Goal: Task Accomplishment & Management: Manage account settings

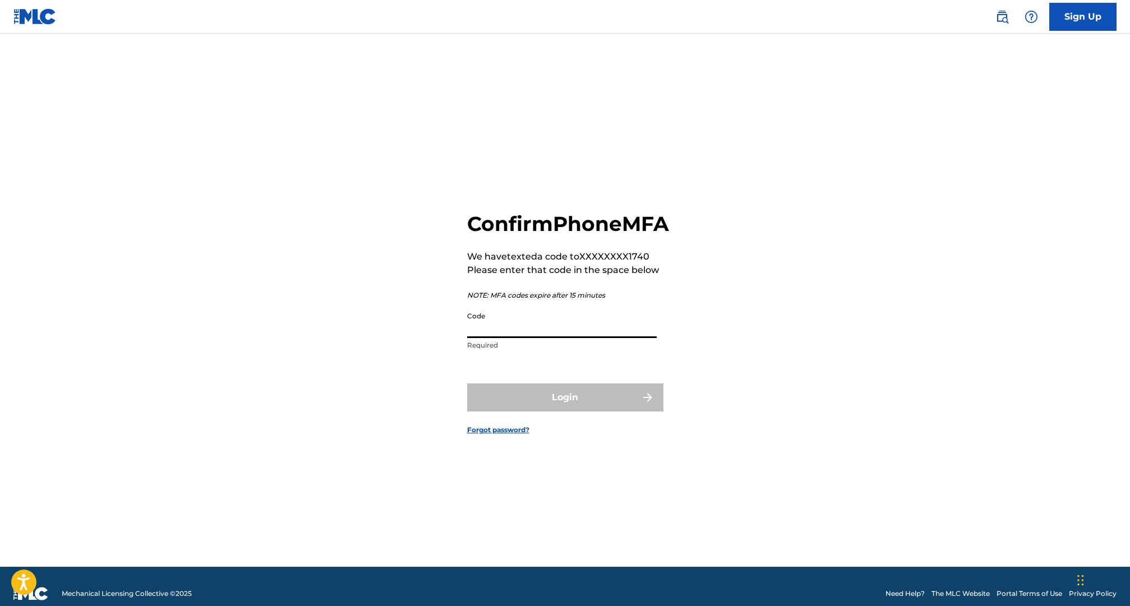
click at [531, 338] on input "Code" at bounding box center [562, 322] width 190 height 32
paste input "586093 is your verification code for The MLC Portal."
click at [555, 412] on div "Login" at bounding box center [565, 398] width 196 height 28
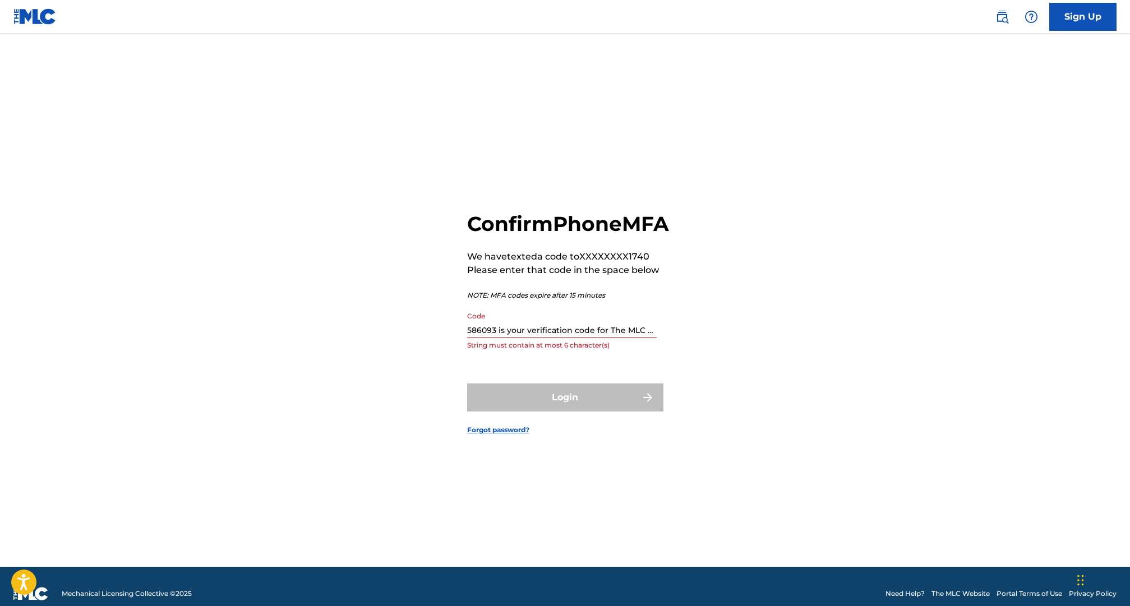
click at [575, 351] on div "Code 586093 is your verification code for The MLC Portal. String must contain a…" at bounding box center [562, 331] width 190 height 50
click at [576, 338] on input "586093 is your verification code for The MLC Portal." at bounding box center [562, 322] width 190 height 32
drag, startPoint x: 498, startPoint y: 343, endPoint x: 497, endPoint y: 457, distance: 113.3
click at [496, 456] on form "Confirm Phone MFA We have texted a code to XXXXXXXX1740 Please enter that code …" at bounding box center [565, 314] width 196 height 505
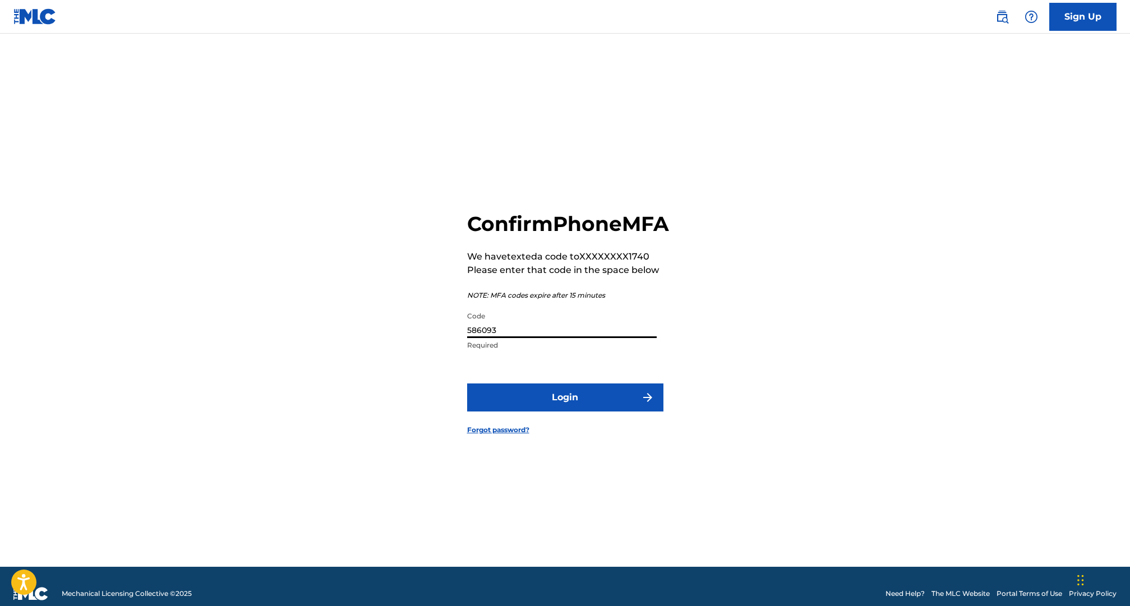
type input "586093"
click at [467, 384] on button "Login" at bounding box center [565, 398] width 196 height 28
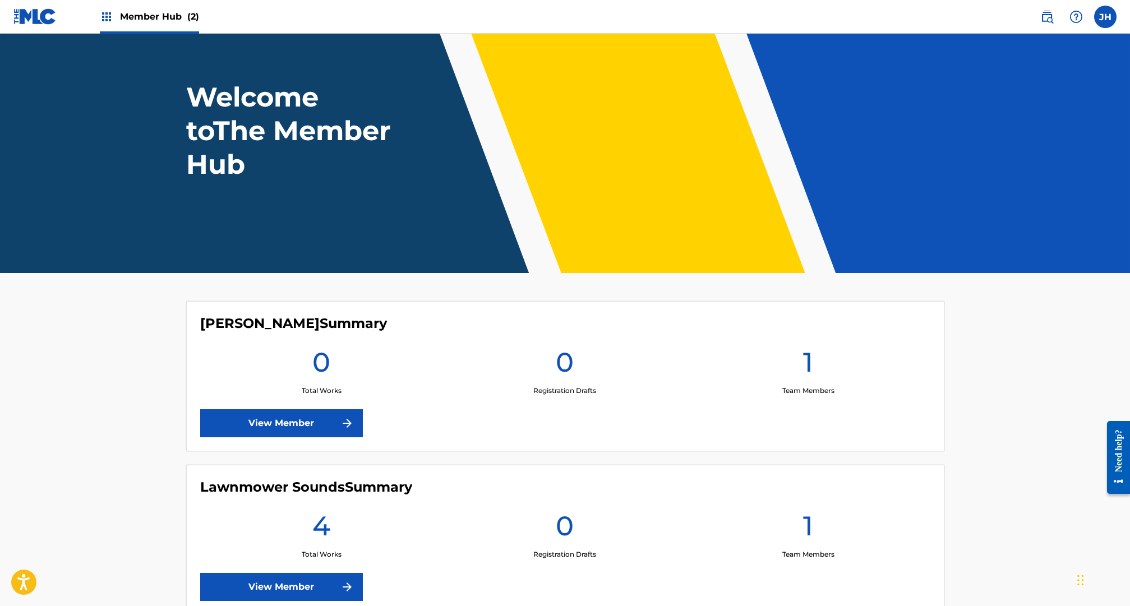
scroll to position [45, 0]
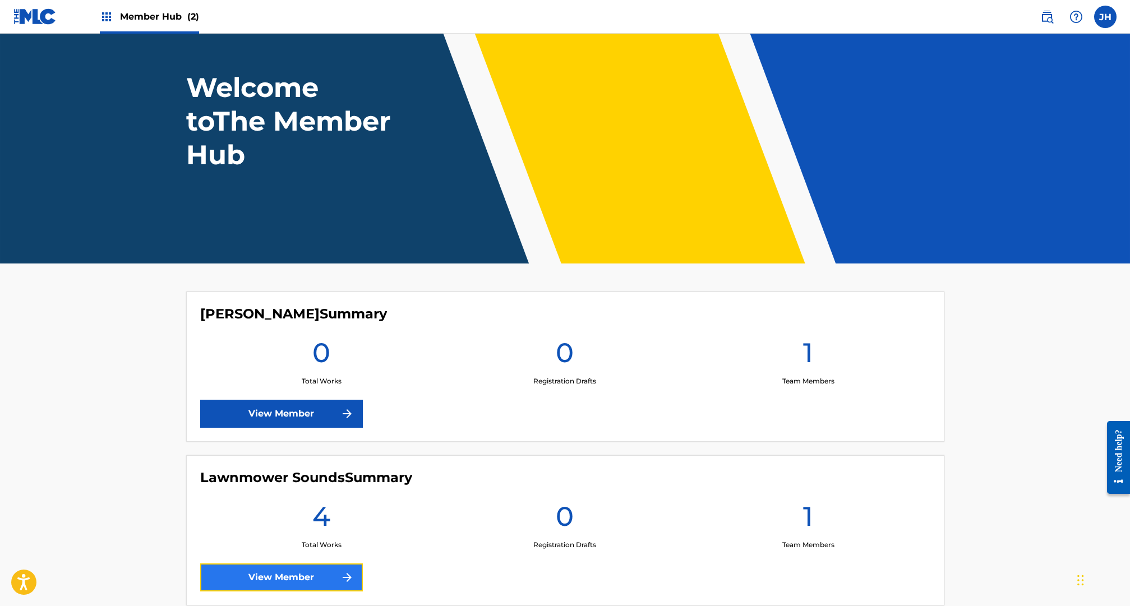
click at [269, 580] on link "View Member" at bounding box center [281, 578] width 163 height 28
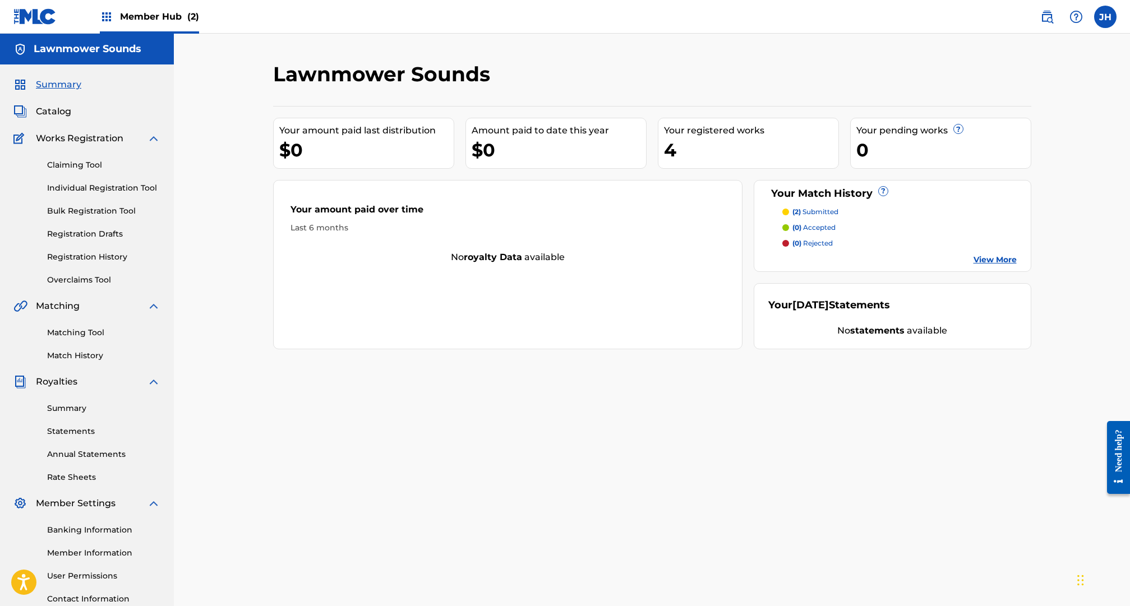
click at [820, 210] on p "(2) submitted" at bounding box center [815, 212] width 46 height 10
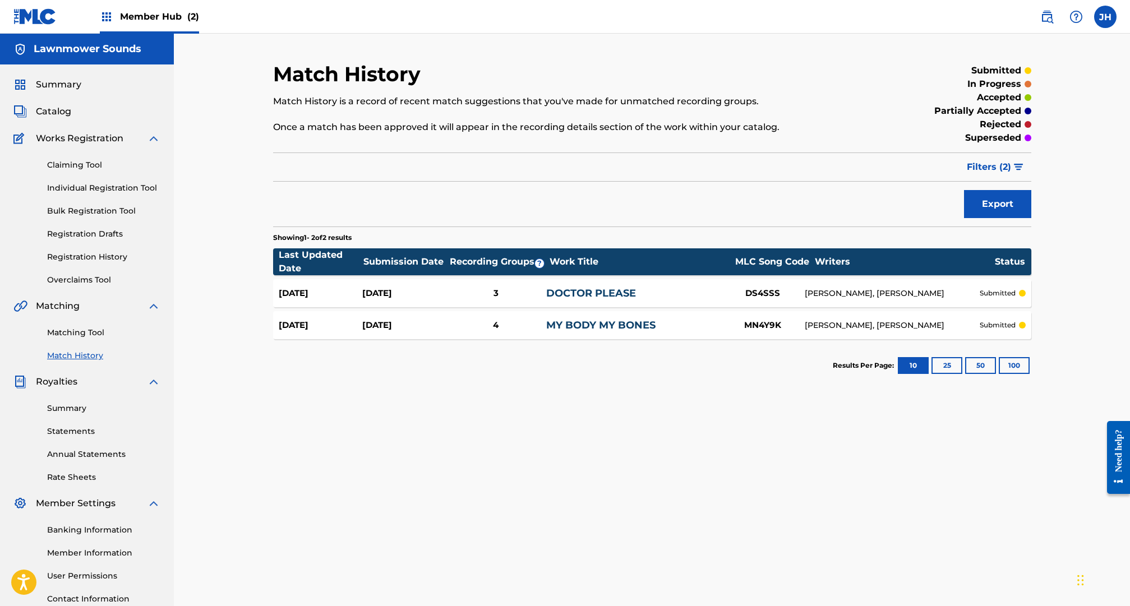
click at [994, 291] on p "submitted" at bounding box center [998, 293] width 36 height 10
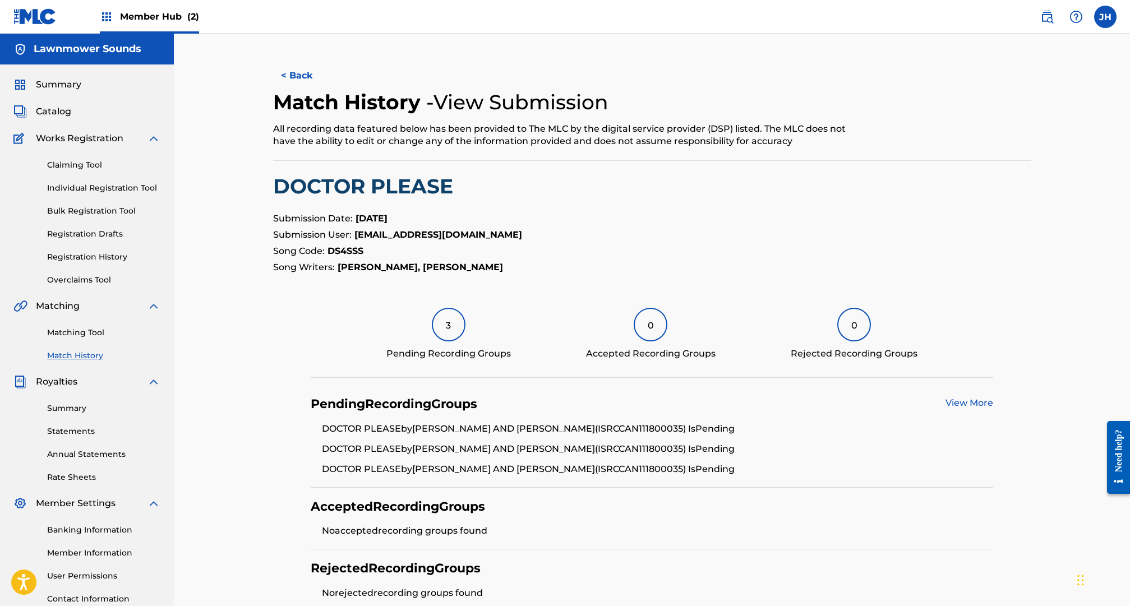
click at [81, 357] on link "Match History" at bounding box center [103, 356] width 113 height 12
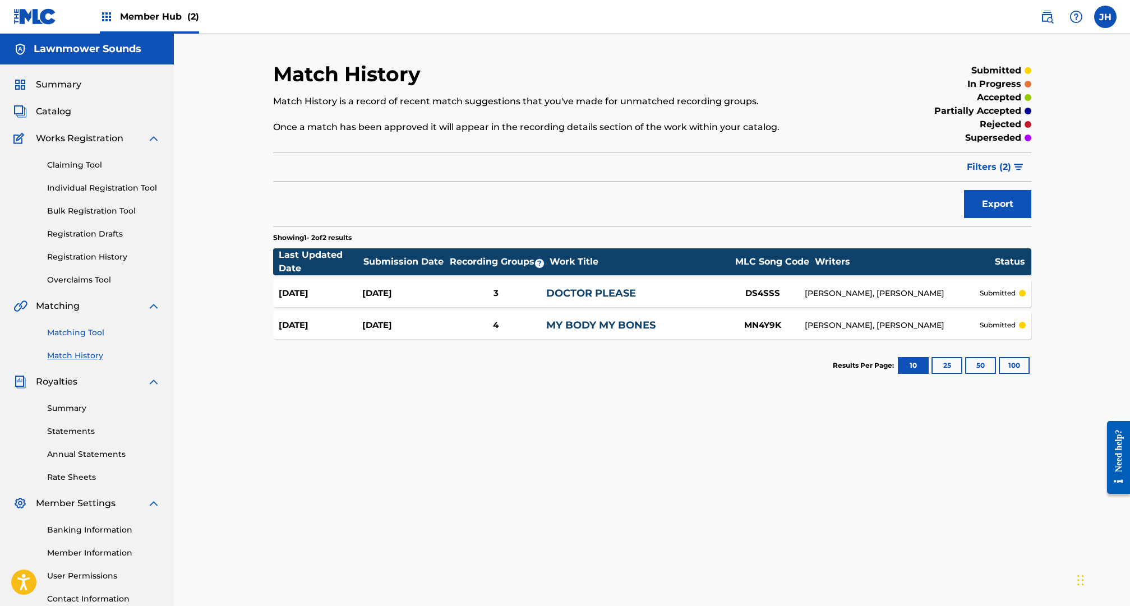
click at [58, 334] on link "Matching Tool" at bounding box center [103, 333] width 113 height 12
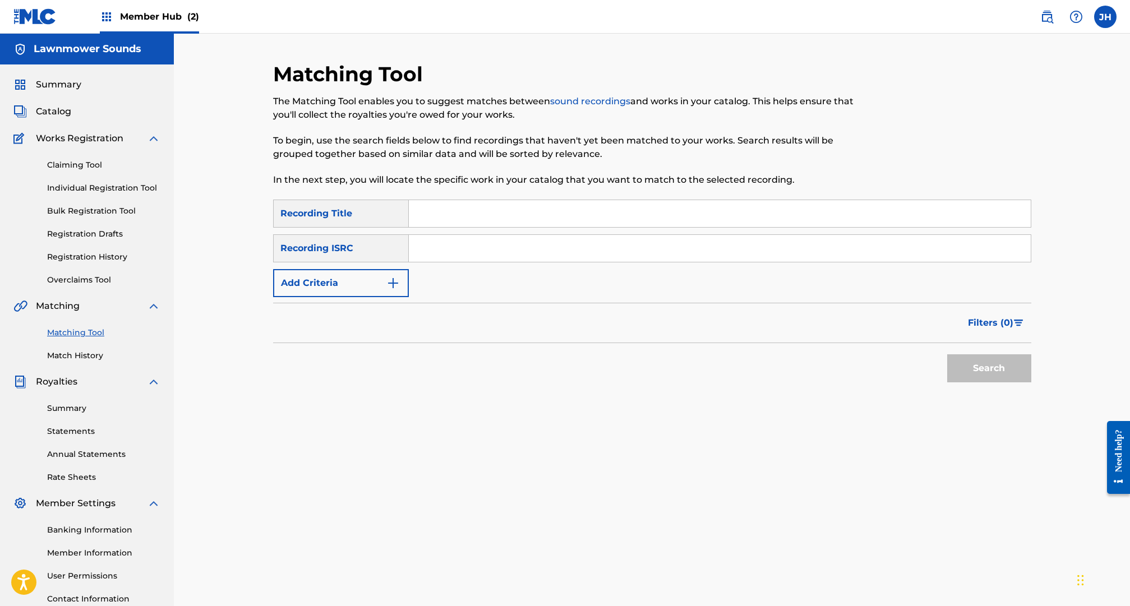
click at [468, 213] on input "Search Form" at bounding box center [720, 213] width 622 height 27
click at [368, 278] on button "Add Criteria" at bounding box center [341, 283] width 136 height 28
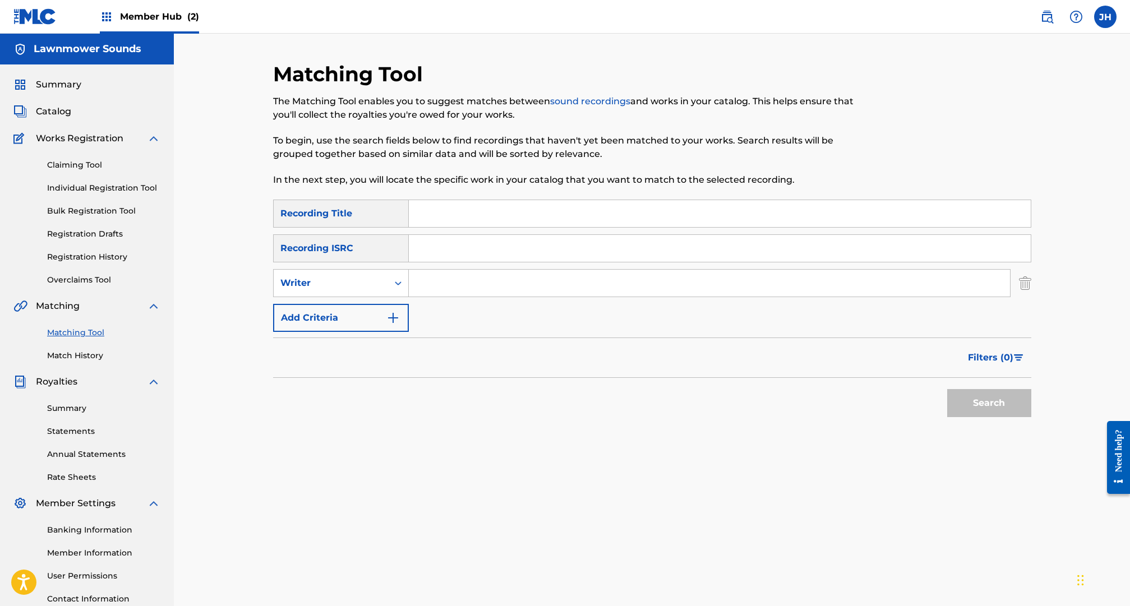
click at [420, 282] on input "Search Form" at bounding box center [709, 283] width 601 height 27
click at [947, 389] on button "Search" at bounding box center [989, 403] width 84 height 28
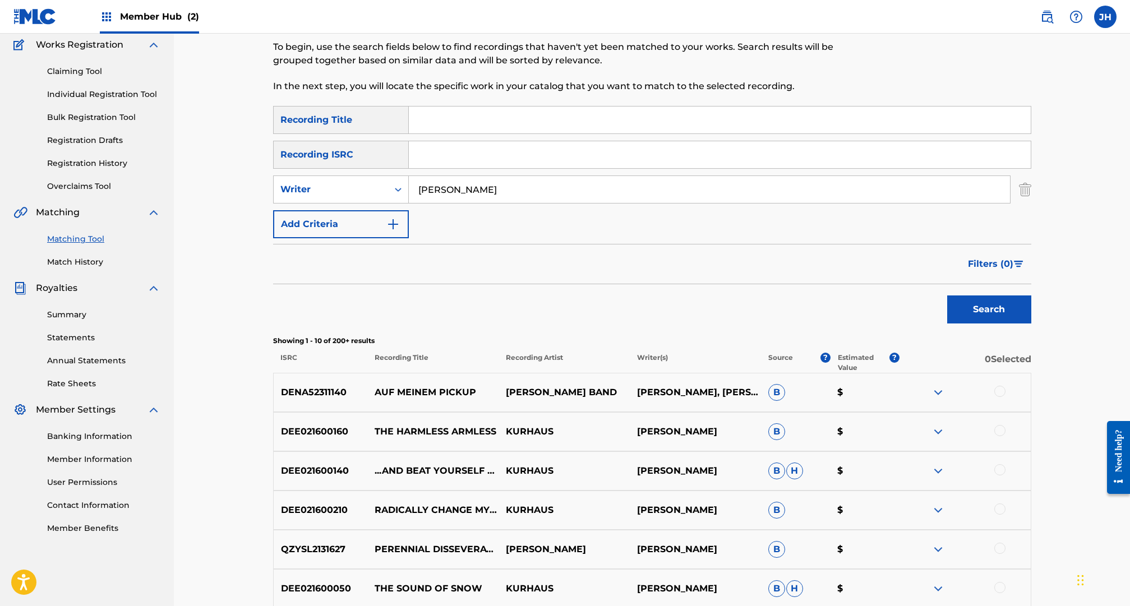
scroll to position [338, 0]
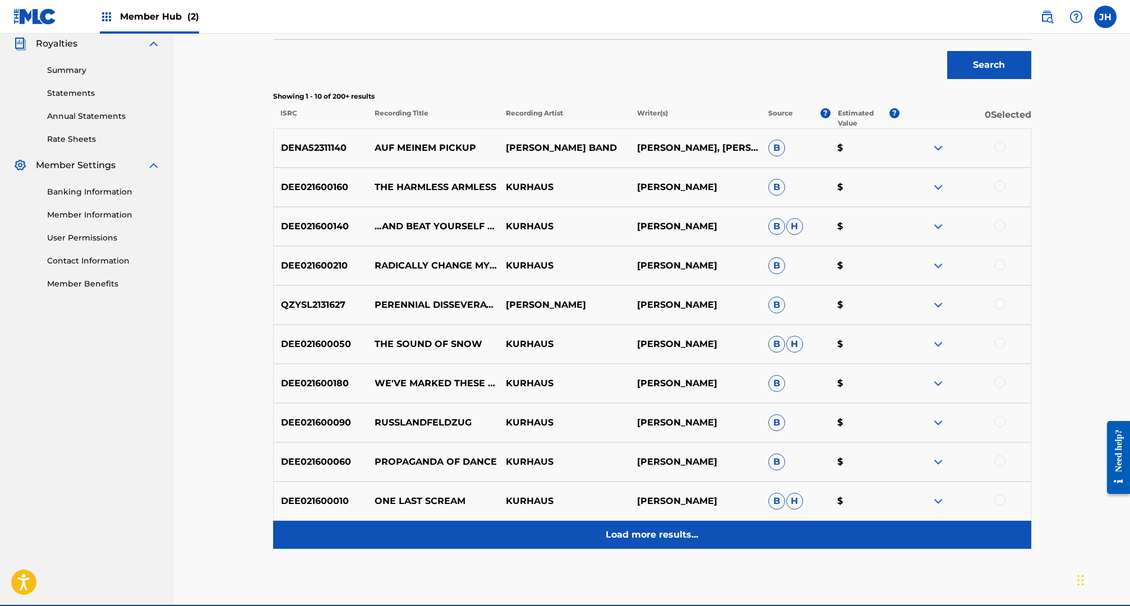
click at [659, 537] on p "Load more results..." at bounding box center [652, 534] width 93 height 13
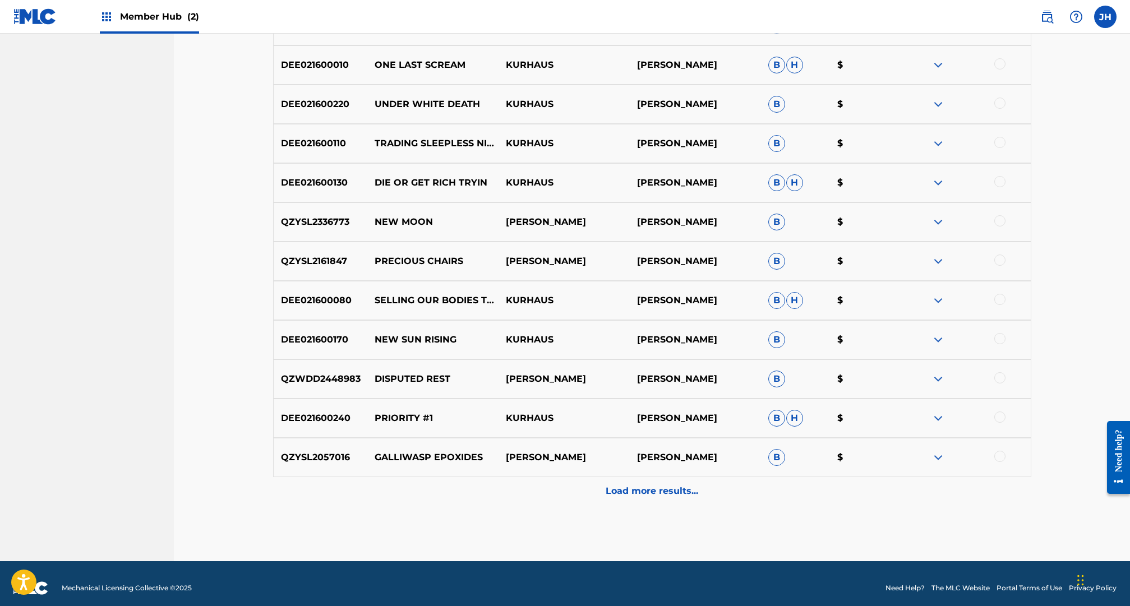
scroll to position [784, 0]
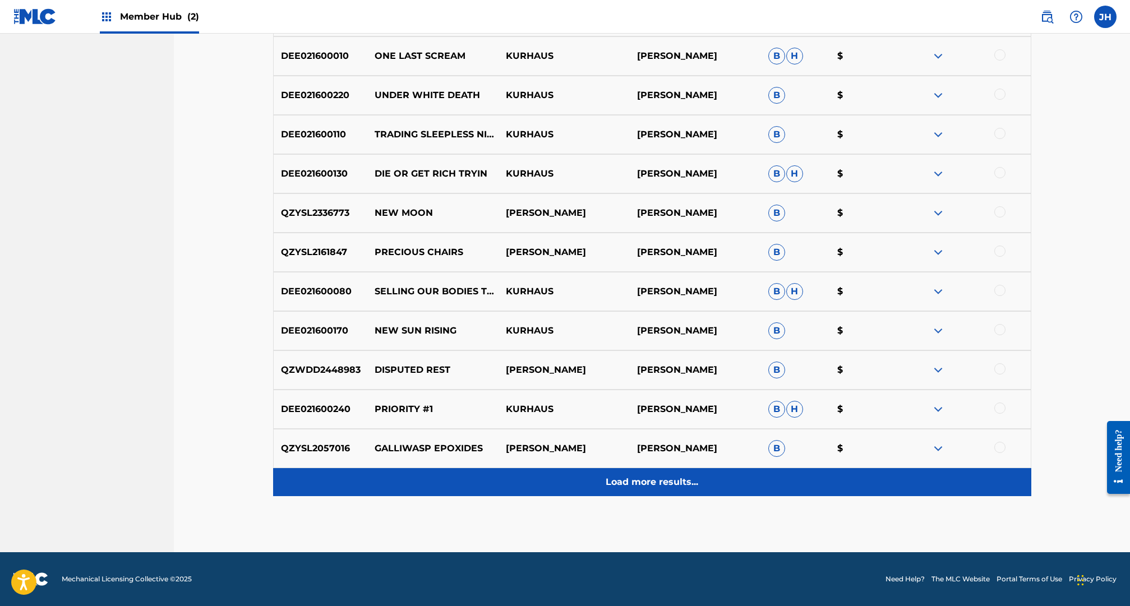
click at [656, 485] on p "Load more results..." at bounding box center [652, 482] width 93 height 13
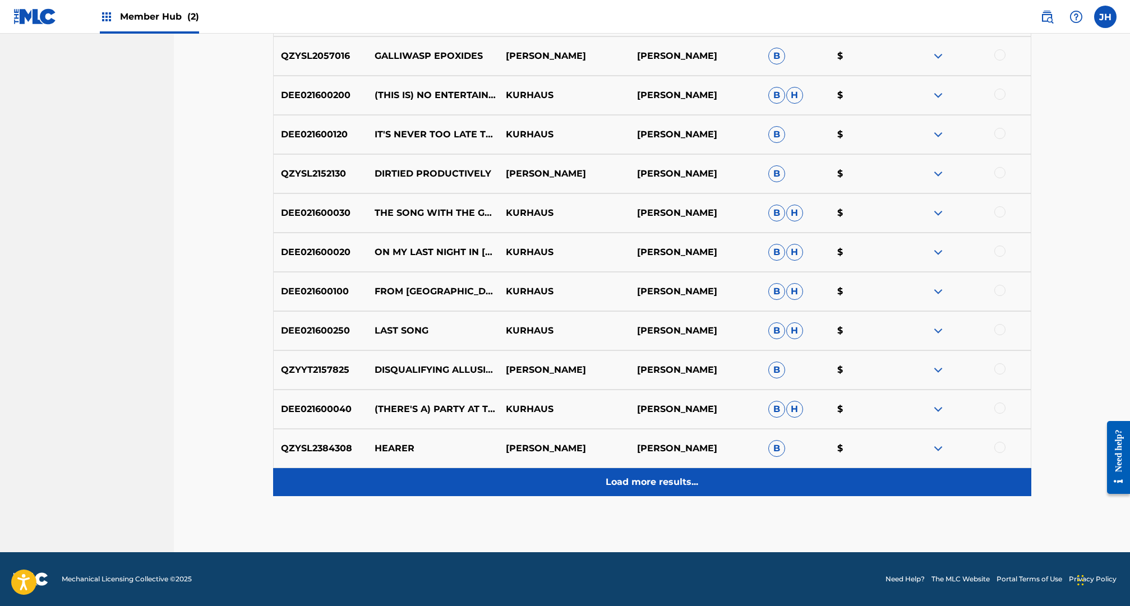
click at [671, 478] on p "Load more results..." at bounding box center [652, 482] width 93 height 13
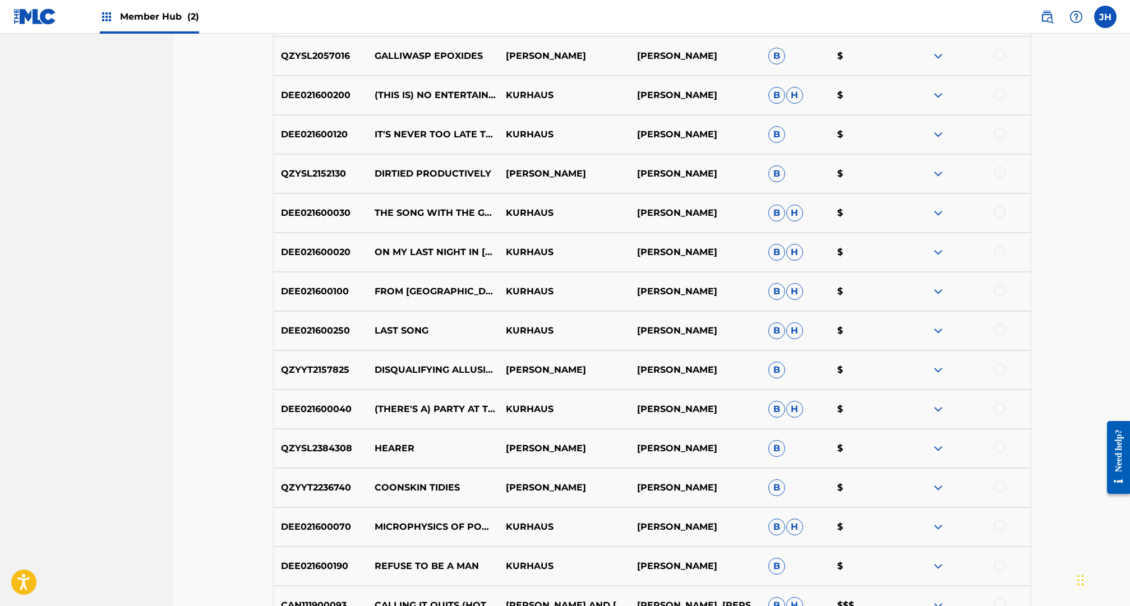
scroll to position [1569, 0]
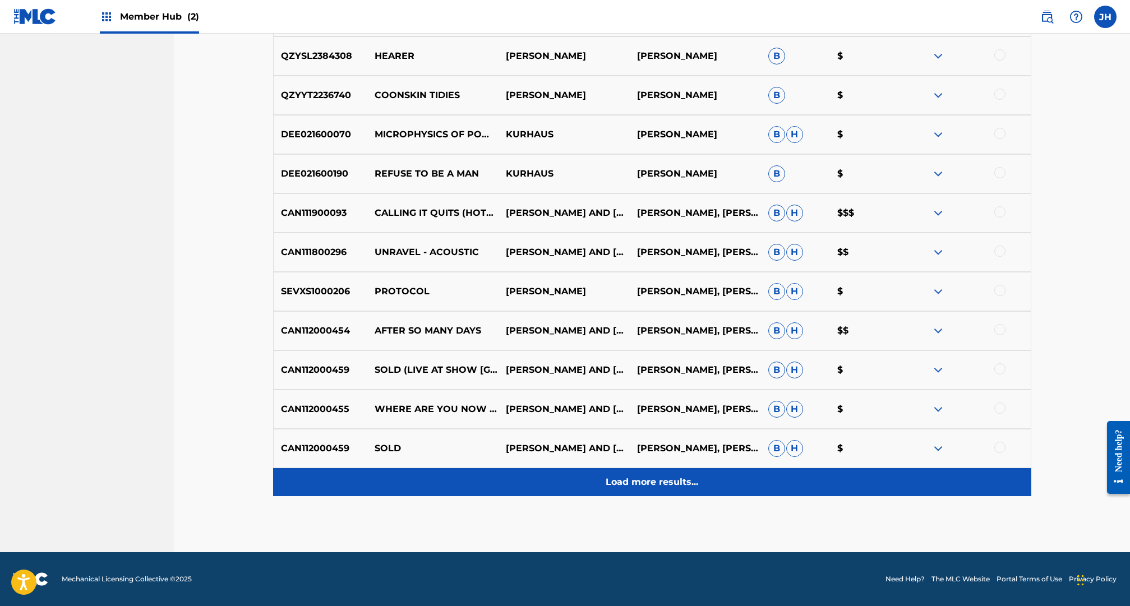
click at [649, 485] on p "Load more results..." at bounding box center [652, 482] width 93 height 13
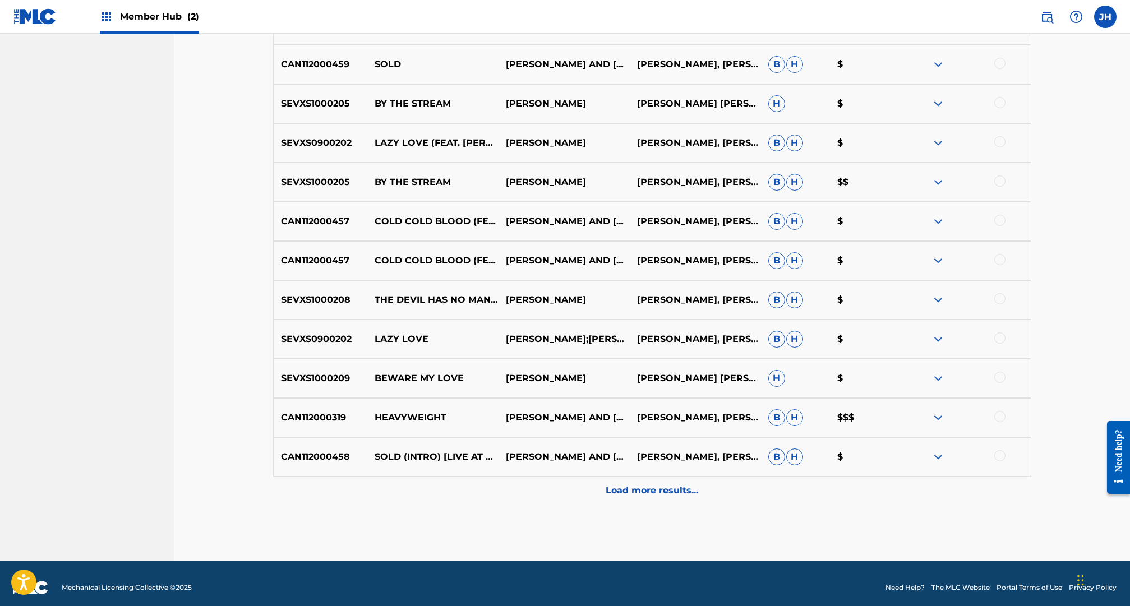
scroll to position [1961, 0]
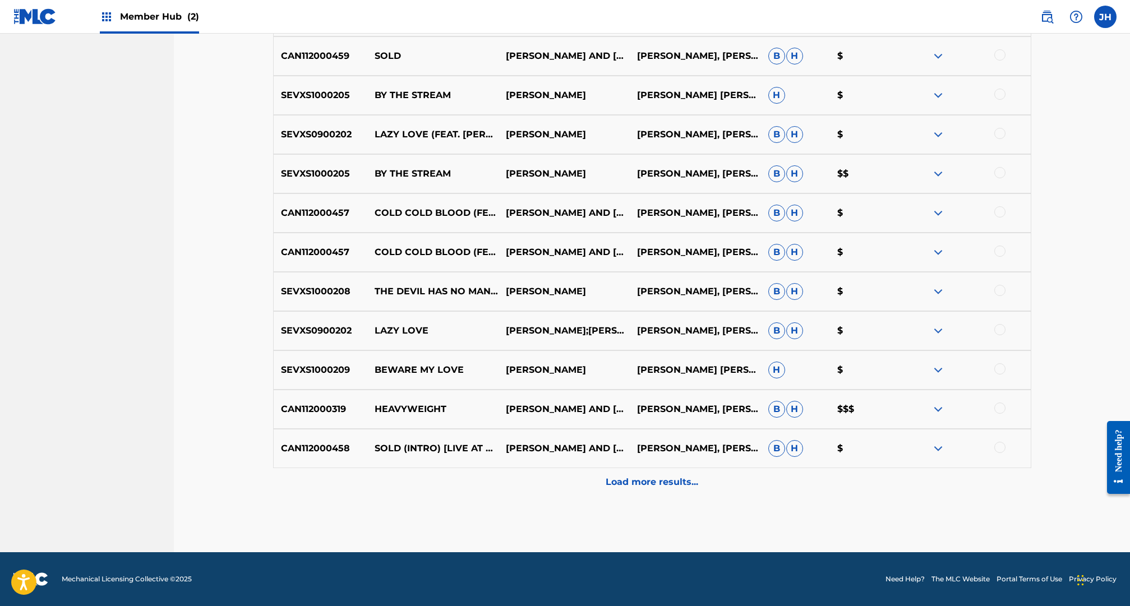
click at [999, 409] on div at bounding box center [999, 408] width 11 height 11
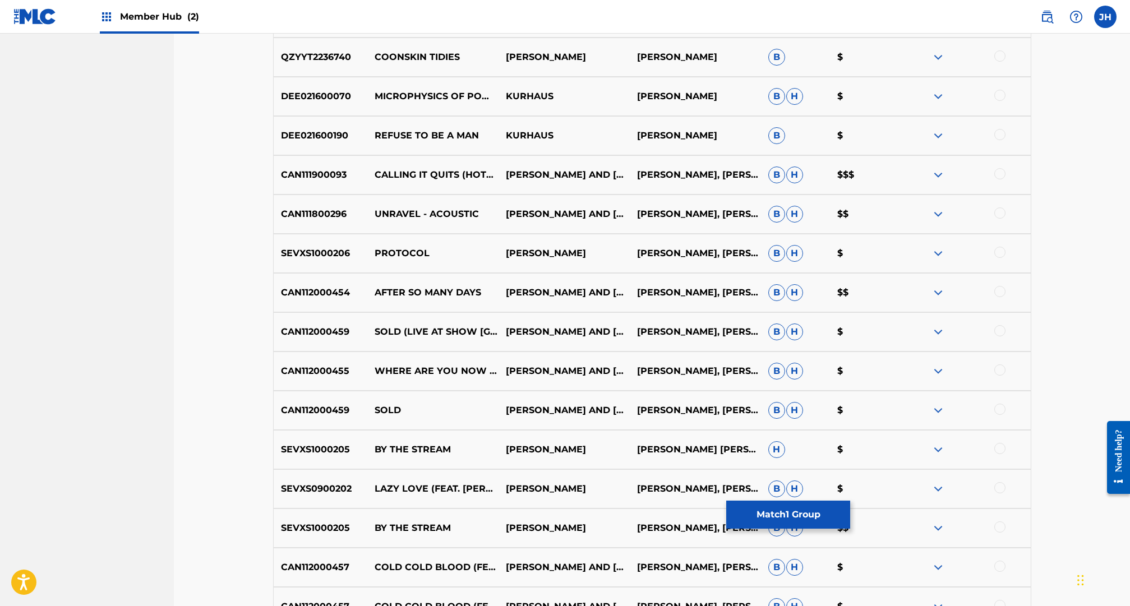
scroll to position [1597, 0]
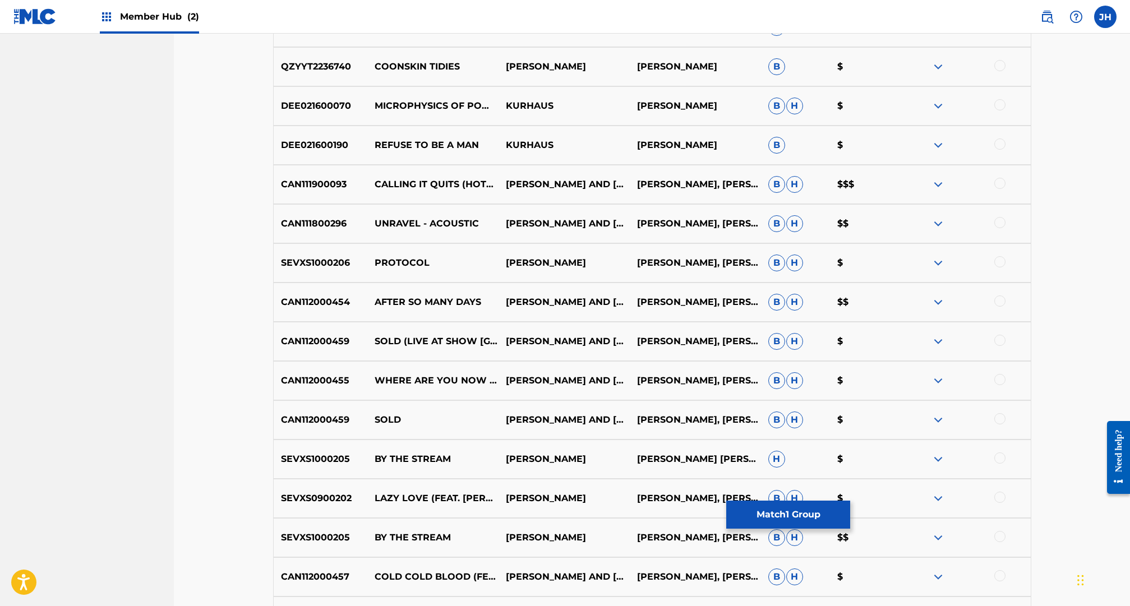
click at [1002, 186] on div at bounding box center [999, 183] width 11 height 11
click at [1003, 300] on div at bounding box center [999, 301] width 11 height 11
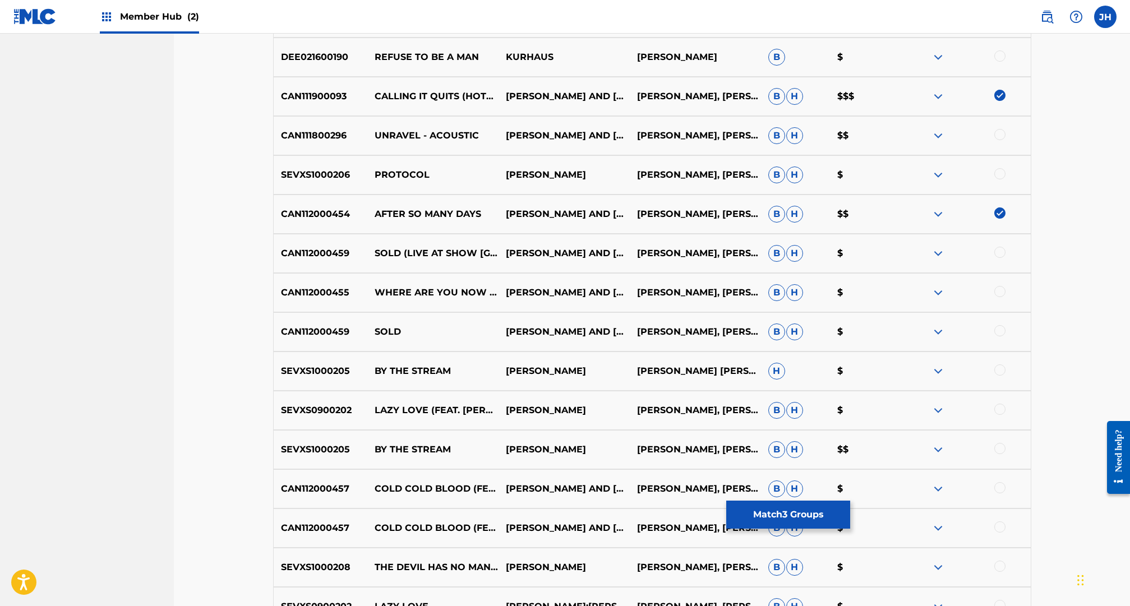
scroll to position [1783, 0]
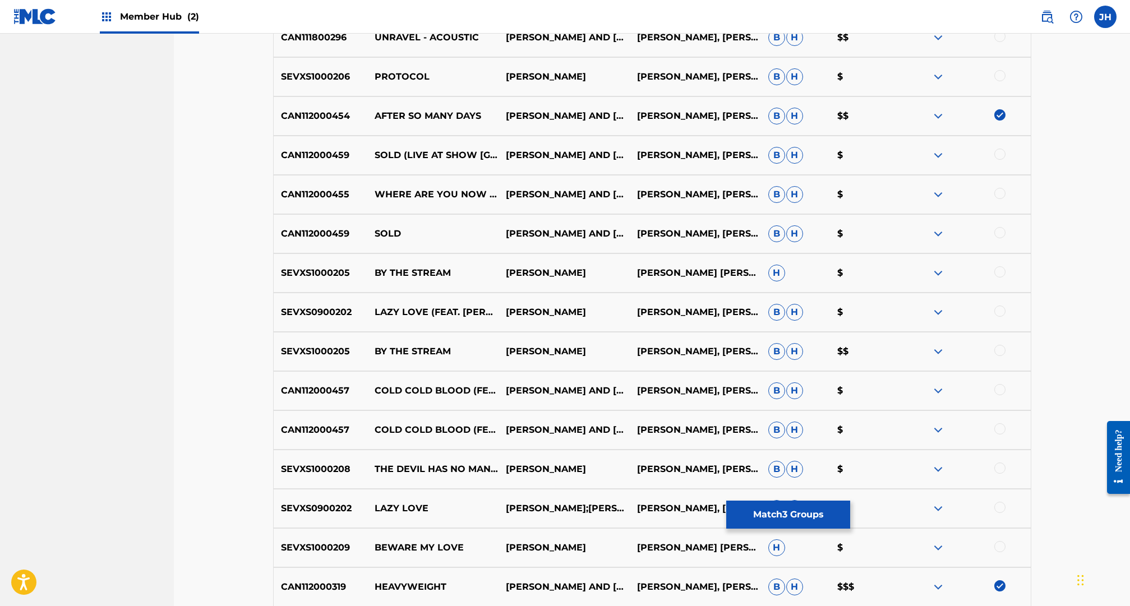
click at [1001, 348] on div at bounding box center [999, 350] width 11 height 11
click at [761, 513] on button "Match 4 Groups" at bounding box center [788, 515] width 124 height 28
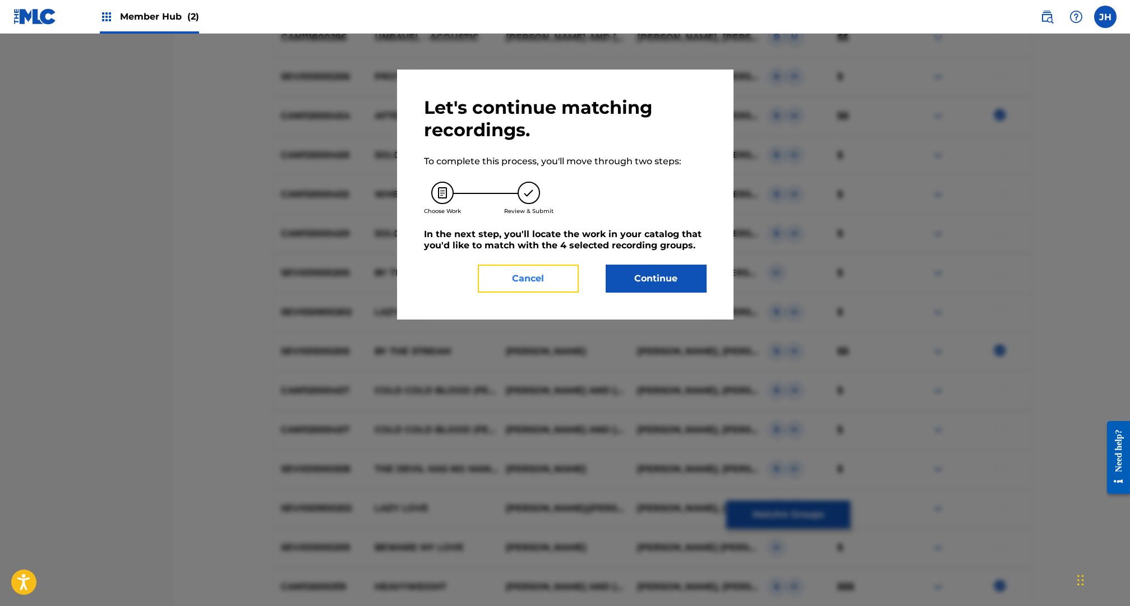
click at [556, 279] on button "Cancel" at bounding box center [528, 279] width 101 height 28
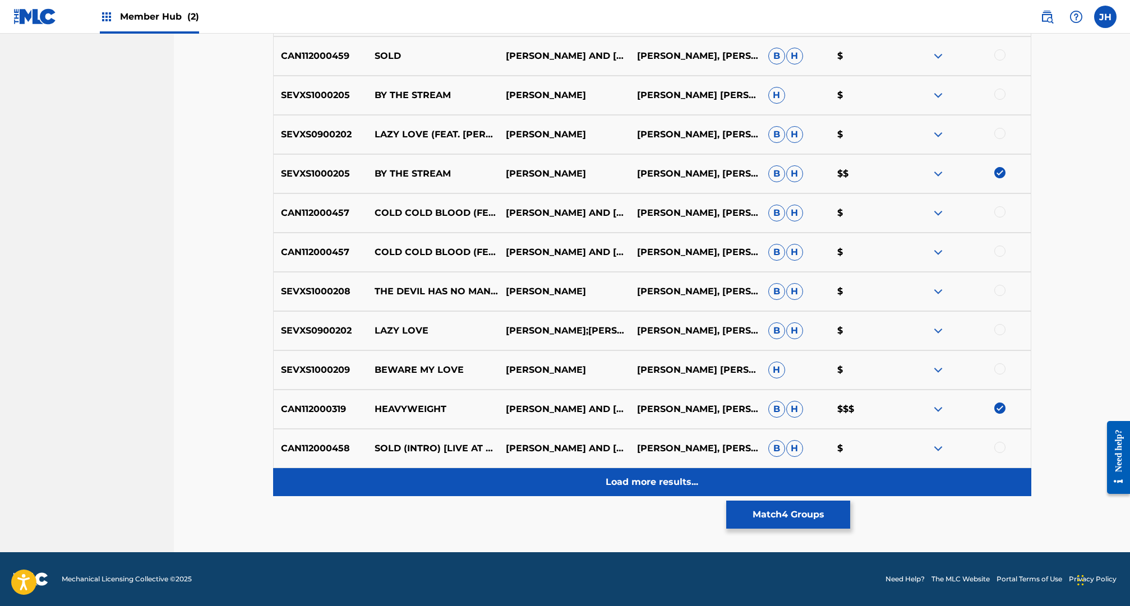
click at [659, 490] on div "Load more results..." at bounding box center [652, 482] width 758 height 28
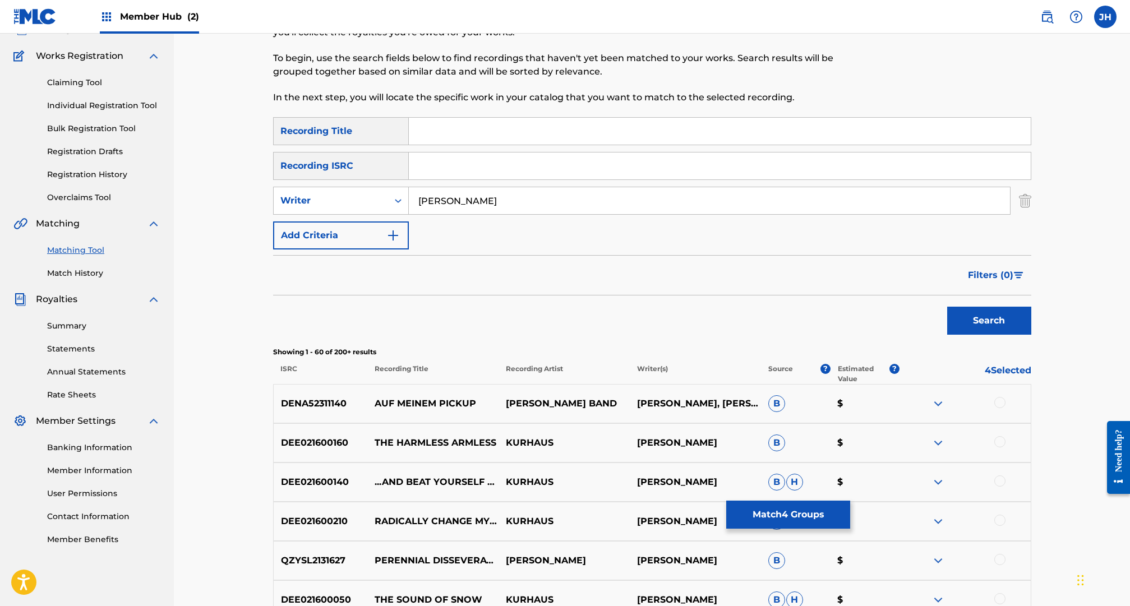
scroll to position [0, 0]
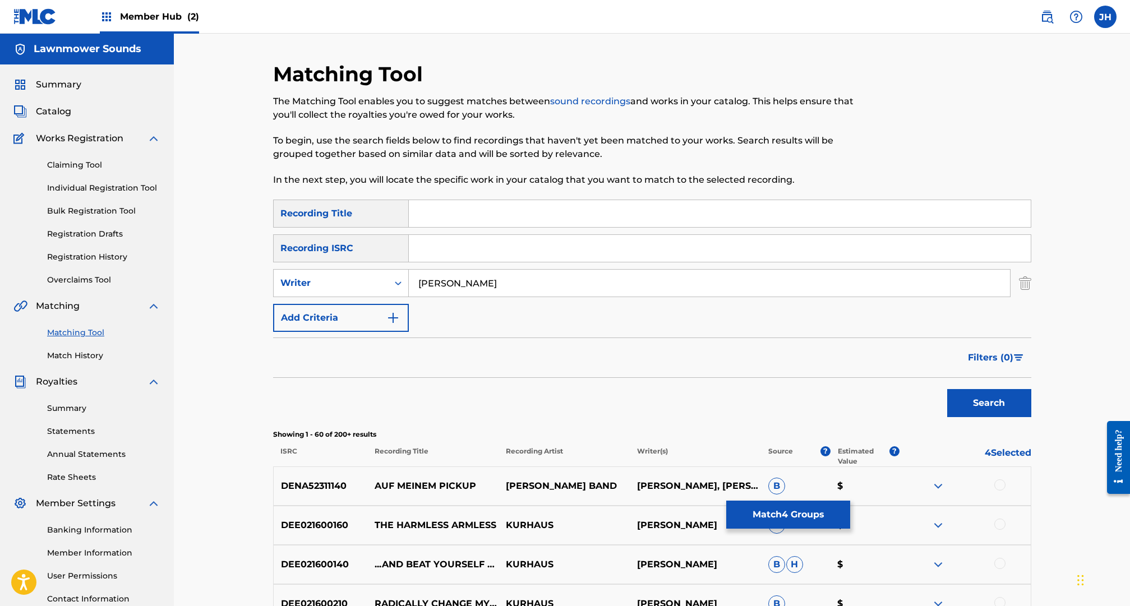
click at [446, 285] on input "[PERSON_NAME]" at bounding box center [709, 283] width 601 height 27
type input "jim hanft samantha"
click at [947, 389] on button "Search" at bounding box center [989, 403] width 84 height 28
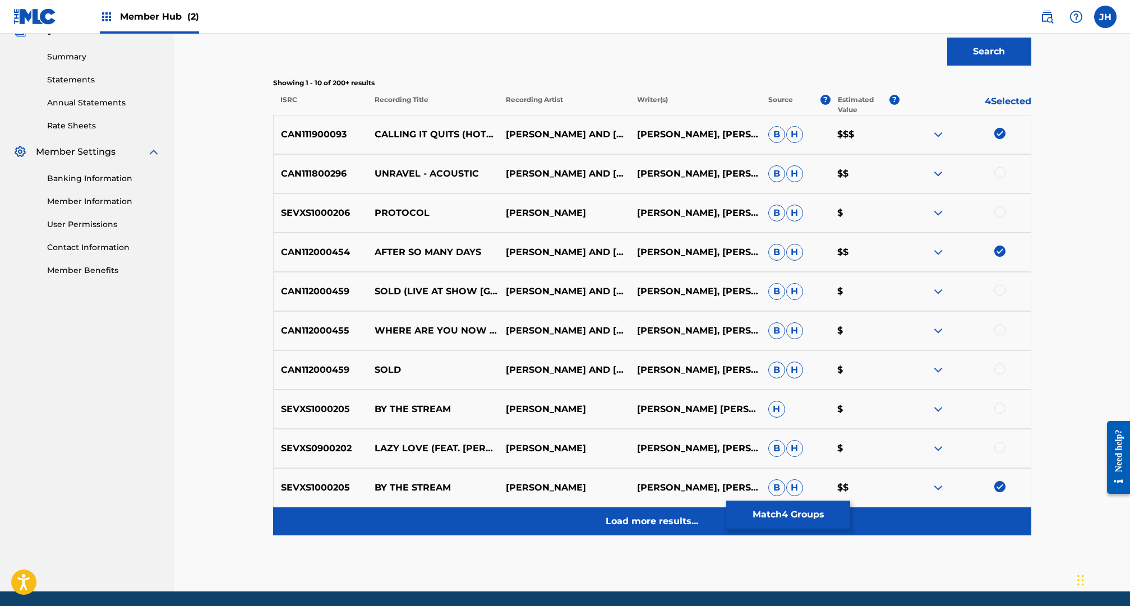
click at [633, 528] on div "Load more results..." at bounding box center [652, 522] width 758 height 28
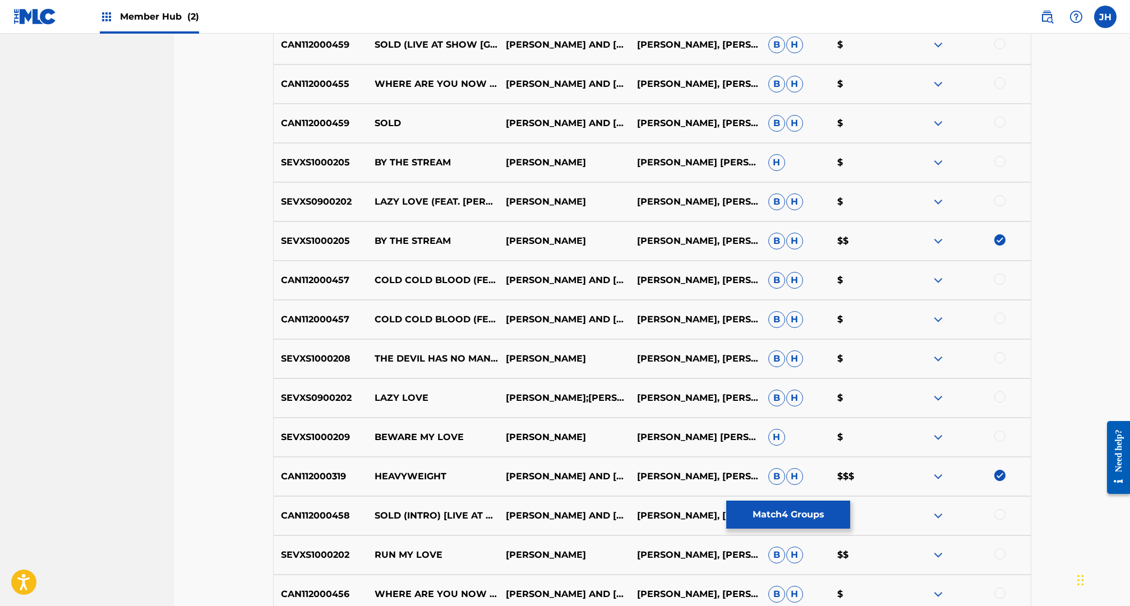
scroll to position [784, 0]
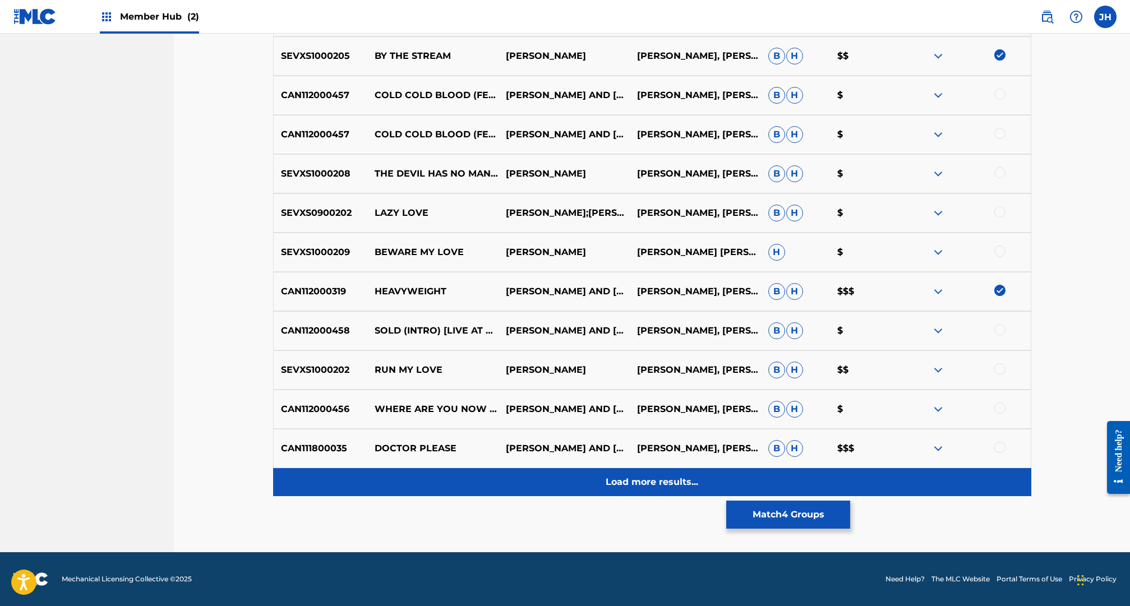
click at [649, 480] on p "Load more results..." at bounding box center [652, 482] width 93 height 13
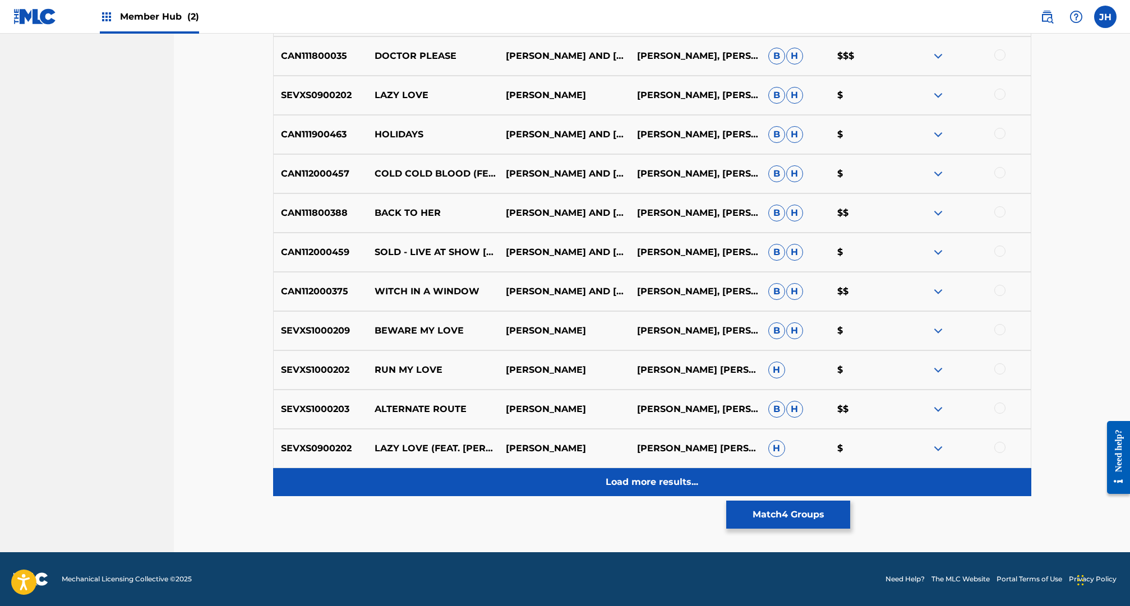
click at [661, 481] on p "Load more results..." at bounding box center [652, 482] width 93 height 13
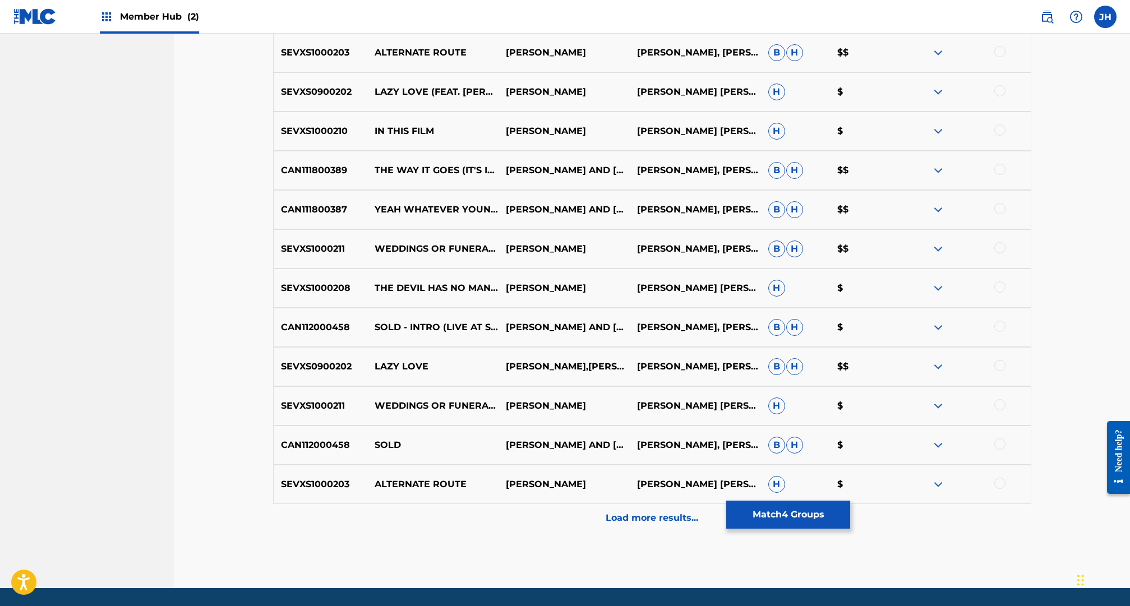
scroll to position [1542, 0]
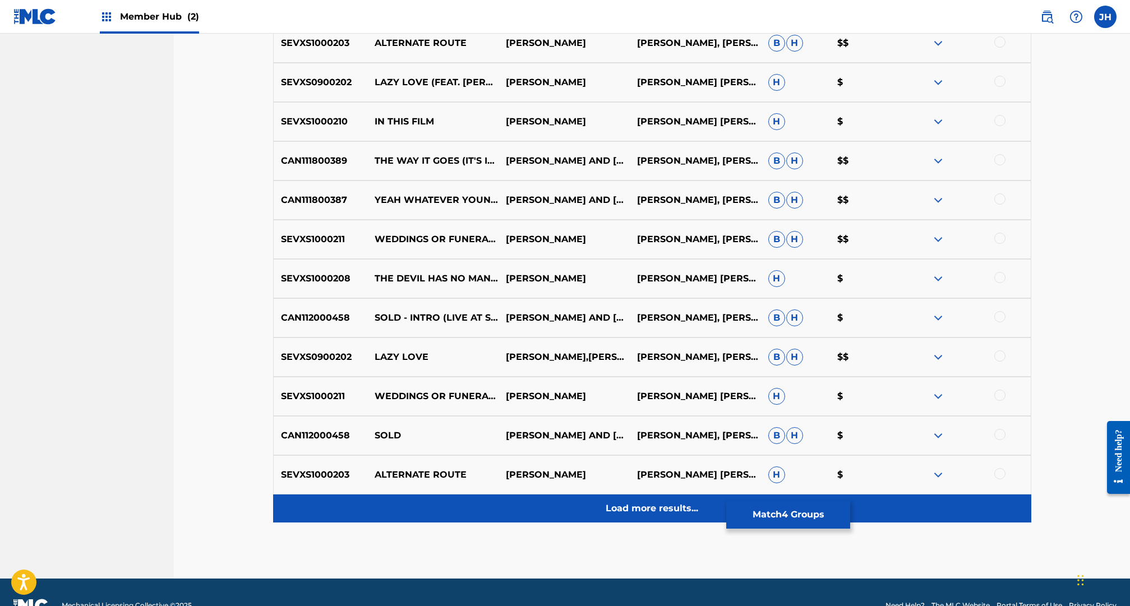
click at [636, 501] on div "Load more results..." at bounding box center [652, 509] width 758 height 28
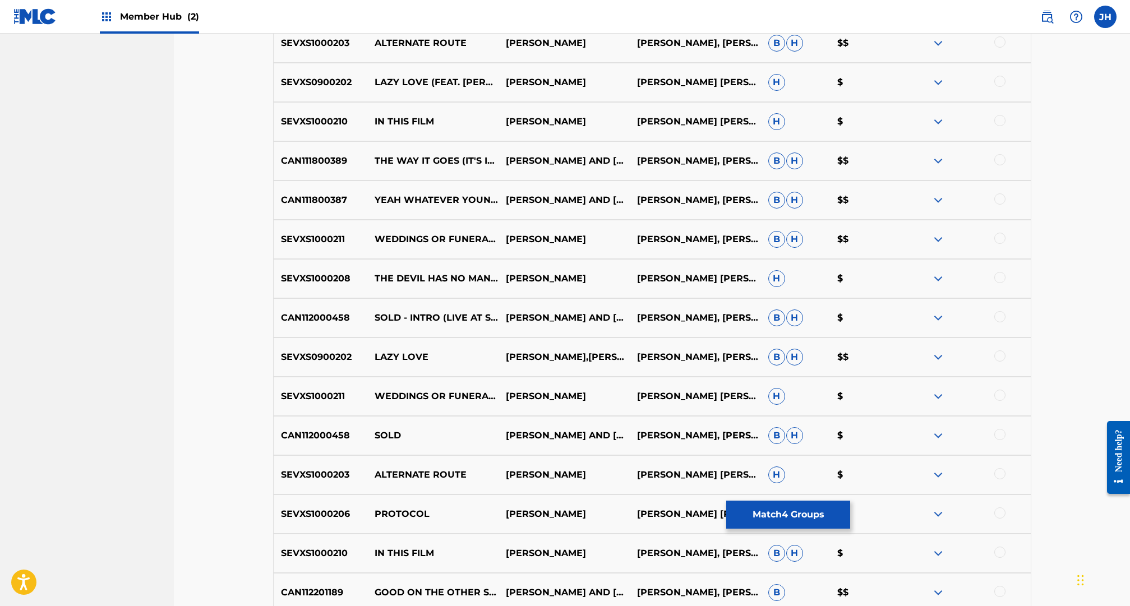
scroll to position [1961, 0]
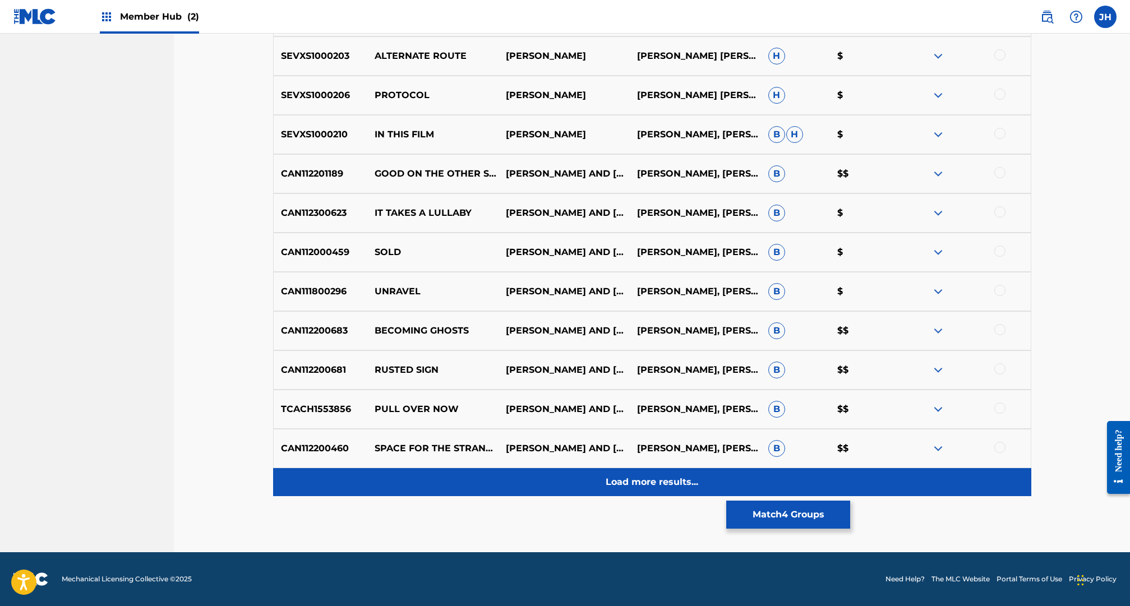
click at [678, 489] on div "Load more results..." at bounding box center [652, 482] width 758 height 28
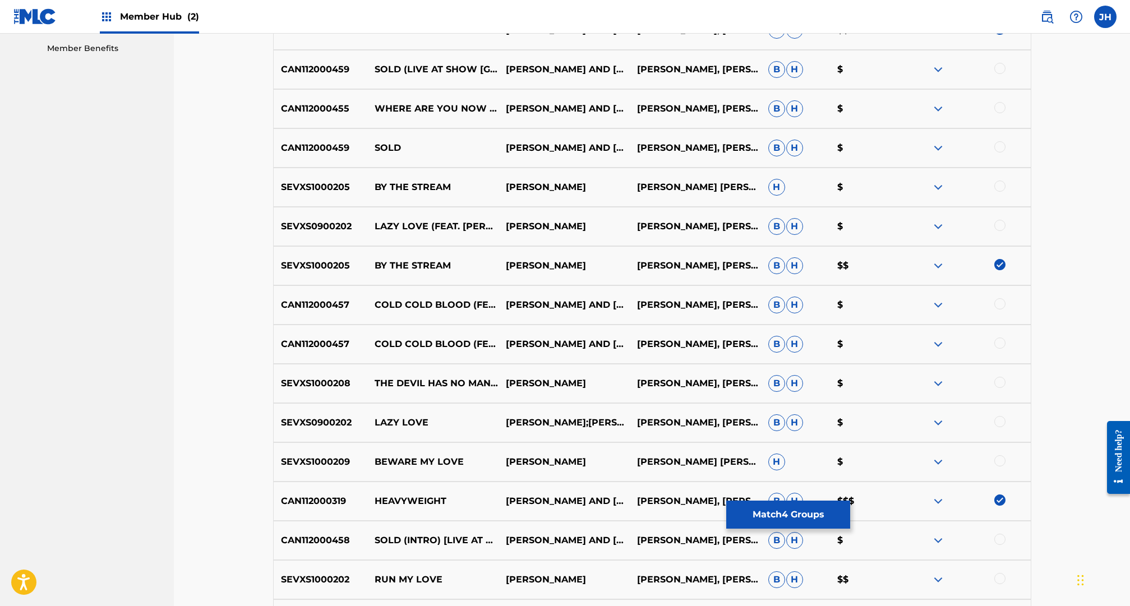
scroll to position [718, 0]
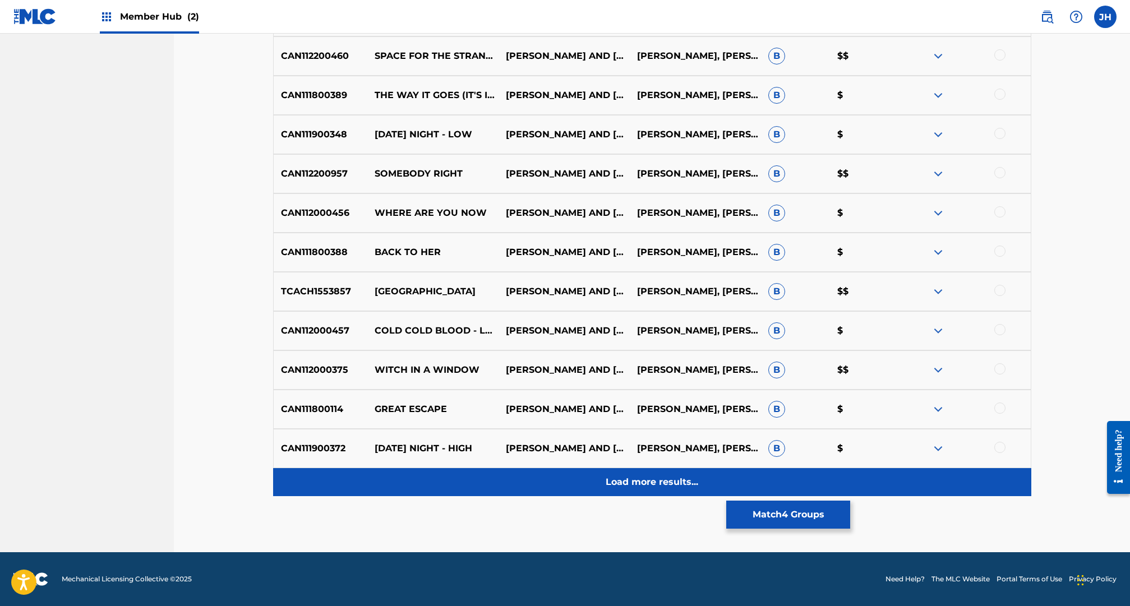
click at [642, 483] on p "Load more results..." at bounding box center [652, 482] width 93 height 13
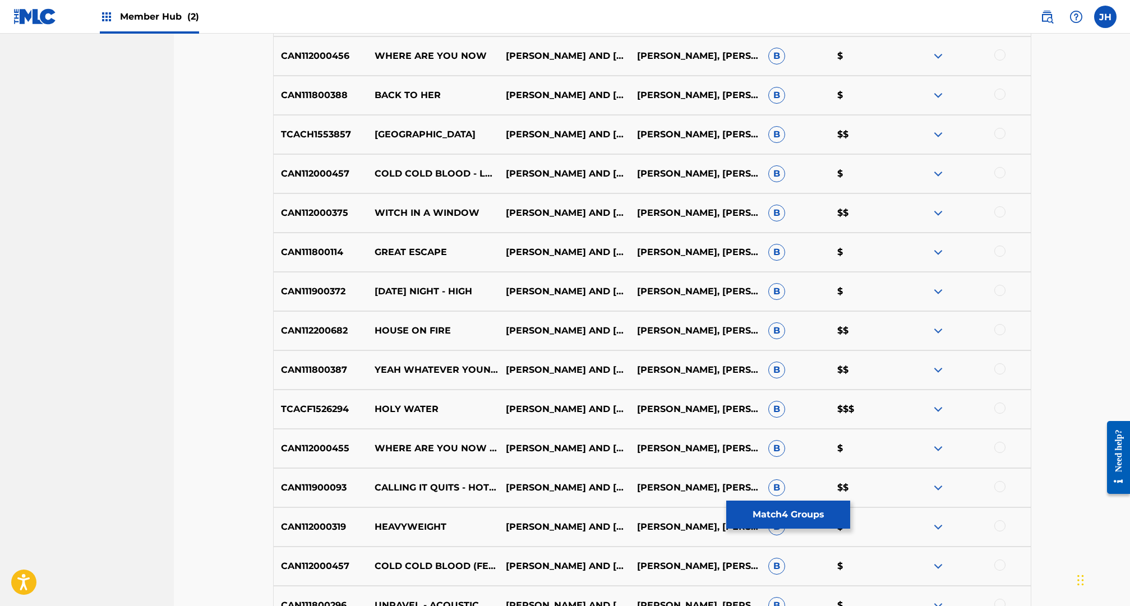
scroll to position [2746, 0]
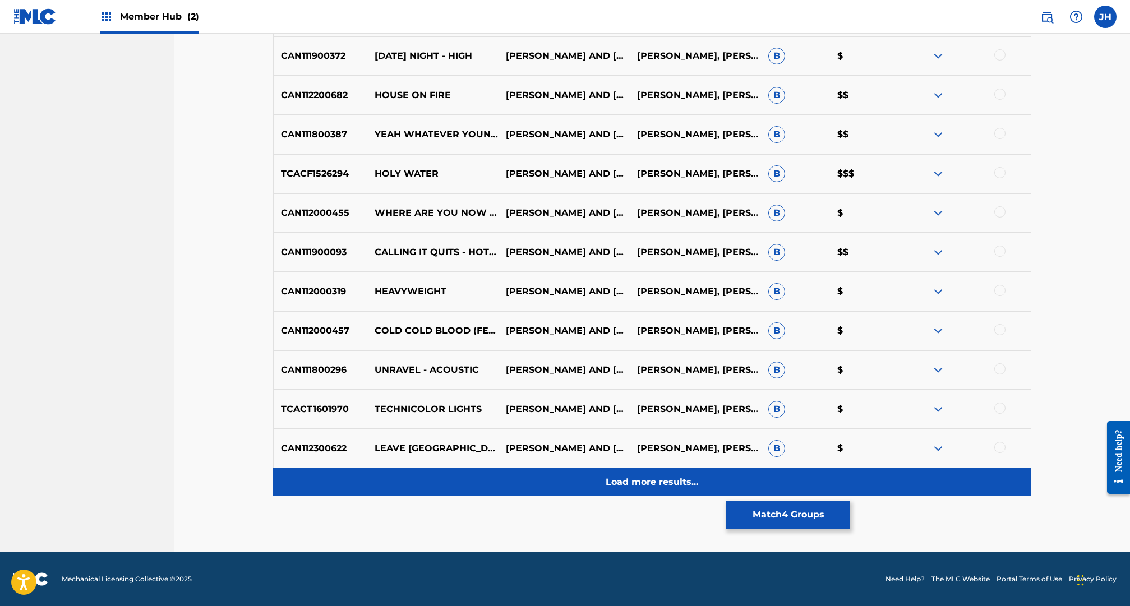
click at [630, 484] on p "Load more results..." at bounding box center [652, 482] width 93 height 13
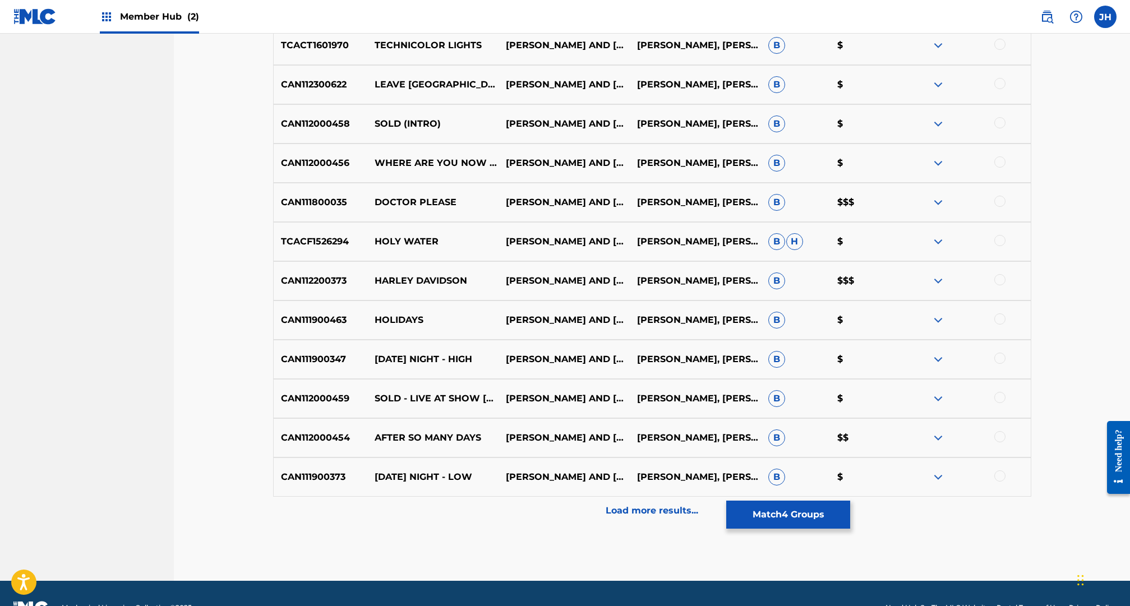
scroll to position [3139, 0]
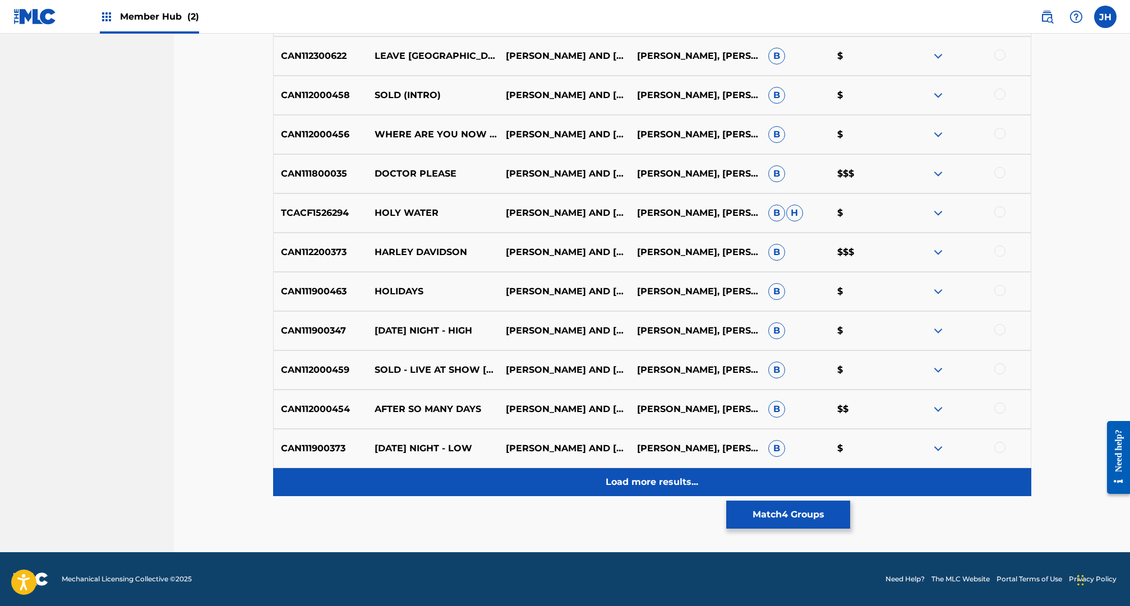
click at [643, 473] on div "Load more results..." at bounding box center [652, 482] width 758 height 28
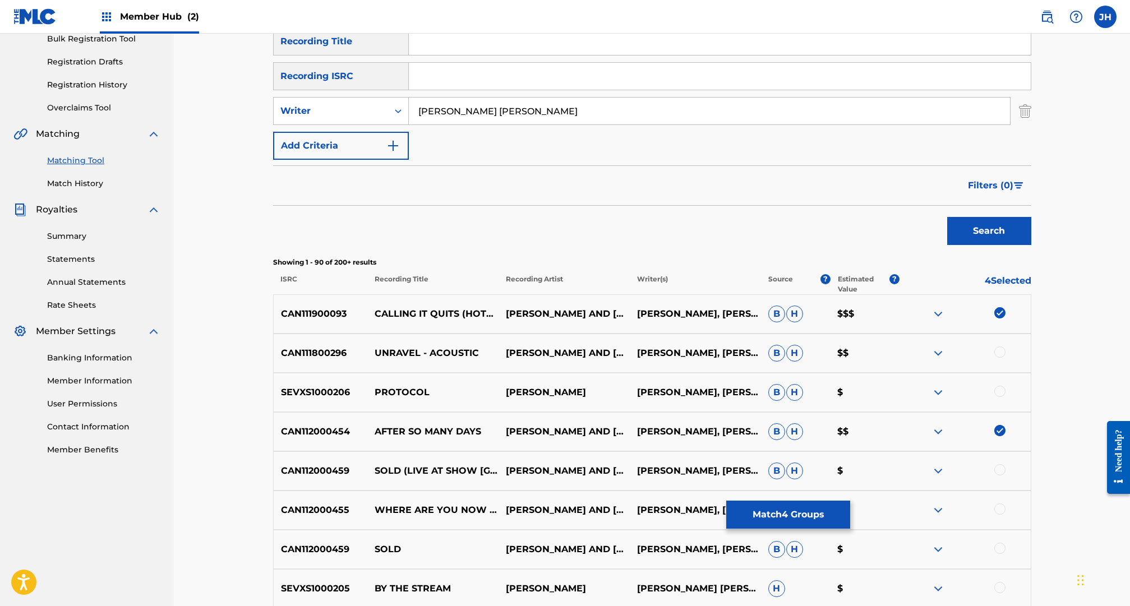
scroll to position [245, 0]
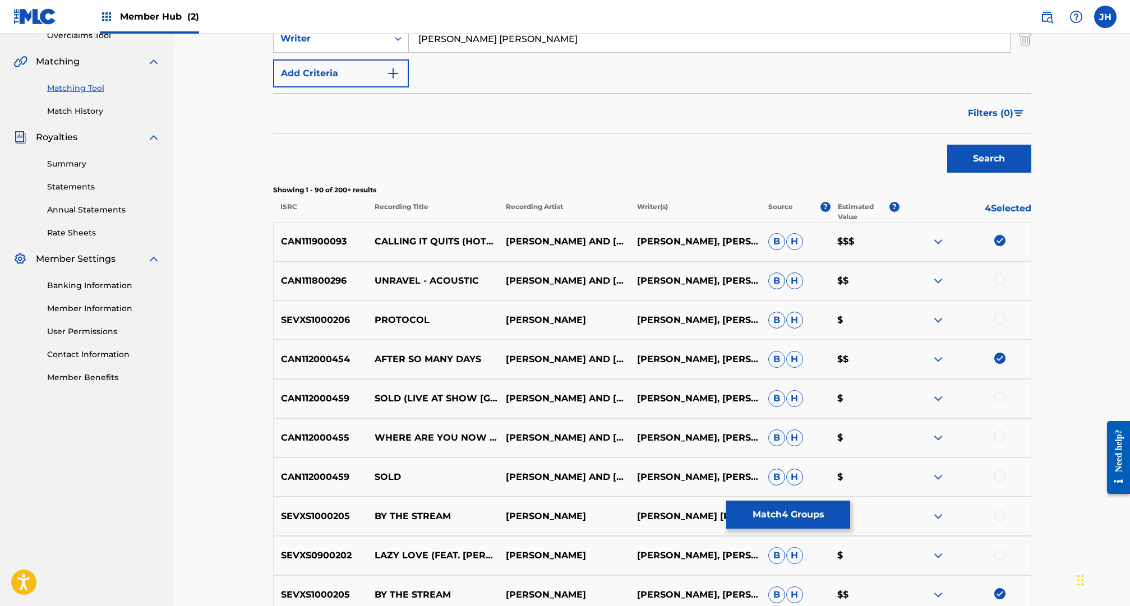
drag, startPoint x: 863, startPoint y: 165, endPoint x: 847, endPoint y: 216, distance: 53.4
click at [863, 165] on div "Search" at bounding box center [652, 155] width 758 height 45
click at [861, 238] on p "$$$" at bounding box center [865, 241] width 70 height 13
click at [330, 246] on p "CAN111900093" at bounding box center [321, 241] width 94 height 13
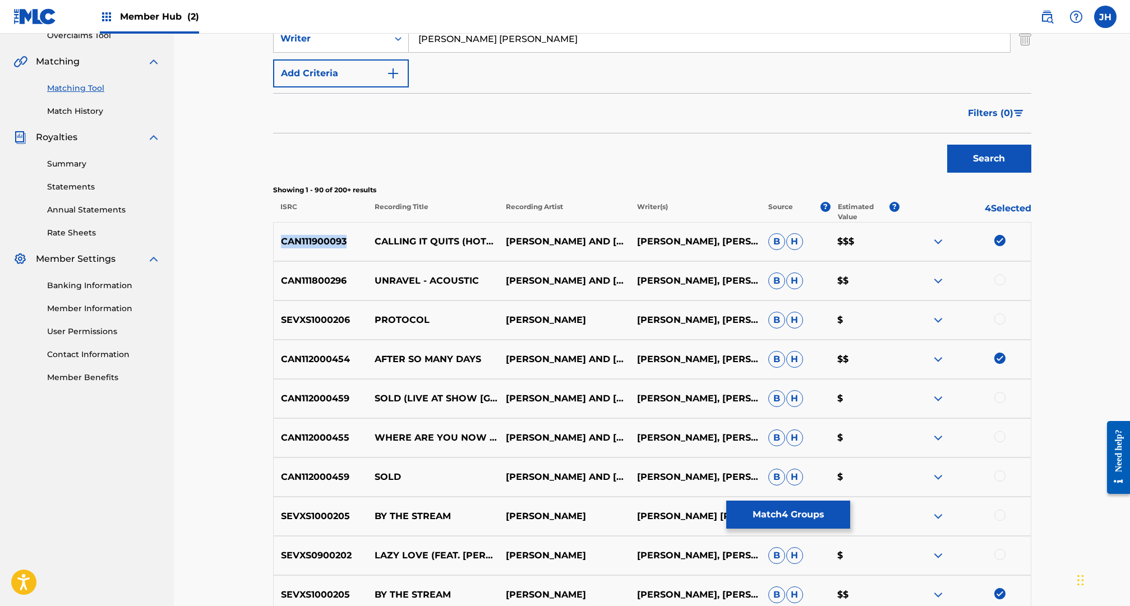
copy p "CAN111900093"
click at [459, 243] on p "CALLING IT QUITS (HOTEL J DAY 32)" at bounding box center [432, 241] width 131 height 27
drag, startPoint x: 421, startPoint y: 246, endPoint x: 371, endPoint y: 239, distance: 49.9
click at [371, 239] on p "CALLING IT QUITS (HOTEL J DAY 32)" at bounding box center [432, 241] width 131 height 27
copy p "CALLING IT QUITS (HOTEL J DAY 32)"
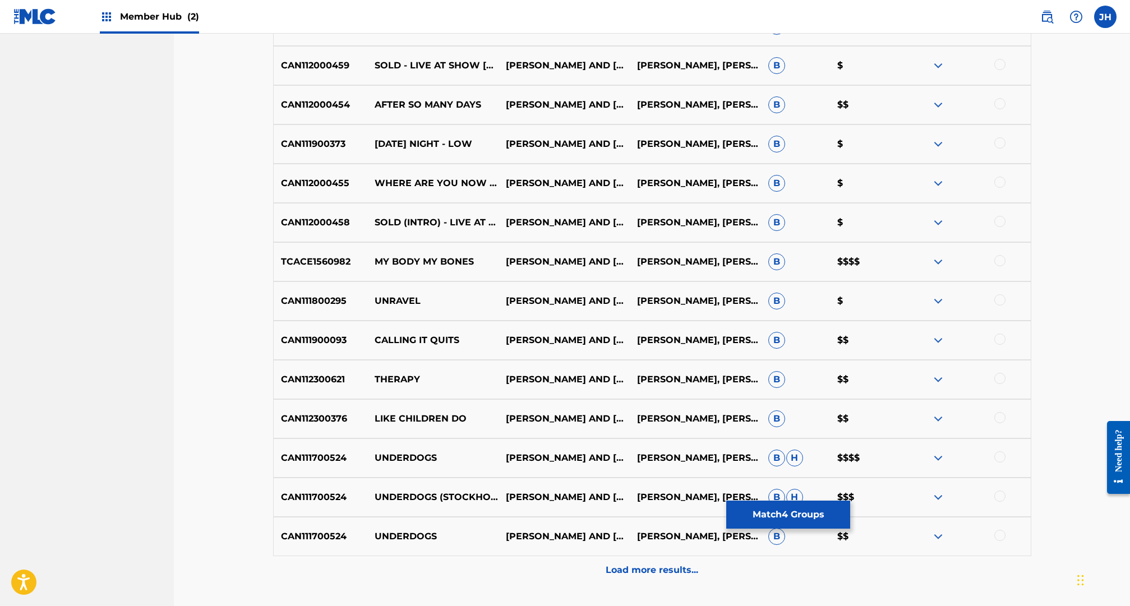
scroll to position [3462, 0]
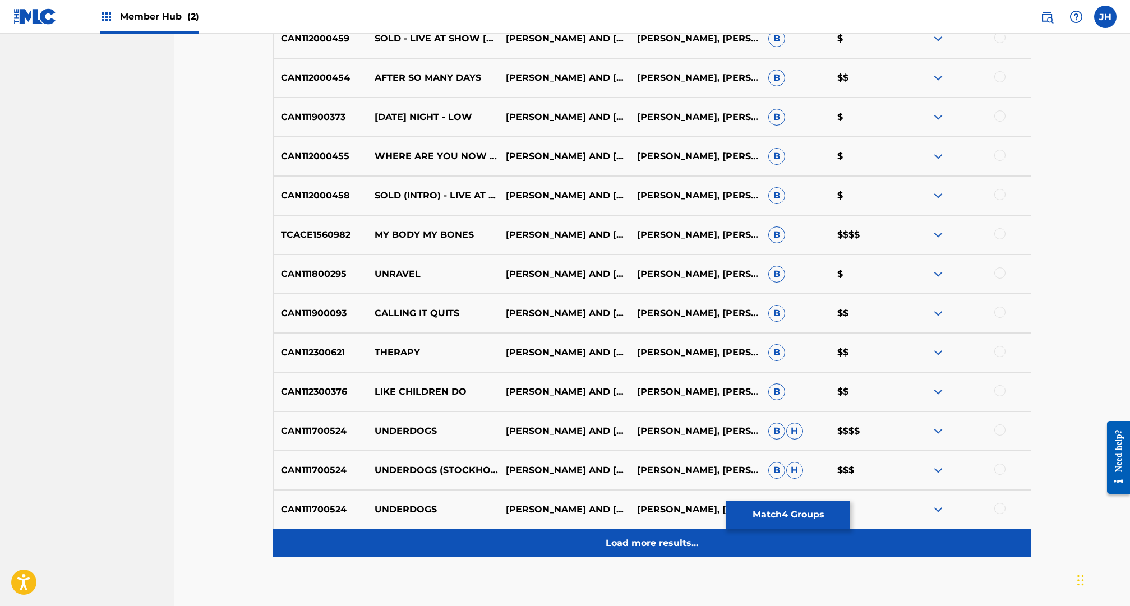
click at [639, 540] on p "Load more results..." at bounding box center [652, 543] width 93 height 13
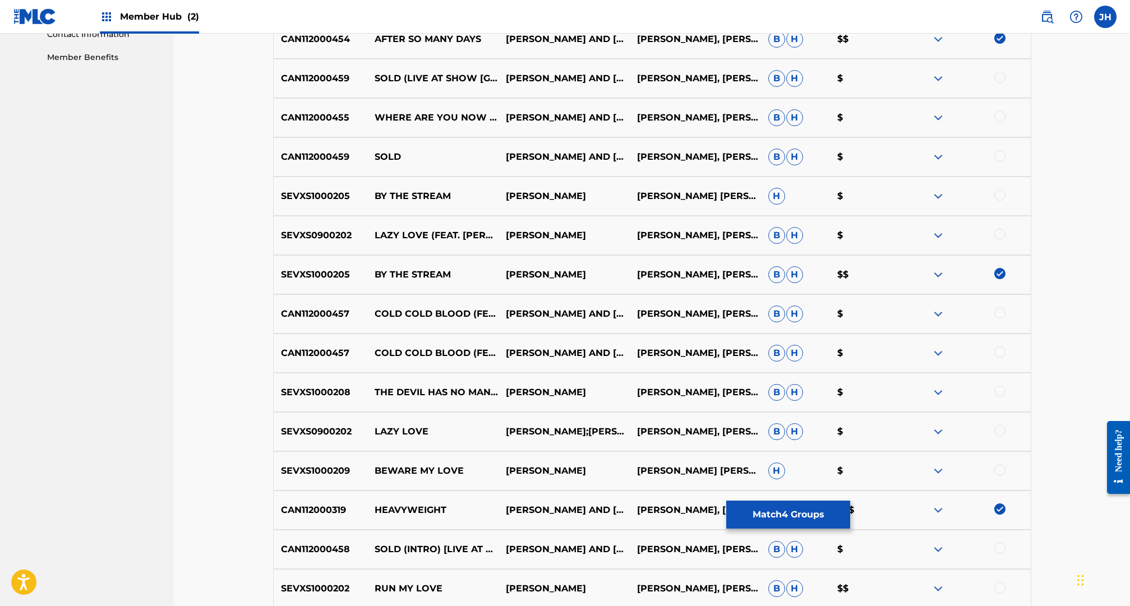
scroll to position [771, 0]
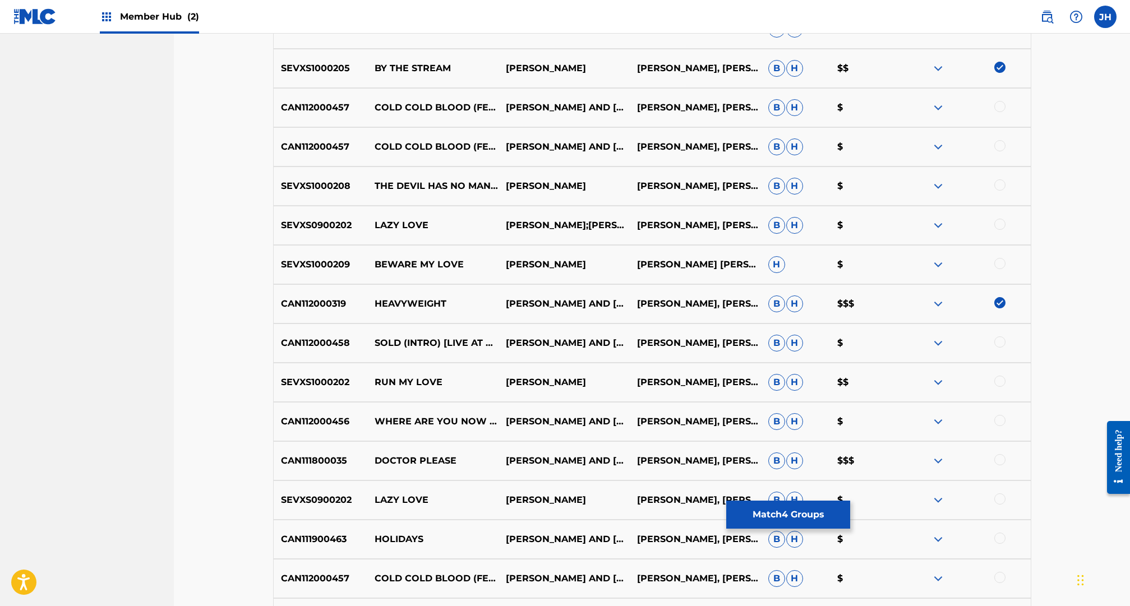
click at [404, 299] on p "HEAVYWEIGHT" at bounding box center [432, 303] width 131 height 13
copy p "HEAVYWEIGHT"
click at [296, 306] on p "CAN112000319" at bounding box center [321, 303] width 94 height 13
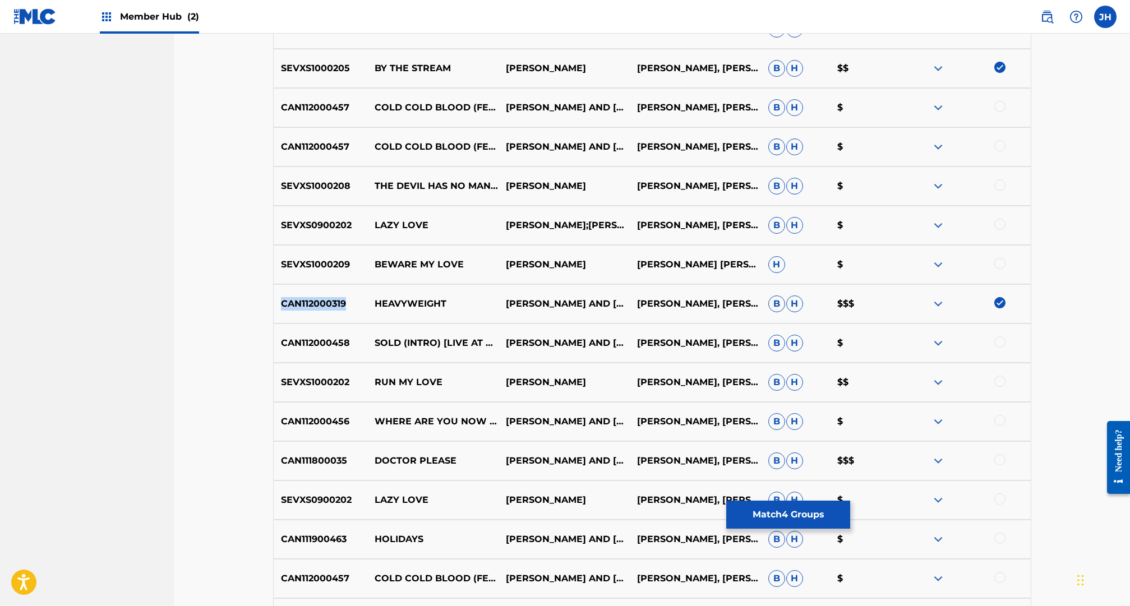
copy p "CAN112000319"
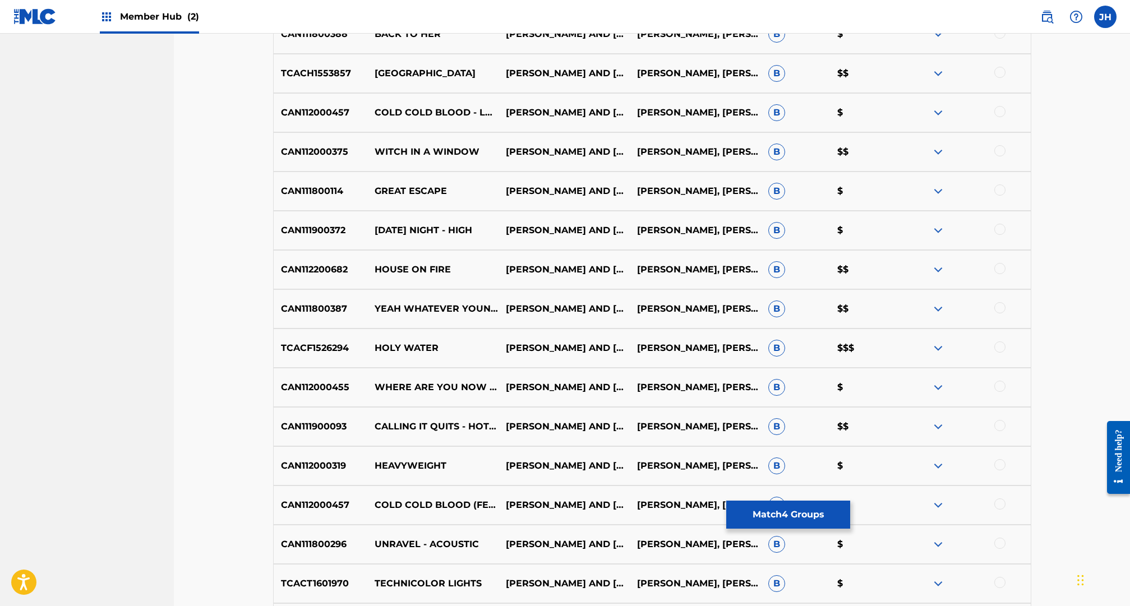
scroll to position [2581, 0]
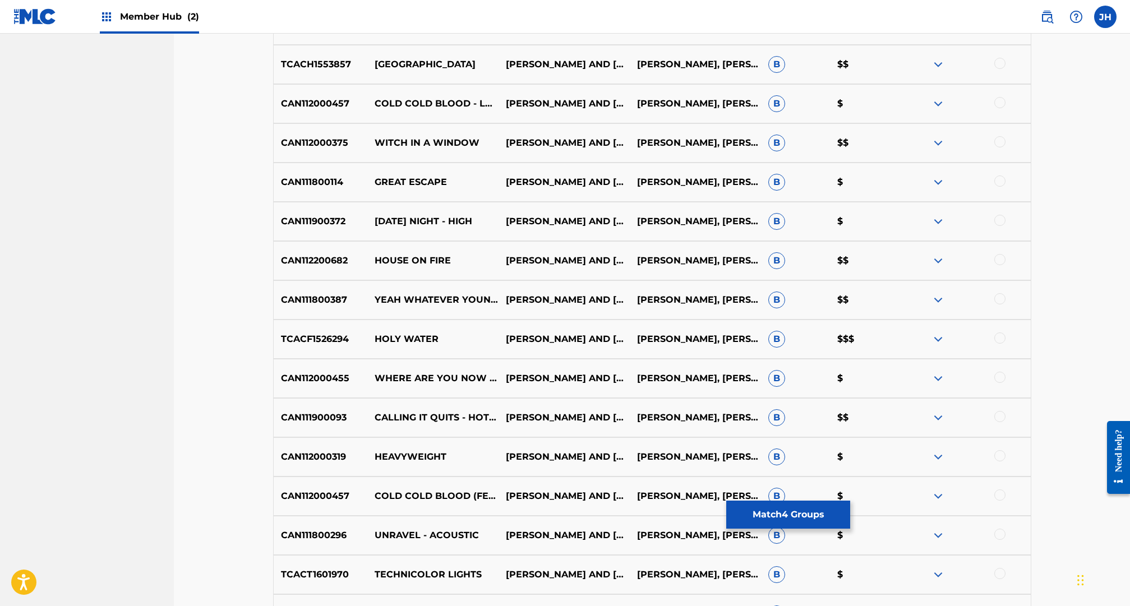
click at [935, 337] on img at bounding box center [938, 339] width 13 height 13
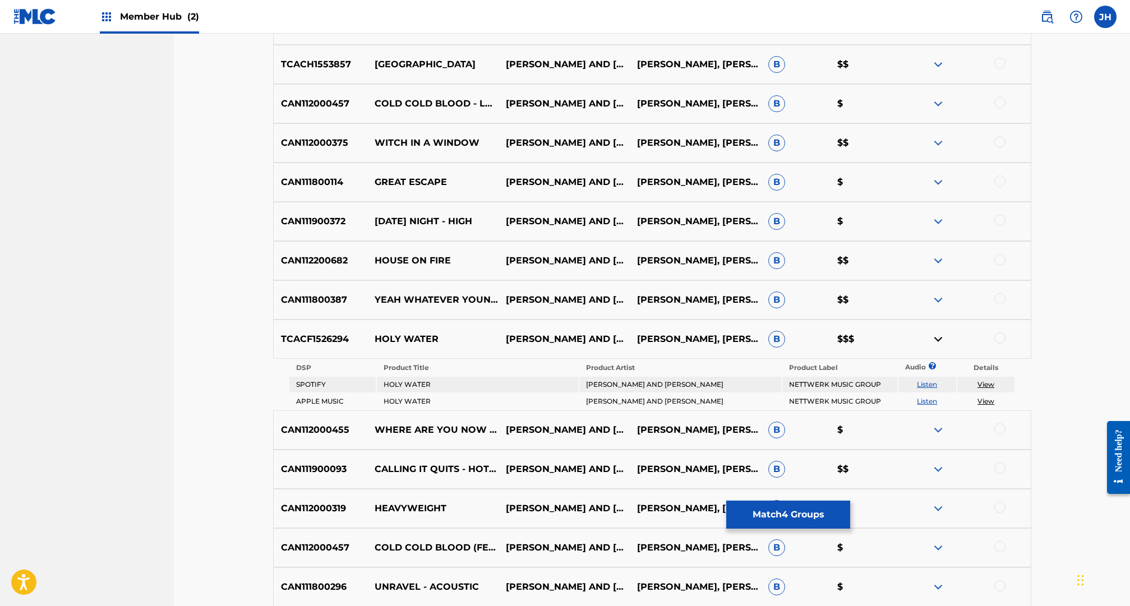
click at [935, 337] on img at bounding box center [938, 339] width 13 height 13
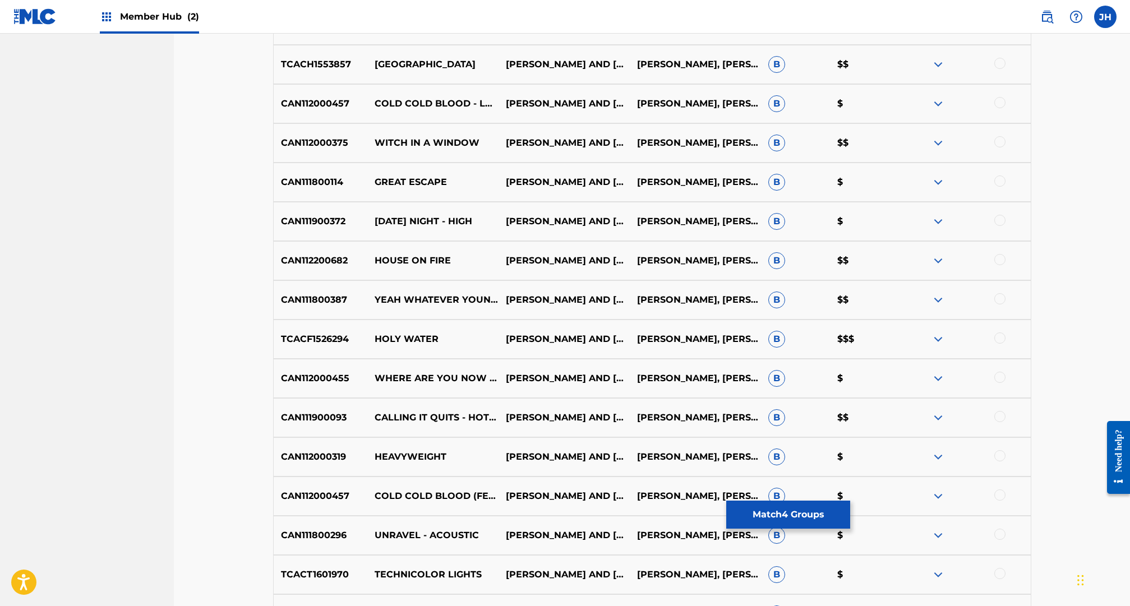
click at [320, 337] on p "TCACF1526294" at bounding box center [321, 339] width 94 height 13
copy p "TCACF1526294"
click at [338, 340] on p "TCACF1526294" at bounding box center [321, 339] width 94 height 13
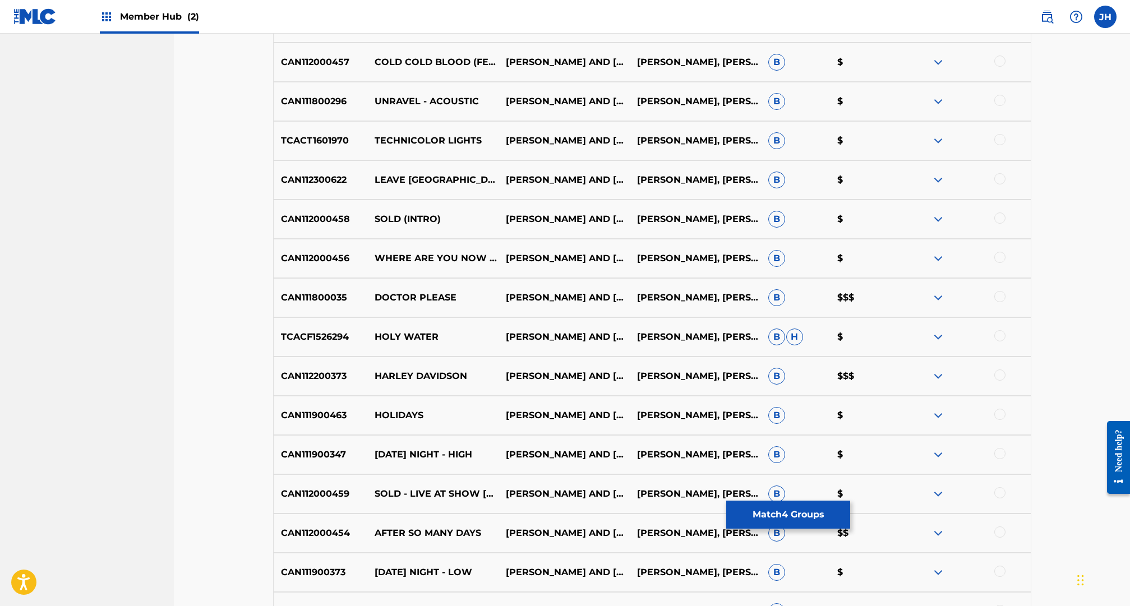
scroll to position [3024, 0]
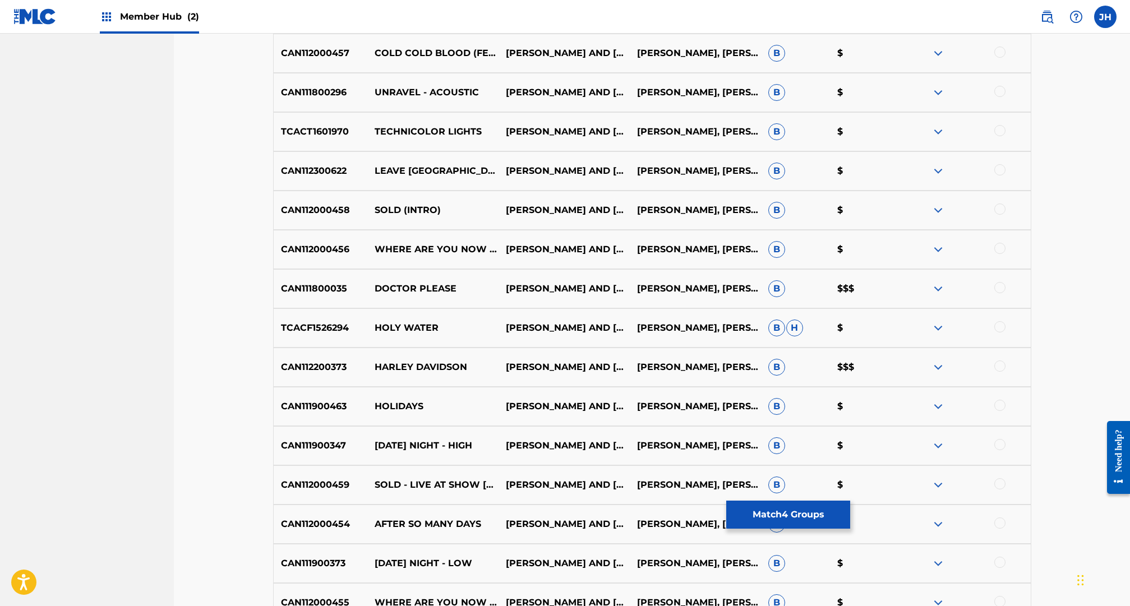
click at [397, 364] on p "HARLEY DAVIDSON" at bounding box center [432, 367] width 131 height 13
drag, startPoint x: 482, startPoint y: 368, endPoint x: 308, endPoint y: 367, distance: 173.9
click at [308, 367] on div "CAN112200373 HARLEY DAVIDSON JIM AND SAM JIM HANFT, SAMANTHA ERIN YONACK B $$$" at bounding box center [652, 367] width 758 height 39
click at [330, 363] on p "CAN112200373" at bounding box center [321, 367] width 94 height 13
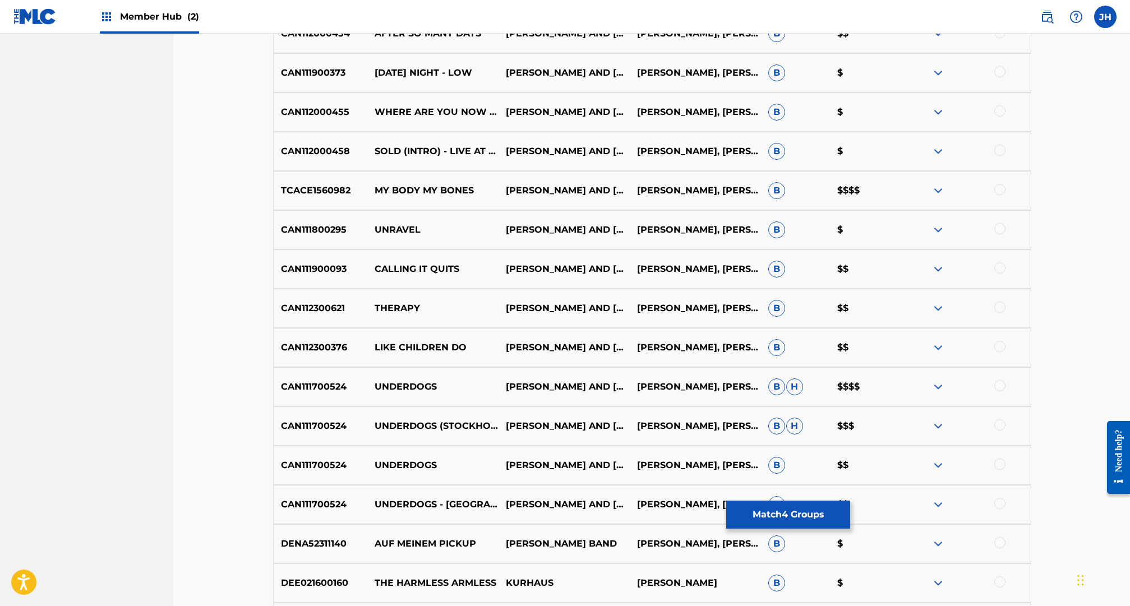
scroll to position [3525, 0]
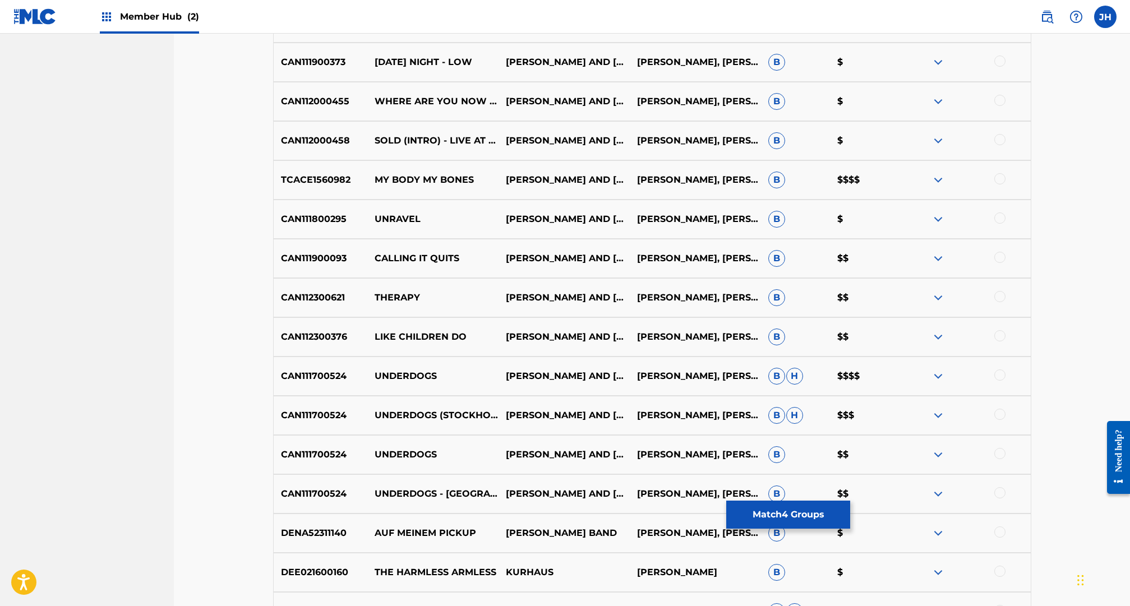
click at [852, 379] on p "$$$$" at bounding box center [865, 376] width 70 height 13
click at [944, 374] on img at bounding box center [938, 376] width 13 height 13
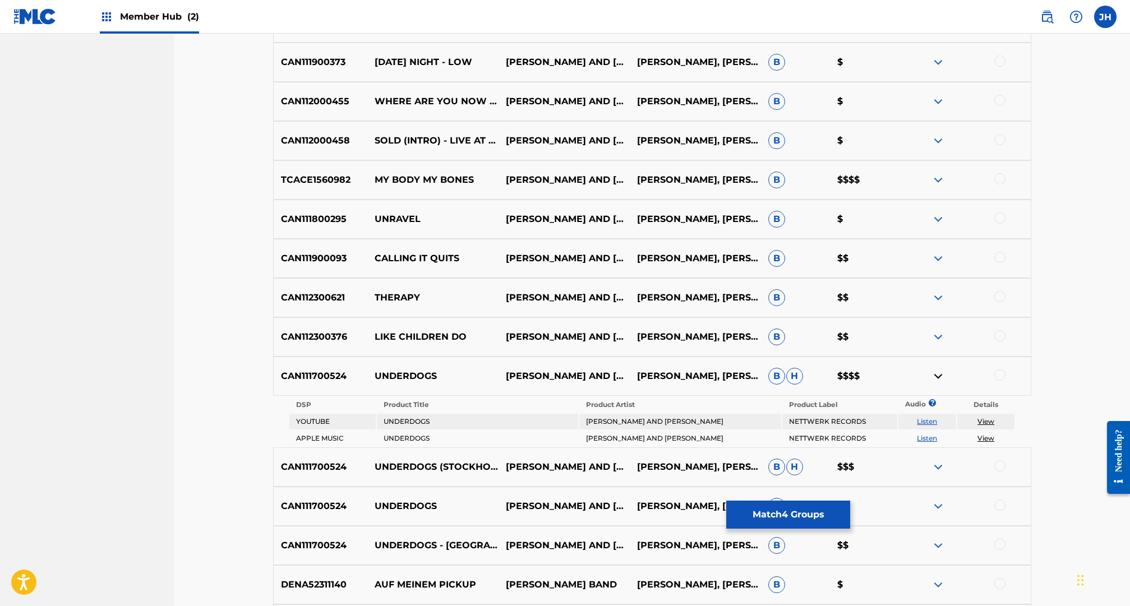
click at [935, 376] on img at bounding box center [938, 376] width 13 height 13
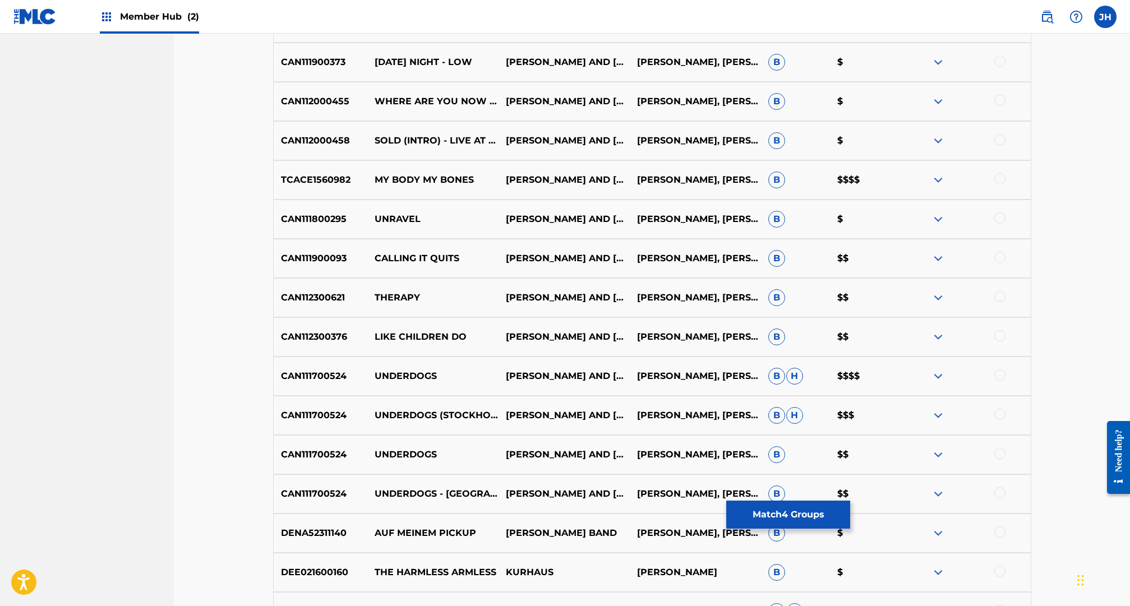
click at [301, 375] on p "CAN111700524" at bounding box center [321, 376] width 94 height 13
copy p "CAN111700524"
click at [405, 377] on p "UNDERDOGS" at bounding box center [432, 376] width 131 height 13
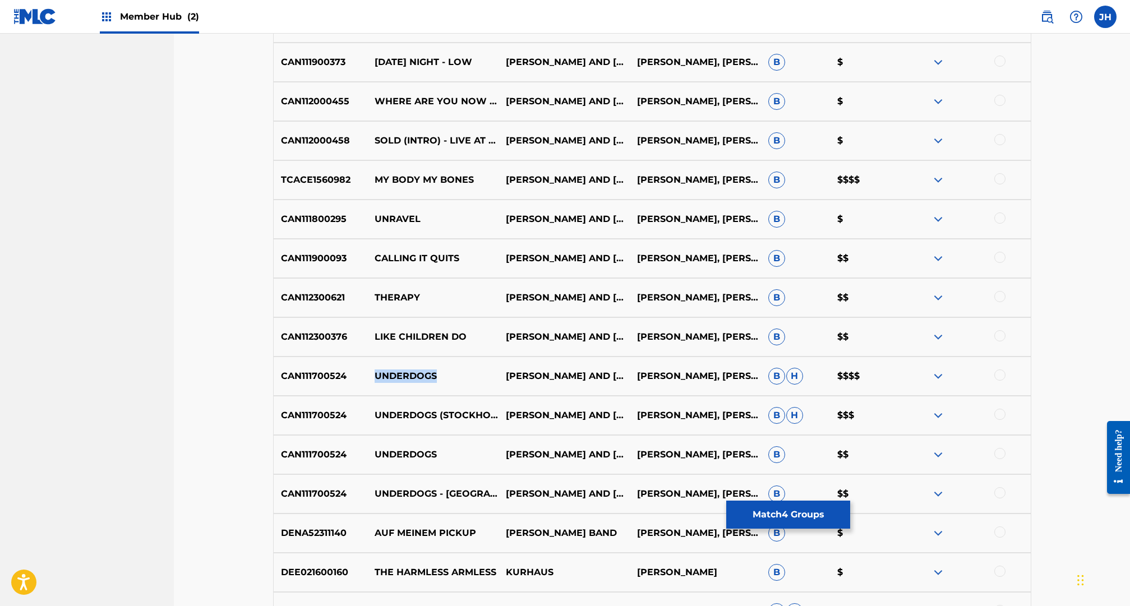
copy p "UNDERDOGS"
click at [461, 418] on p "UNDERDOGS (STOCKHOLM DAY 217)" at bounding box center [432, 415] width 131 height 27
drag, startPoint x: 378, startPoint y: 408, endPoint x: 487, endPoint y: 425, distance: 110.7
click at [487, 425] on p "UNDERDOGS (STOCKHOLM DAY 217)" at bounding box center [432, 415] width 131 height 27
copy p "UNDERDOGS (STOCKHOLM DAY 217)"
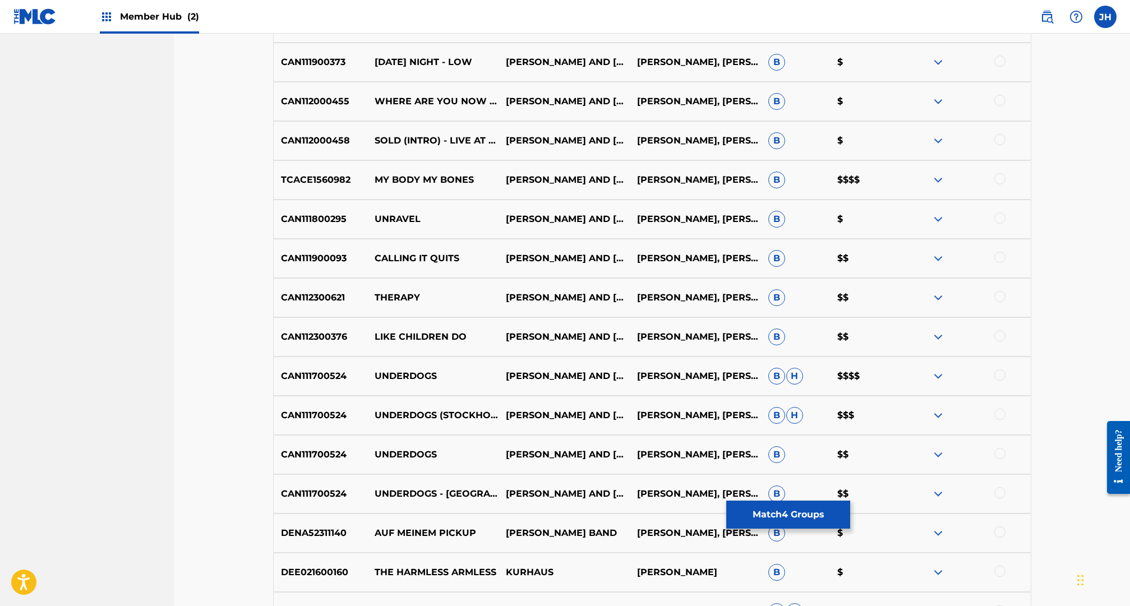
click at [328, 375] on p "CAN111700524" at bounding box center [321, 376] width 94 height 13
copy p "CAN111700524"
click at [413, 378] on p "UNDERDOGS" at bounding box center [432, 376] width 131 height 13
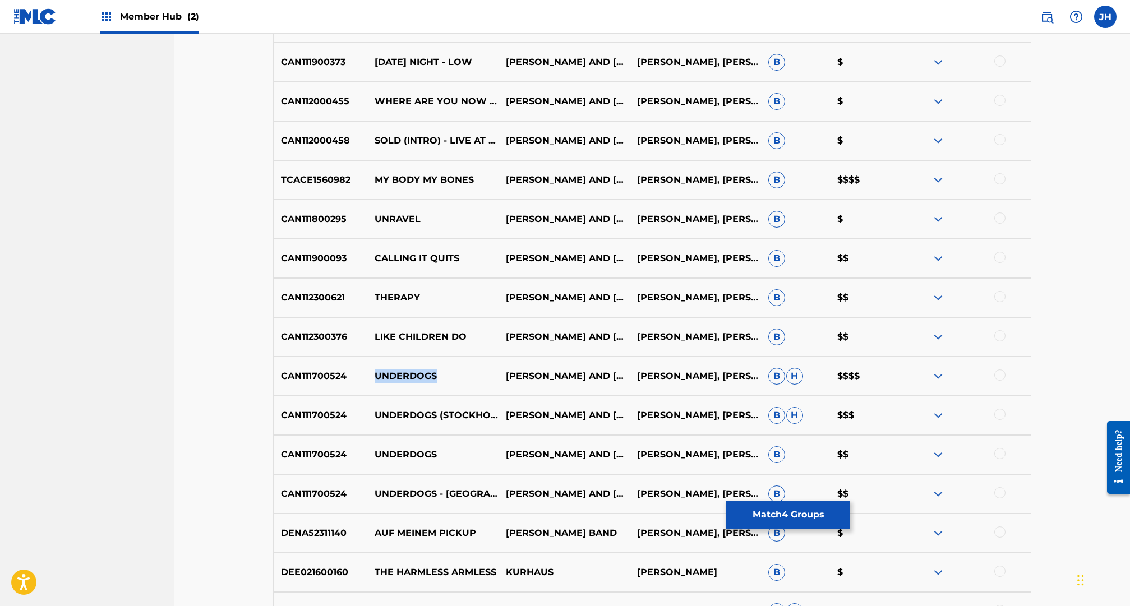
click at [413, 378] on p "UNDERDOGS" at bounding box center [432, 376] width 131 height 13
click at [508, 375] on p "JIM AND SAM" at bounding box center [564, 376] width 131 height 27
drag, startPoint x: 509, startPoint y: 379, endPoint x: 500, endPoint y: 379, distance: 9.0
click at [500, 379] on p "JIM AND SAM" at bounding box center [564, 376] width 131 height 27
click at [337, 374] on p "CAN111700524" at bounding box center [321, 376] width 94 height 13
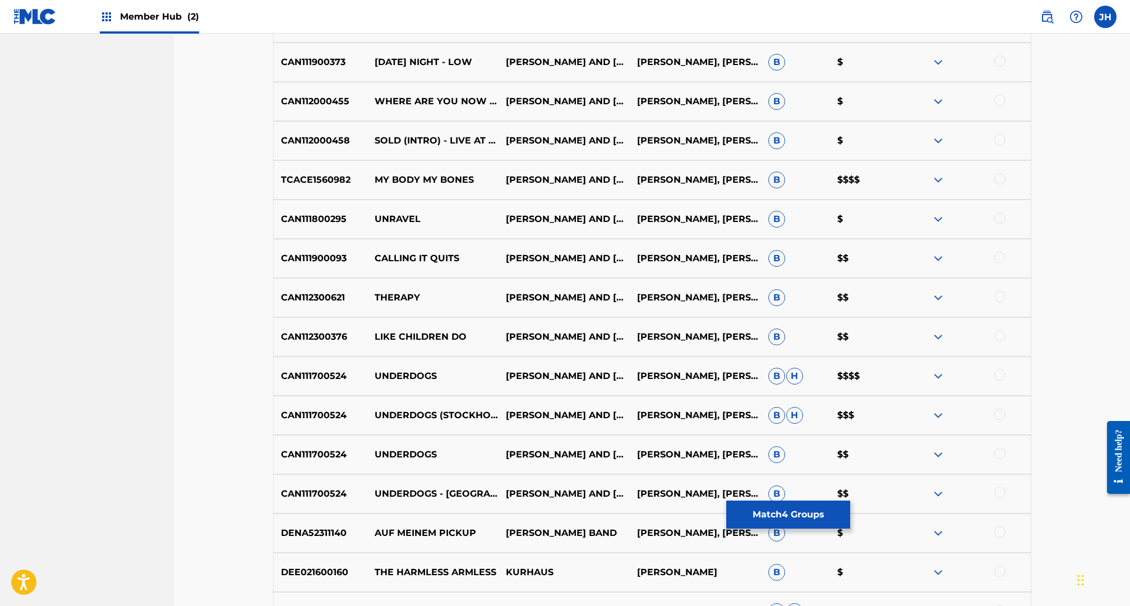
click at [329, 375] on p "CAN111700524" at bounding box center [321, 376] width 94 height 13
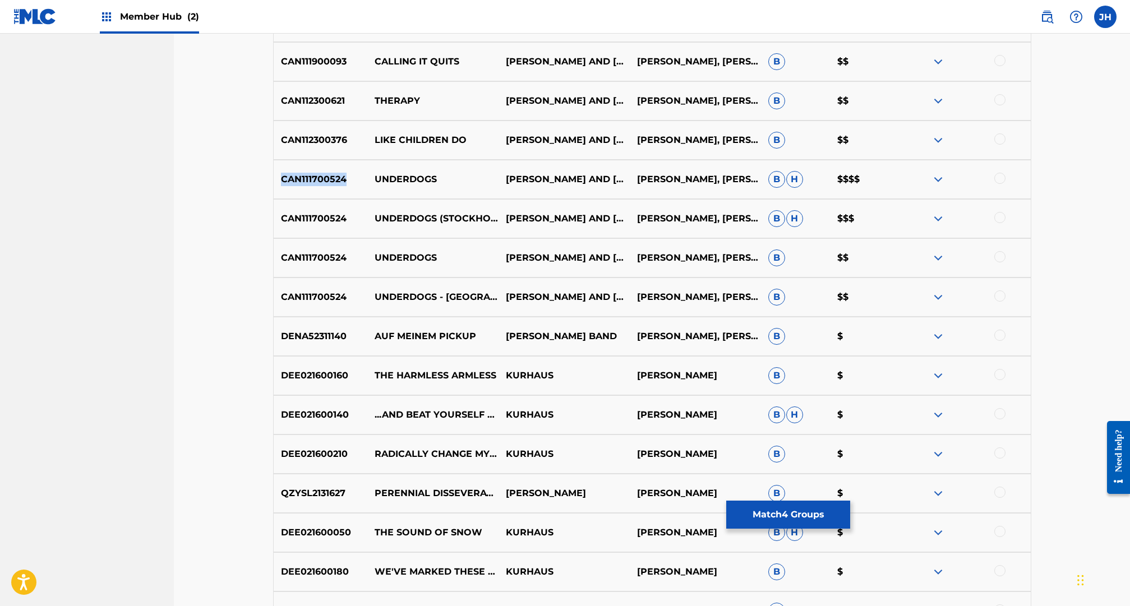
scroll to position [3924, 0]
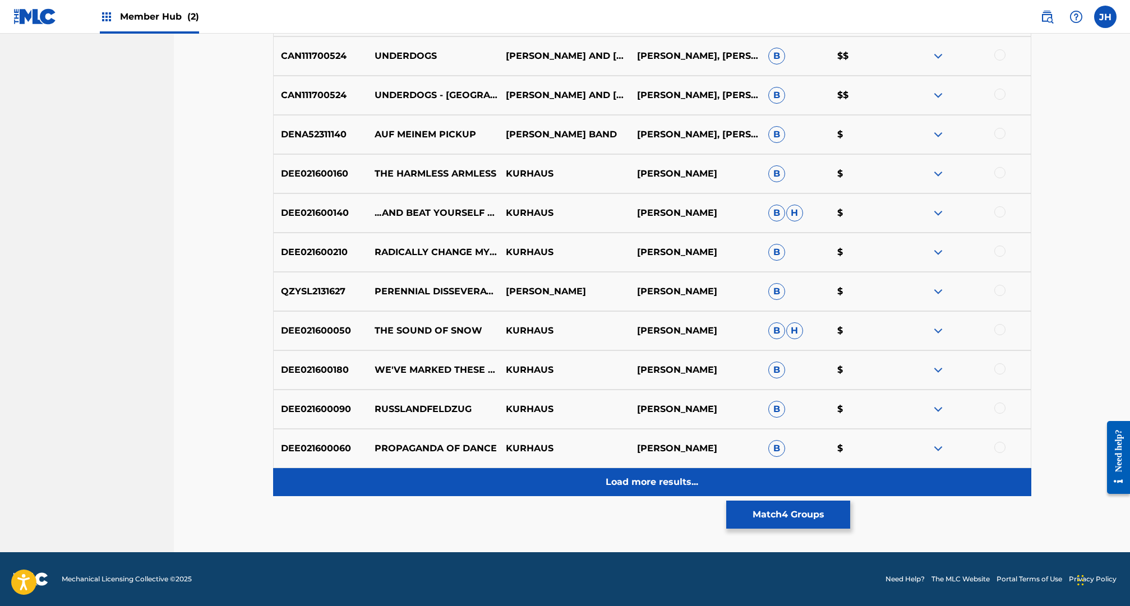
click at [653, 480] on p "Load more results..." at bounding box center [652, 482] width 93 height 13
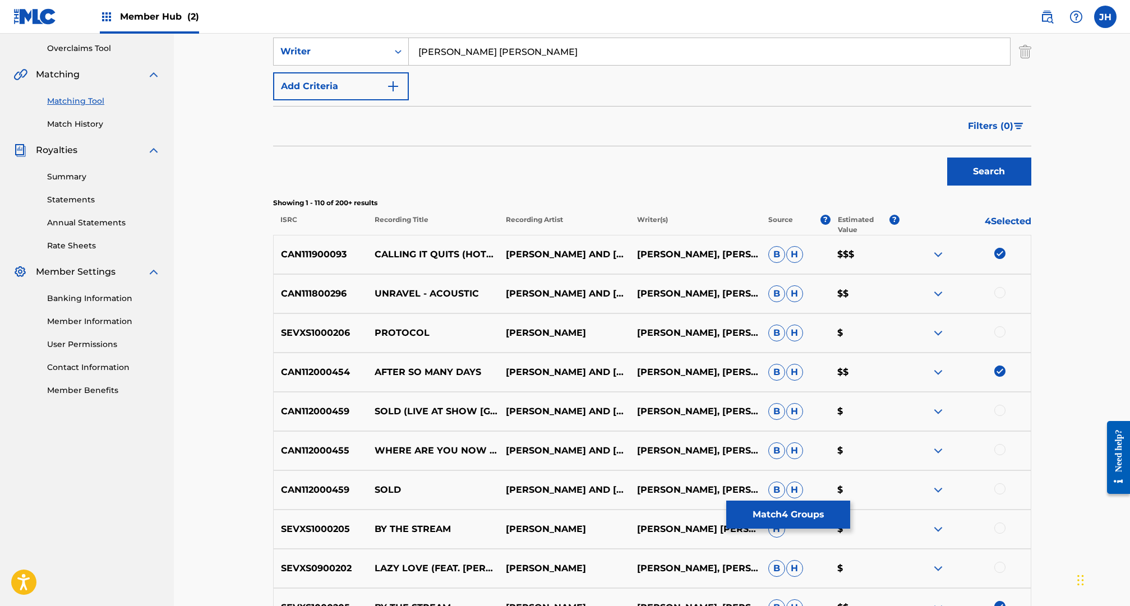
scroll to position [0, 0]
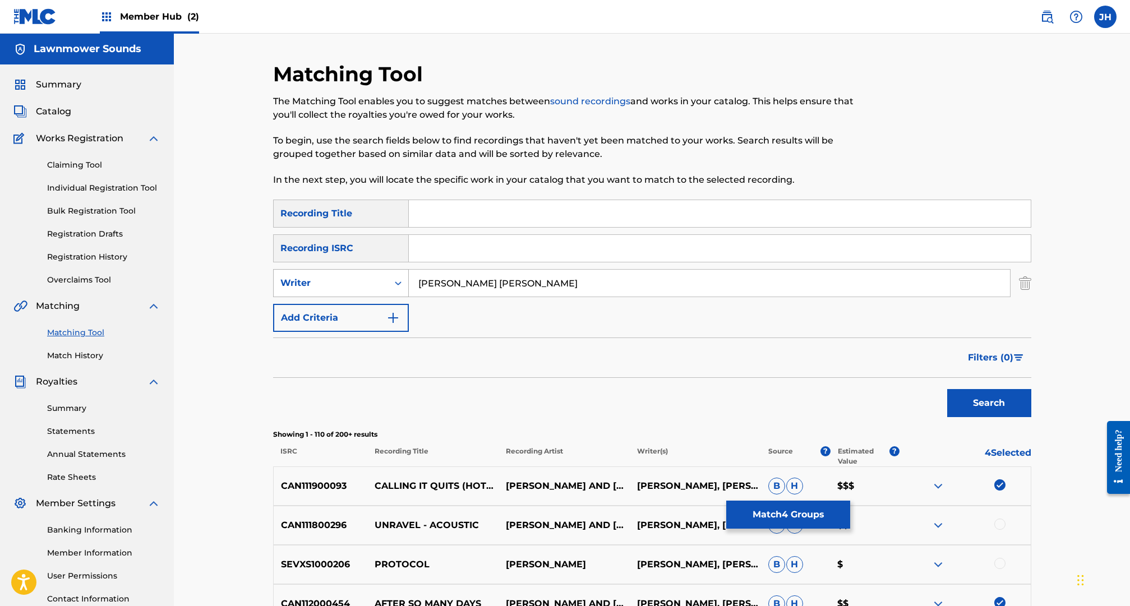
click at [388, 288] on div "Search Form" at bounding box center [398, 283] width 20 height 20
click at [382, 305] on div "Recording Artist" at bounding box center [341, 311] width 135 height 28
click at [506, 278] on input "Search Form" at bounding box center [709, 283] width 601 height 27
type input "jim and sam"
click at [947, 389] on button "Search" at bounding box center [989, 403] width 84 height 28
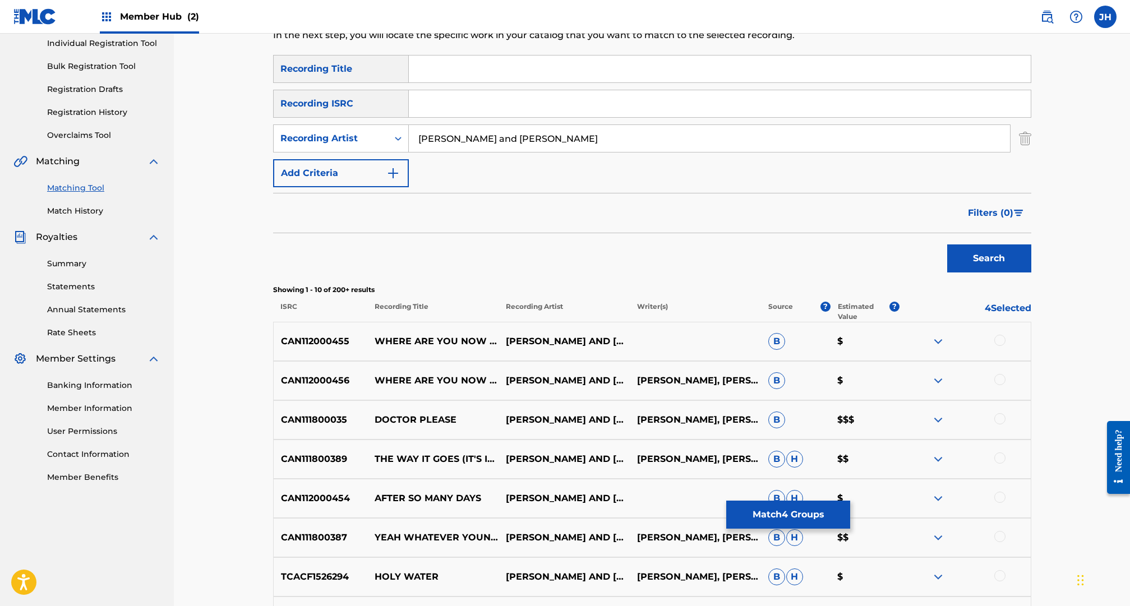
scroll to position [217, 0]
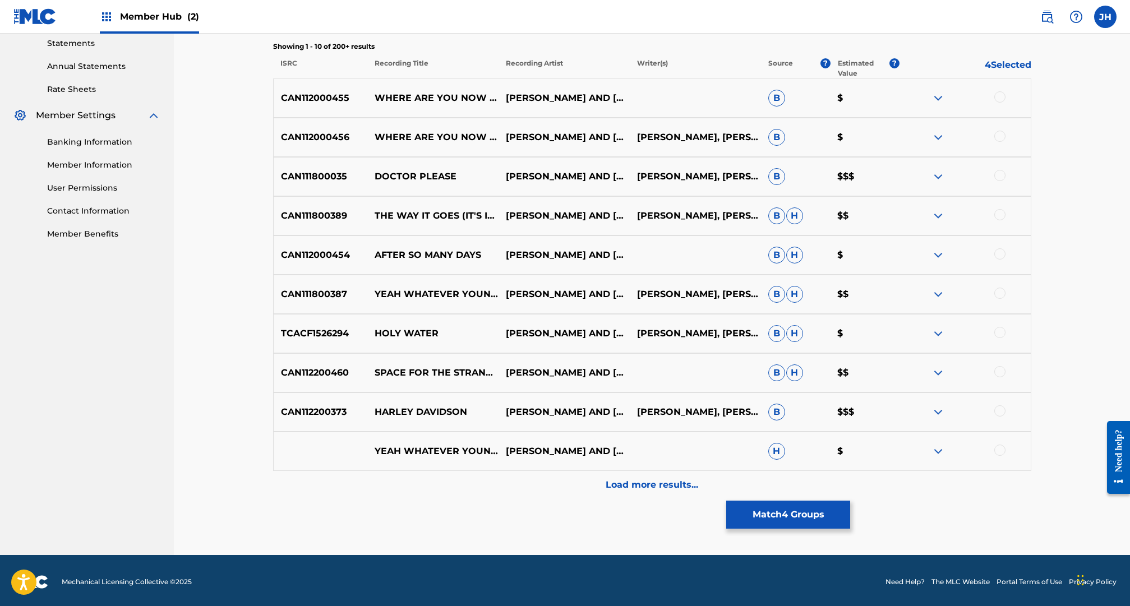
click at [591, 503] on div "Matching Tool The Matching Tool enables you to suggest matches between sound re…" at bounding box center [652, 115] width 758 height 882
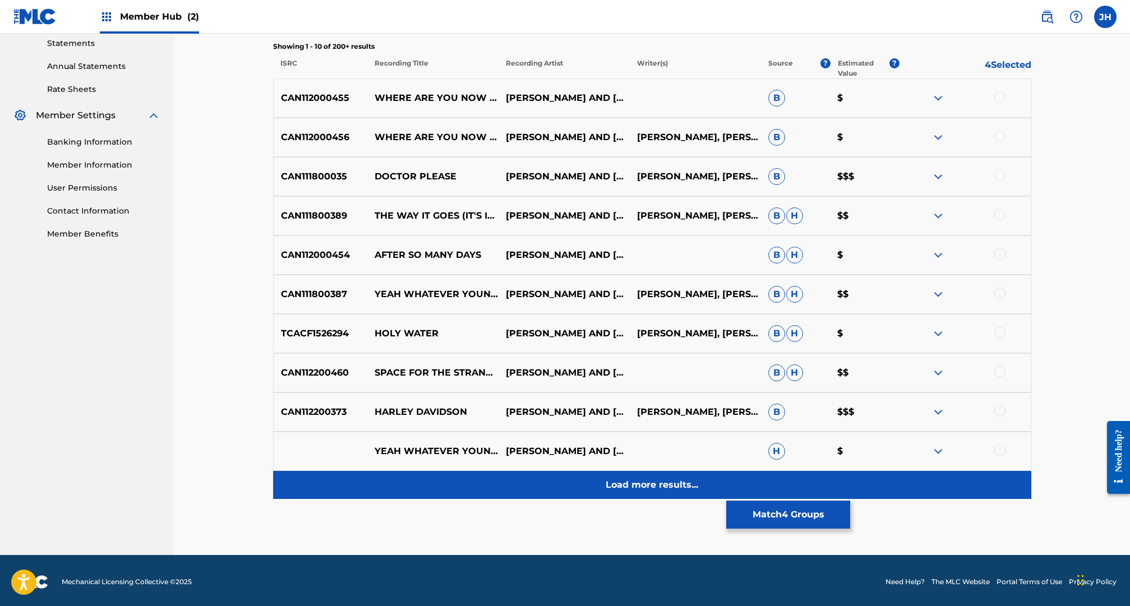
click at [616, 497] on div "Load more results..." at bounding box center [652, 485] width 758 height 28
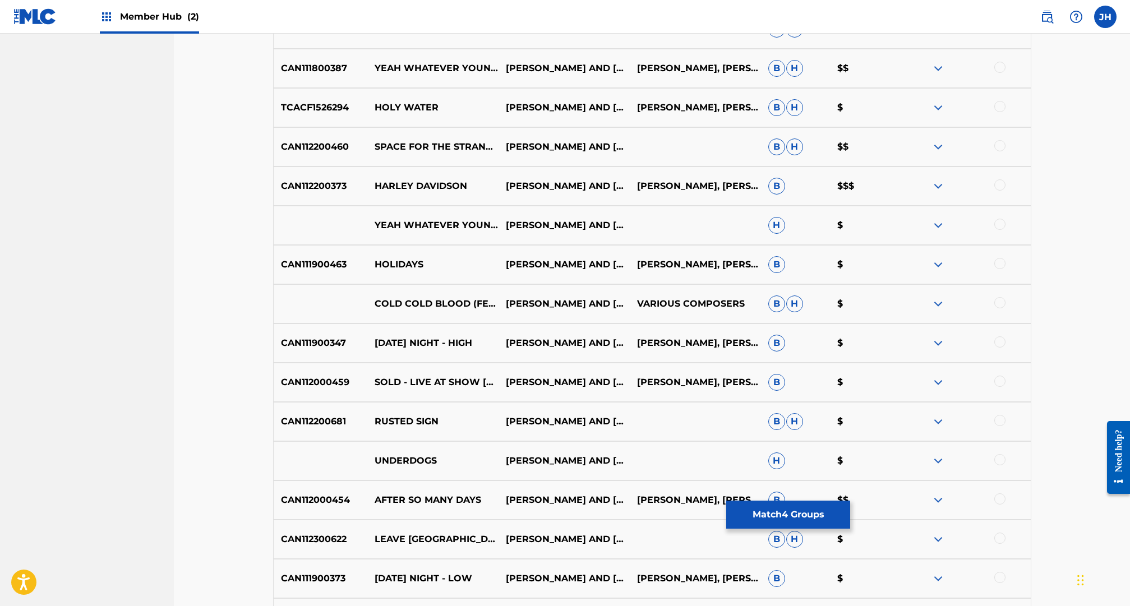
scroll to position [784, 0]
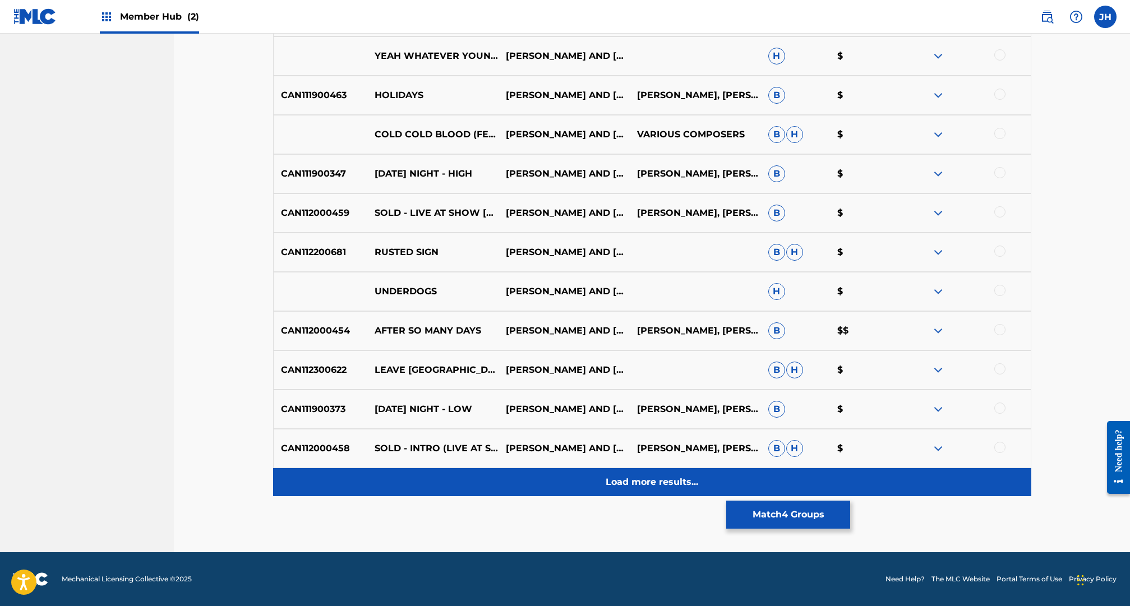
click at [605, 481] on div "Load more results..." at bounding box center [652, 482] width 758 height 28
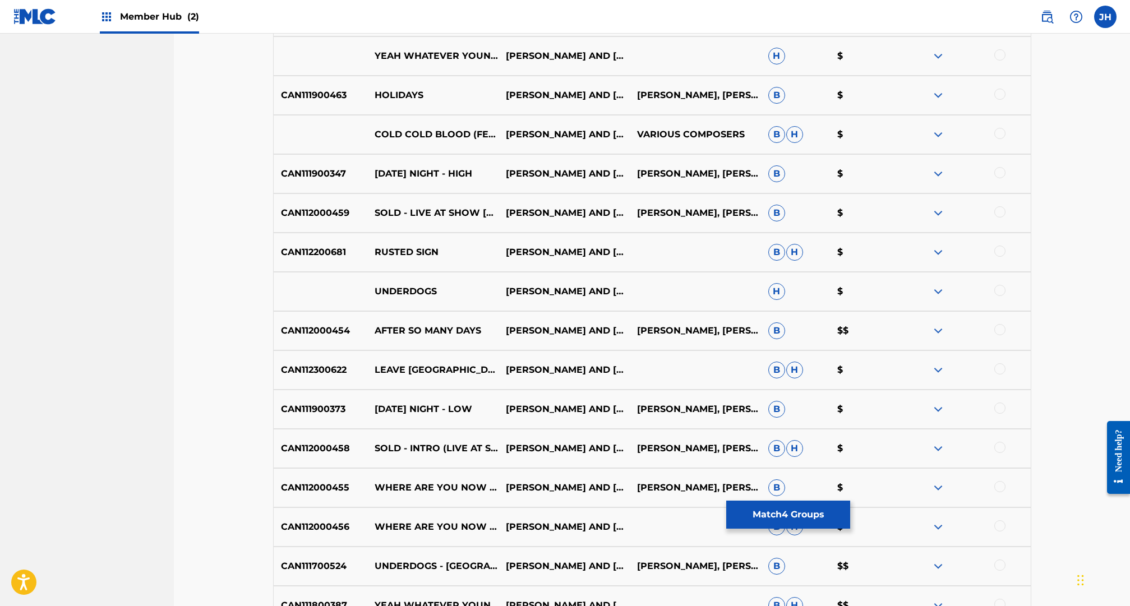
scroll to position [1176, 0]
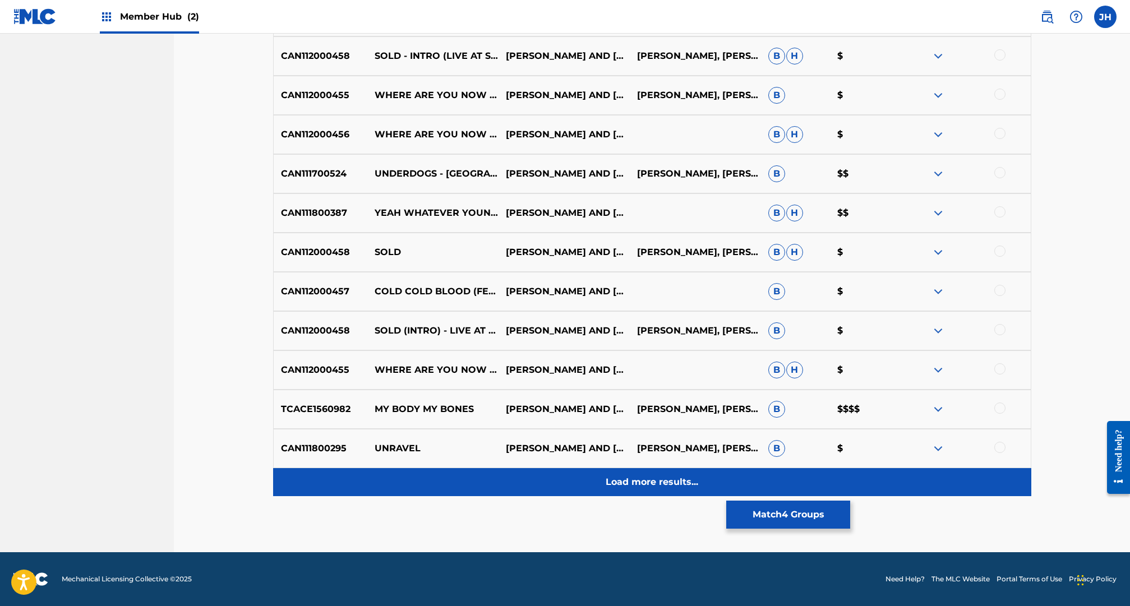
click at [611, 481] on p "Load more results..." at bounding box center [652, 482] width 93 height 13
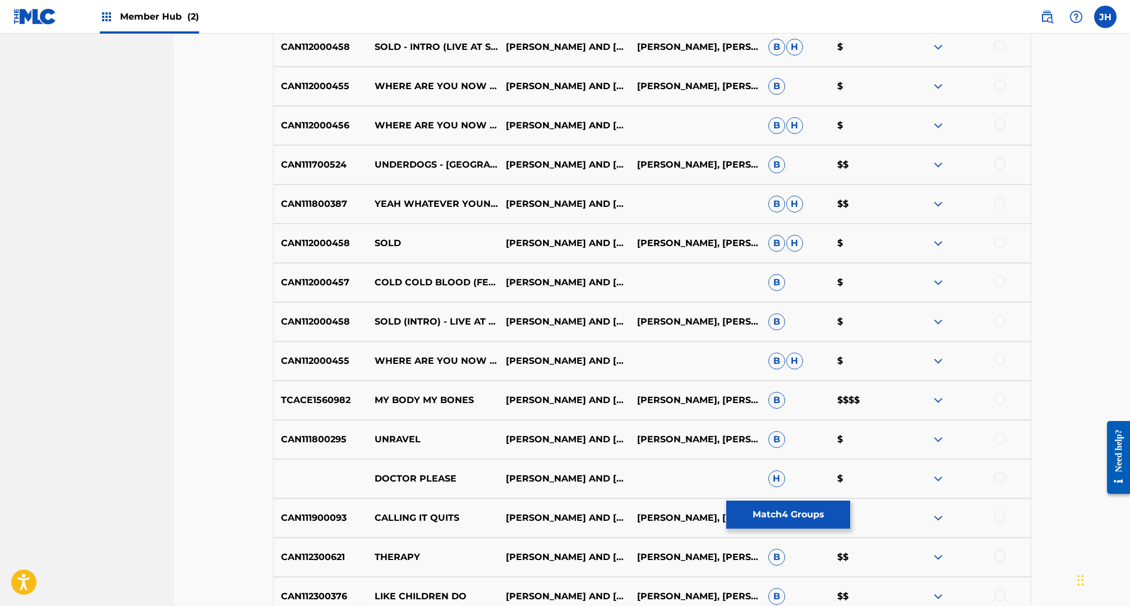
scroll to position [1569, 0]
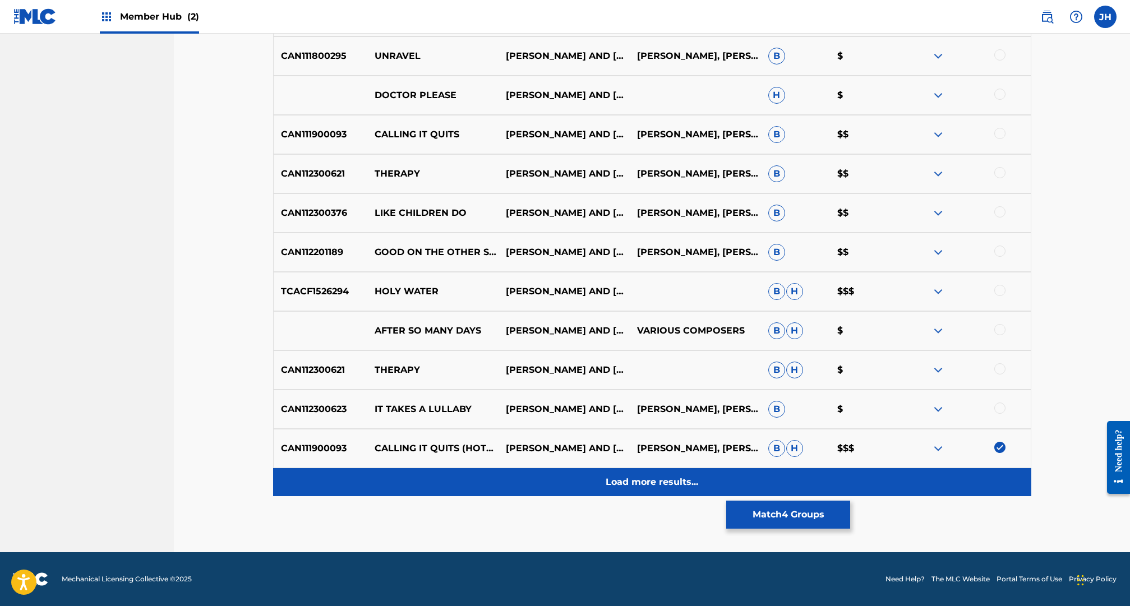
click at [645, 483] on p "Load more results..." at bounding box center [652, 482] width 93 height 13
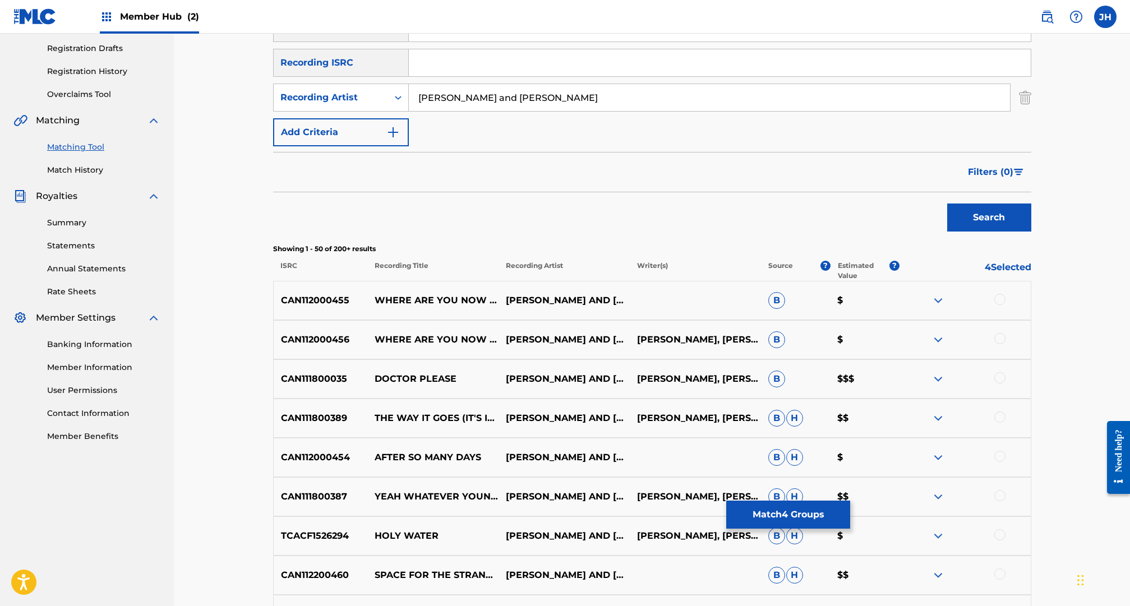
scroll to position [0, 0]
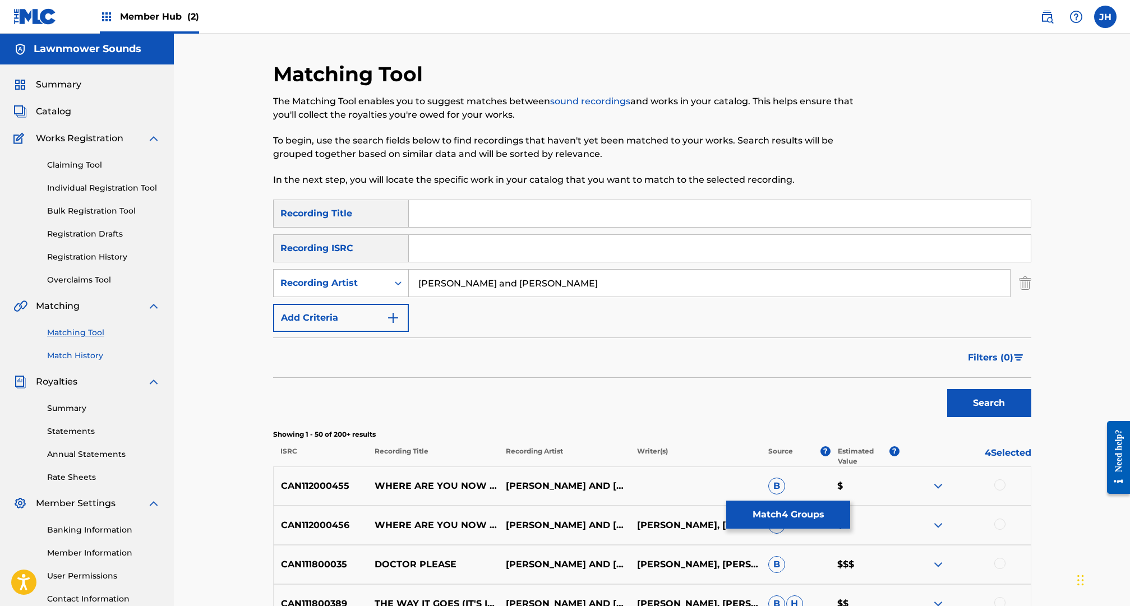
click at [67, 352] on link "Match History" at bounding box center [103, 356] width 113 height 12
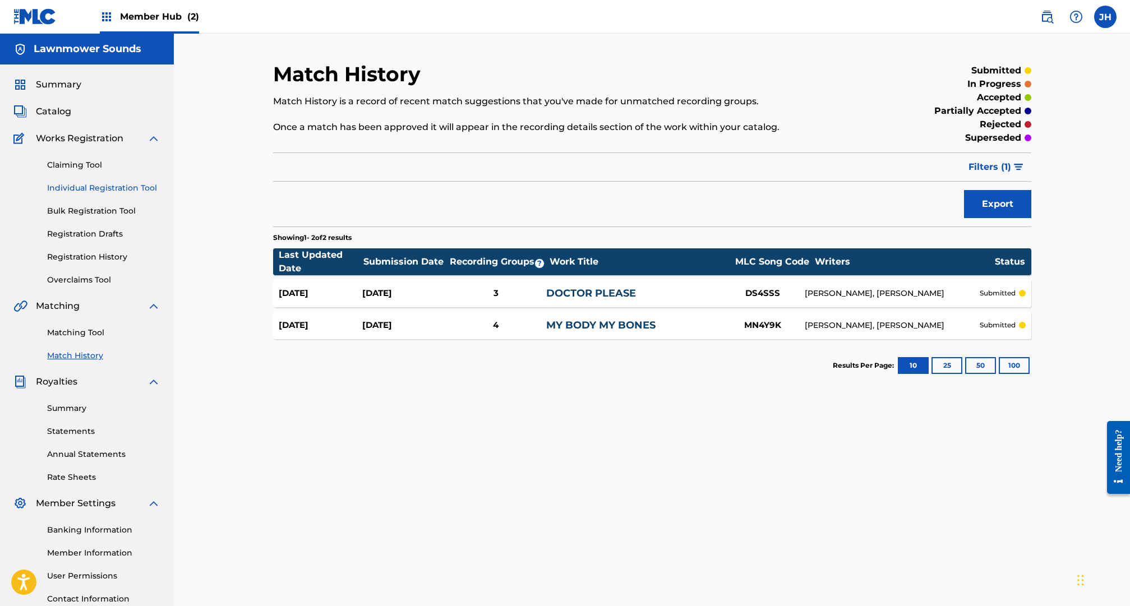
click at [85, 187] on link "Individual Registration Tool" at bounding box center [103, 188] width 113 height 12
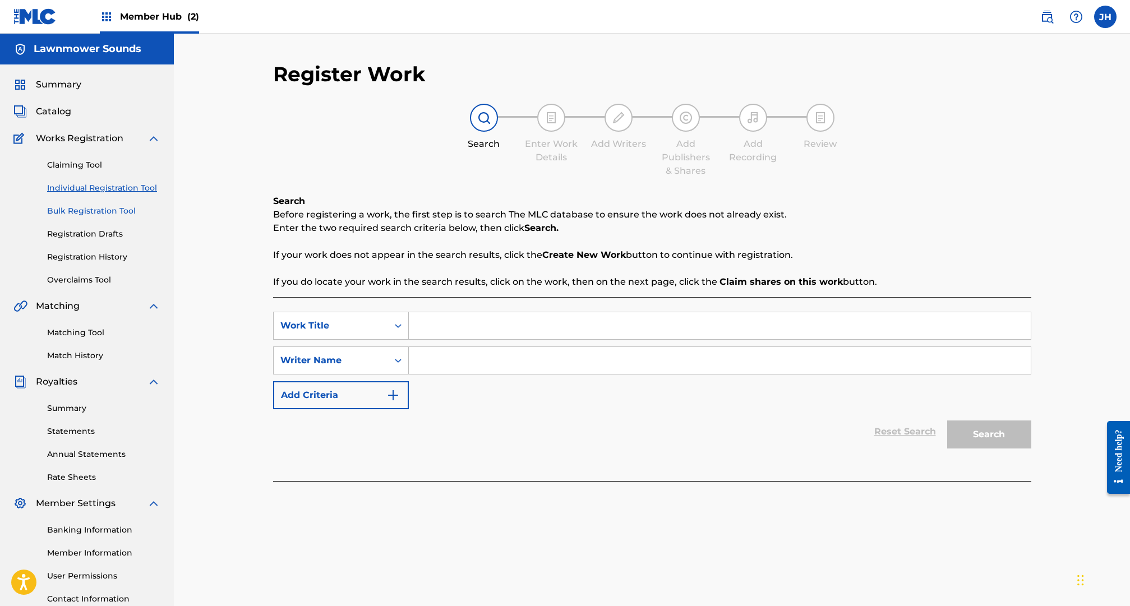
click at [87, 208] on link "Bulk Registration Tool" at bounding box center [103, 211] width 113 height 12
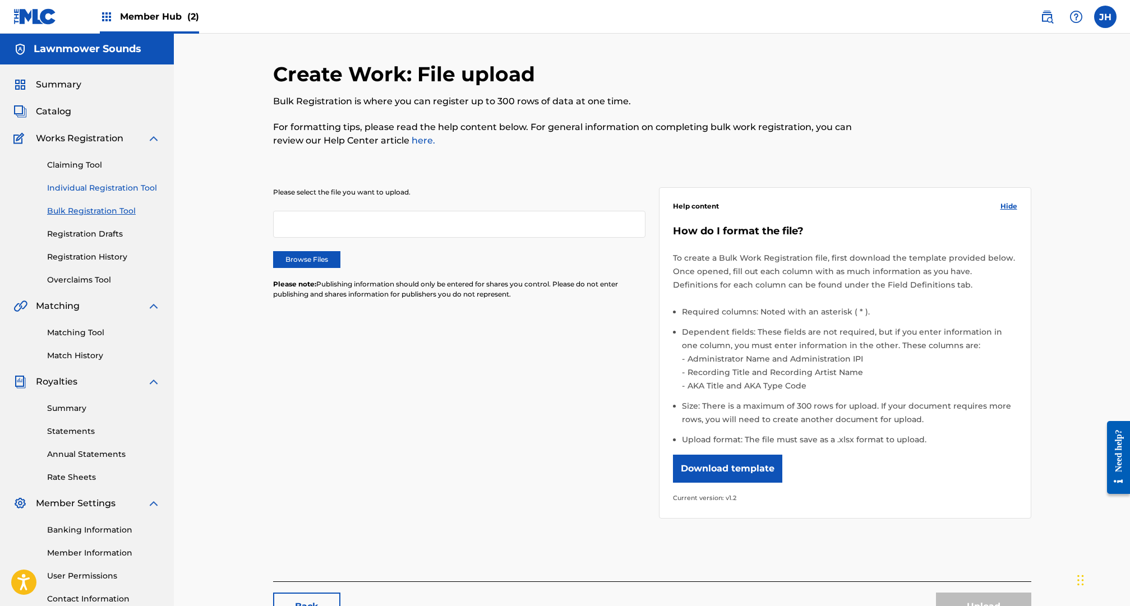
click at [91, 192] on link "Individual Registration Tool" at bounding box center [103, 188] width 113 height 12
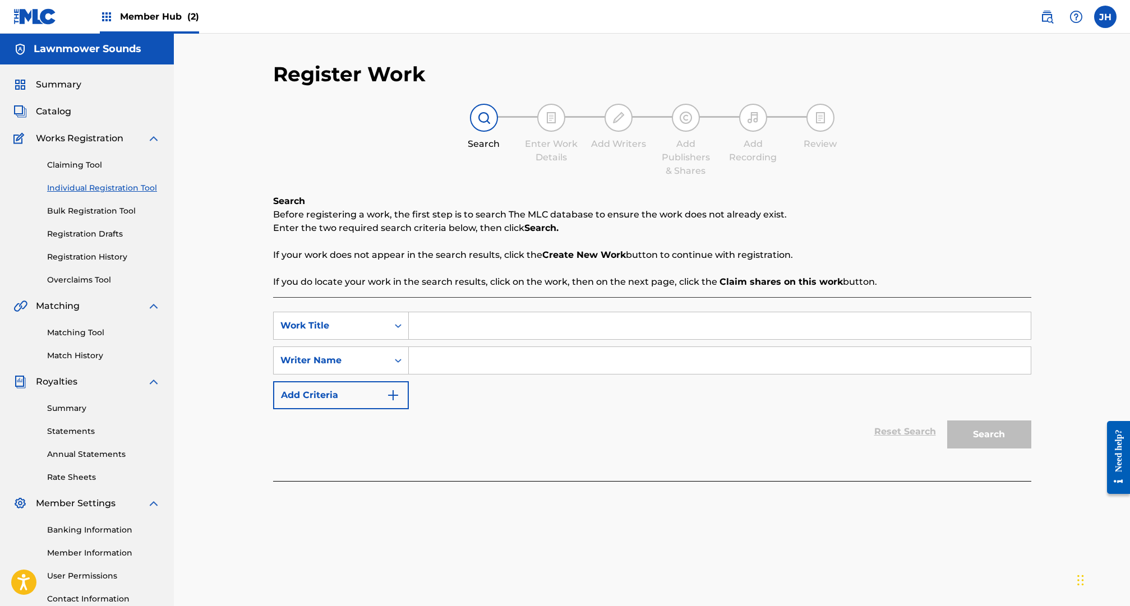
click at [99, 219] on div "Claiming Tool Individual Registration Tool Bulk Registration Tool Registration …" at bounding box center [86, 215] width 147 height 141
click at [100, 212] on link "Bulk Registration Tool" at bounding box center [103, 211] width 113 height 12
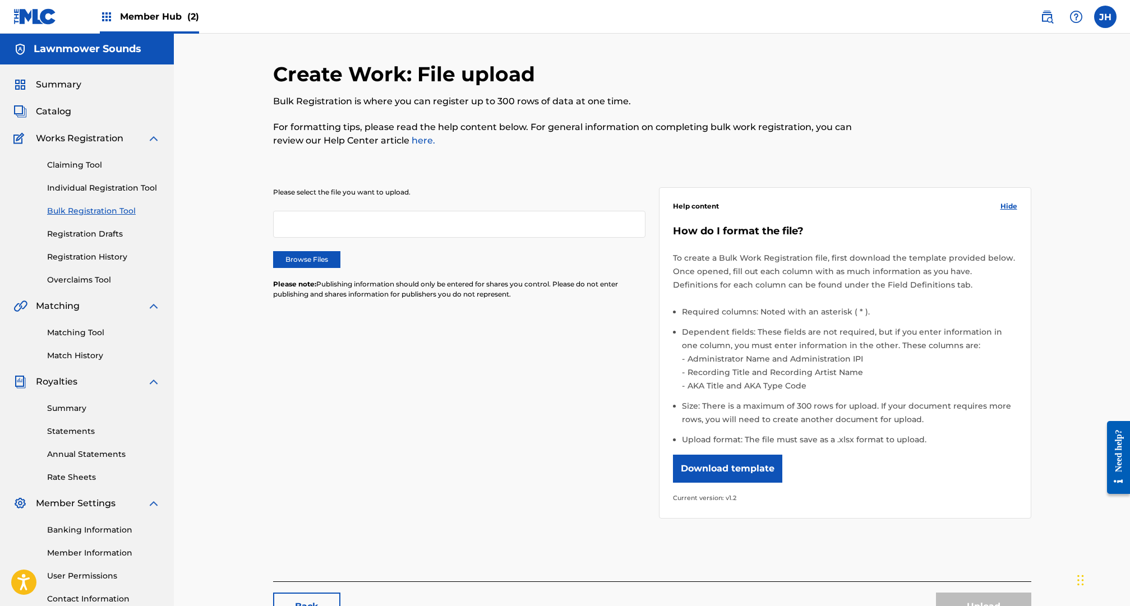
click at [96, 241] on div "Claiming Tool Individual Registration Tool Bulk Registration Tool Registration …" at bounding box center [86, 215] width 147 height 141
click at [100, 253] on link "Registration History" at bounding box center [103, 257] width 113 height 12
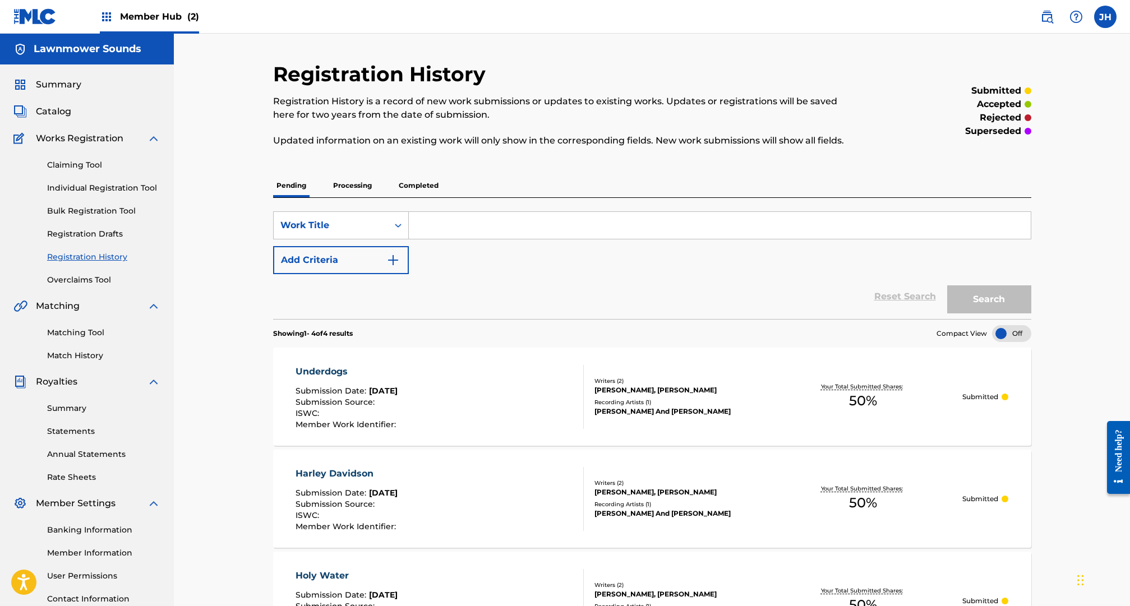
click at [787, 384] on div "Your Total Submitted Shares: 50 %" at bounding box center [863, 397] width 199 height 34
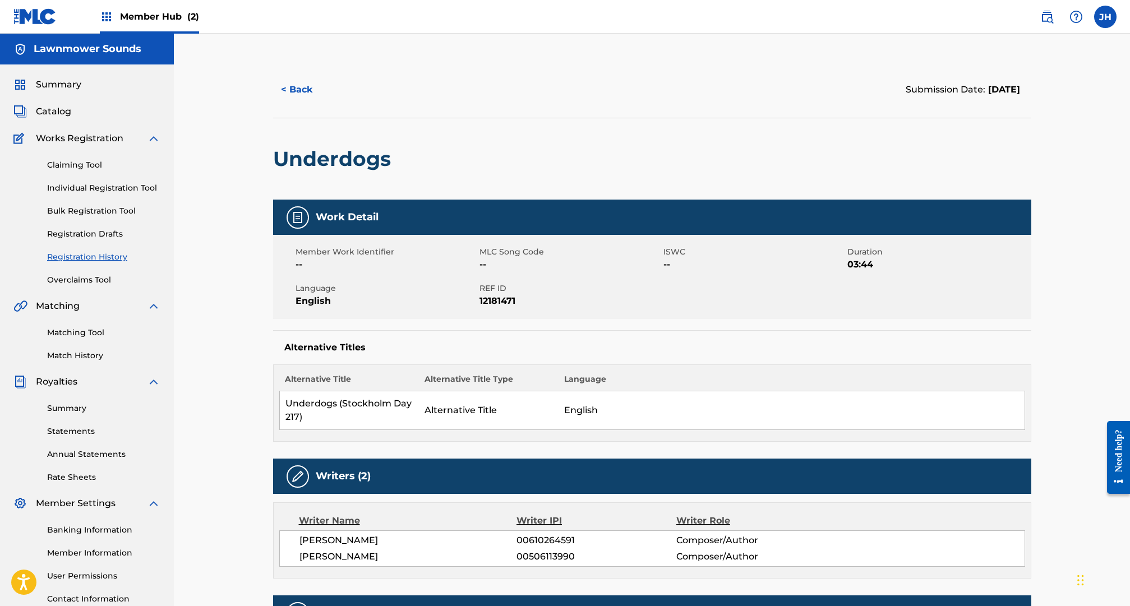
click at [293, 219] on img at bounding box center [297, 217] width 13 height 13
click at [291, 91] on button "< Back" at bounding box center [306, 90] width 67 height 28
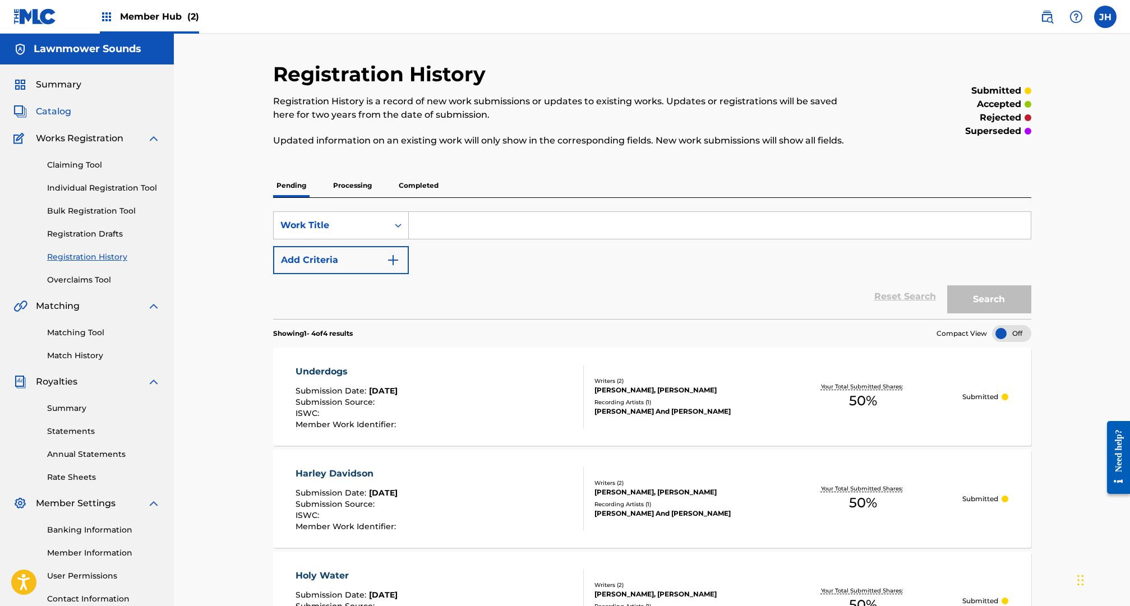
click at [64, 113] on span "Catalog" at bounding box center [53, 111] width 35 height 13
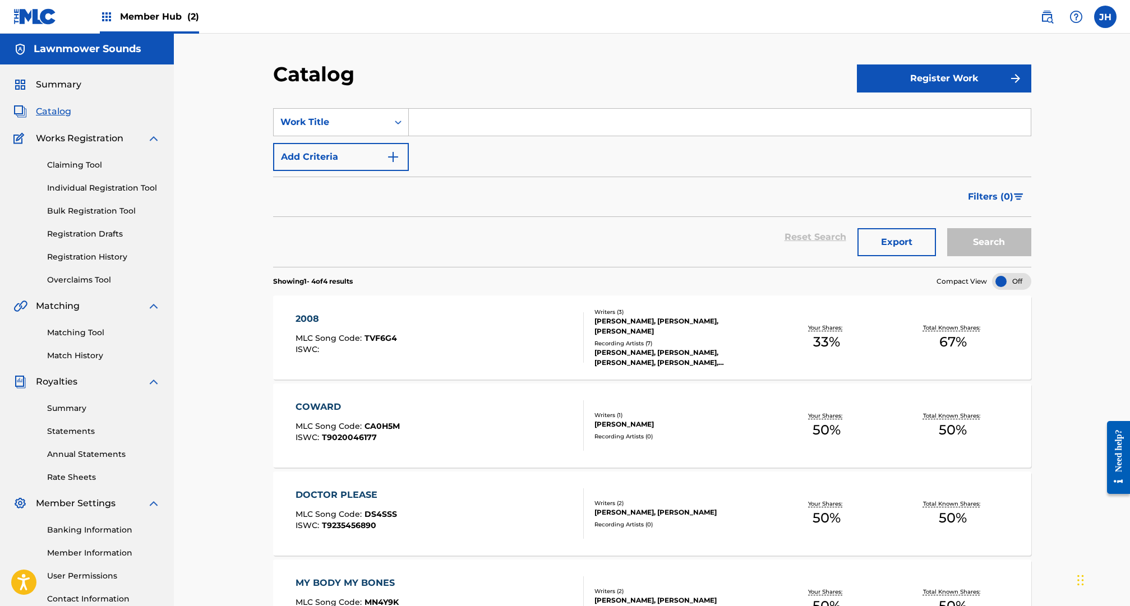
scroll to position [44, 0]
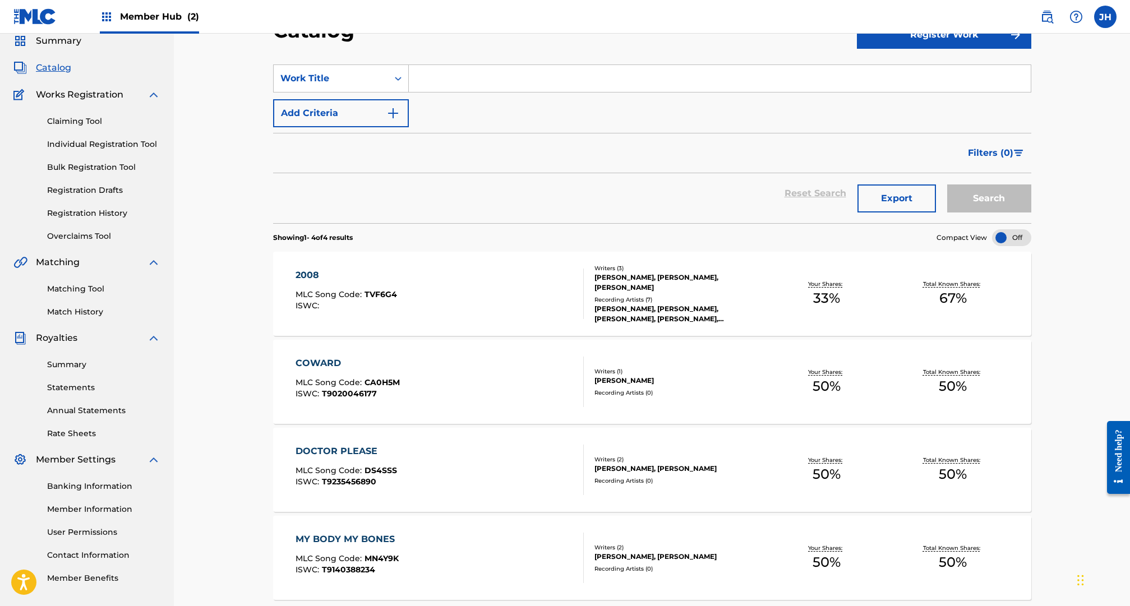
click at [672, 464] on div "[PERSON_NAME], [PERSON_NAME]" at bounding box center [678, 469] width 169 height 10
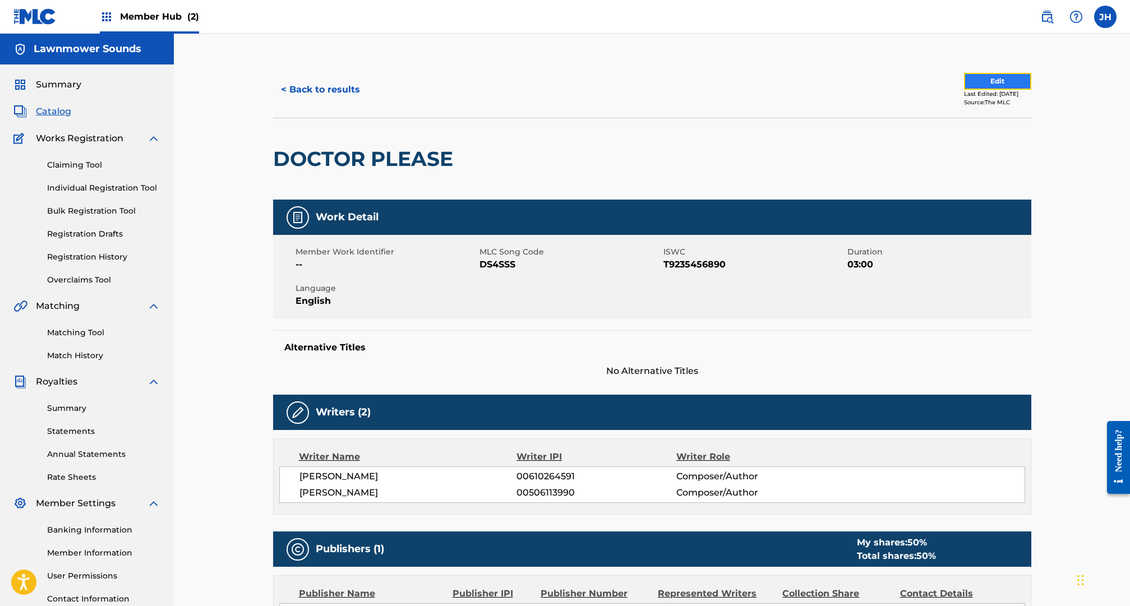
click at [977, 80] on button "Edit" at bounding box center [997, 81] width 67 height 17
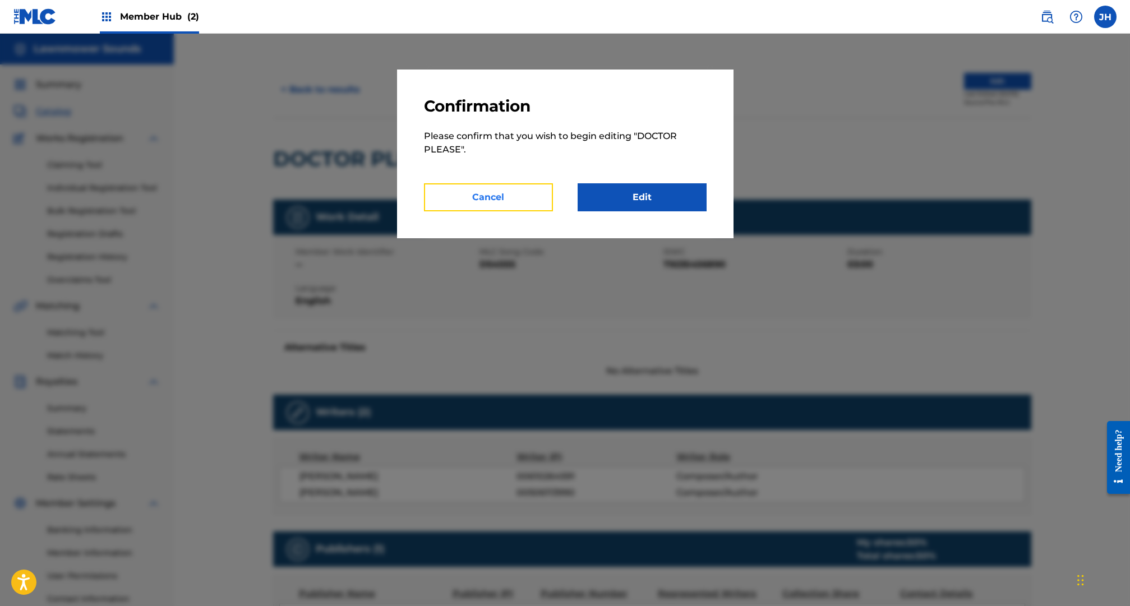
click at [487, 197] on button "Cancel" at bounding box center [488, 197] width 129 height 28
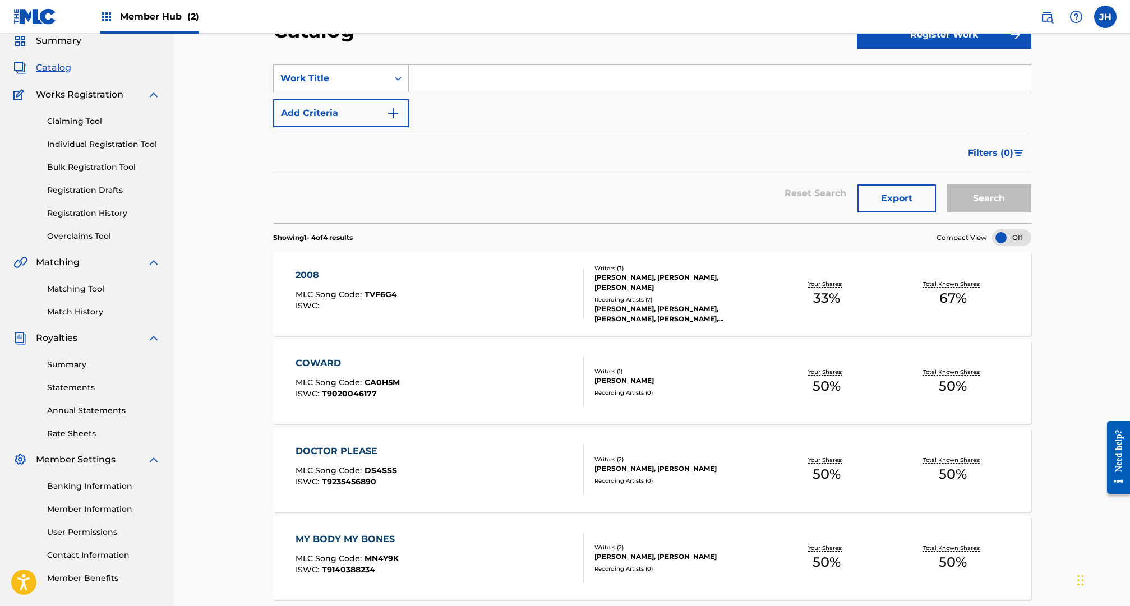
scroll to position [144, 0]
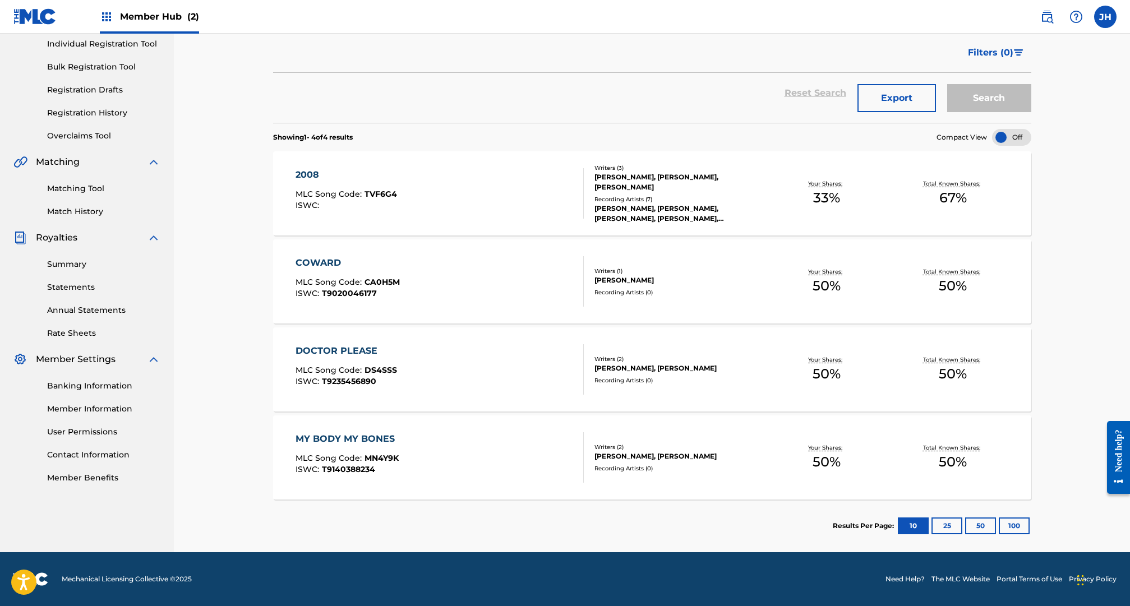
click at [460, 195] on div "2008 MLC Song Code : TVF6G4 ISWC :" at bounding box center [440, 193] width 288 height 50
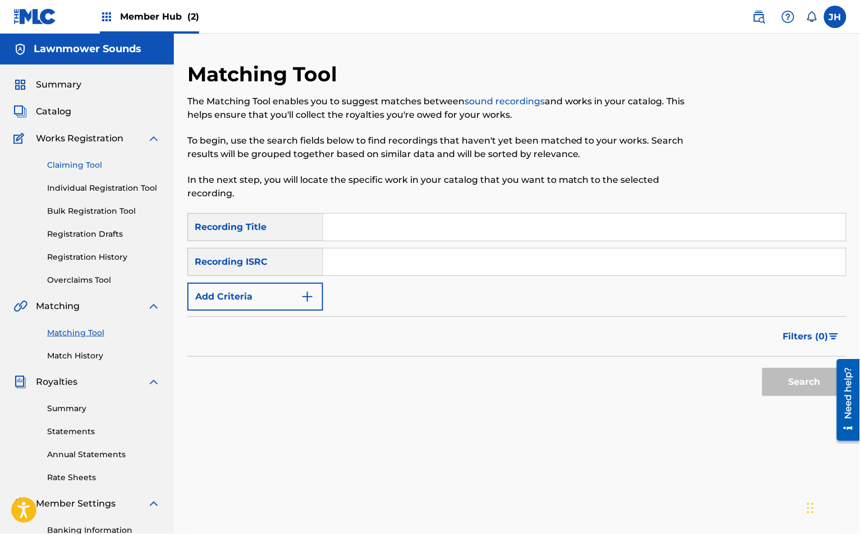
click at [70, 165] on link "Claiming Tool" at bounding box center [103, 165] width 113 height 12
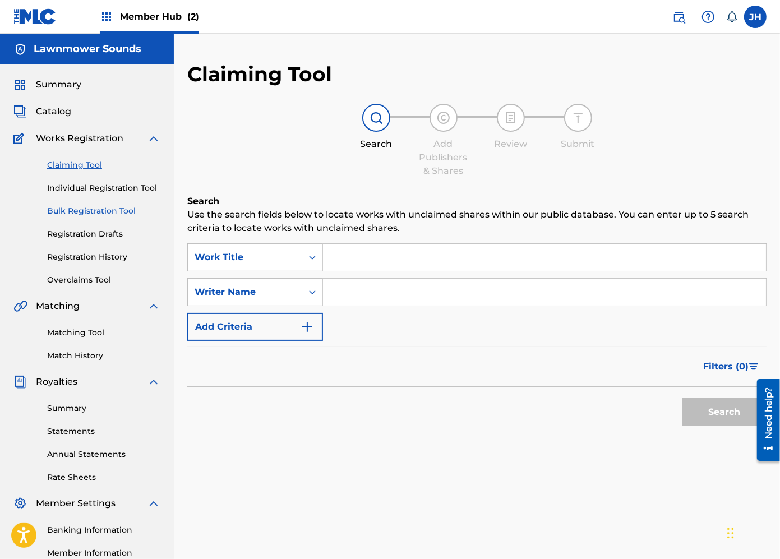
click at [82, 208] on link "Bulk Registration Tool" at bounding box center [103, 211] width 113 height 12
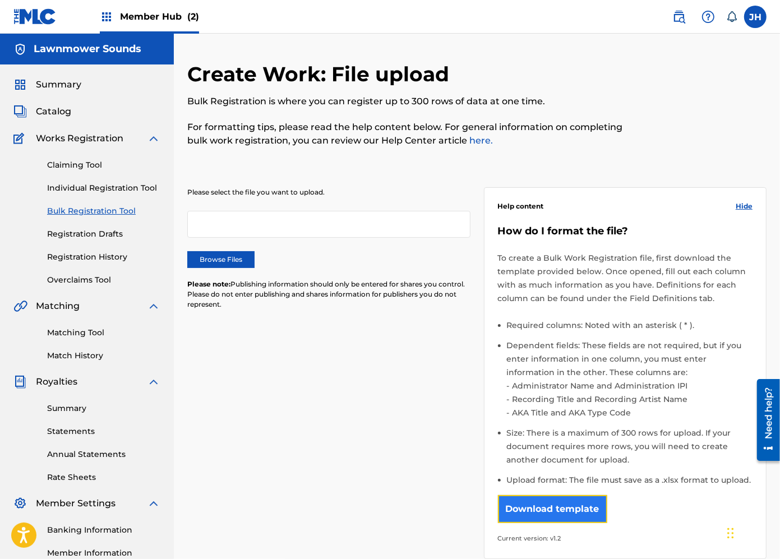
click at [551, 513] on button "Download template" at bounding box center [552, 509] width 109 height 28
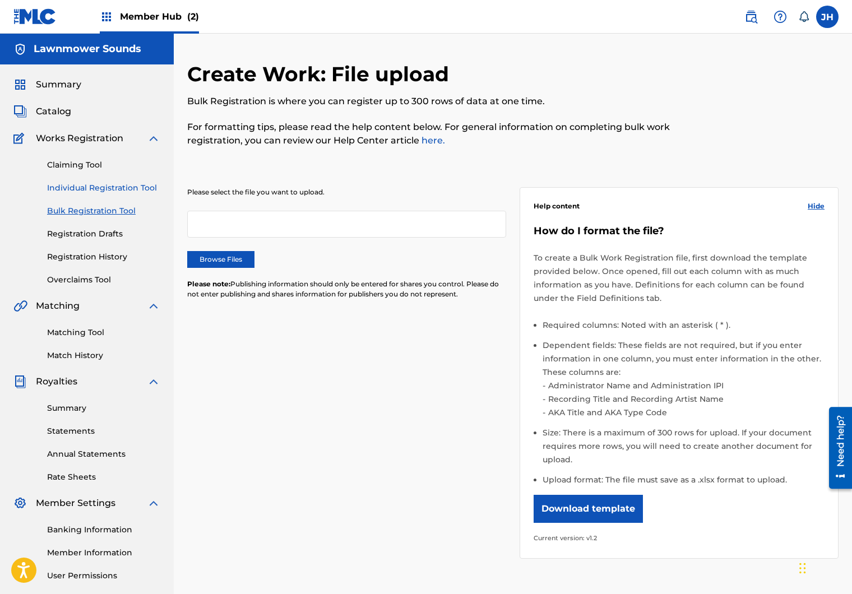
click at [89, 185] on link "Individual Registration Tool" at bounding box center [103, 188] width 113 height 12
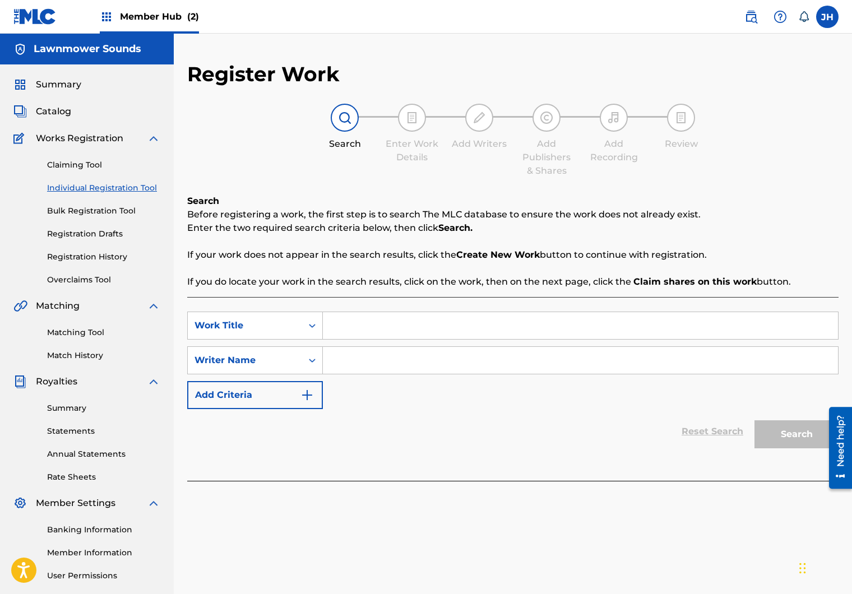
click at [332, 366] on input "Search Form" at bounding box center [580, 360] width 515 height 27
type input "[PERSON_NAME]"
click at [409, 334] on input "Search Form" at bounding box center [580, 325] width 515 height 27
type input "calling it quits"
click at [73, 160] on link "Claiming Tool" at bounding box center [103, 165] width 113 height 12
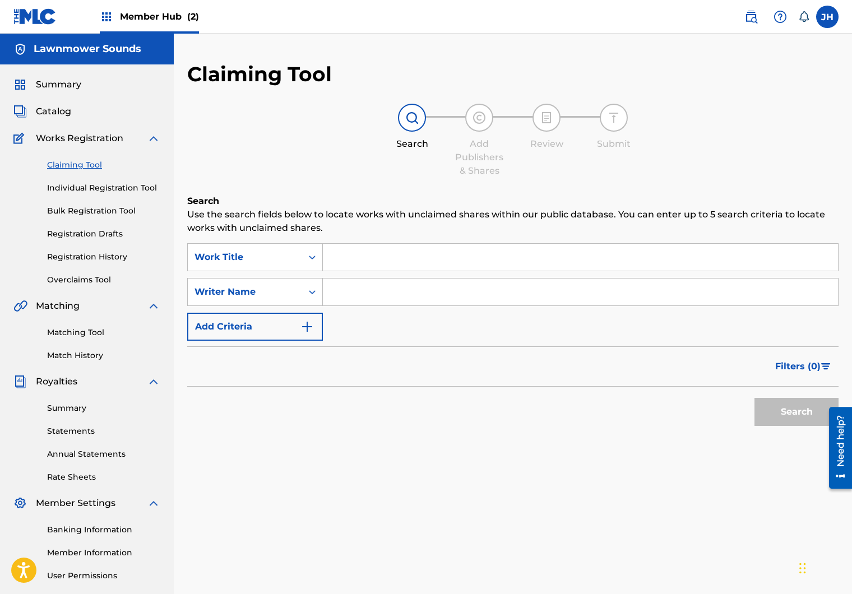
click at [375, 293] on input "Search Form" at bounding box center [580, 292] width 515 height 27
click at [366, 262] on input "Search Form" at bounding box center [580, 257] width 515 height 27
type input "calling it quits"
type input "[PERSON_NAME]"
click at [755, 398] on button "Search" at bounding box center [797, 412] width 84 height 28
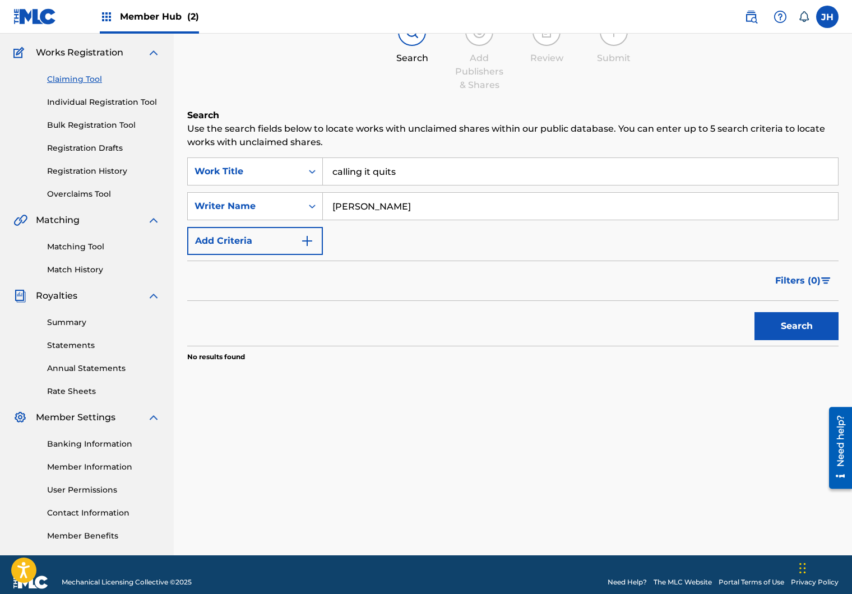
scroll to position [101, 0]
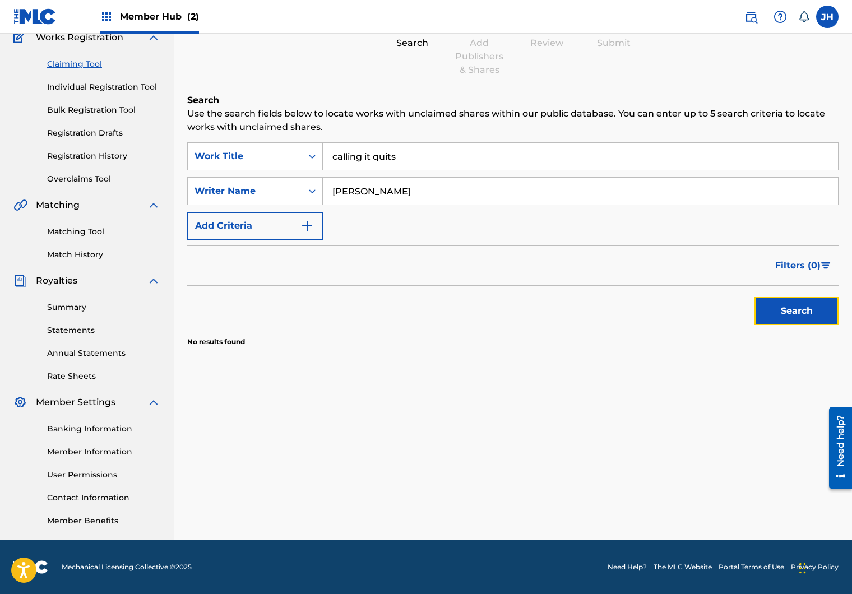
click at [786, 311] on button "Search" at bounding box center [797, 311] width 84 height 28
click at [112, 85] on link "Individual Registration Tool" at bounding box center [103, 87] width 113 height 12
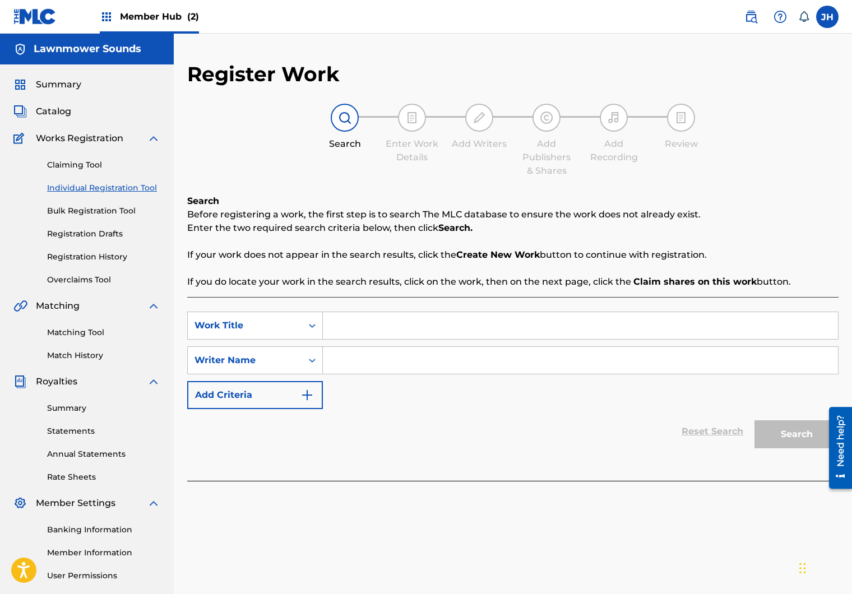
drag, startPoint x: 361, startPoint y: 329, endPoint x: 372, endPoint y: 331, distance: 11.4
click at [361, 329] on input "Search Form" at bounding box center [580, 325] width 515 height 27
type input "calling it quits"
click at [415, 353] on input "Search Form" at bounding box center [580, 360] width 515 height 27
type input "[PERSON_NAME]"
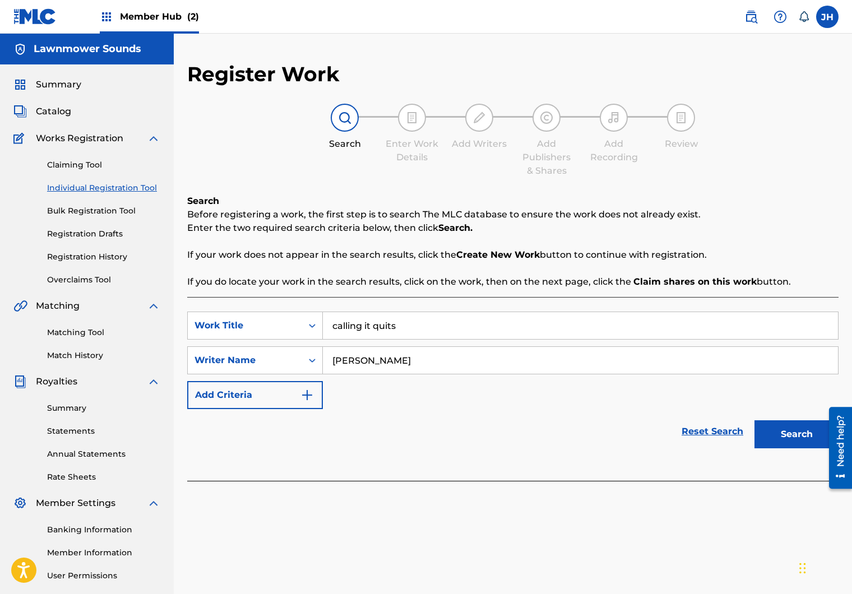
click at [755, 421] on button "Search" at bounding box center [797, 435] width 84 height 28
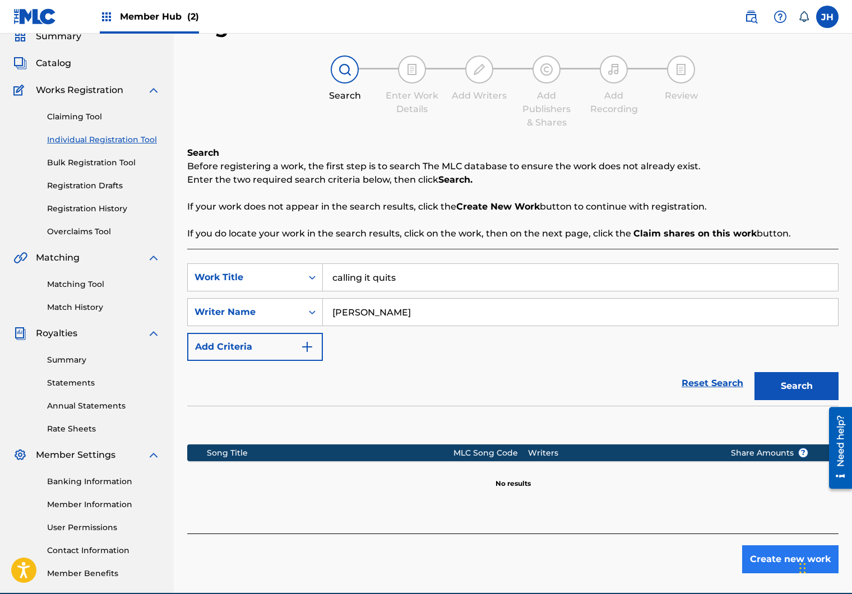
scroll to position [57, 0]
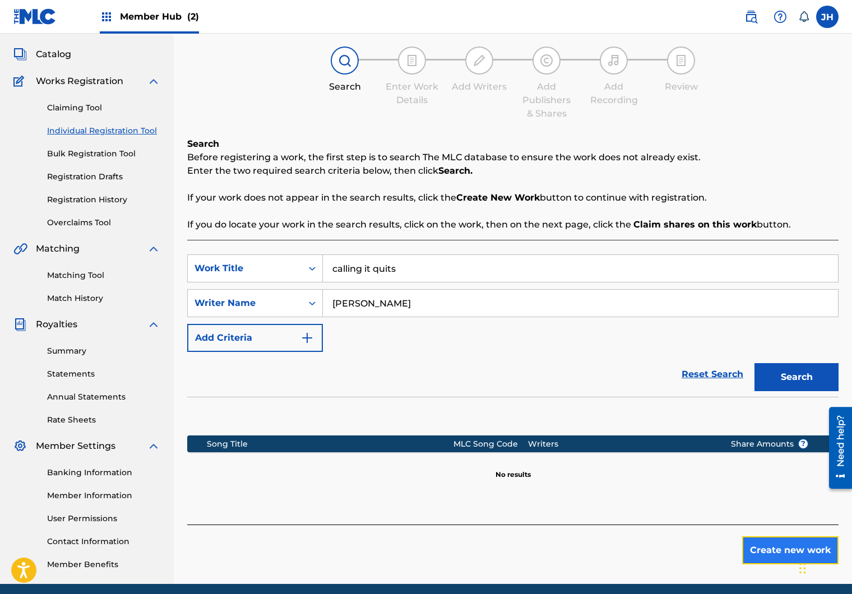
click at [762, 547] on button "Create new work" at bounding box center [791, 551] width 96 height 28
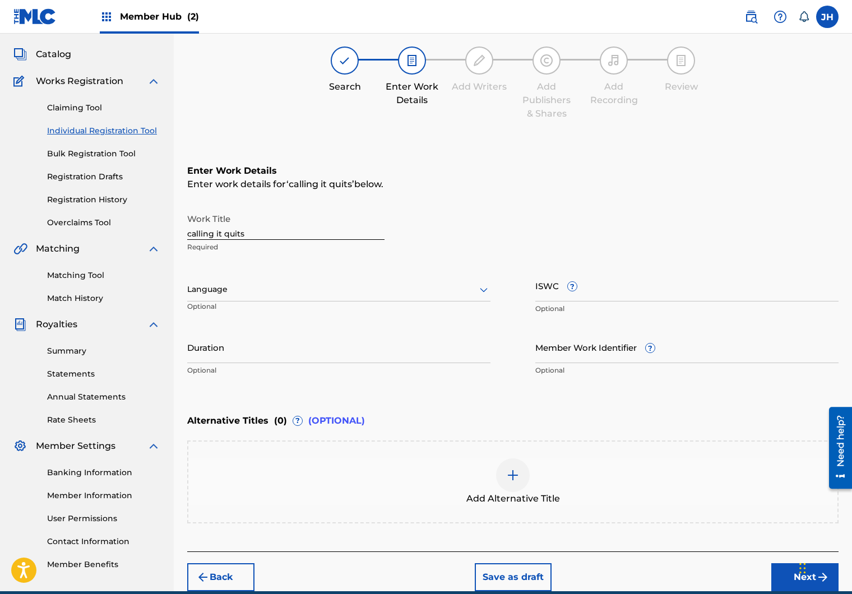
click at [250, 292] on div at bounding box center [338, 290] width 303 height 14
click at [250, 317] on div "English" at bounding box center [339, 314] width 302 height 25
click at [225, 231] on input "calling it quits" at bounding box center [285, 224] width 197 height 32
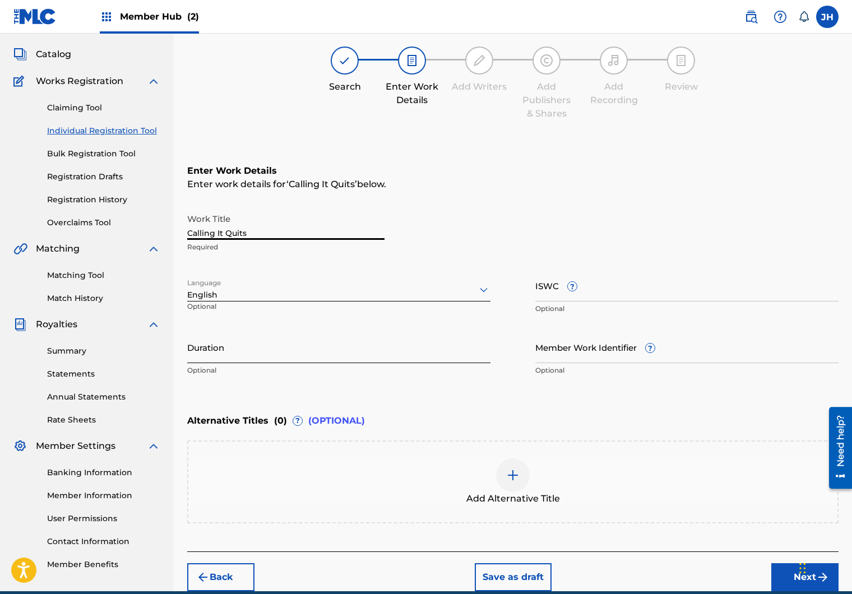
type input "Calling It Quits"
click at [276, 356] on input "Duration" at bounding box center [338, 347] width 303 height 32
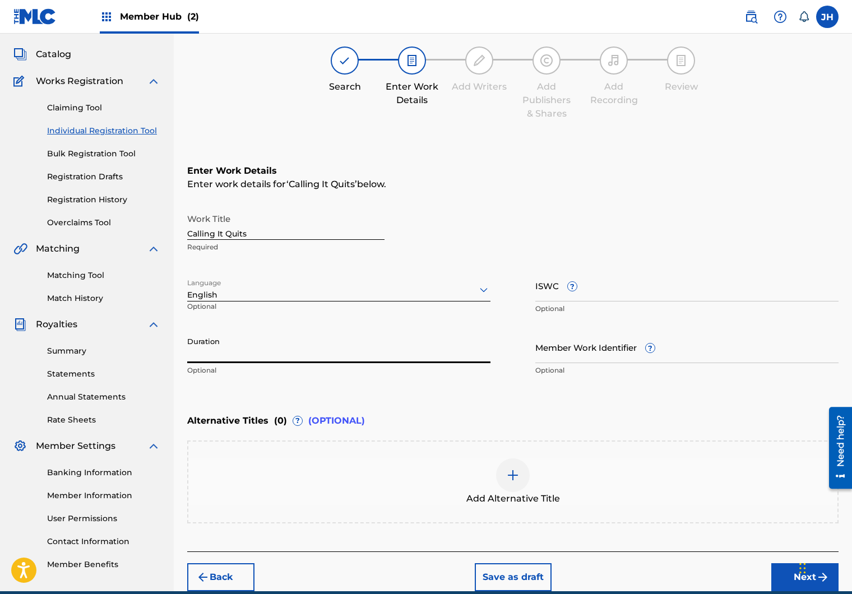
scroll to position [76, 0]
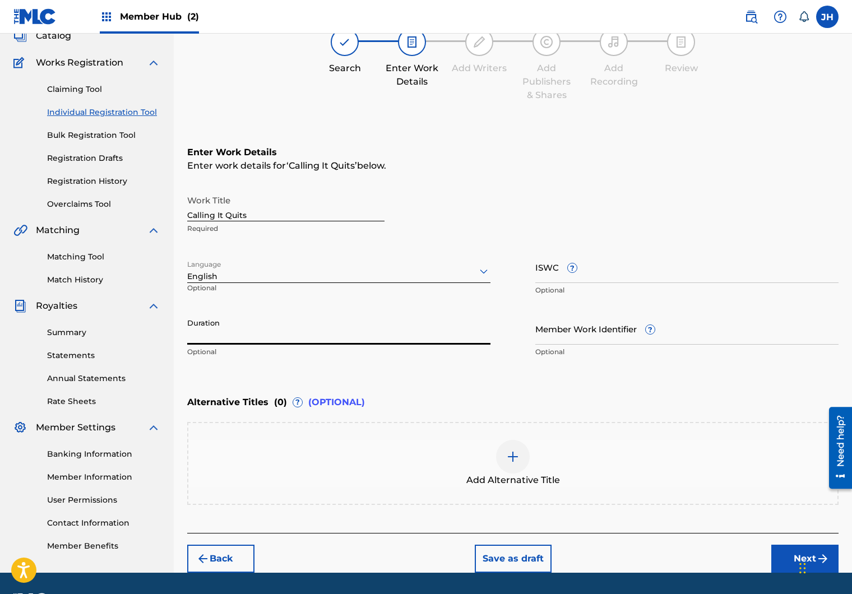
click at [309, 329] on input "Duration" at bounding box center [338, 329] width 303 height 32
type input "03:09"
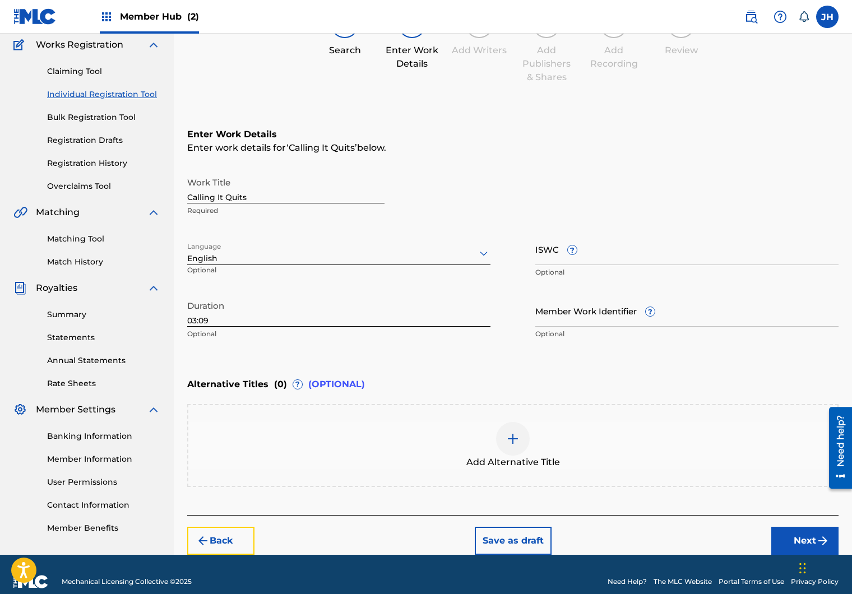
scroll to position [103, 0]
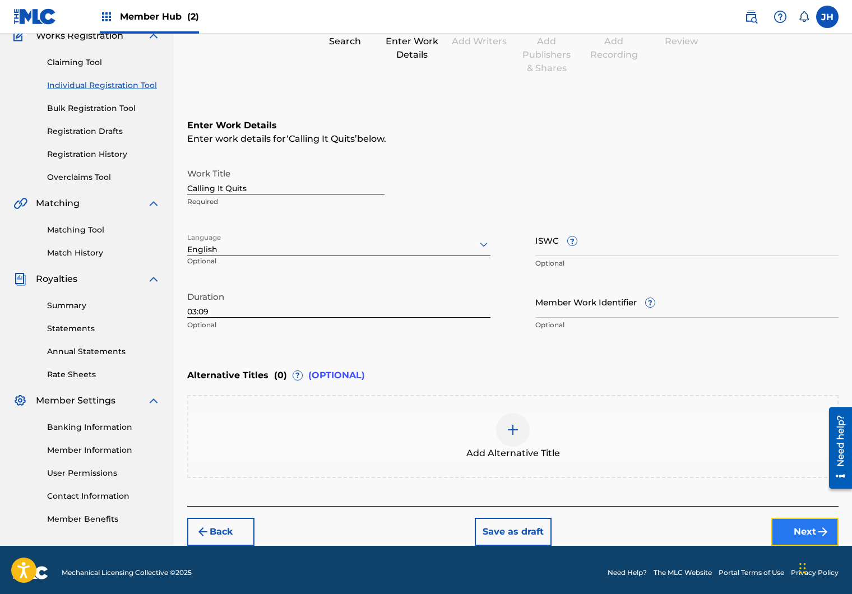
click at [817, 531] on img "submit" at bounding box center [823, 532] width 13 height 13
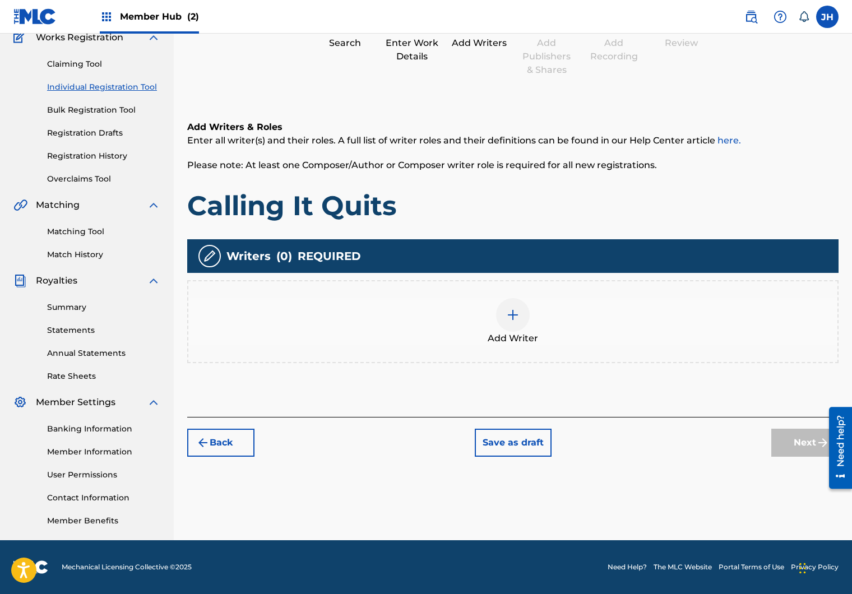
scroll to position [50, 0]
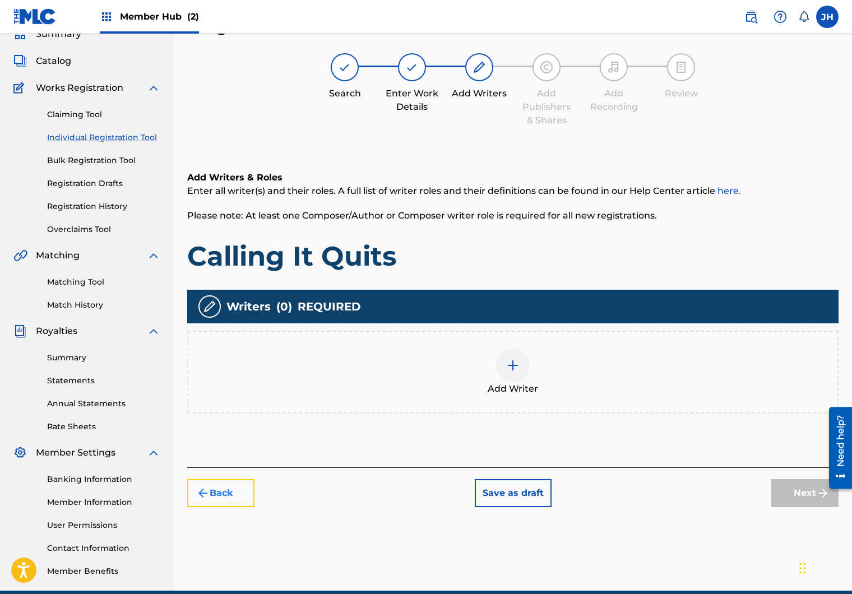
click at [202, 495] on img "submit" at bounding box center [202, 493] width 13 height 13
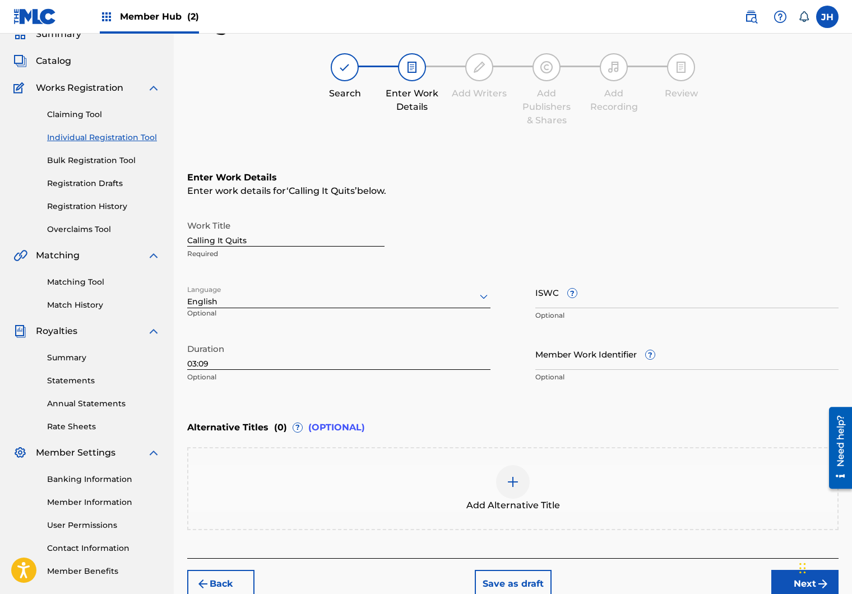
click at [211, 238] on input "Calling It Quits" at bounding box center [285, 231] width 197 height 32
paste input "[PERSON_NAME] IT QUITS (HOTEL J DAY 32)"
type input "CALLING IT QUITS (HOTEL J DAY 32)"
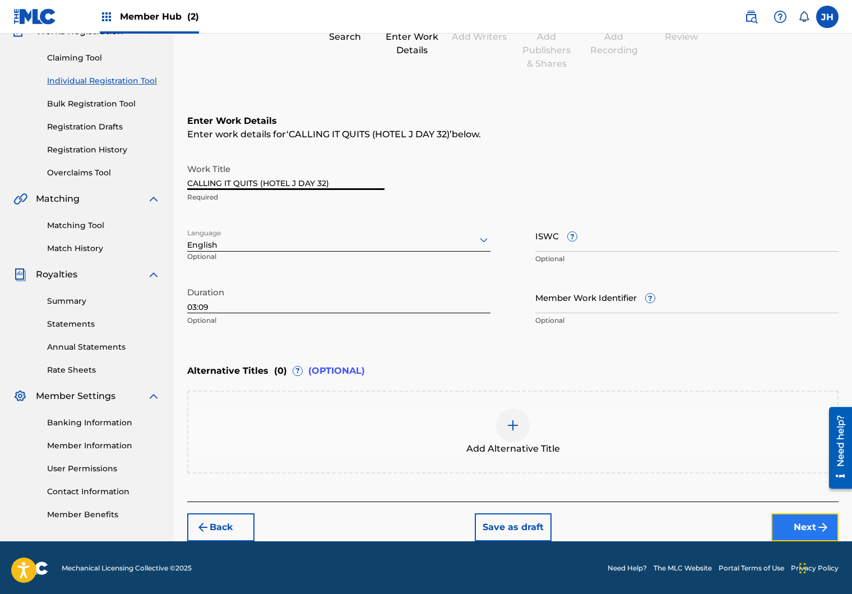
click at [785, 521] on button "Next" at bounding box center [805, 528] width 67 height 28
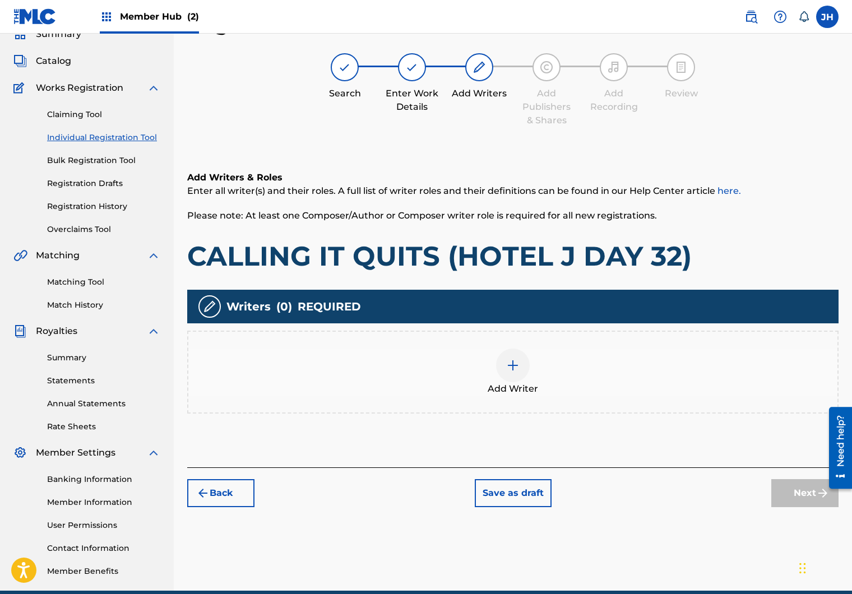
click at [521, 384] on span "Add Writer" at bounding box center [513, 388] width 50 height 13
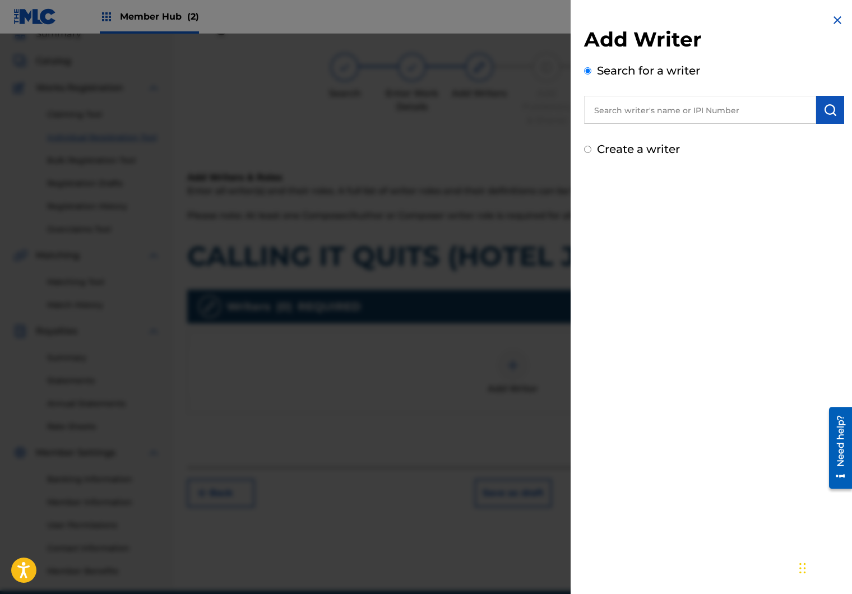
click at [615, 111] on input "text" at bounding box center [700, 110] width 232 height 28
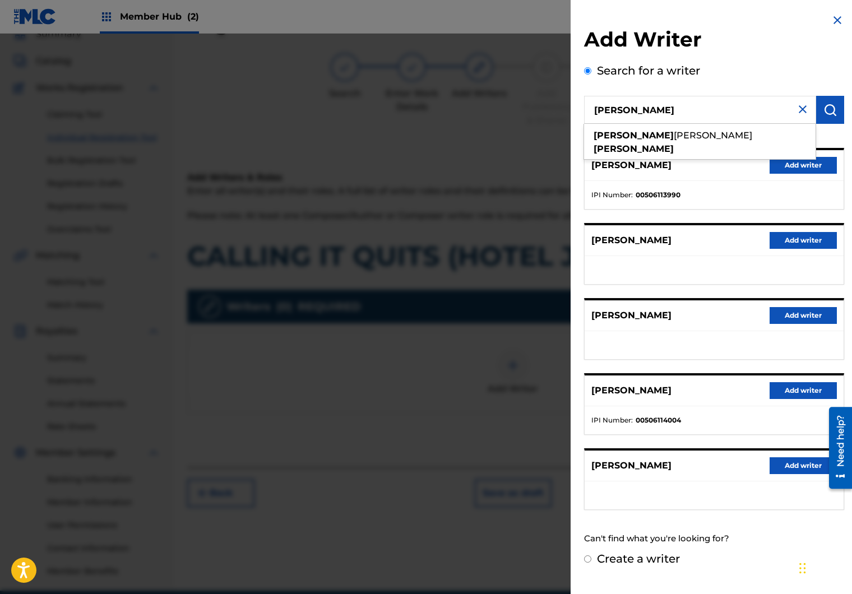
click at [674, 136] on span "[PERSON_NAME]" at bounding box center [713, 135] width 79 height 11
type input "[PERSON_NAME]"
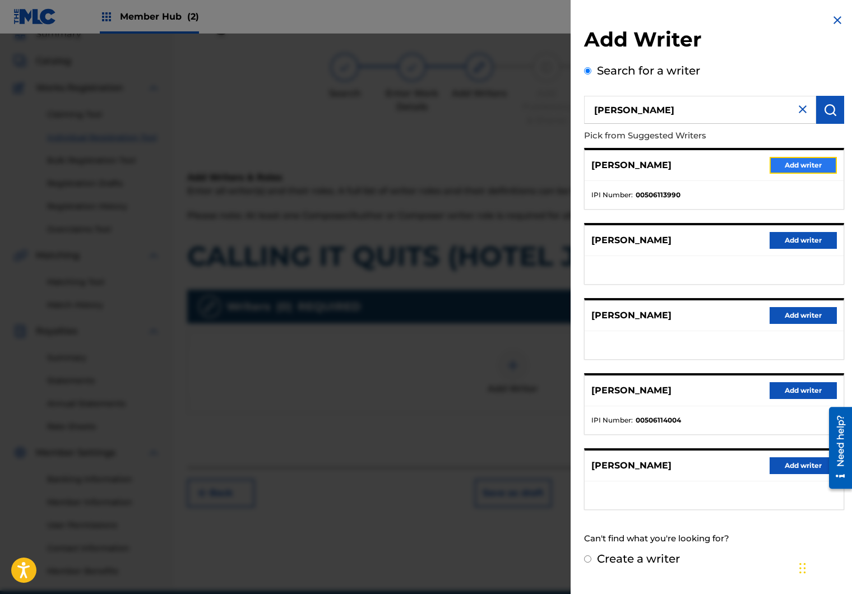
click at [793, 167] on button "Add writer" at bounding box center [803, 165] width 67 height 17
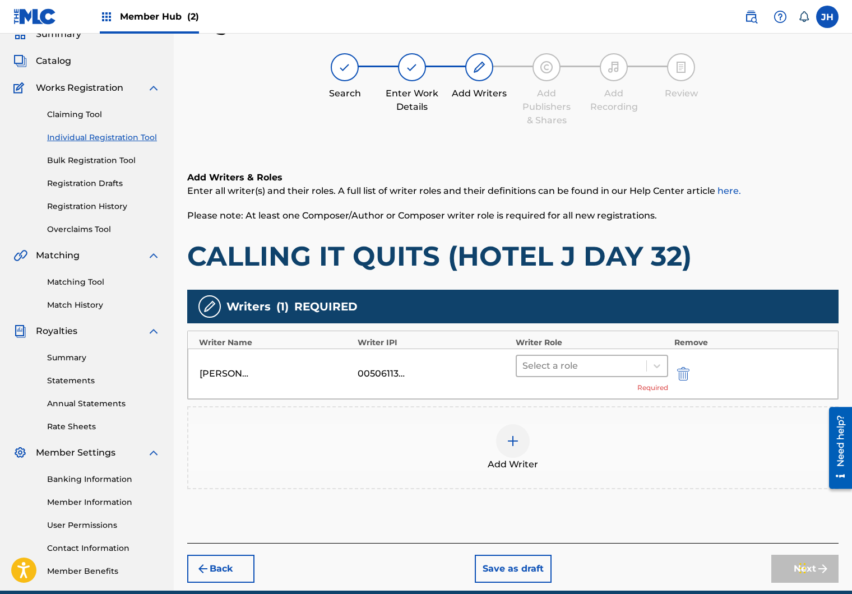
click at [566, 366] on div at bounding box center [582, 366] width 118 height 16
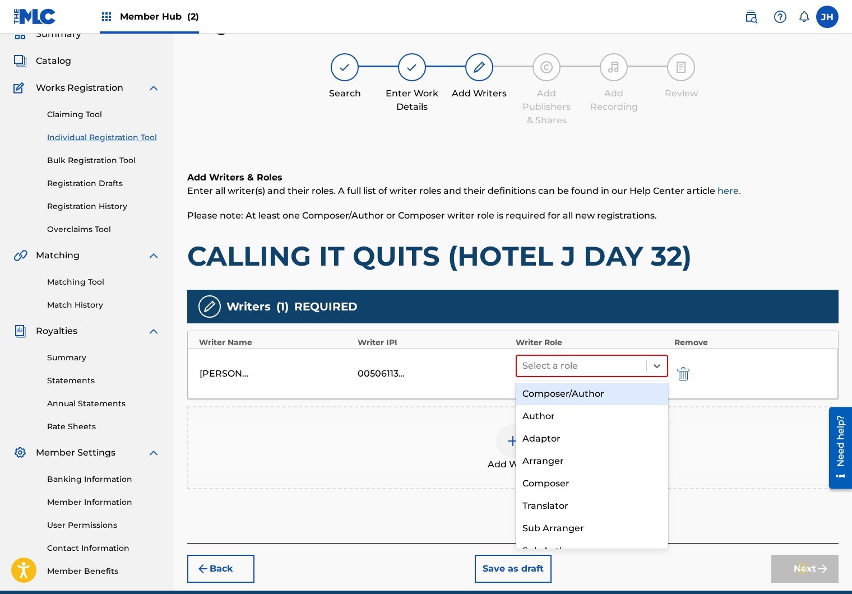
click at [562, 394] on div "Composer/Author" at bounding box center [592, 394] width 153 height 22
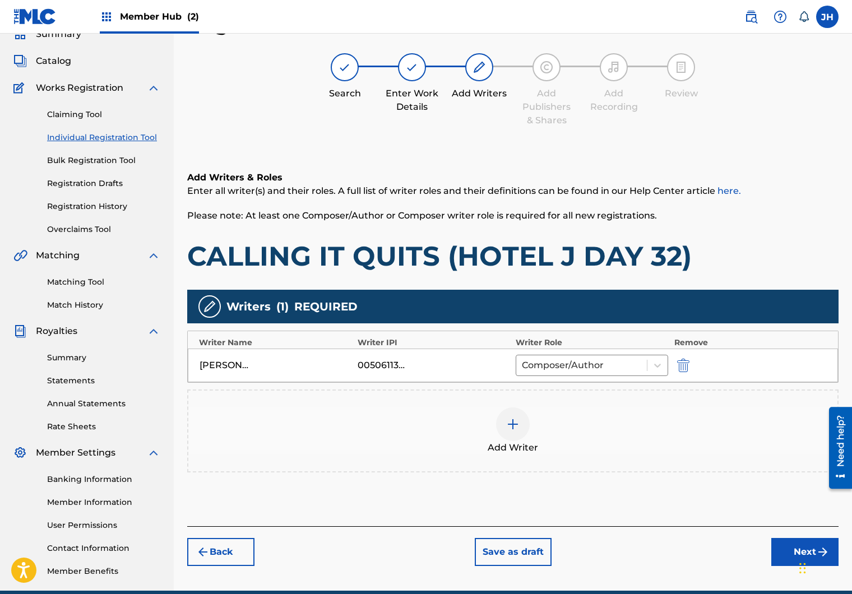
click at [525, 436] on div at bounding box center [513, 425] width 34 height 34
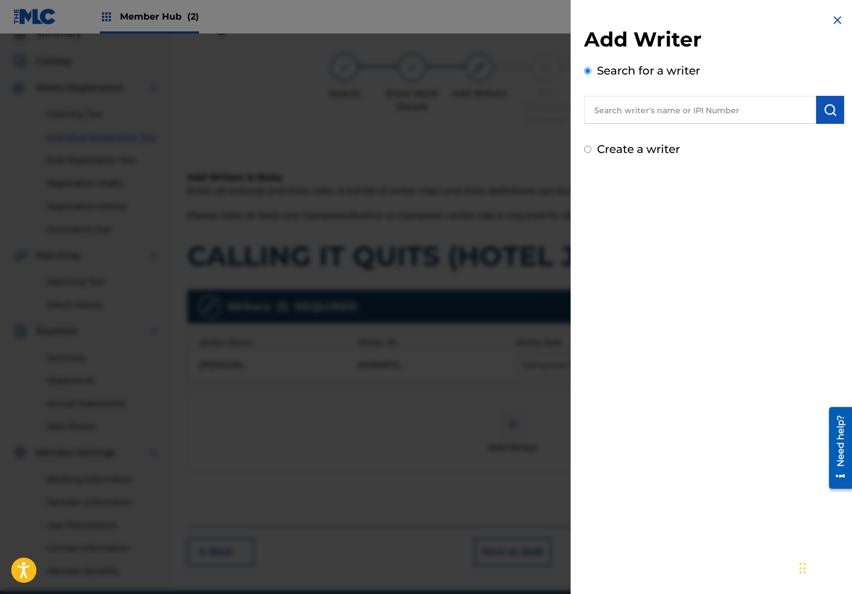
click at [637, 116] on input "text" at bounding box center [700, 110] width 232 height 28
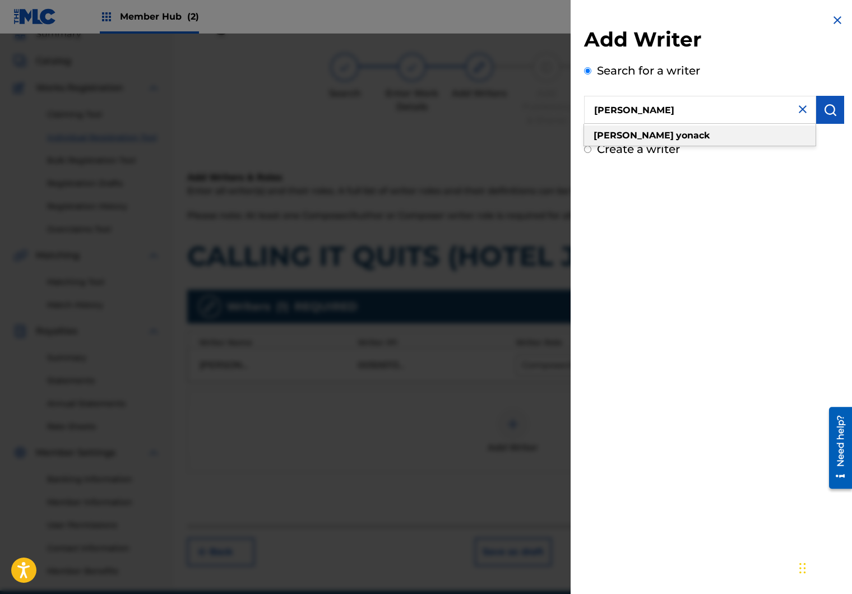
type input "[PERSON_NAME]"
click at [676, 130] on strong "yonack" at bounding box center [693, 135] width 34 height 11
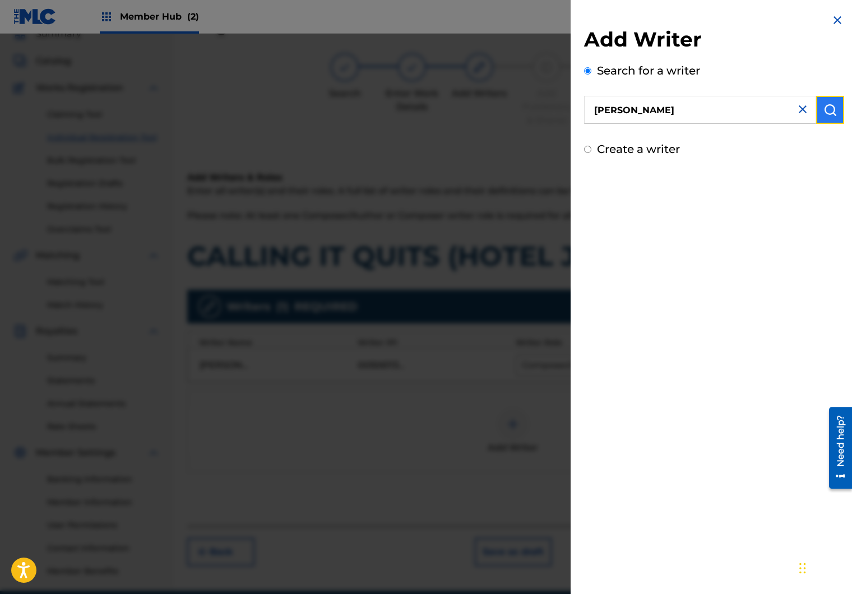
click at [829, 109] on img "submit" at bounding box center [830, 109] width 13 height 13
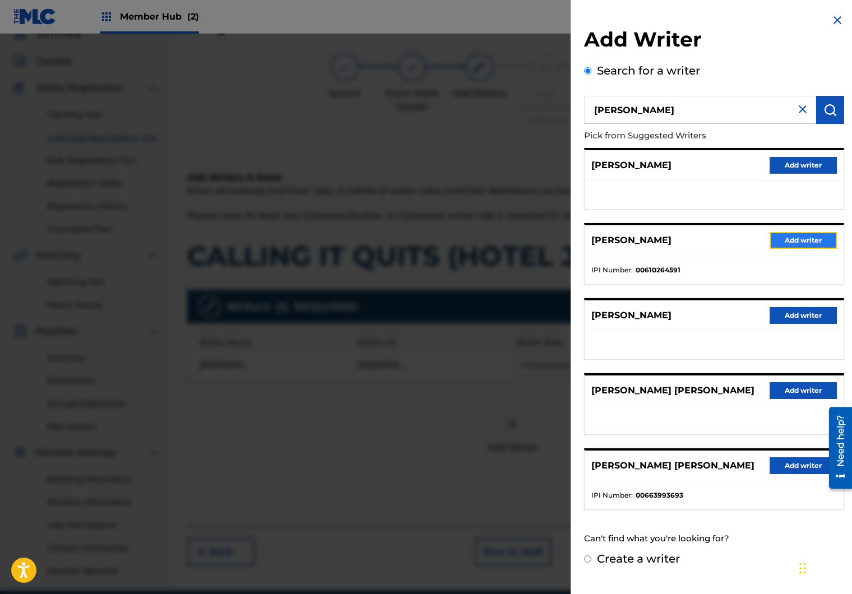
click at [792, 243] on button "Add writer" at bounding box center [803, 240] width 67 height 17
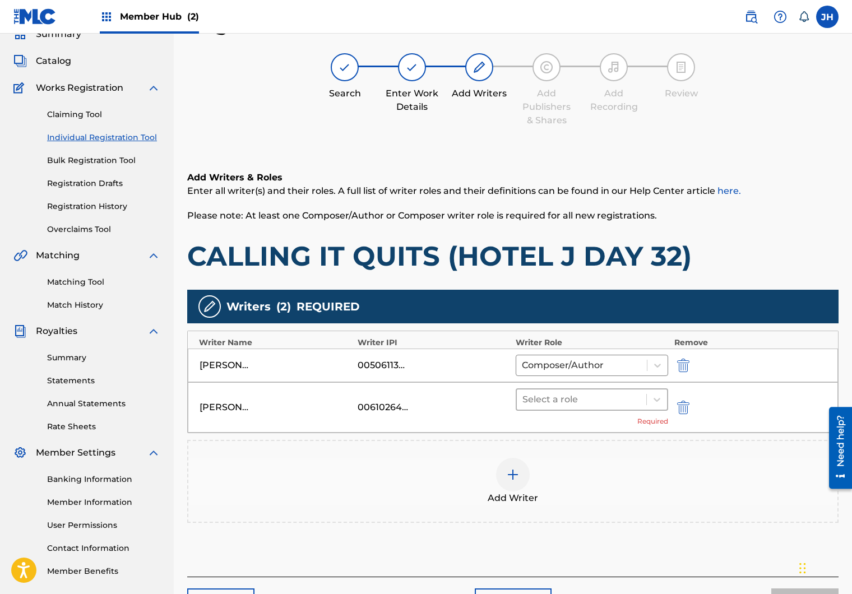
click at [567, 403] on div at bounding box center [582, 400] width 118 height 16
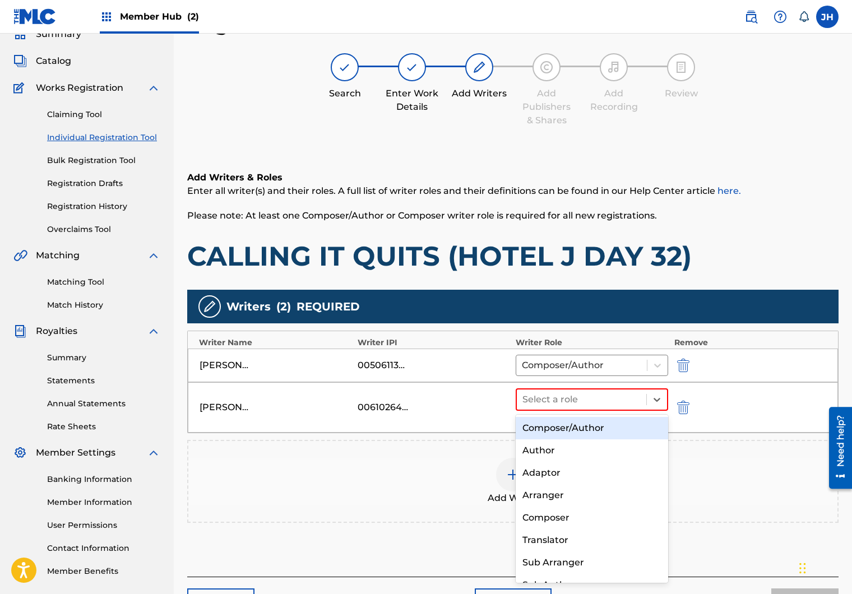
click at [560, 421] on div "Composer/Author" at bounding box center [592, 428] width 153 height 22
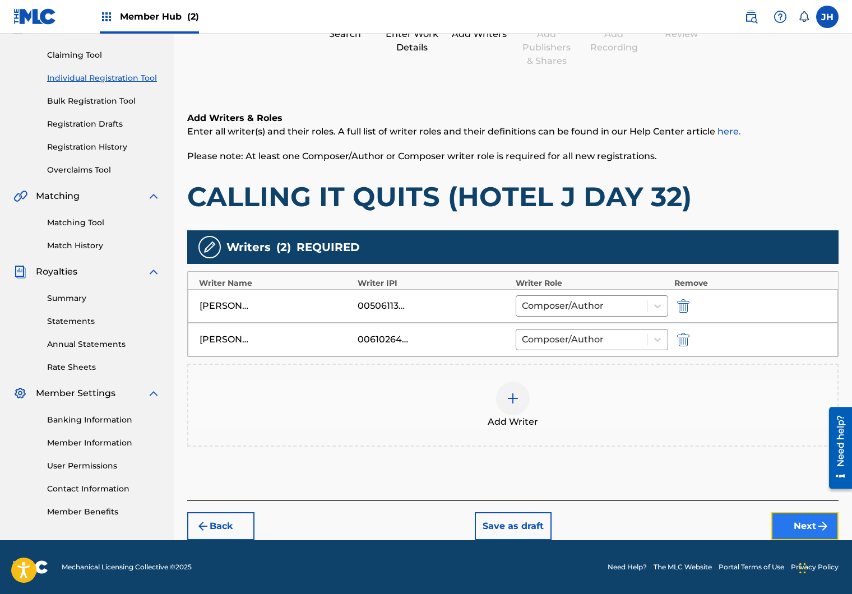
click at [791, 518] on button "Next" at bounding box center [805, 527] width 67 height 28
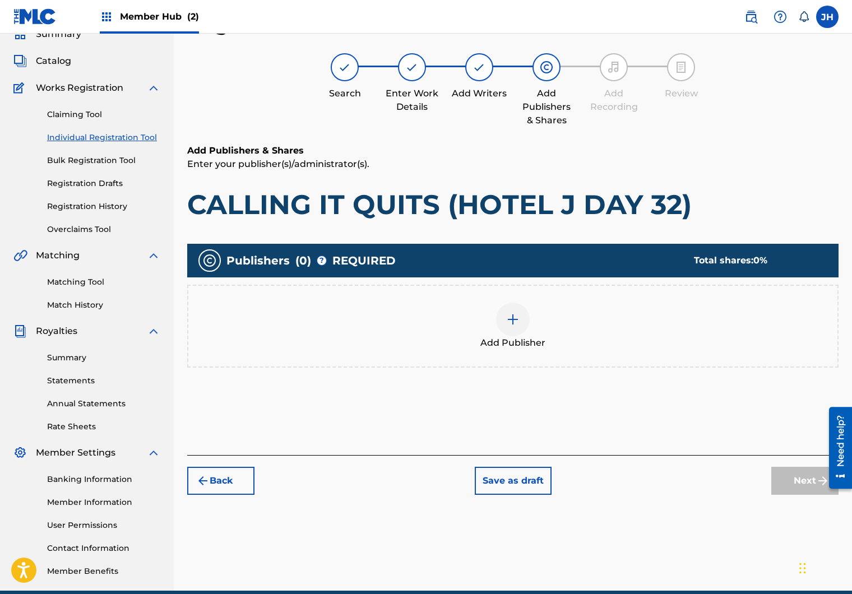
click at [525, 326] on div at bounding box center [513, 320] width 34 height 34
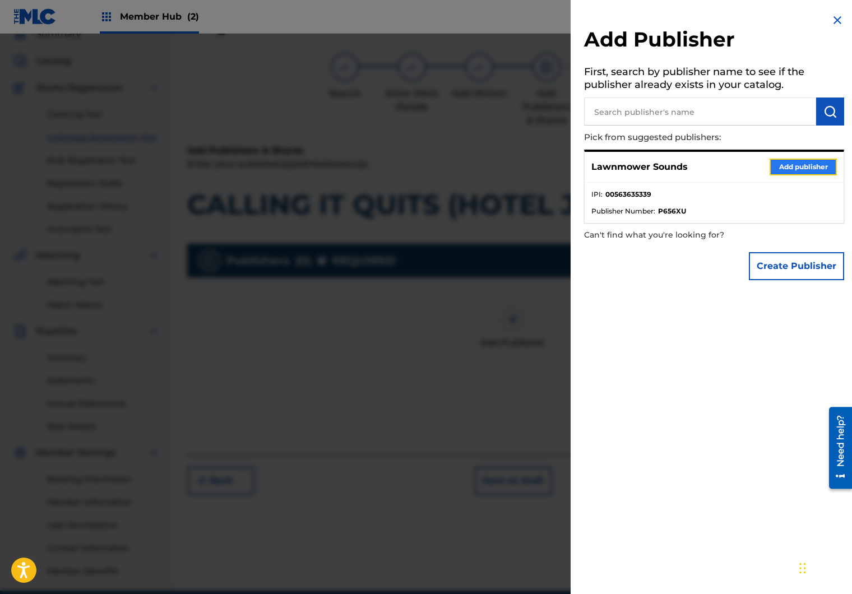
click at [789, 169] on button "Add publisher" at bounding box center [803, 167] width 67 height 17
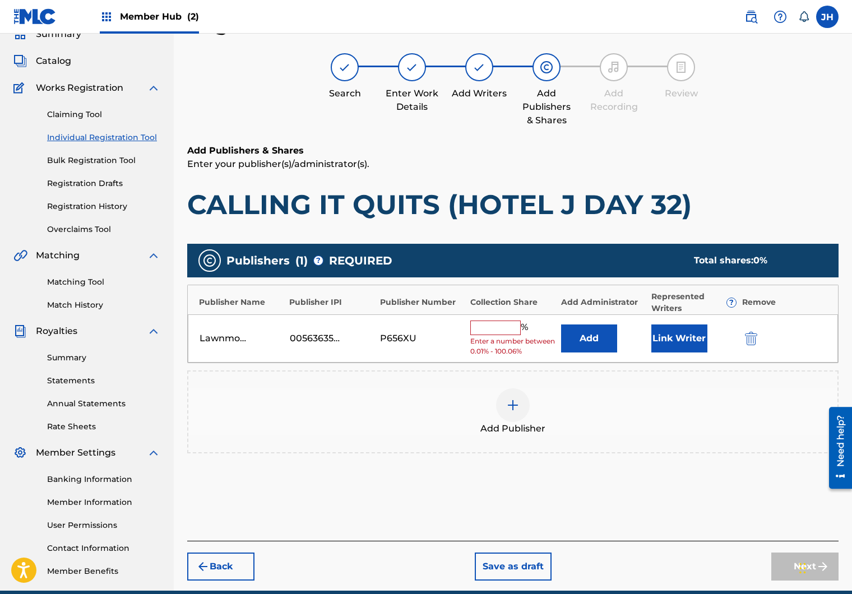
click at [509, 326] on input "text" at bounding box center [496, 328] width 50 height 15
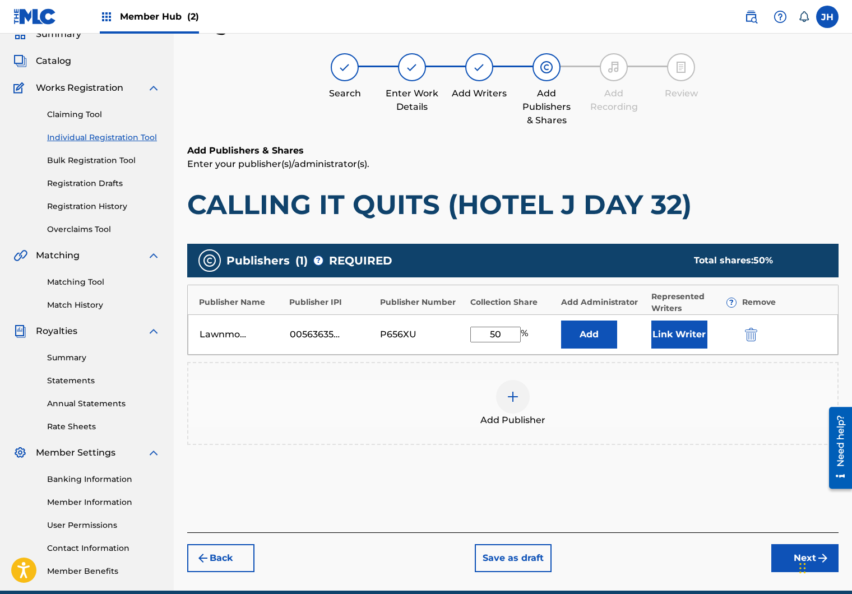
type input "50"
click at [729, 167] on p "Enter your publisher(s)/administrator(s)." at bounding box center [513, 164] width 652 height 13
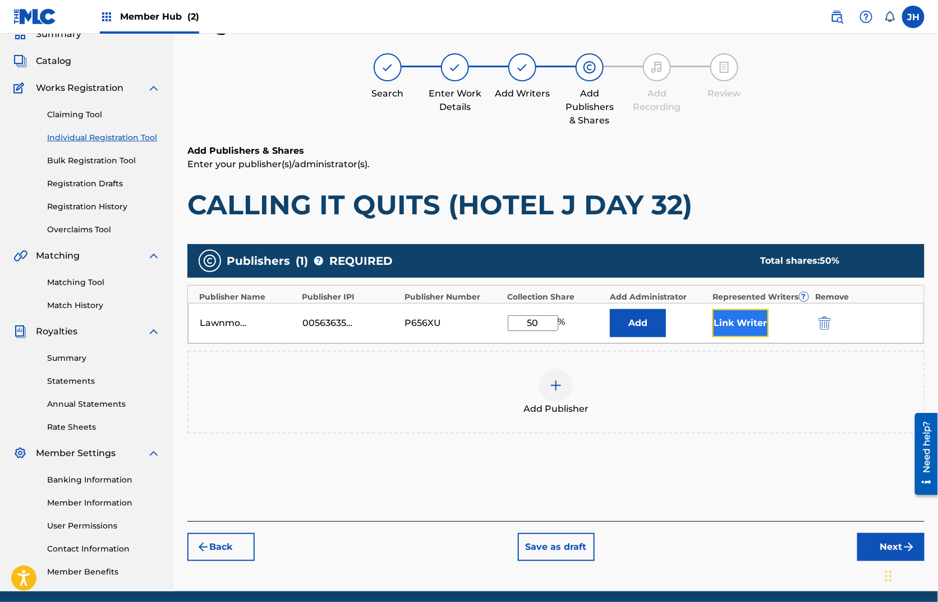
click at [734, 325] on button "Link Writer" at bounding box center [740, 323] width 56 height 28
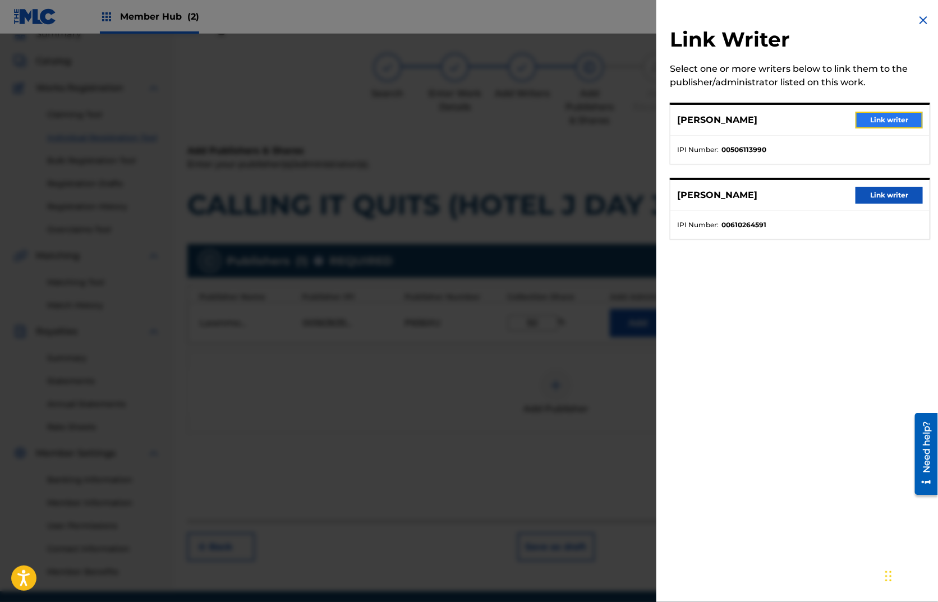
click at [877, 118] on button "Link writer" at bounding box center [888, 120] width 67 height 17
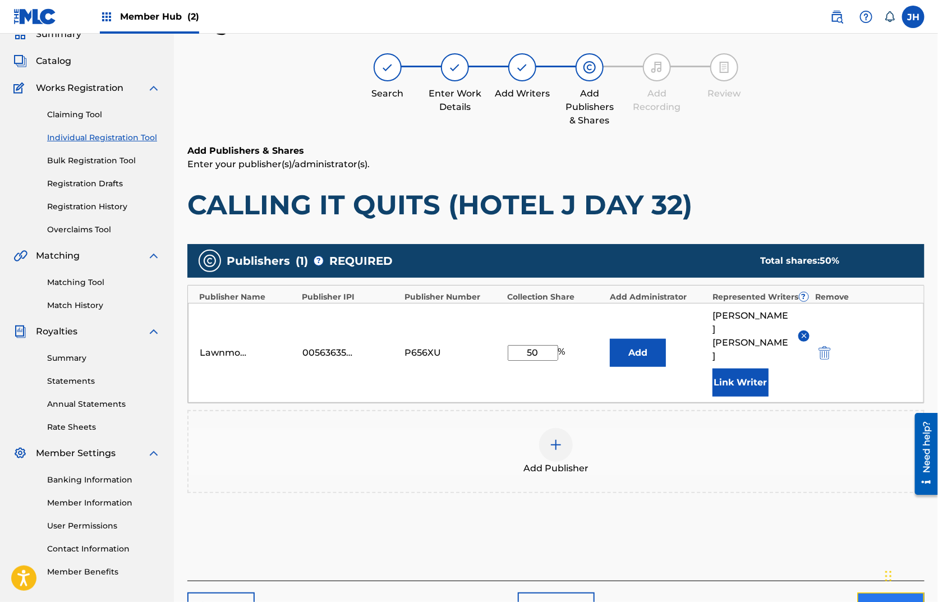
click at [863, 592] on button "Next" at bounding box center [890, 606] width 67 height 28
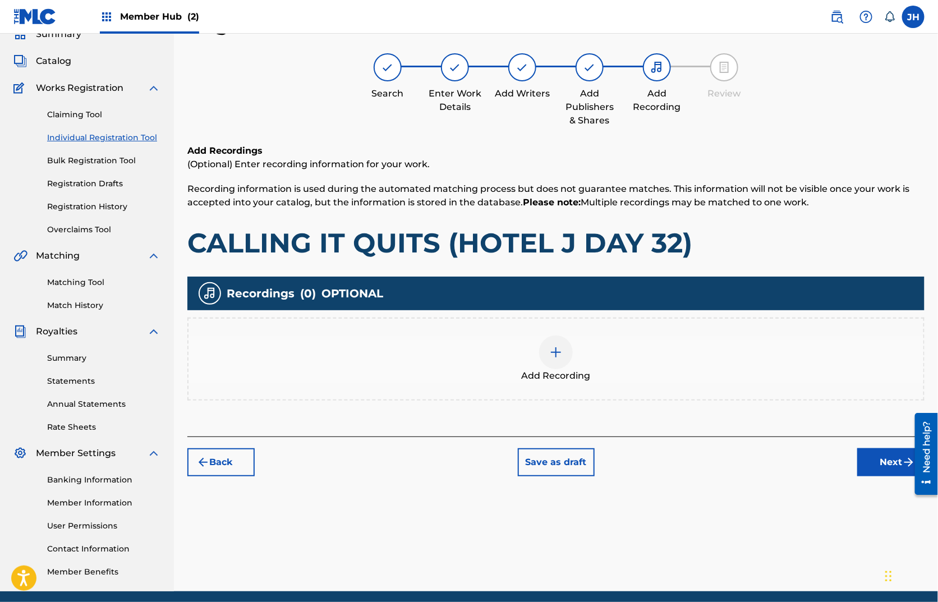
click at [573, 360] on div "Add Recording" at bounding box center [555, 358] width 735 height 47
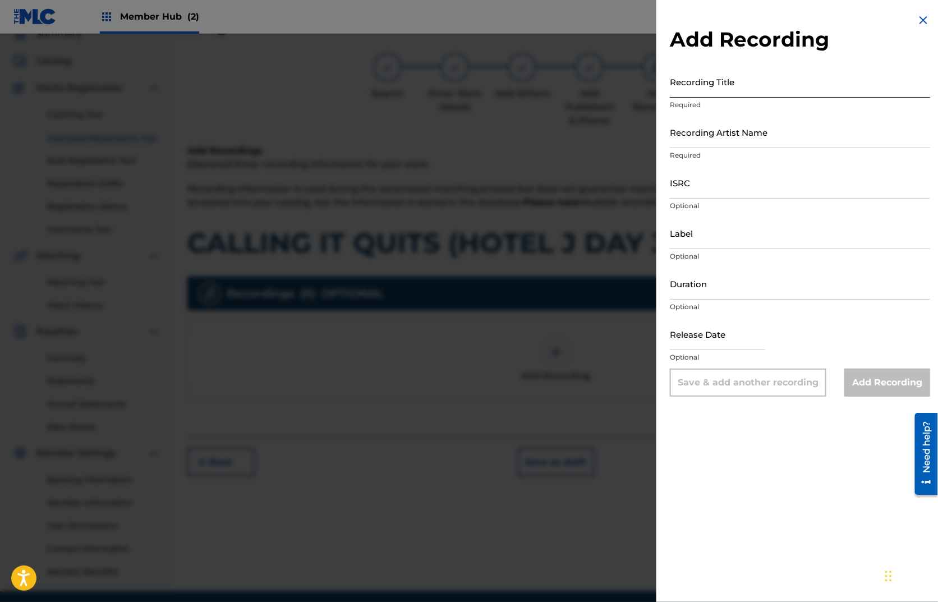
click at [769, 75] on input "Recording Title" at bounding box center [800, 82] width 260 height 32
click at [923, 21] on img at bounding box center [922, 19] width 13 height 13
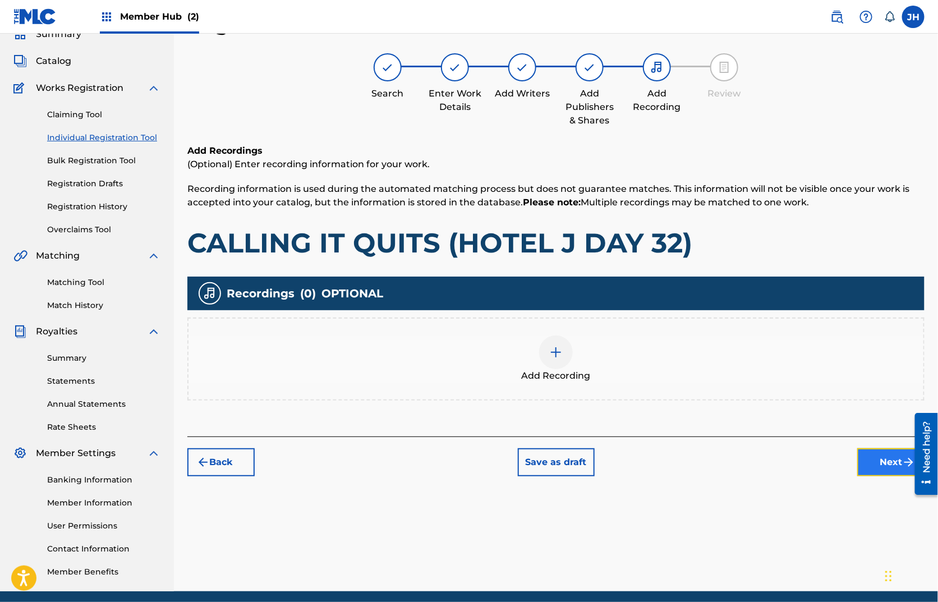
click at [880, 455] on button "Next" at bounding box center [890, 462] width 67 height 28
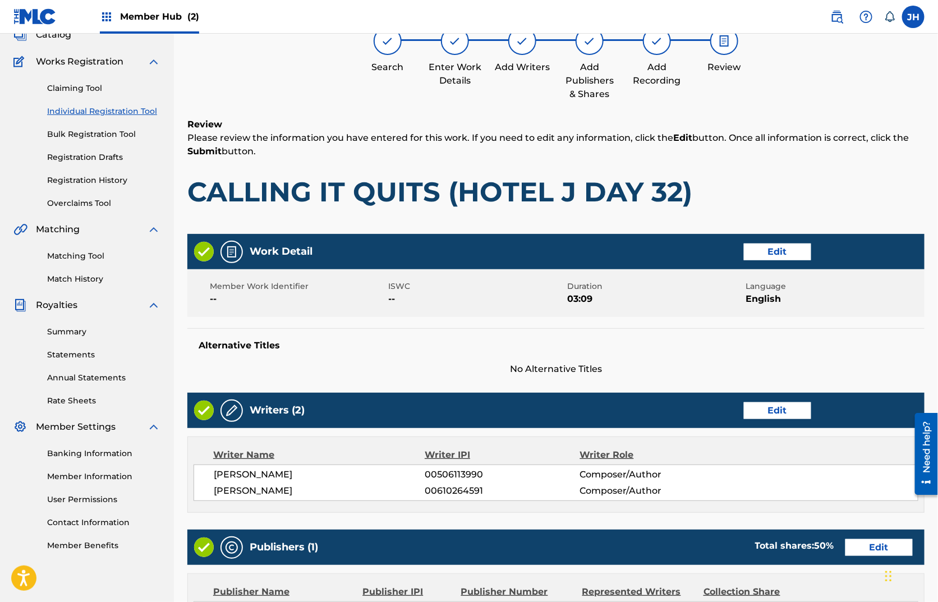
scroll to position [332, 0]
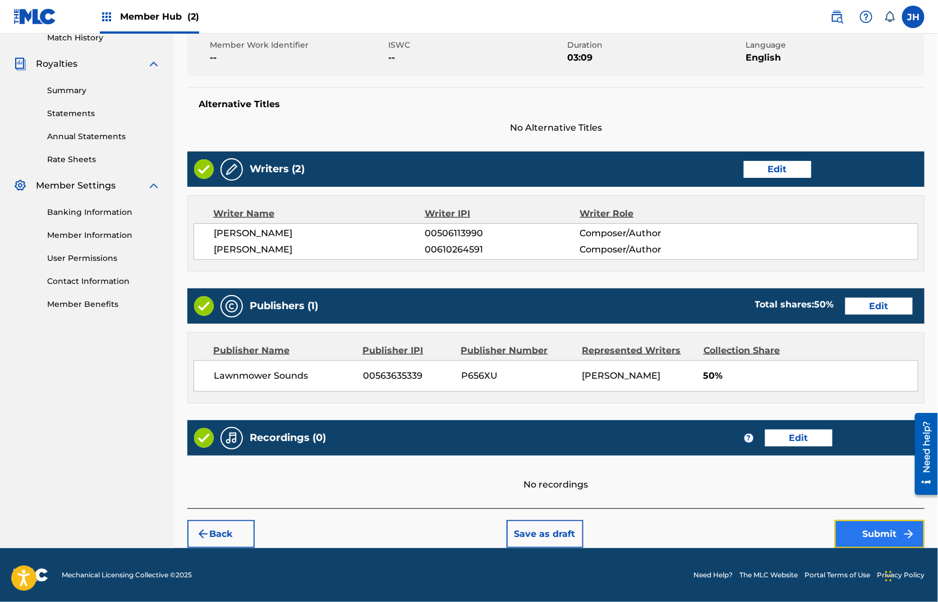
click at [875, 532] on button "Submit" at bounding box center [880, 534] width 90 height 28
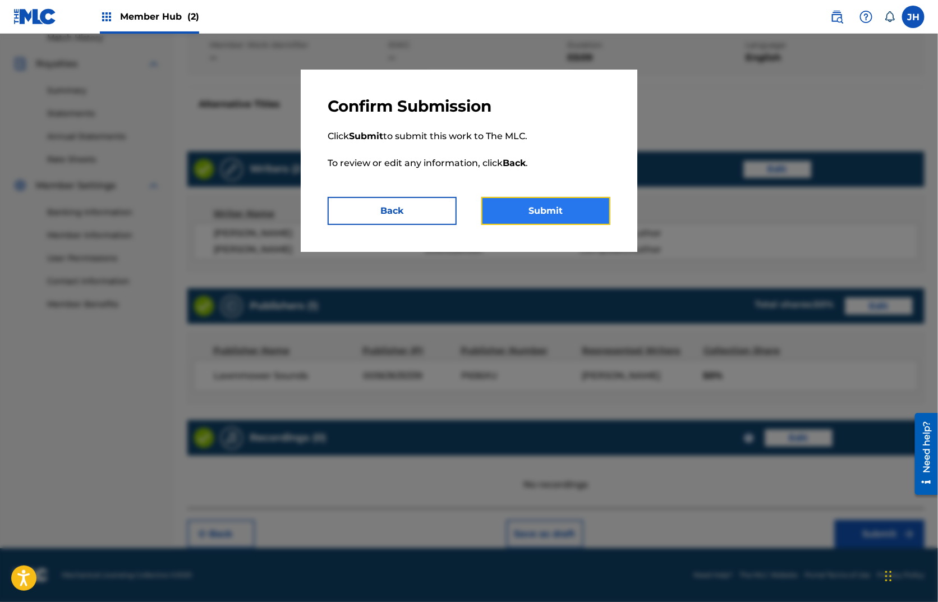
click at [548, 210] on button "Submit" at bounding box center [545, 211] width 129 height 28
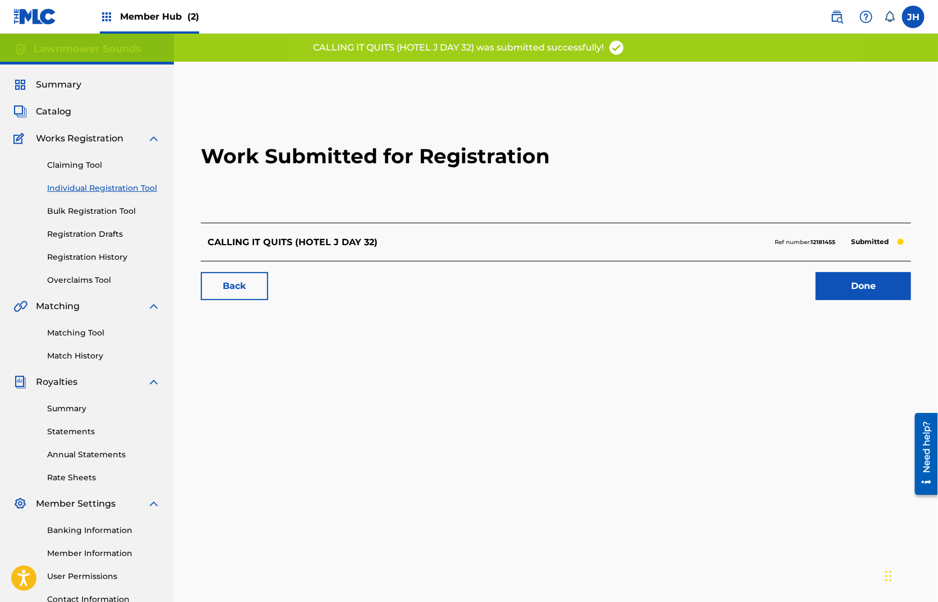
click at [87, 191] on link "Individual Registration Tool" at bounding box center [103, 188] width 113 height 12
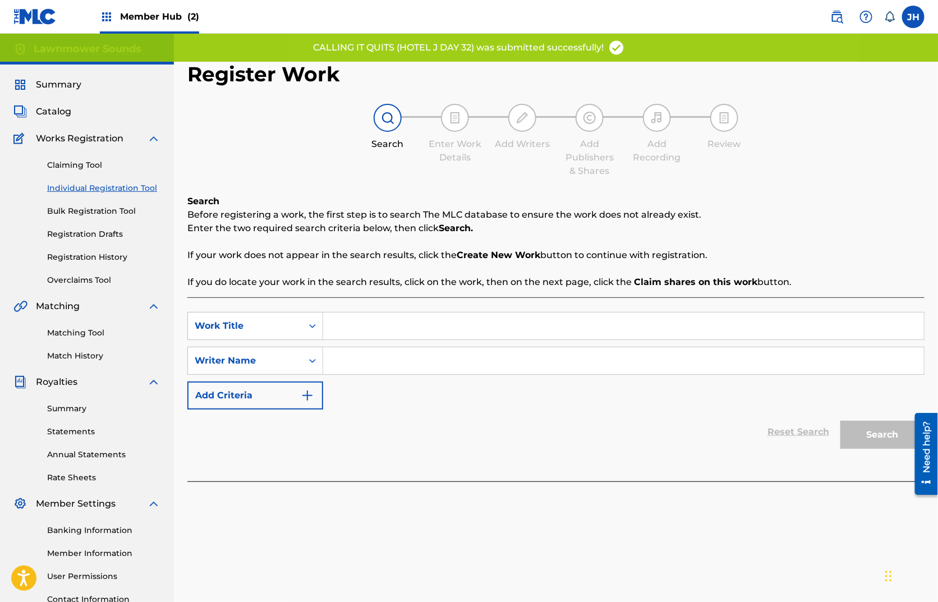
click at [370, 329] on input "Search Form" at bounding box center [623, 325] width 601 height 27
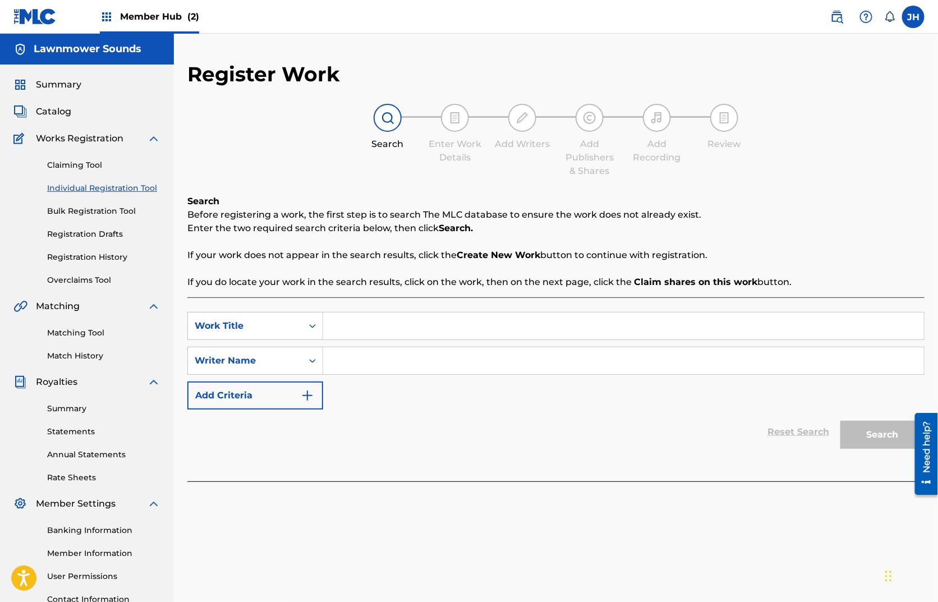
paste input "HEAVYWEIGHT"
type input "HEAVYWEIGHT"
click at [376, 363] on input "Search Form" at bounding box center [623, 360] width 601 height 27
type input "[PERSON_NAME]"
click at [840, 421] on button "Search" at bounding box center [882, 435] width 84 height 28
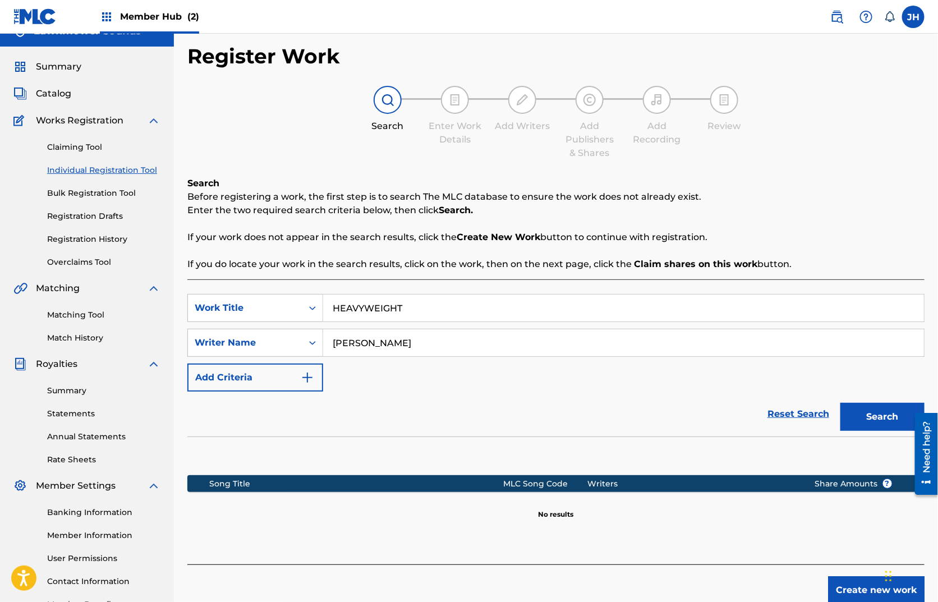
scroll to position [27, 0]
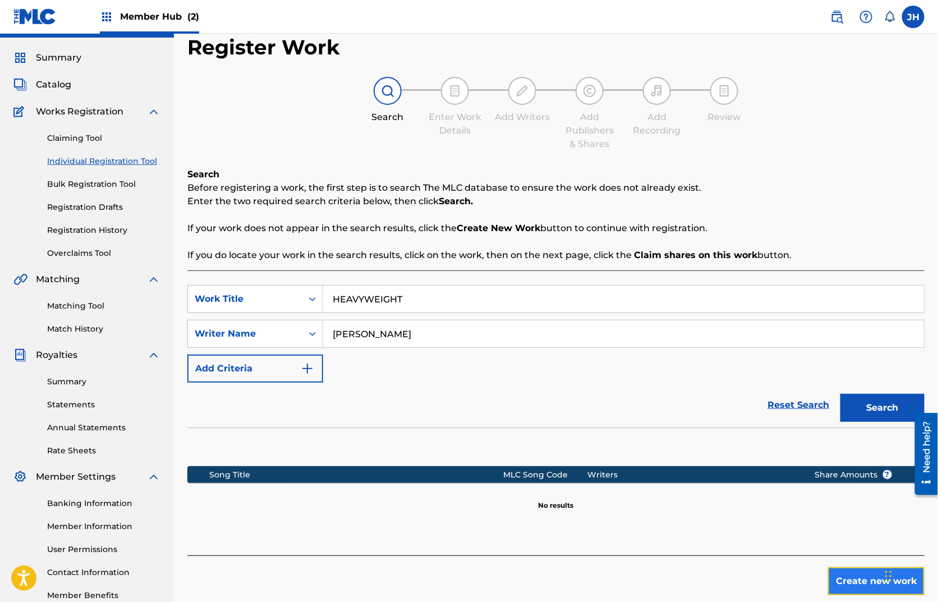
click at [846, 572] on button "Create new work" at bounding box center [876, 581] width 96 height 28
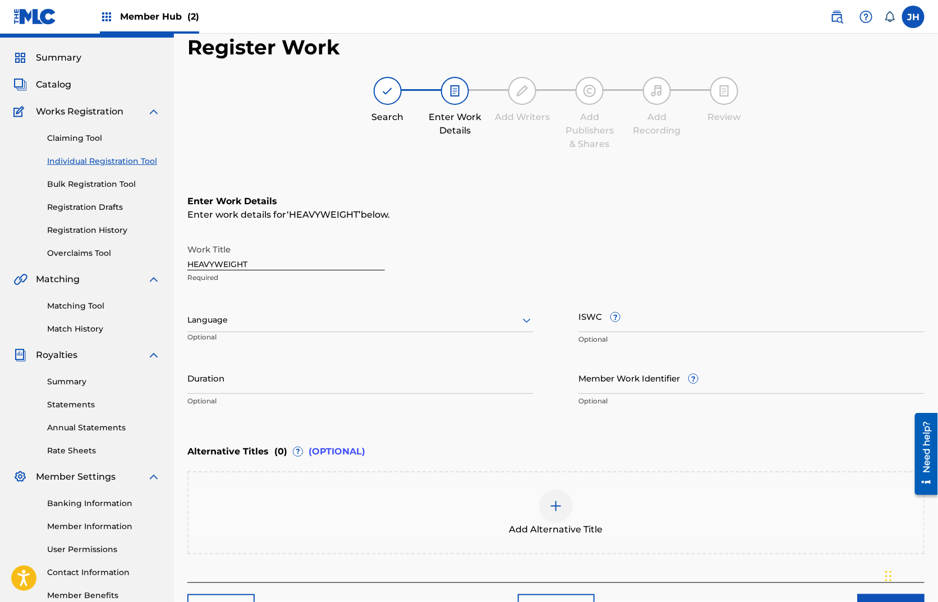
click at [343, 317] on div at bounding box center [360, 320] width 346 height 14
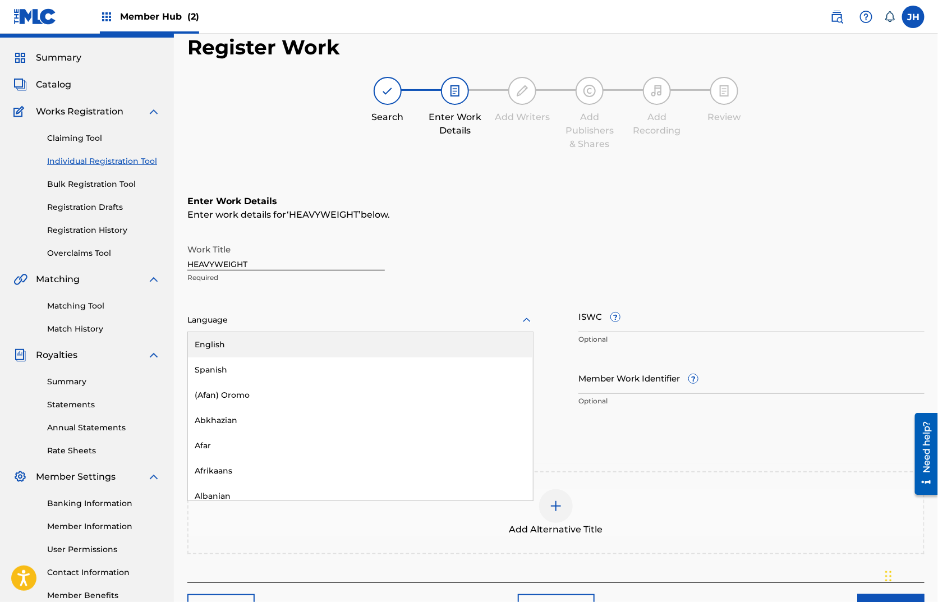
click at [284, 338] on div "English" at bounding box center [360, 344] width 345 height 25
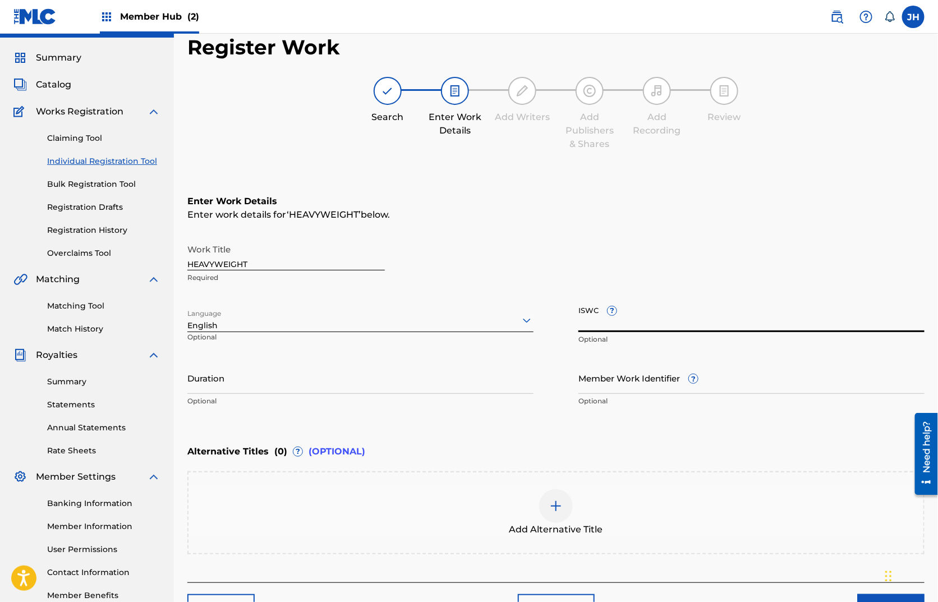
click at [637, 322] on input "ISWC ?" at bounding box center [751, 316] width 346 height 32
click at [586, 320] on input "ISWC ?" at bounding box center [751, 316] width 346 height 32
click at [265, 390] on input "Duration" at bounding box center [360, 378] width 346 height 32
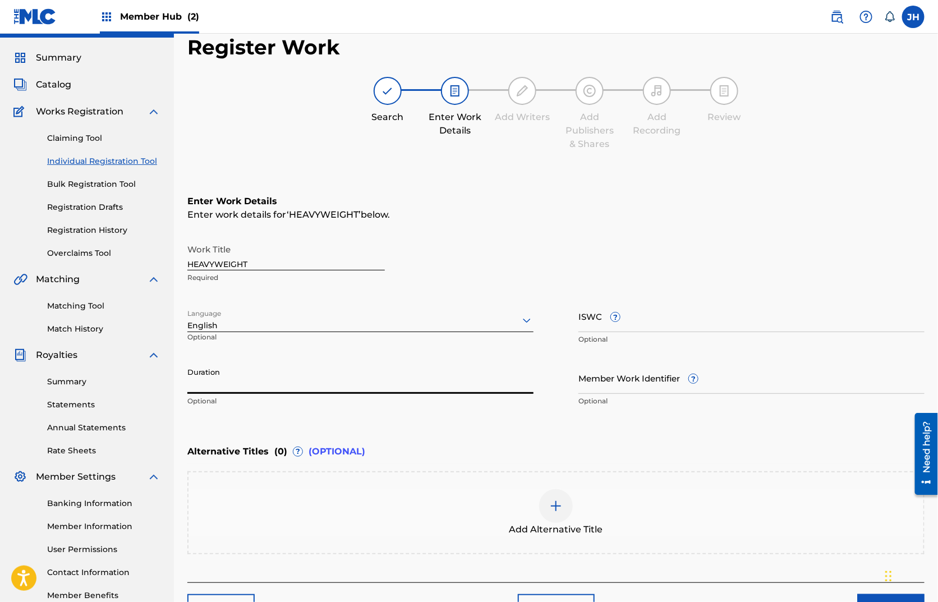
scroll to position [98, 0]
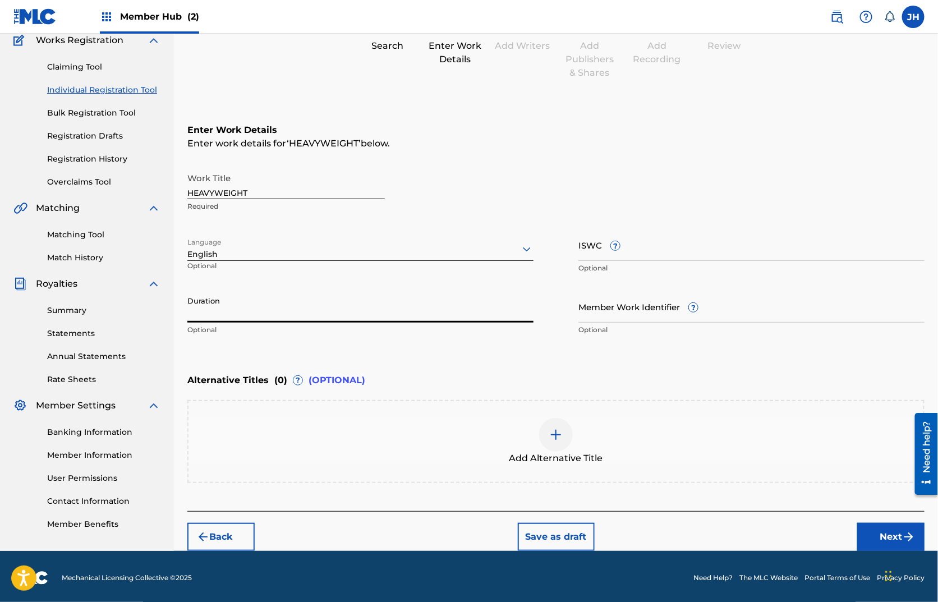
click at [360, 319] on input "Duration" at bounding box center [360, 307] width 346 height 32
click at [308, 321] on input "03:04" at bounding box center [360, 307] width 346 height 32
type input "03:03"
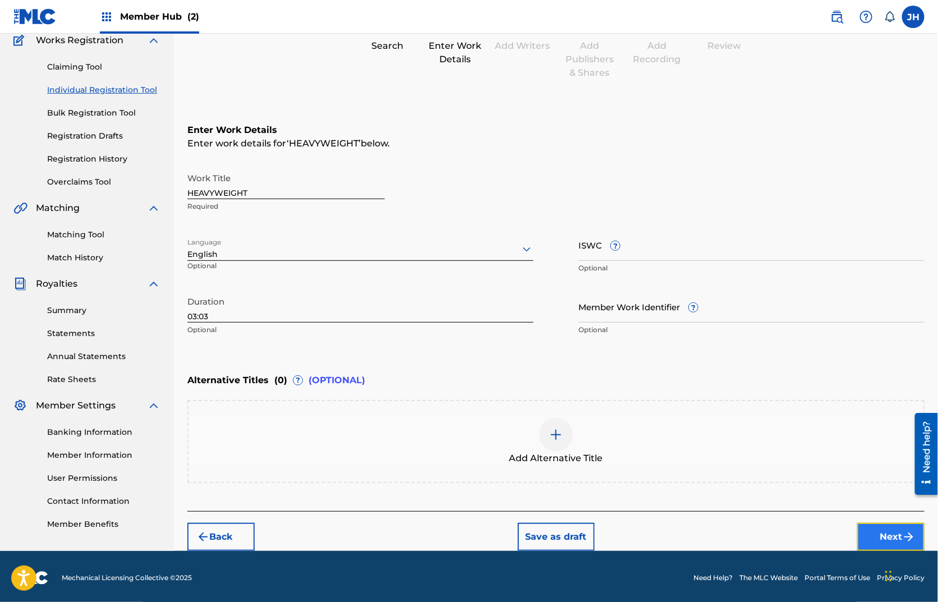
click at [882, 532] on button "Next" at bounding box center [890, 537] width 67 height 28
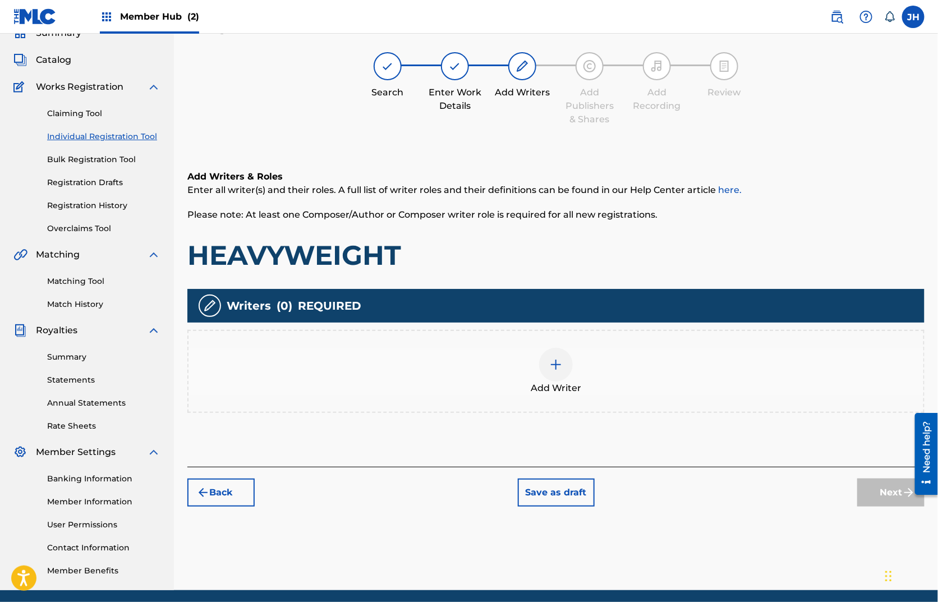
scroll to position [50, 0]
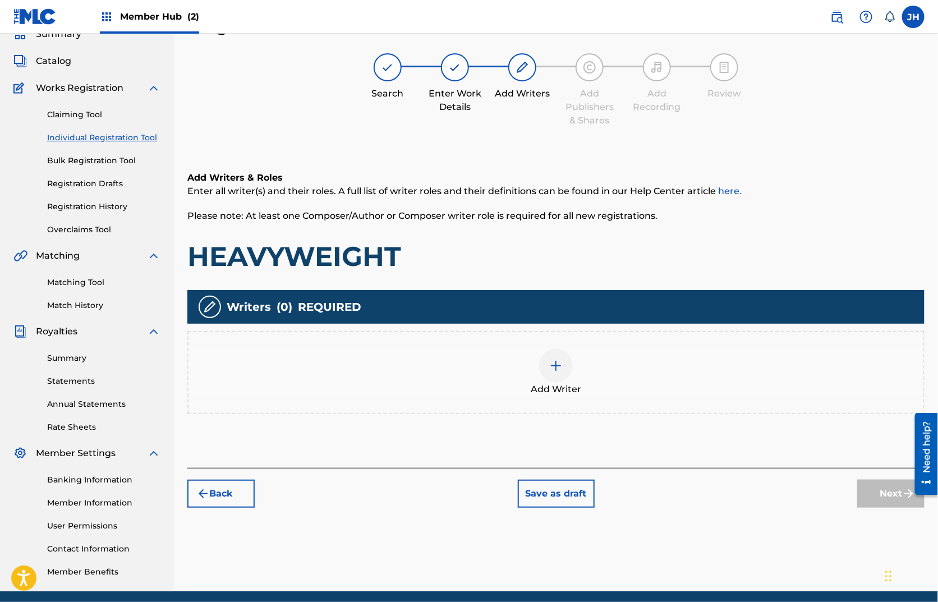
click at [548, 361] on div at bounding box center [556, 366] width 34 height 34
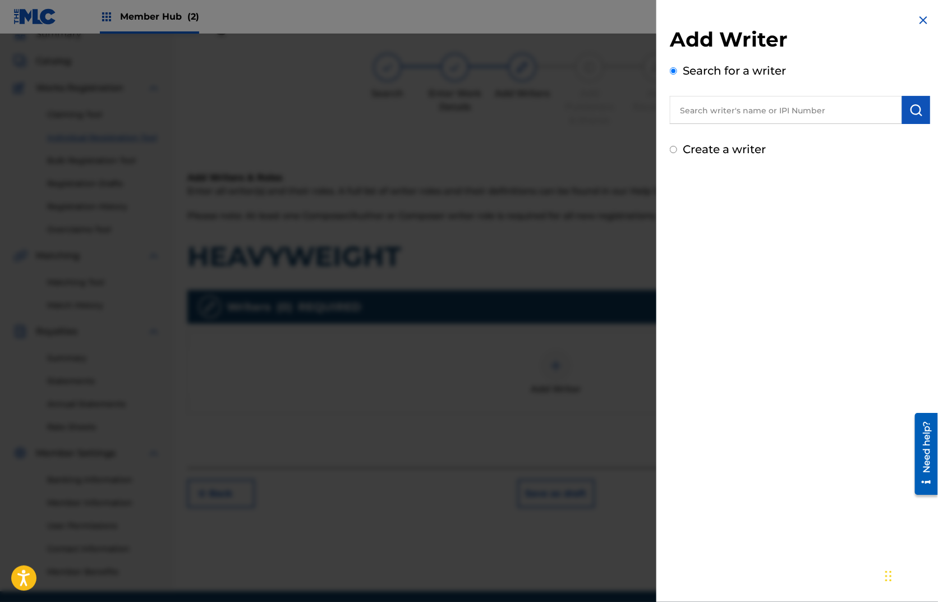
click at [780, 112] on input "text" at bounding box center [786, 110] width 232 height 28
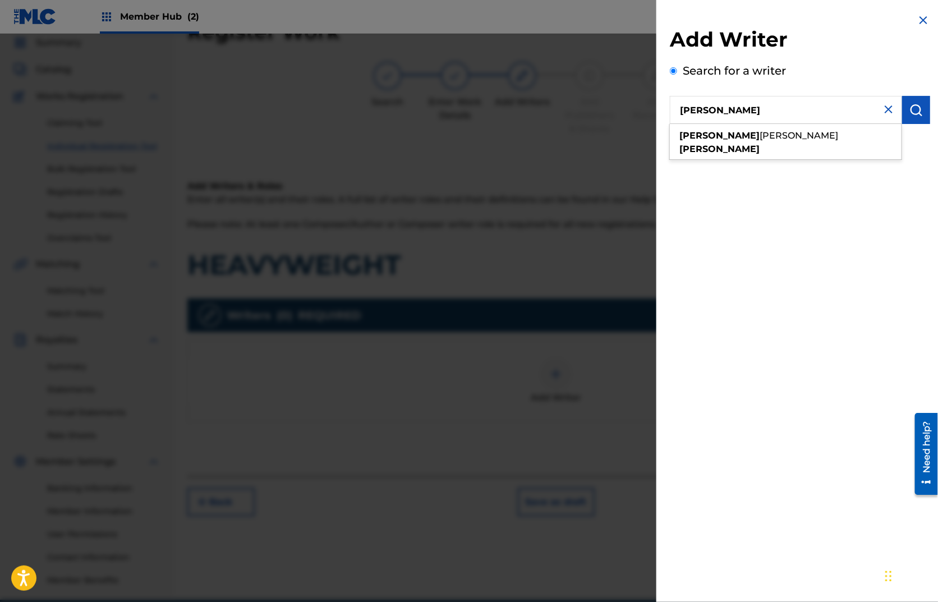
click at [789, 145] on div "[PERSON_NAME]" at bounding box center [786, 143] width 232 height 34
type input "[PERSON_NAME]"
click at [909, 111] on img "submit" at bounding box center [915, 109] width 13 height 13
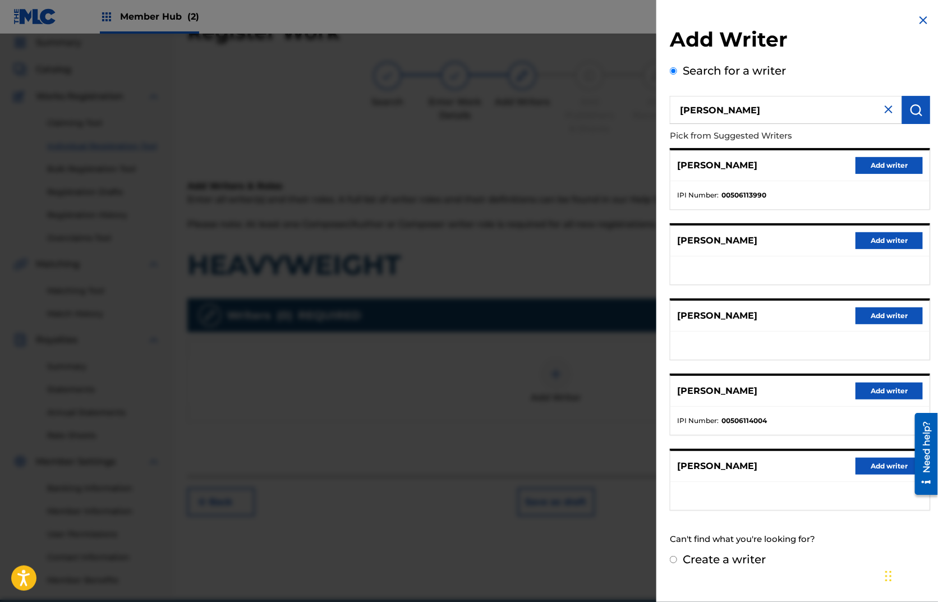
click at [920, 164] on div "[PERSON_NAME] Add writer" at bounding box center [799, 165] width 259 height 31
click at [913, 165] on button "Add writer" at bounding box center [888, 165] width 67 height 17
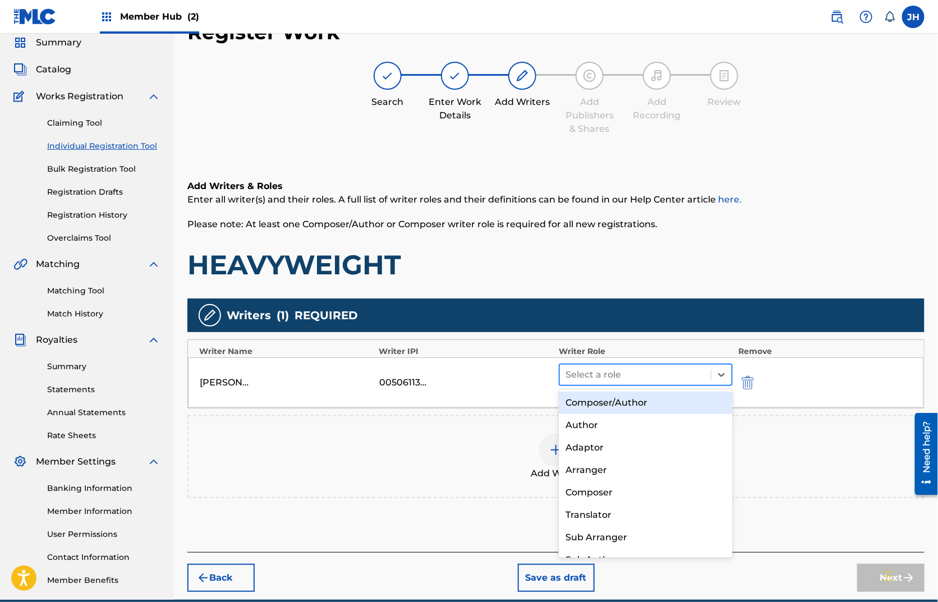
click at [708, 376] on div "Select a role" at bounding box center [635, 375] width 151 height 20
click at [669, 401] on div "Composer/Author" at bounding box center [646, 402] width 174 height 22
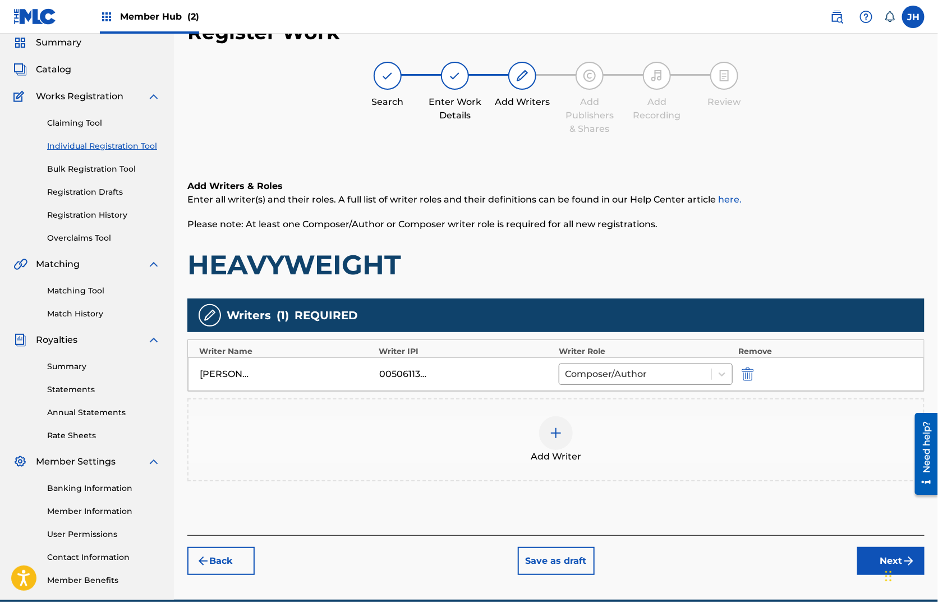
click at [538, 439] on div "Add Writer" at bounding box center [555, 439] width 735 height 47
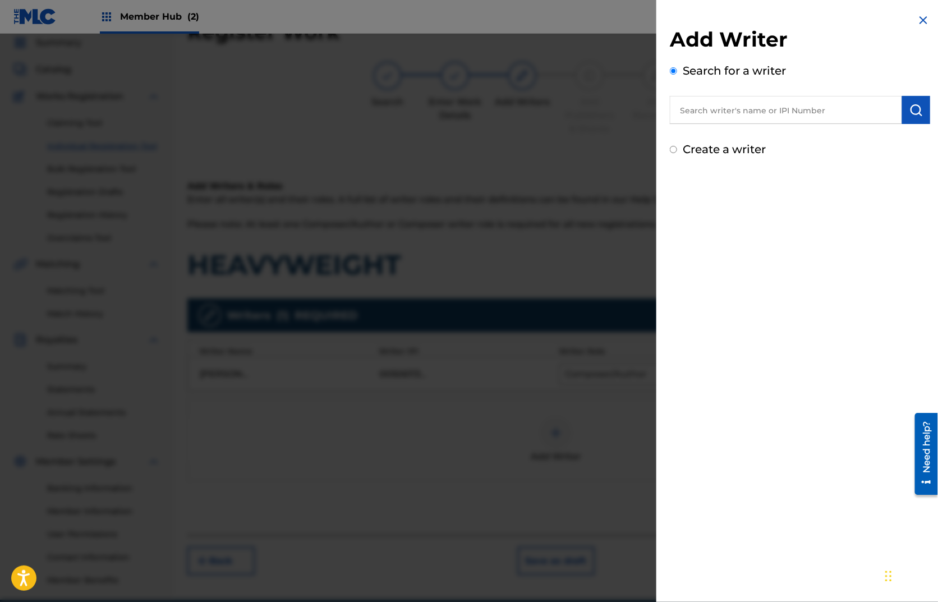
click at [699, 105] on input "text" at bounding box center [786, 110] width 232 height 28
type input "[PERSON_NAME]"
click at [736, 126] on div "[PERSON_NAME]" at bounding box center [786, 136] width 232 height 20
click at [913, 110] on img "submit" at bounding box center [915, 109] width 13 height 13
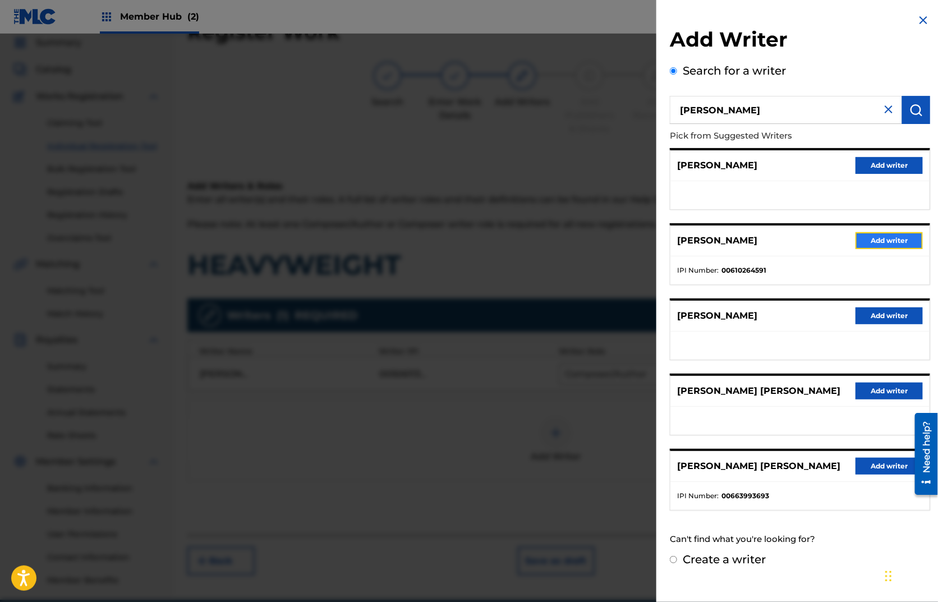
click at [878, 237] on button "Add writer" at bounding box center [888, 240] width 67 height 17
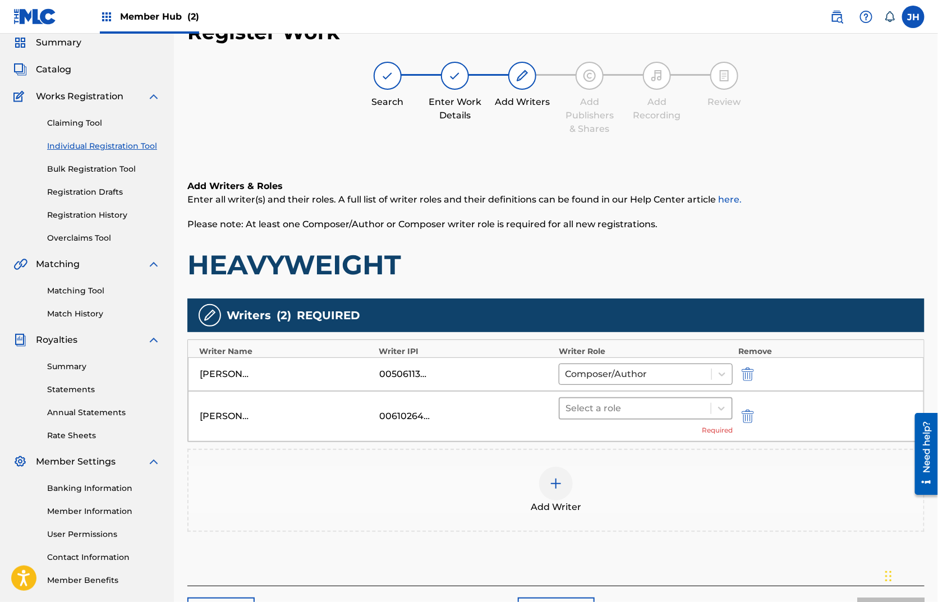
click at [635, 416] on div "Select a role" at bounding box center [635, 408] width 151 height 20
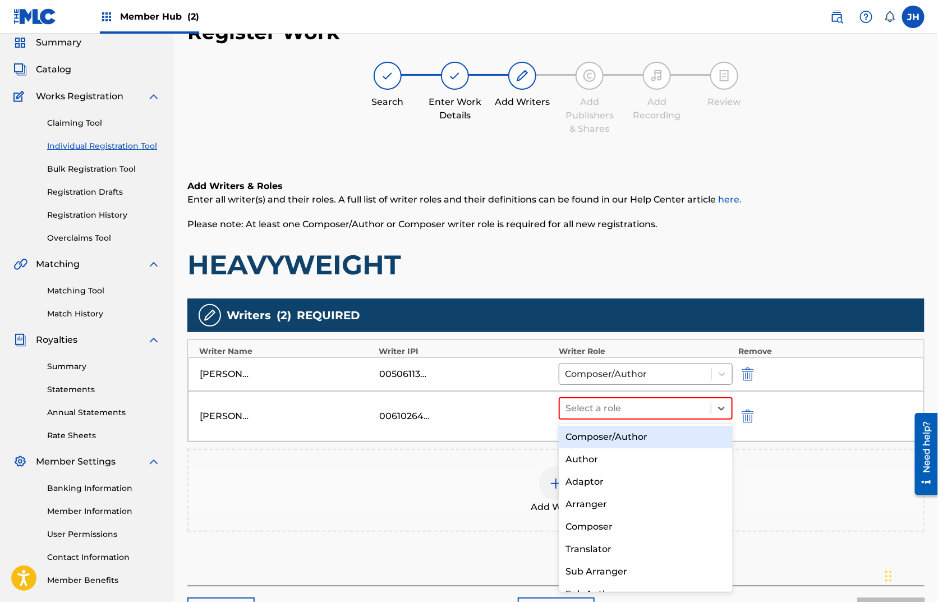
click at [633, 435] on div "Composer/Author" at bounding box center [646, 437] width 174 height 22
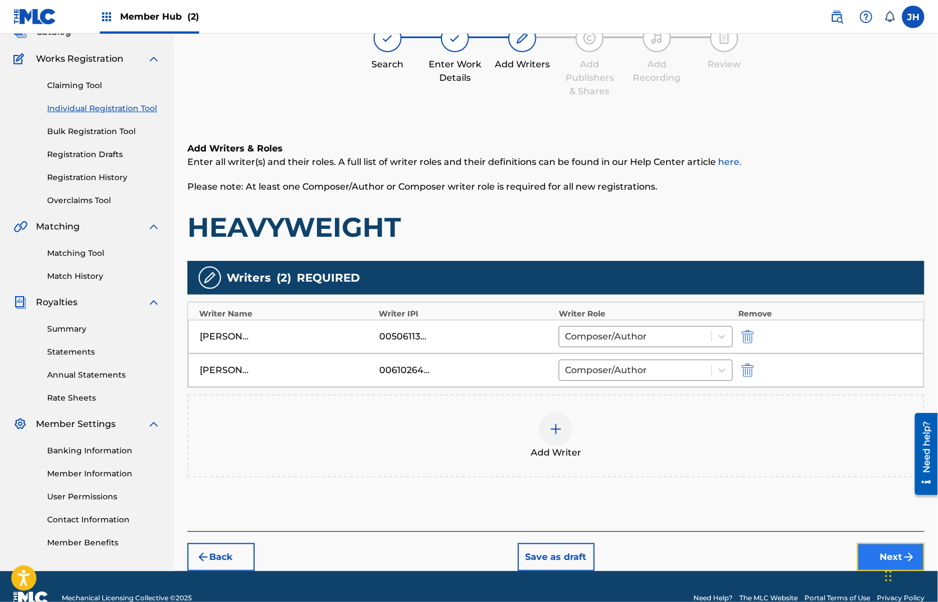
click at [869, 554] on button "Next" at bounding box center [890, 557] width 67 height 28
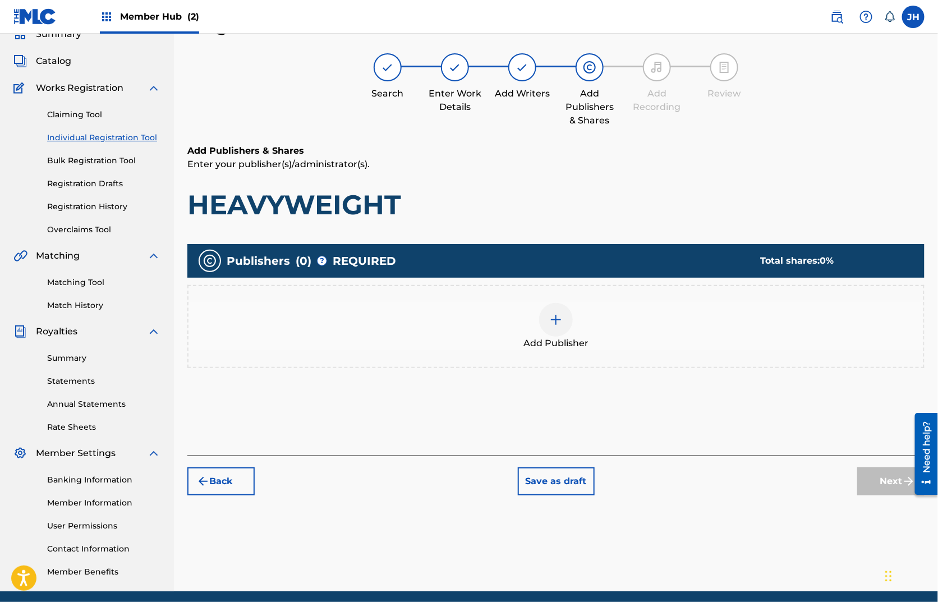
click at [577, 322] on div "Add Publisher" at bounding box center [555, 326] width 735 height 47
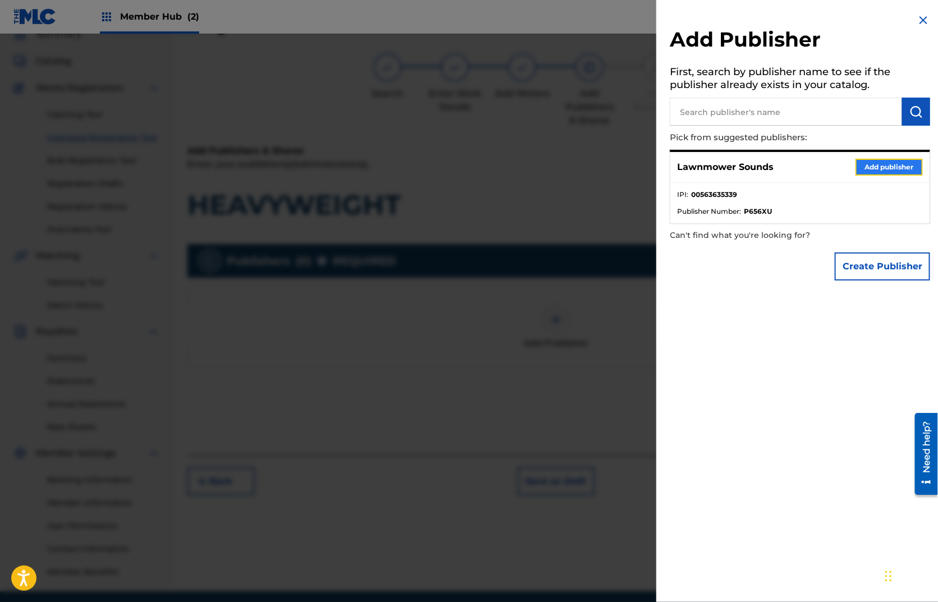
click at [895, 163] on button "Add publisher" at bounding box center [888, 167] width 67 height 17
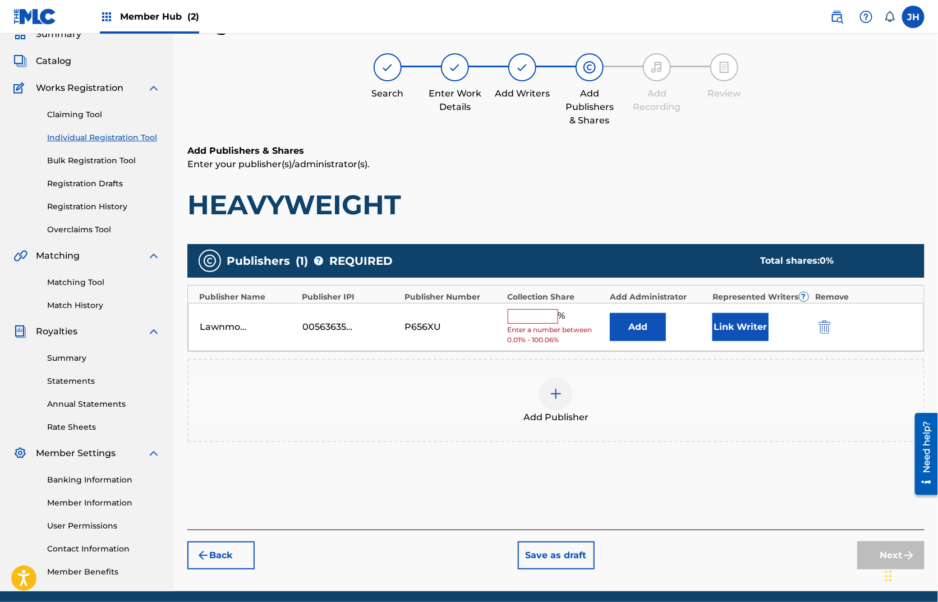
click at [560, 318] on span "%" at bounding box center [563, 316] width 10 height 15
click at [530, 314] on input "text" at bounding box center [533, 316] width 50 height 15
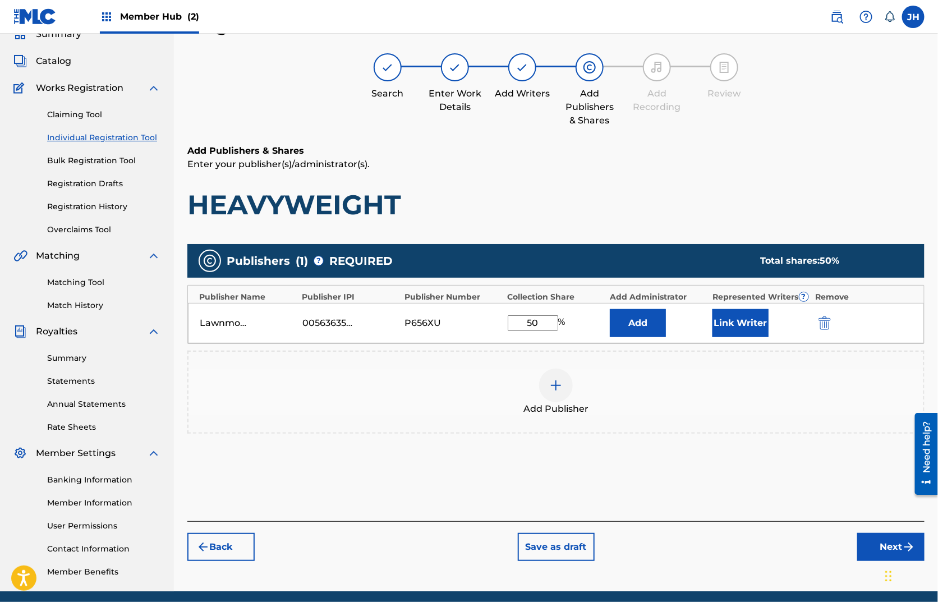
type input "50"
drag, startPoint x: 712, startPoint y: 343, endPoint x: 717, endPoint y: 337, distance: 8.0
click at [711, 343] on div "Publisher Name Publisher IPI Publisher Number Collection Share Add Administrato…" at bounding box center [555, 314] width 737 height 59
click at [726, 326] on button "Link Writer" at bounding box center [740, 323] width 56 height 28
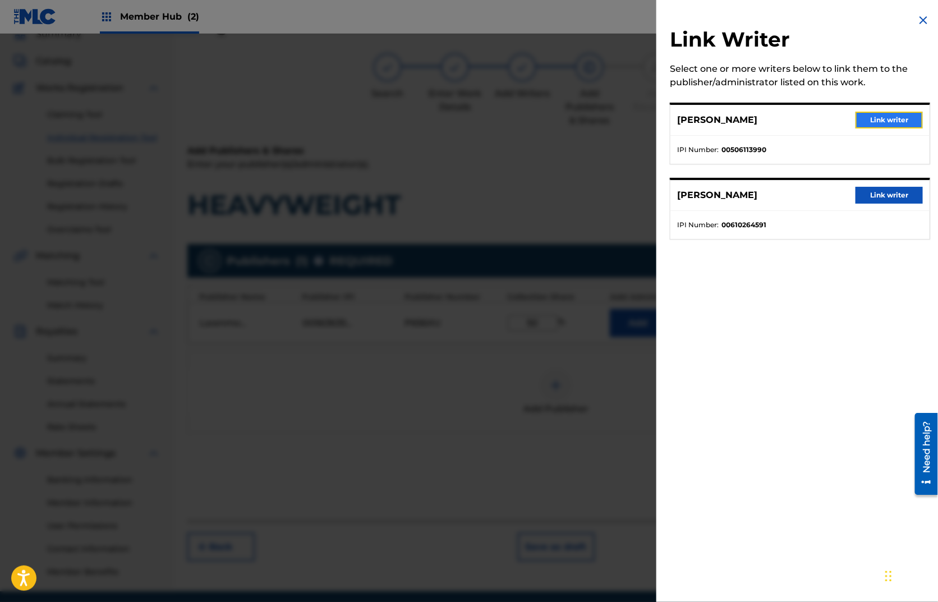
click at [863, 116] on button "Link writer" at bounding box center [888, 120] width 67 height 17
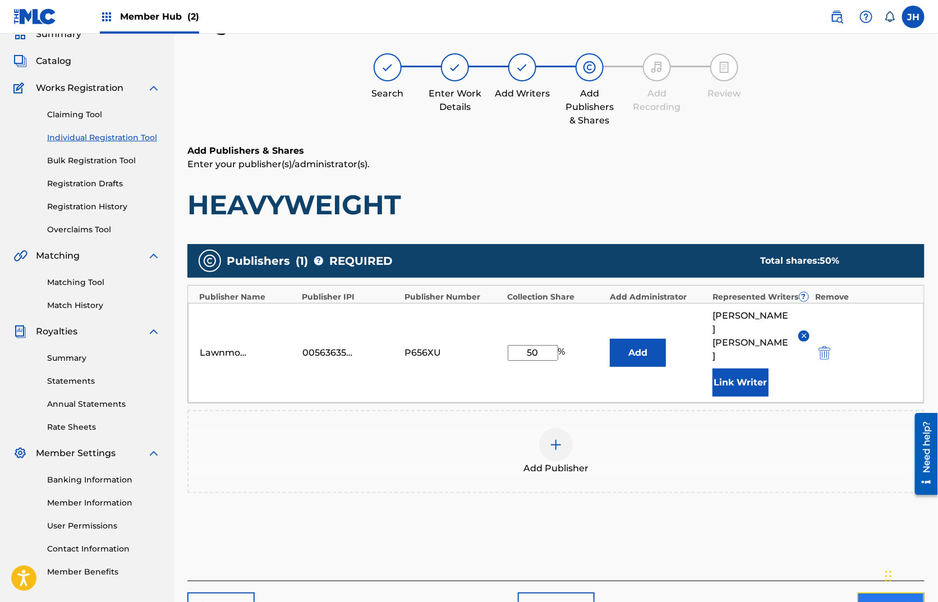
click at [870, 592] on button "Next" at bounding box center [890, 606] width 67 height 28
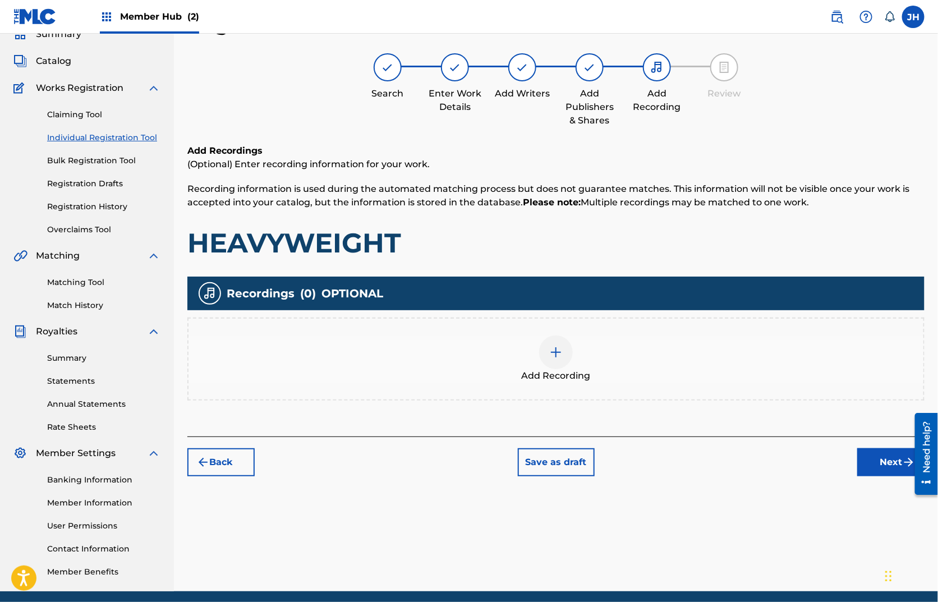
click at [555, 356] on img at bounding box center [555, 351] width 13 height 13
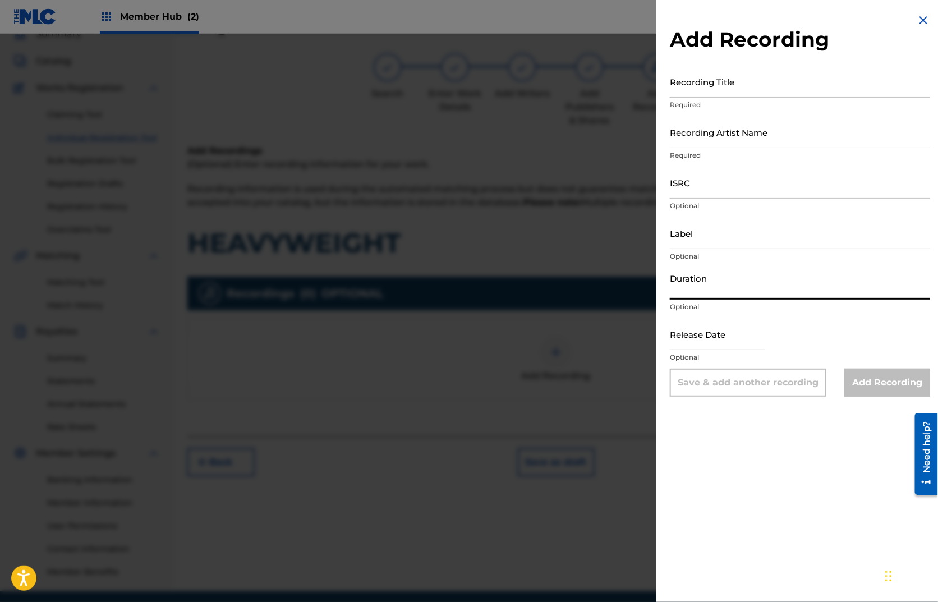
click at [711, 297] on input "Duration" at bounding box center [800, 284] width 260 height 32
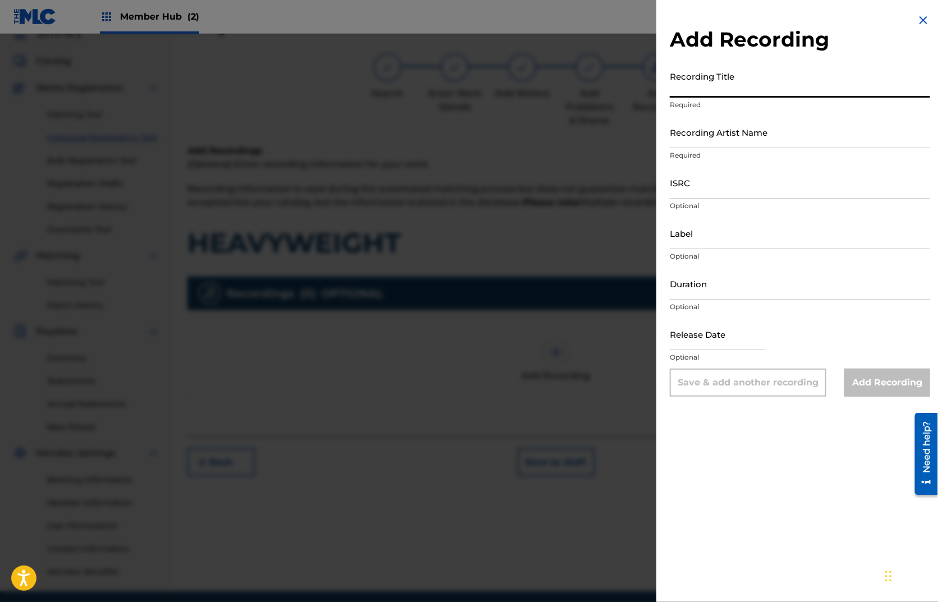
click at [715, 87] on input "Recording Title" at bounding box center [800, 82] width 260 height 32
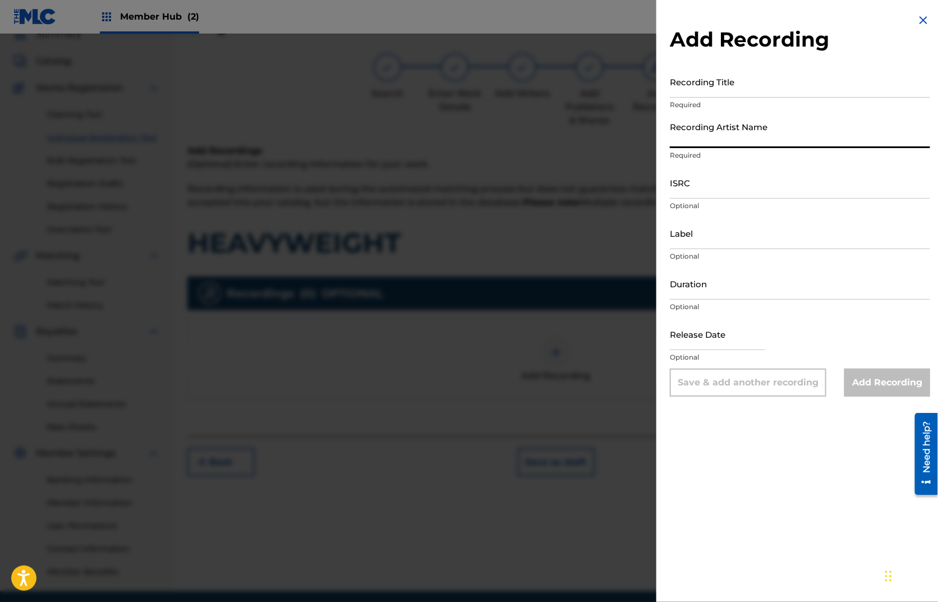
click at [744, 131] on input "Recording Artist Name" at bounding box center [800, 132] width 260 height 32
type input "[PERSON_NAME] and [PERSON_NAME]"
click at [702, 176] on input "ISRC" at bounding box center [800, 183] width 260 height 32
paste input "CAN112000319"
type input "CAN112000319"
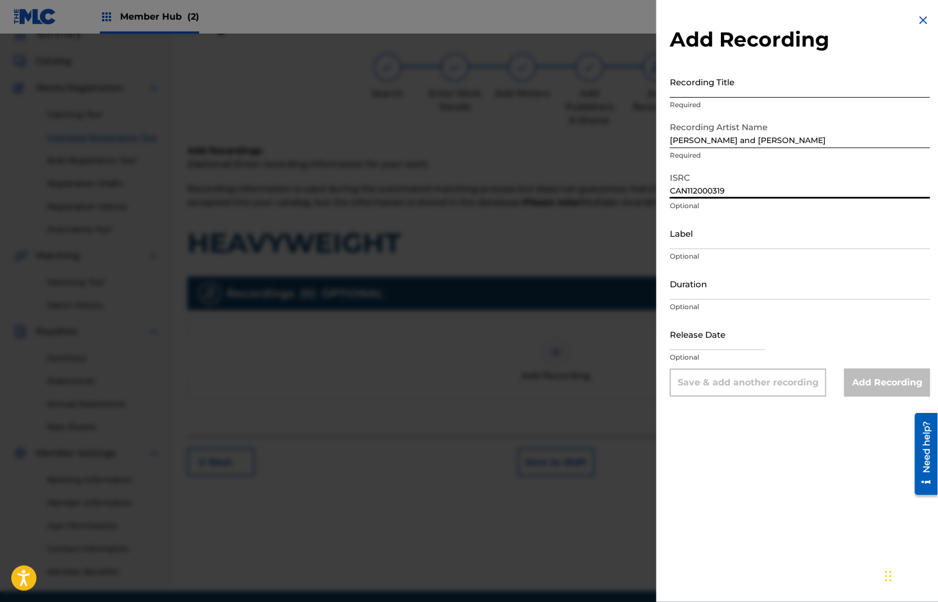
click at [706, 81] on input "Recording Title" at bounding box center [800, 82] width 260 height 32
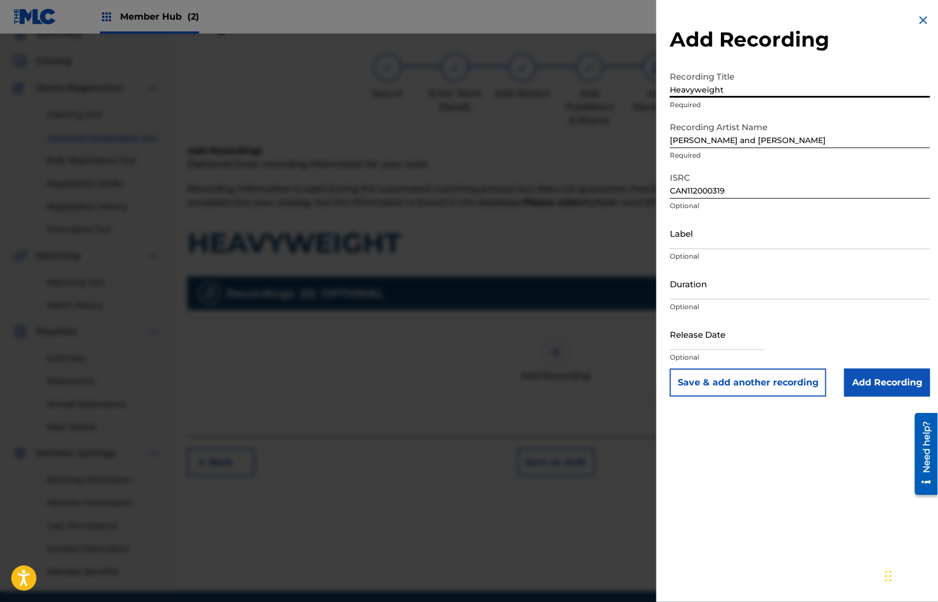
type input "Heavyweight"
click at [746, 191] on input "CAN112000319" at bounding box center [800, 183] width 260 height 32
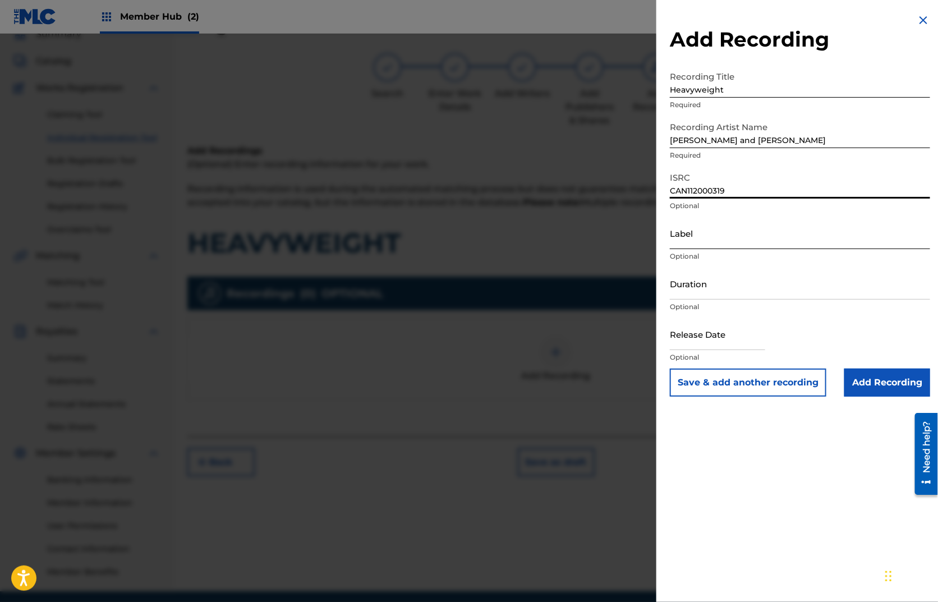
click at [726, 236] on input "Label" at bounding box center [800, 233] width 260 height 32
type input "Nettwerk Music Group Inc."
click at [727, 284] on input "Duration" at bounding box center [800, 284] width 260 height 32
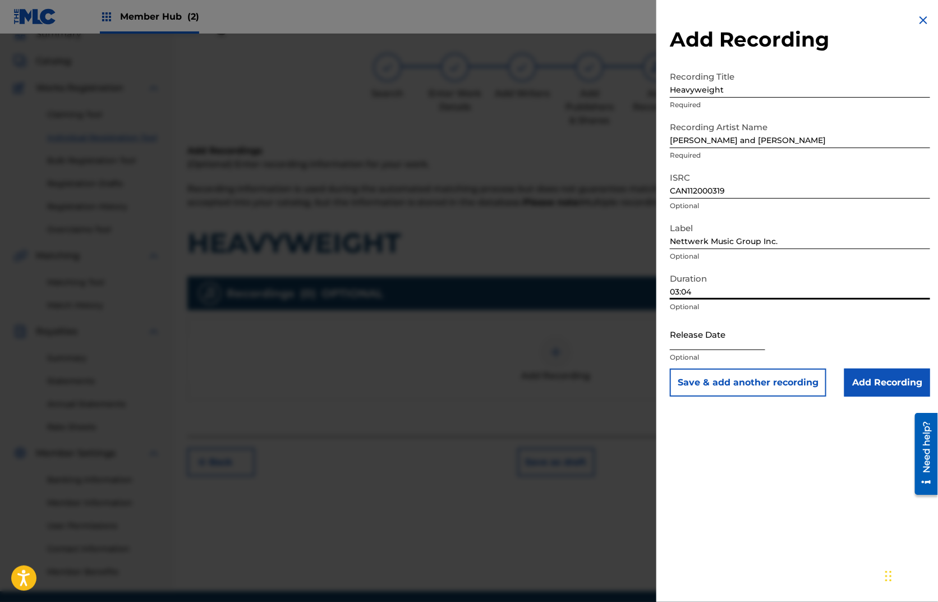
type input "03:04"
click at [729, 339] on input "text" at bounding box center [717, 334] width 95 height 32
select select "8"
select select "2025"
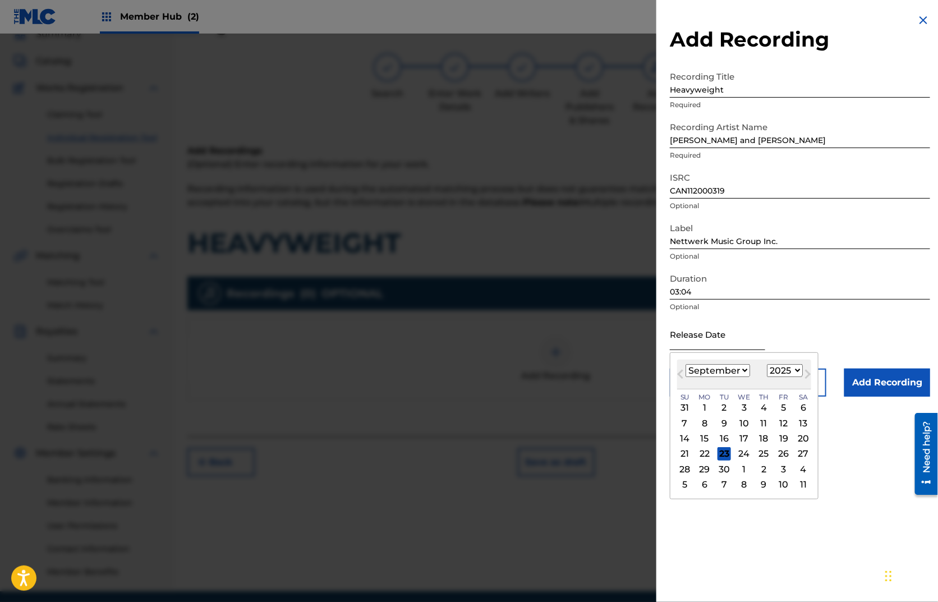
click at [728, 323] on input "text" at bounding box center [717, 334] width 95 height 32
click at [777, 289] on input "03:04" at bounding box center [800, 284] width 260 height 32
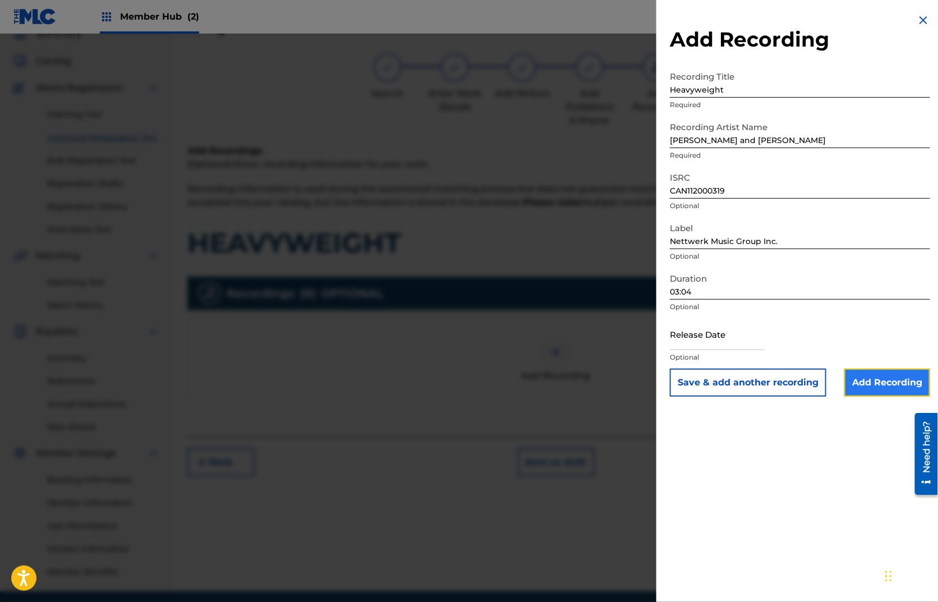
click at [881, 386] on input "Add Recording" at bounding box center [887, 382] width 86 height 28
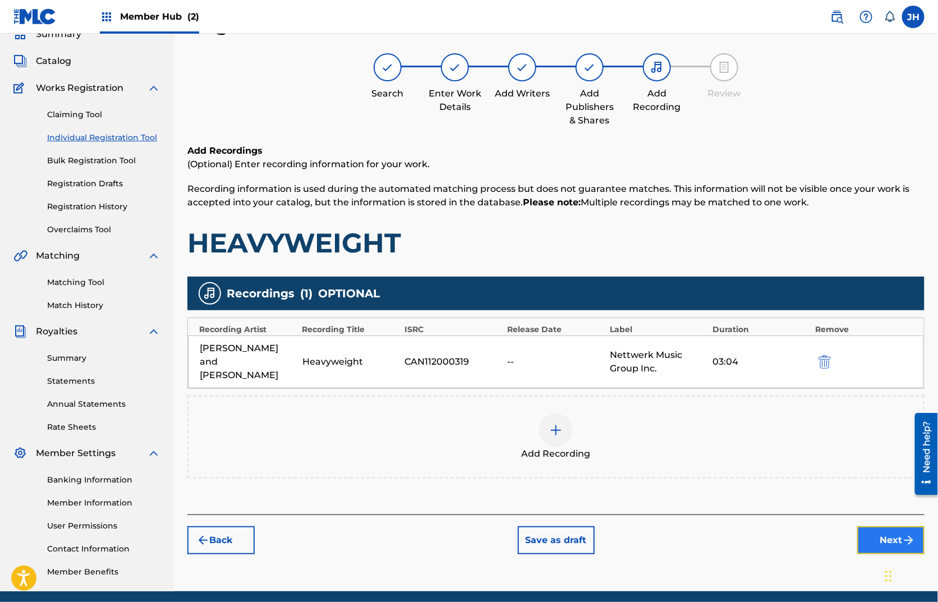
click at [882, 526] on button "Next" at bounding box center [890, 540] width 67 height 28
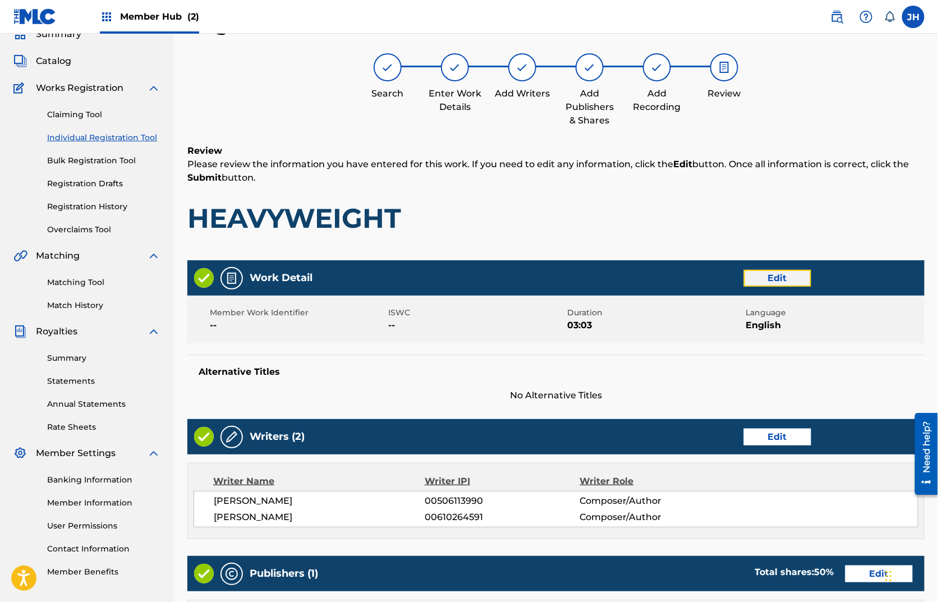
click at [774, 278] on button "Edit" at bounding box center [777, 278] width 67 height 17
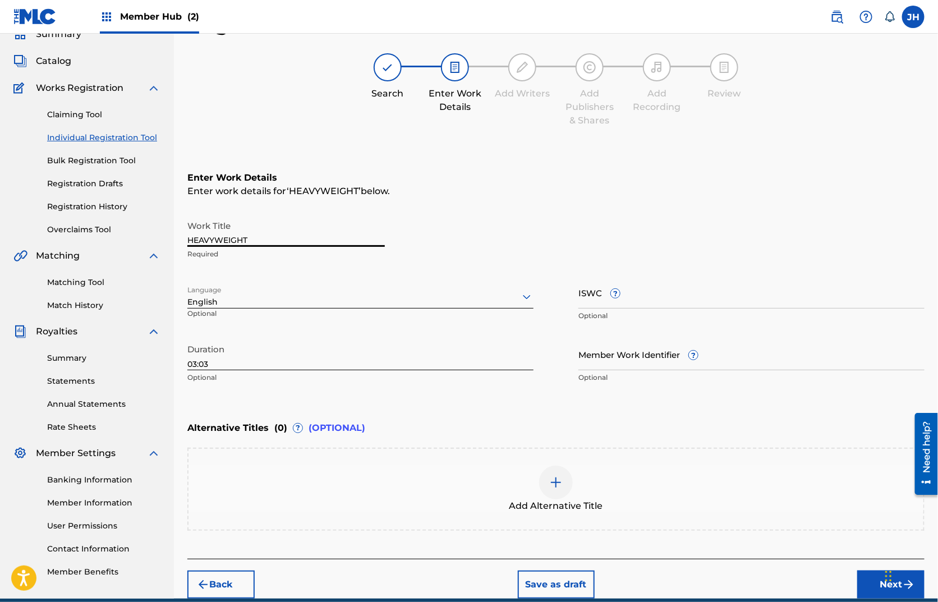
click at [314, 241] on input "HEAVYWEIGHT" at bounding box center [285, 231] width 197 height 32
type input "Heavyweight"
click at [569, 193] on div "Enter work details for ‘ Heavyweight ’ below." at bounding box center [555, 191] width 737 height 13
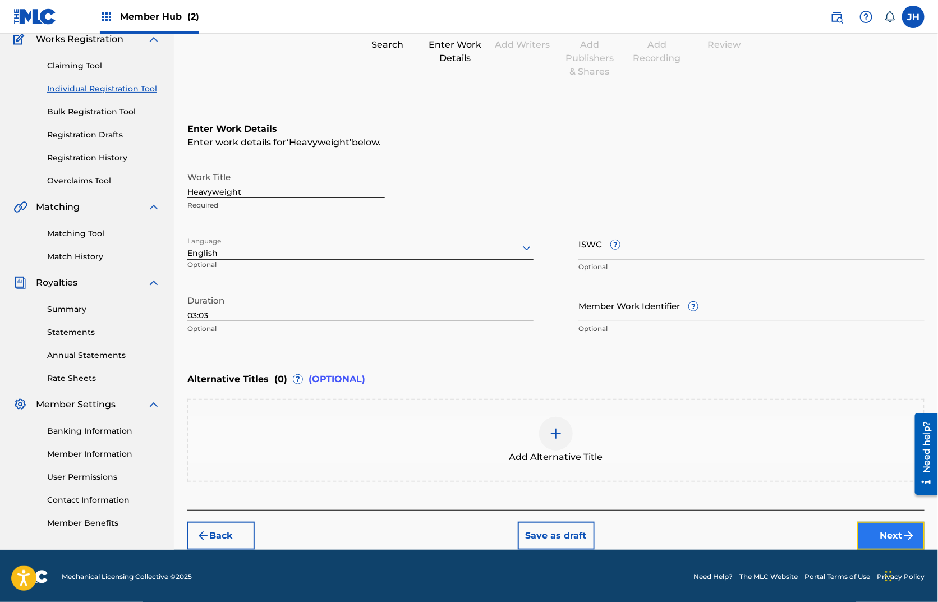
click at [874, 539] on button "Next" at bounding box center [890, 536] width 67 height 28
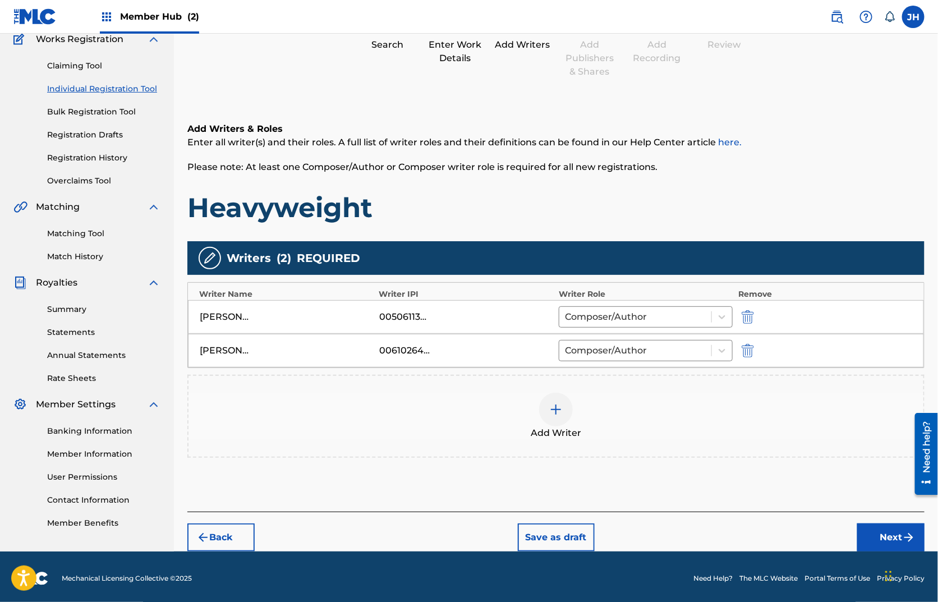
scroll to position [50, 0]
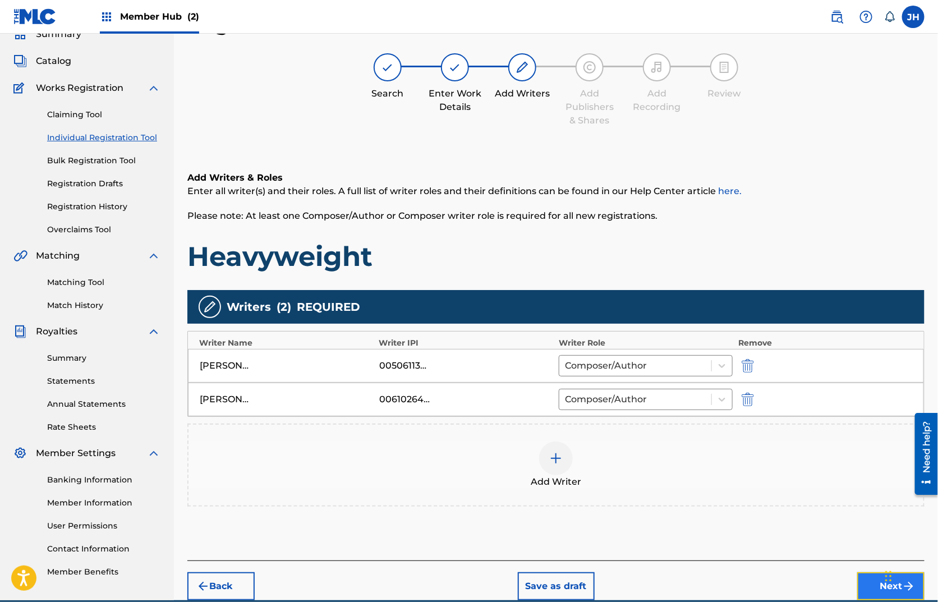
click at [877, 576] on button "Next" at bounding box center [890, 586] width 67 height 28
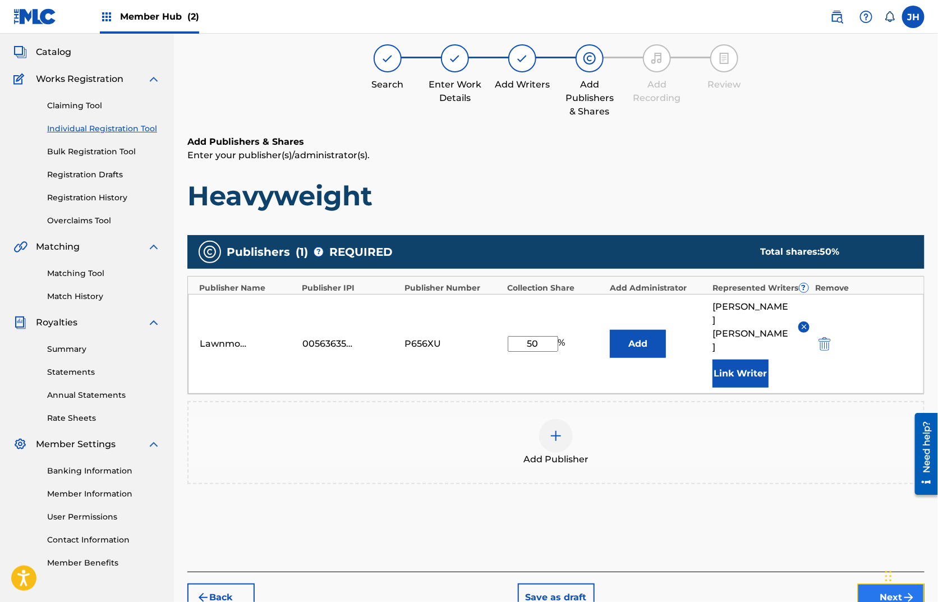
click at [868, 583] on button "Next" at bounding box center [890, 597] width 67 height 28
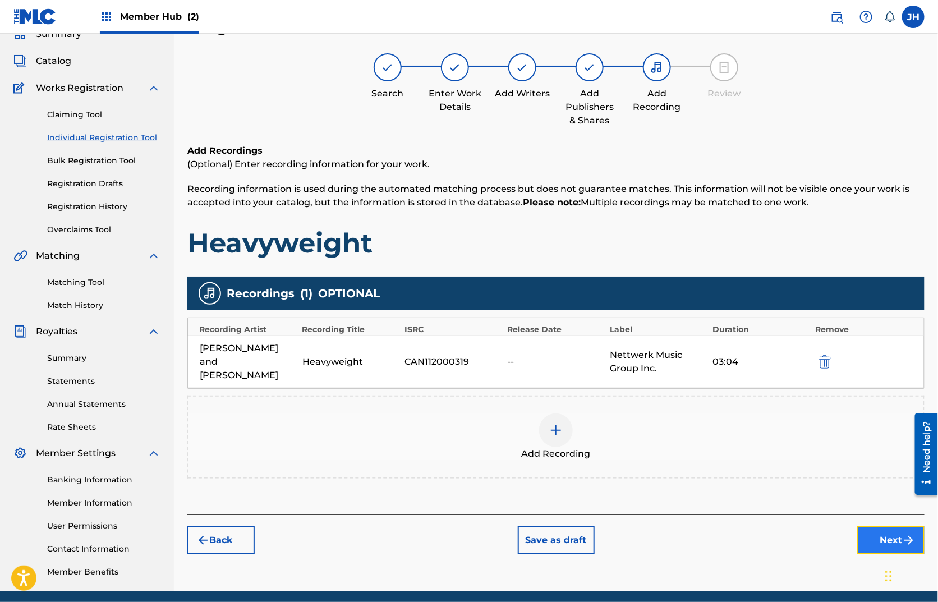
click at [875, 526] on button "Next" at bounding box center [890, 540] width 67 height 28
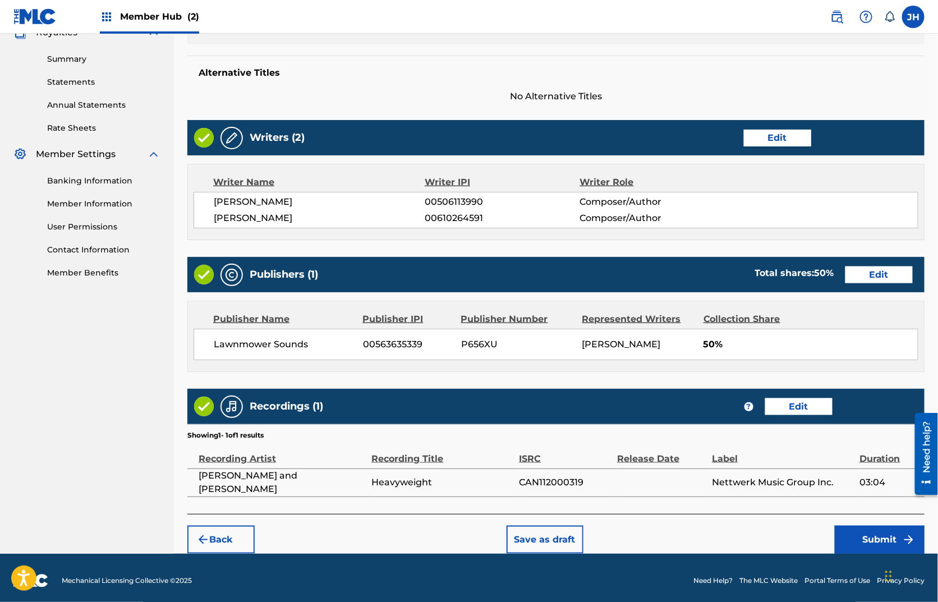
scroll to position [369, 0]
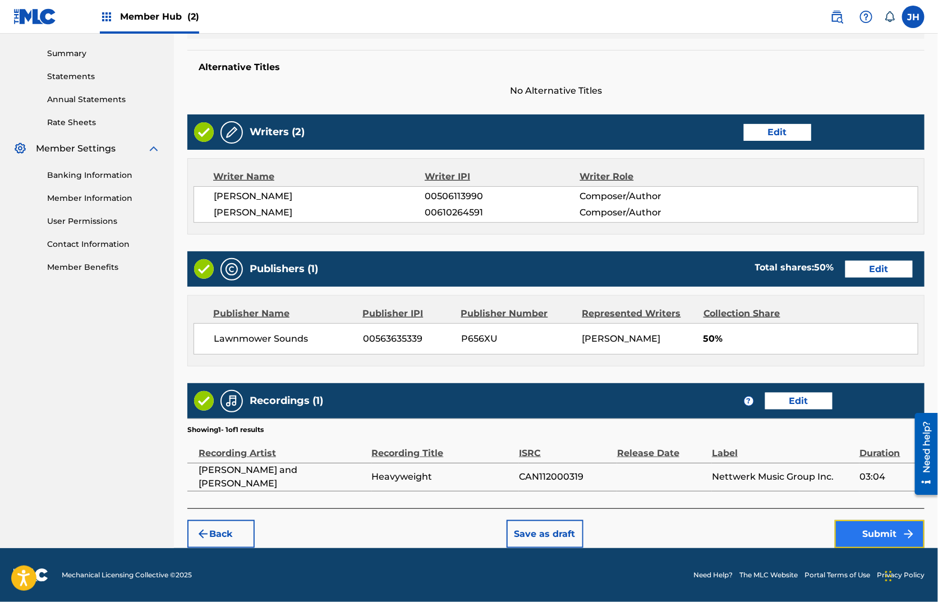
click at [861, 532] on button "Submit" at bounding box center [880, 534] width 90 height 28
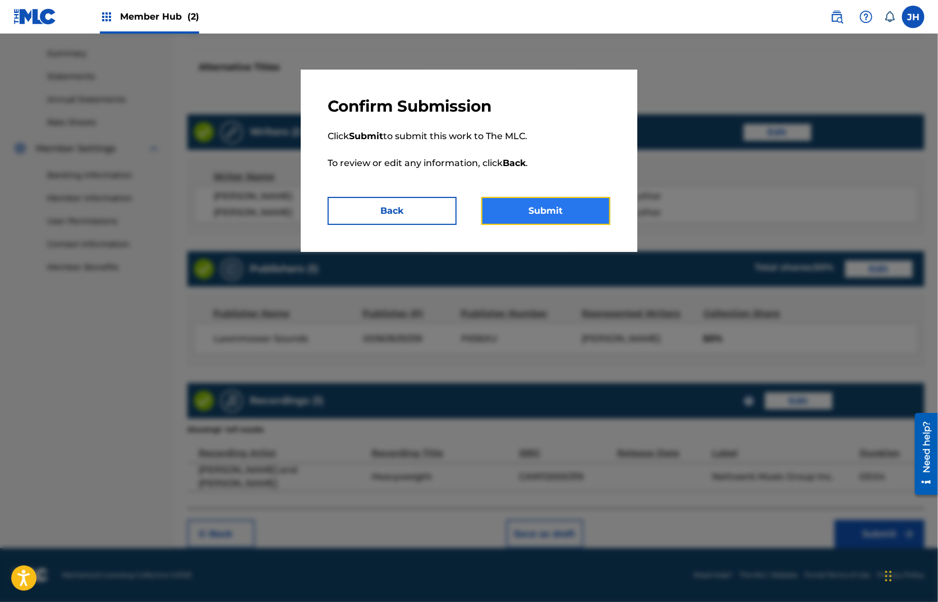
click at [556, 214] on button "Submit" at bounding box center [545, 211] width 129 height 28
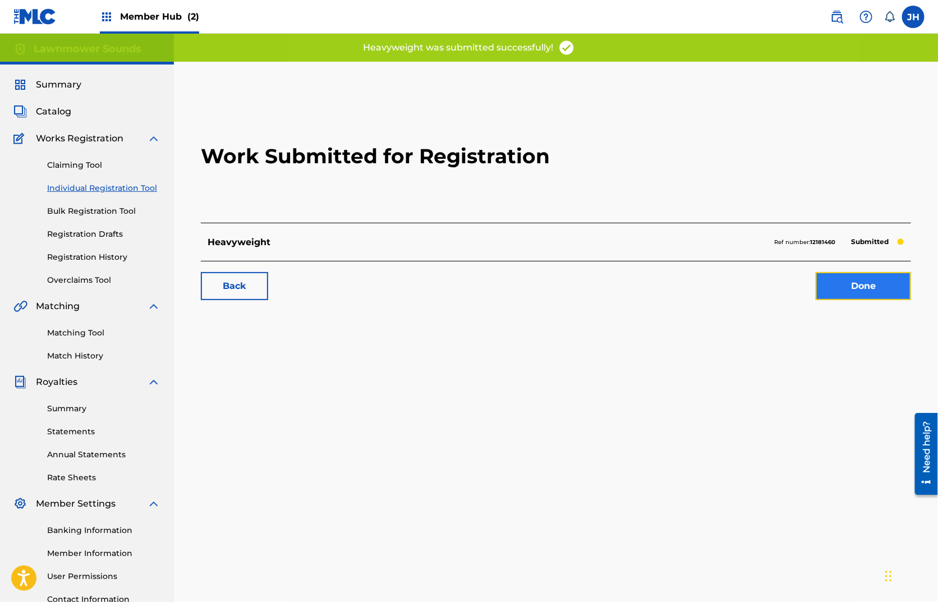
click at [875, 282] on link "Done" at bounding box center [862, 286] width 95 height 28
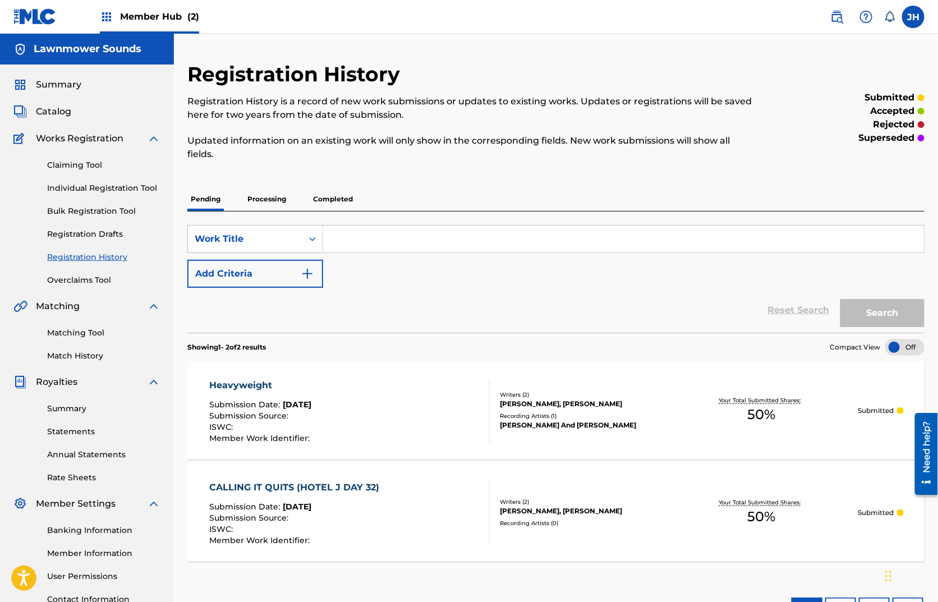
scroll to position [18, 0]
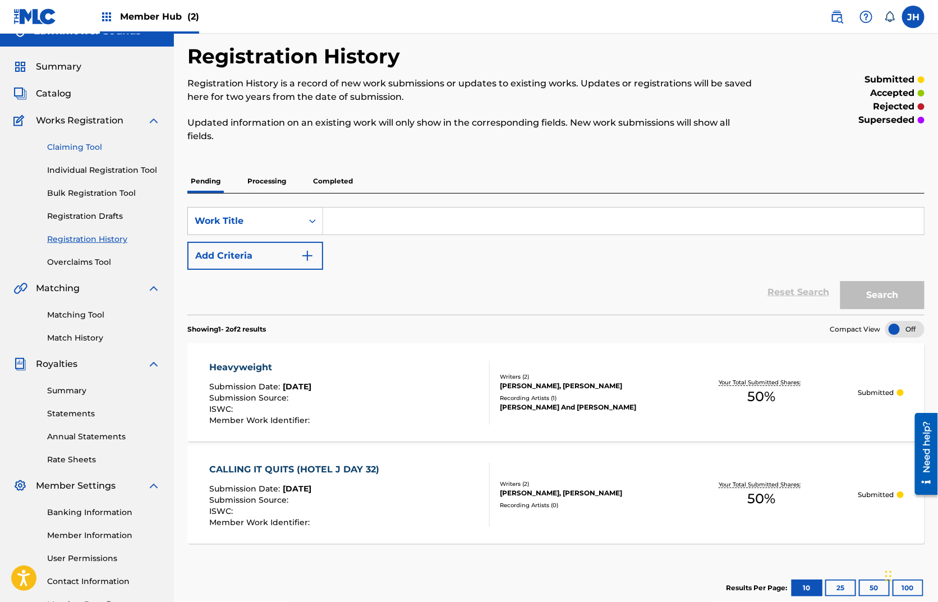
click at [74, 144] on link "Claiming Tool" at bounding box center [103, 147] width 113 height 12
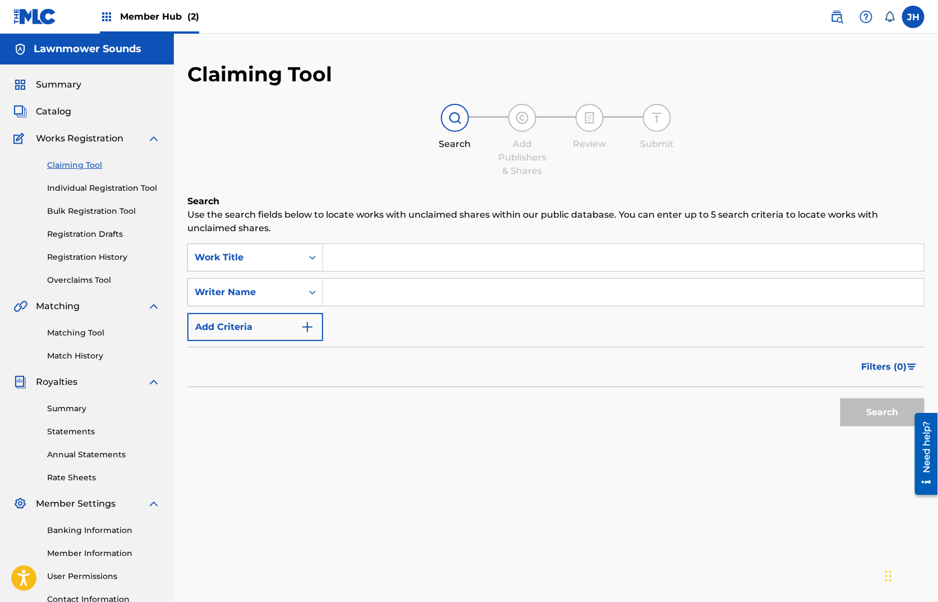
click at [360, 254] on input "Search Form" at bounding box center [623, 257] width 601 height 27
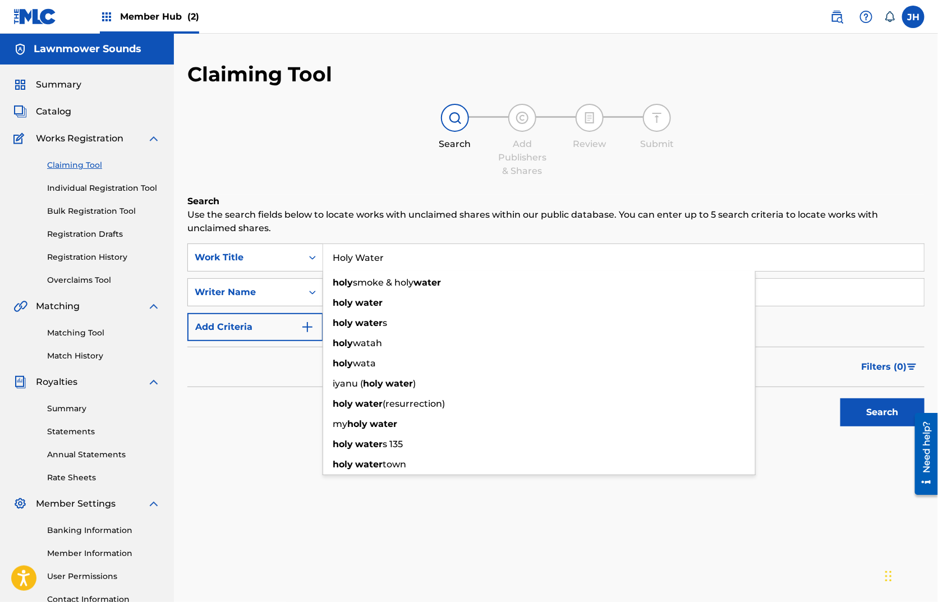
type input "Holy Water"
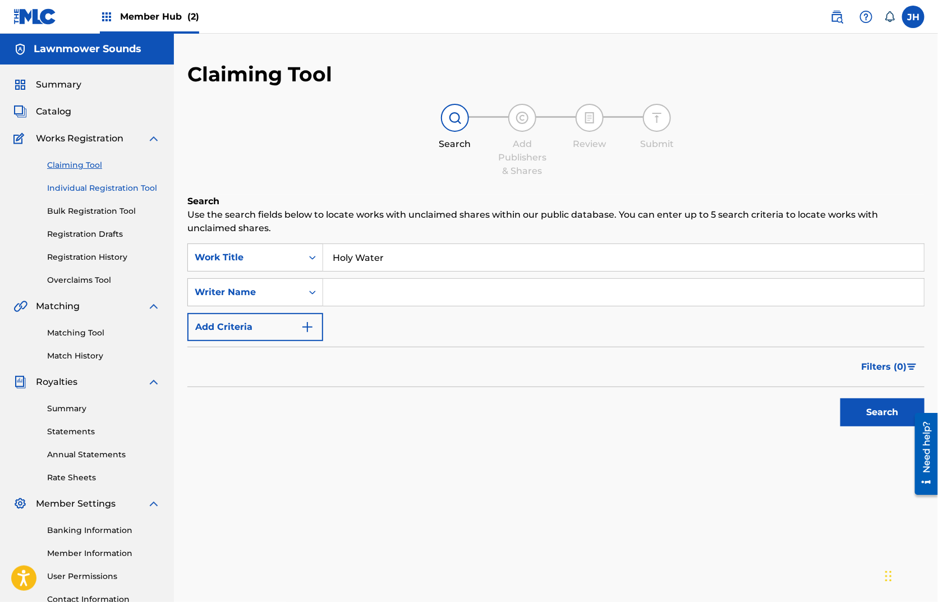
click at [57, 187] on link "Individual Registration Tool" at bounding box center [103, 188] width 113 height 12
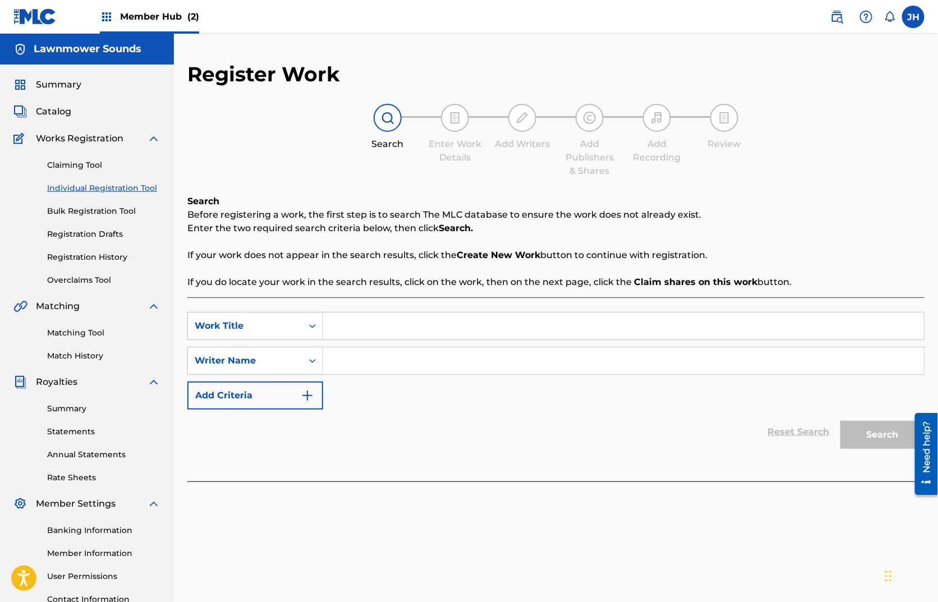
click at [359, 320] on input "Search Form" at bounding box center [623, 325] width 601 height 27
type input "Holy Water"
type input "[PERSON_NAME]"
click at [840, 421] on button "Search" at bounding box center [882, 435] width 84 height 28
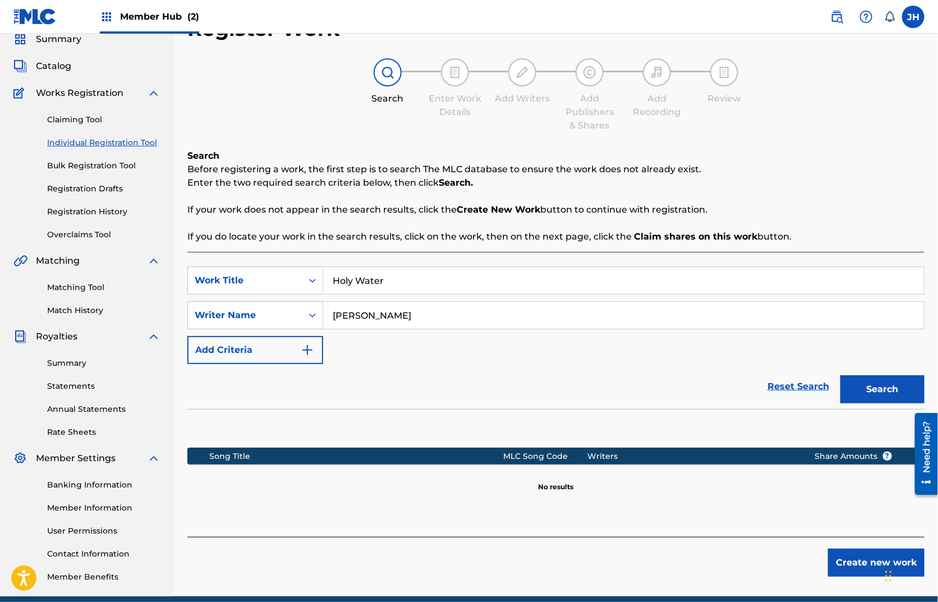
scroll to position [93, 0]
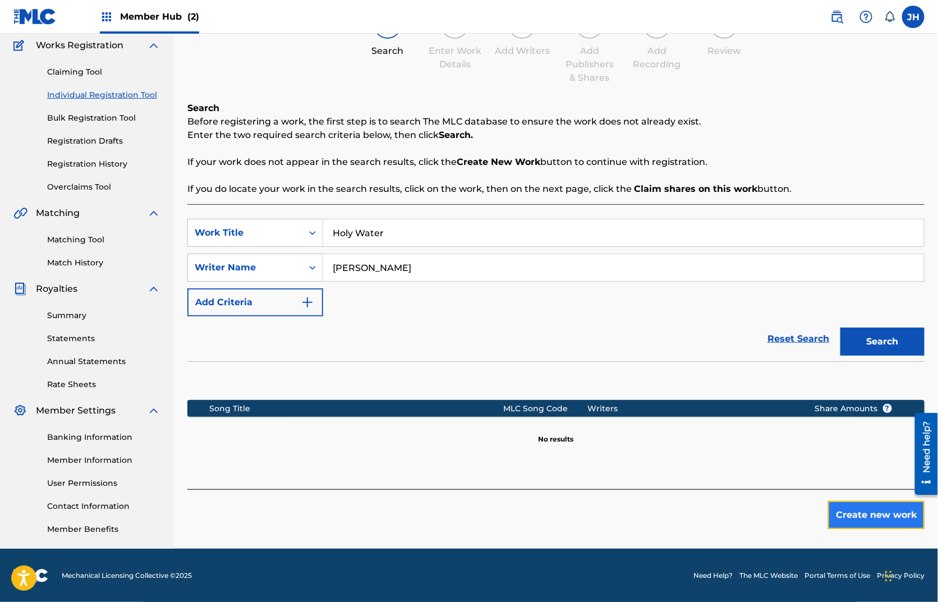
click at [895, 514] on button "Create new work" at bounding box center [876, 515] width 96 height 28
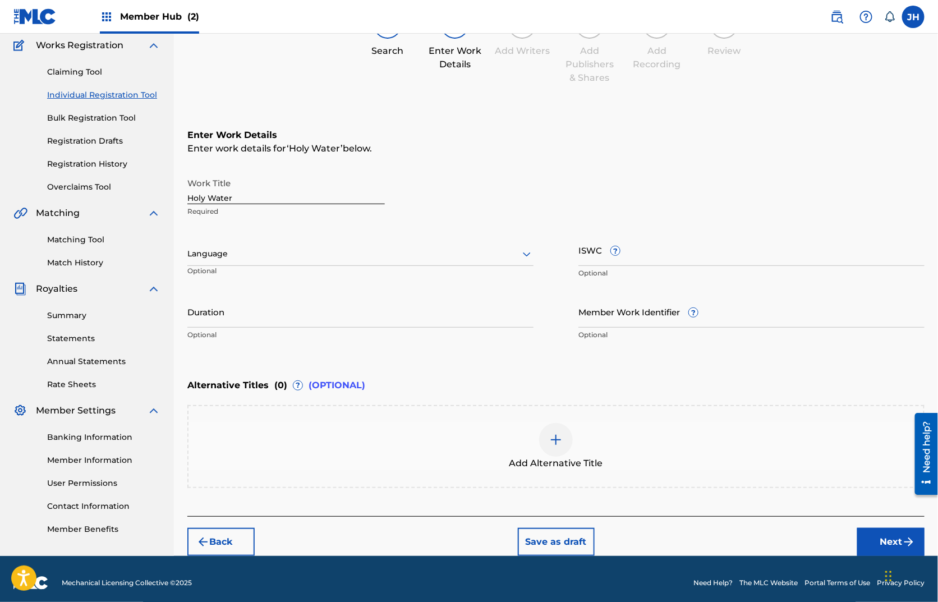
click at [287, 257] on div at bounding box center [360, 254] width 346 height 14
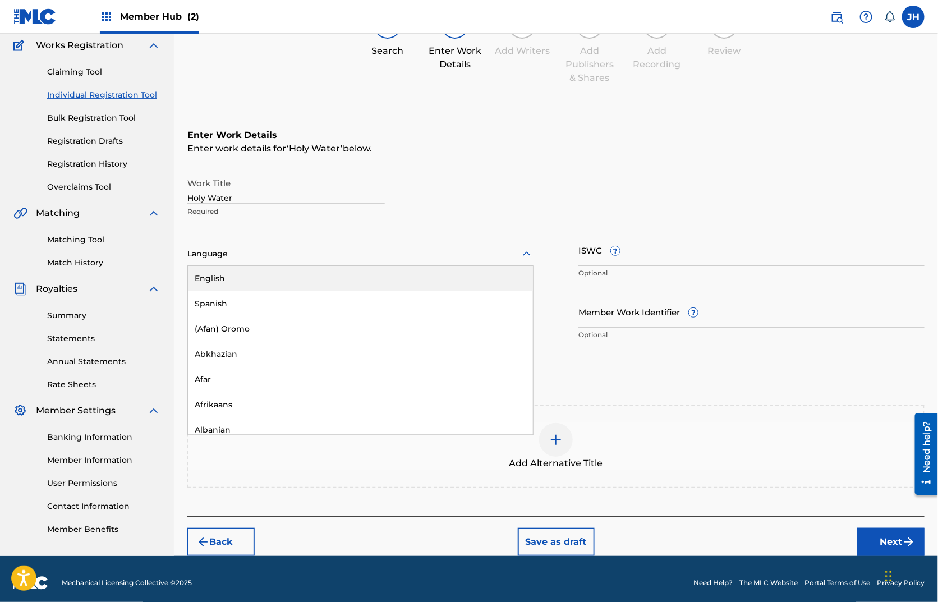
click at [302, 284] on div "English" at bounding box center [360, 278] width 345 height 25
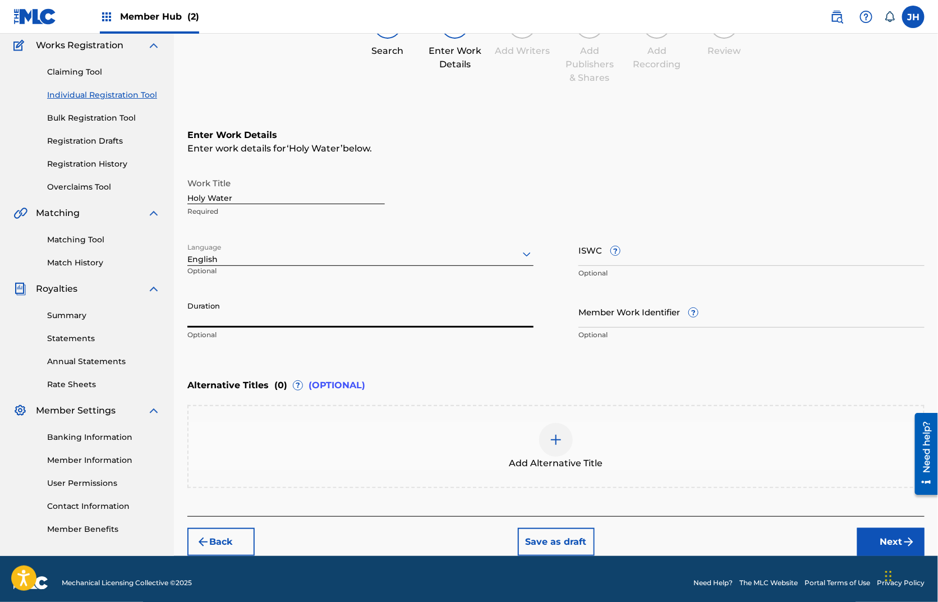
click at [273, 312] on input "Duration" at bounding box center [360, 312] width 346 height 32
type input "03:55"
click at [620, 370] on div "Enter Work Details Enter work details for ‘ Holy Water ’ below. Work Title Holy…" at bounding box center [555, 237] width 737 height 271
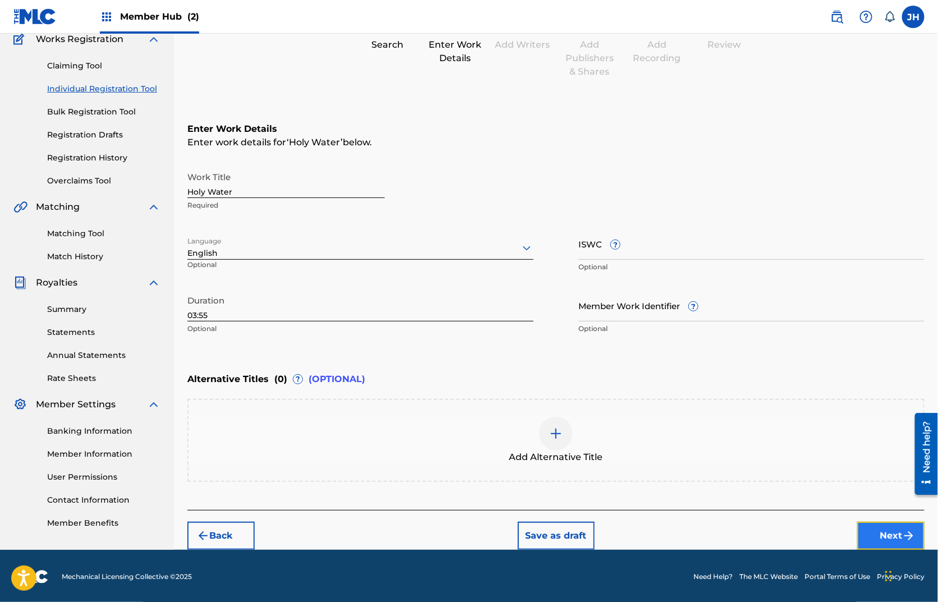
click at [867, 532] on button "Next" at bounding box center [890, 536] width 67 height 28
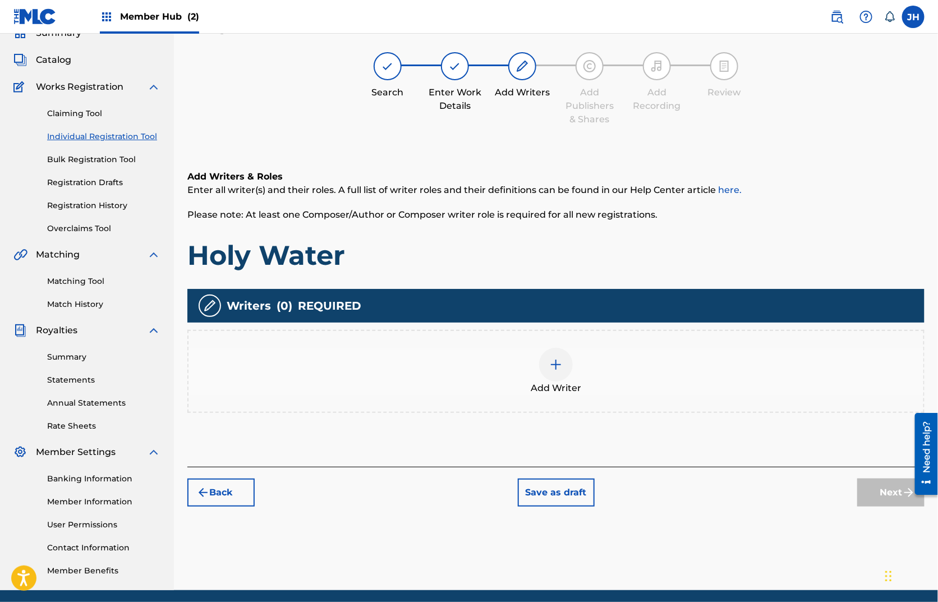
scroll to position [50, 0]
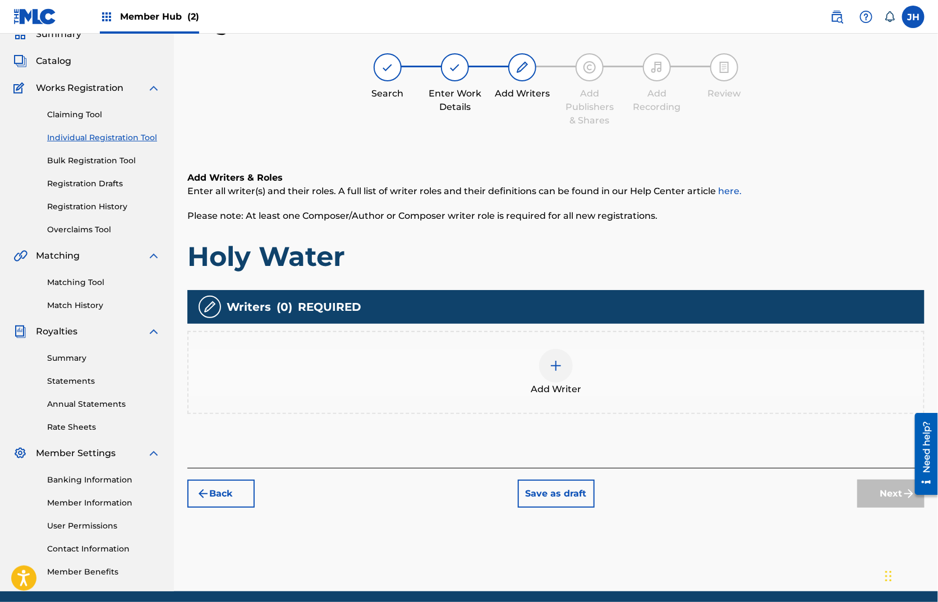
click at [542, 368] on div at bounding box center [556, 366] width 34 height 34
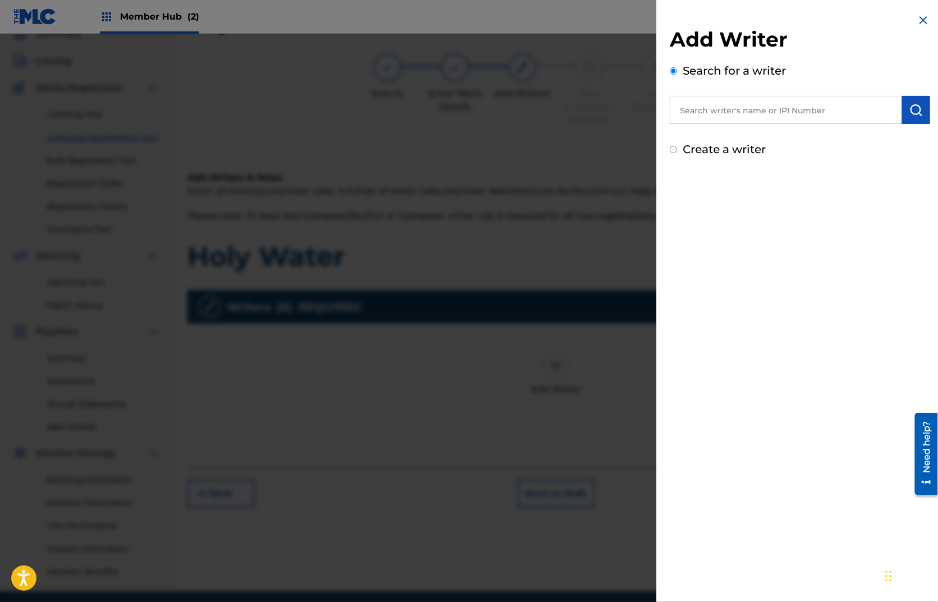
click at [695, 119] on input "text" at bounding box center [786, 110] width 232 height 28
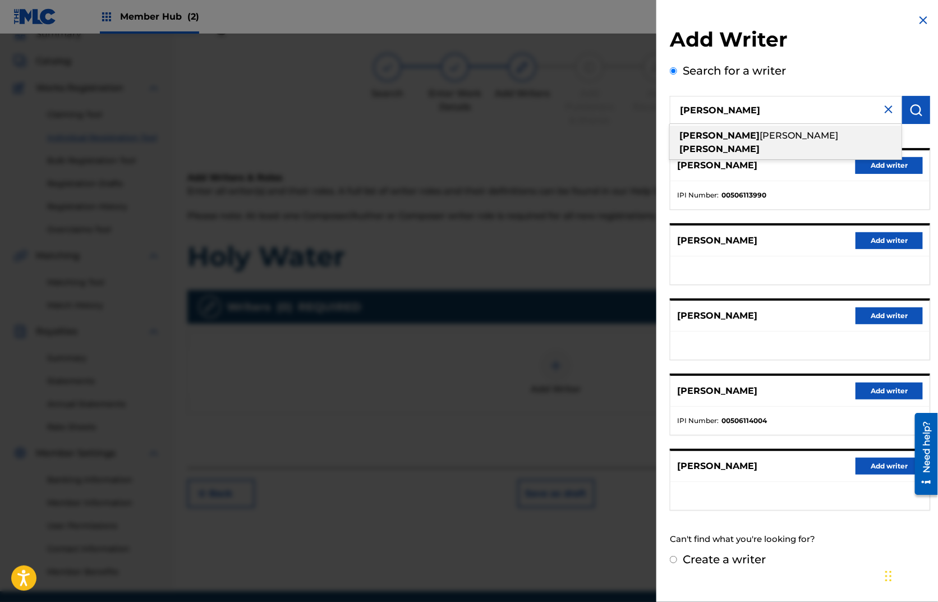
click at [759, 135] on span "[PERSON_NAME]" at bounding box center [798, 135] width 79 height 11
type input "[PERSON_NAME]"
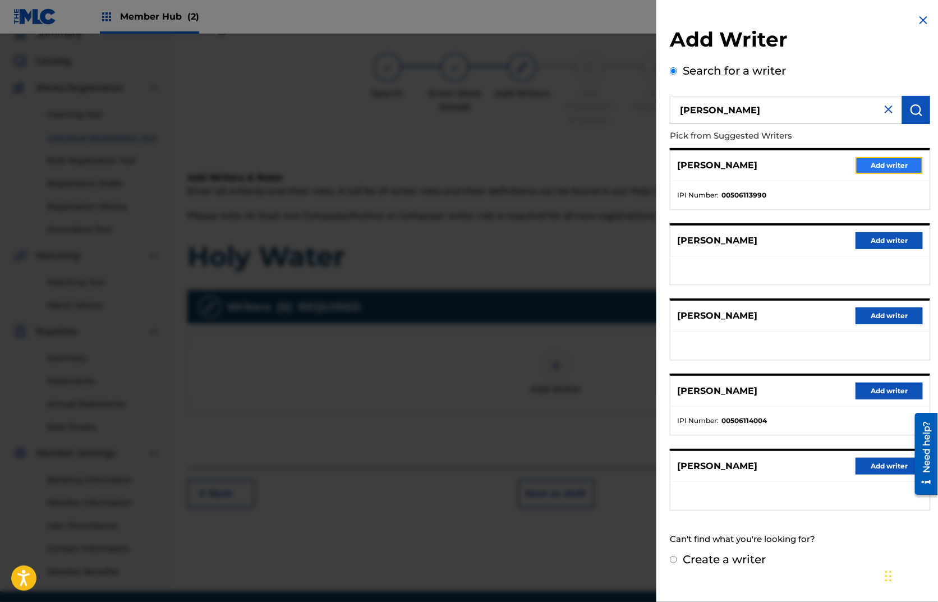
click at [873, 165] on button "Add writer" at bounding box center [888, 165] width 67 height 17
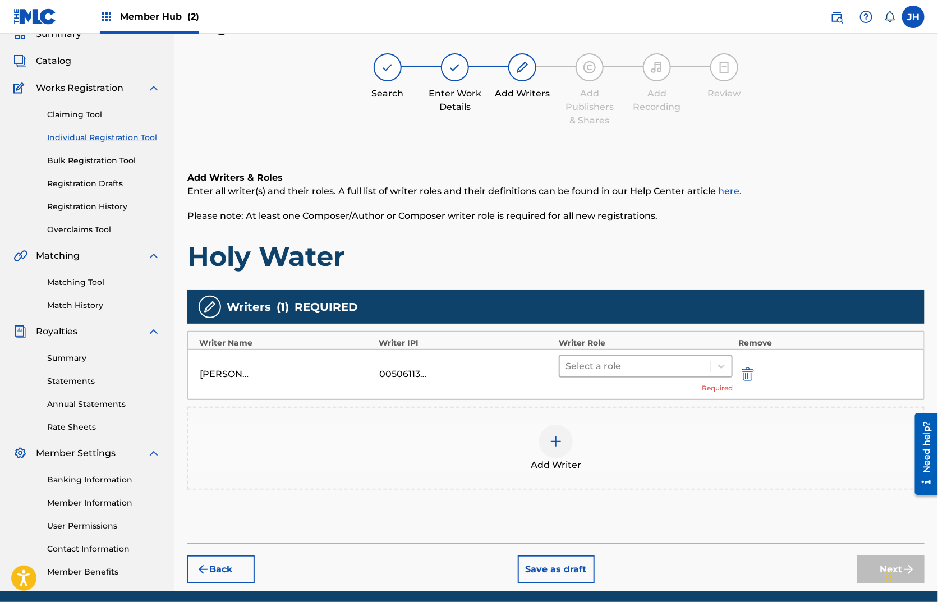
click at [606, 369] on div at bounding box center [635, 366] width 140 height 16
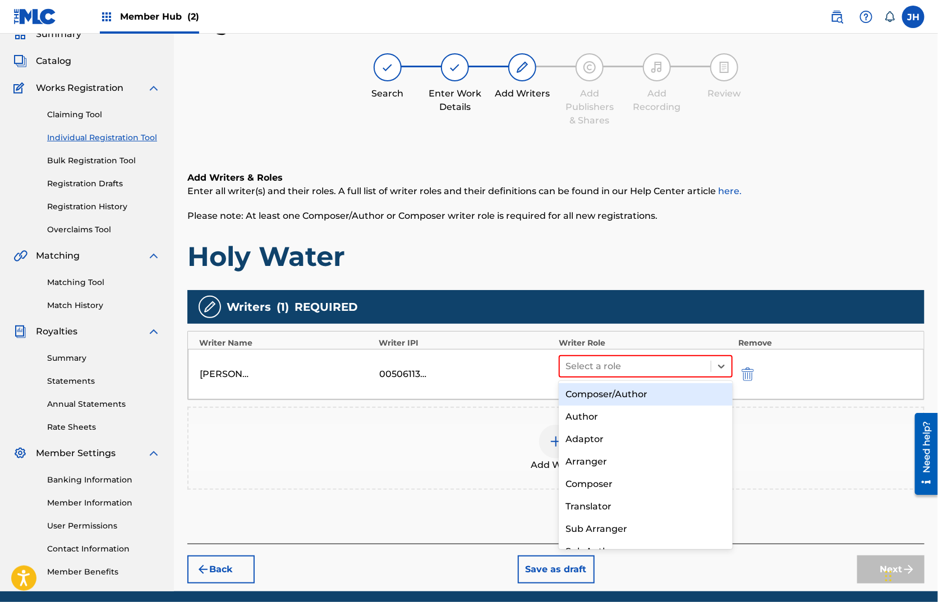
click at [603, 391] on div "Composer/Author" at bounding box center [646, 394] width 174 height 22
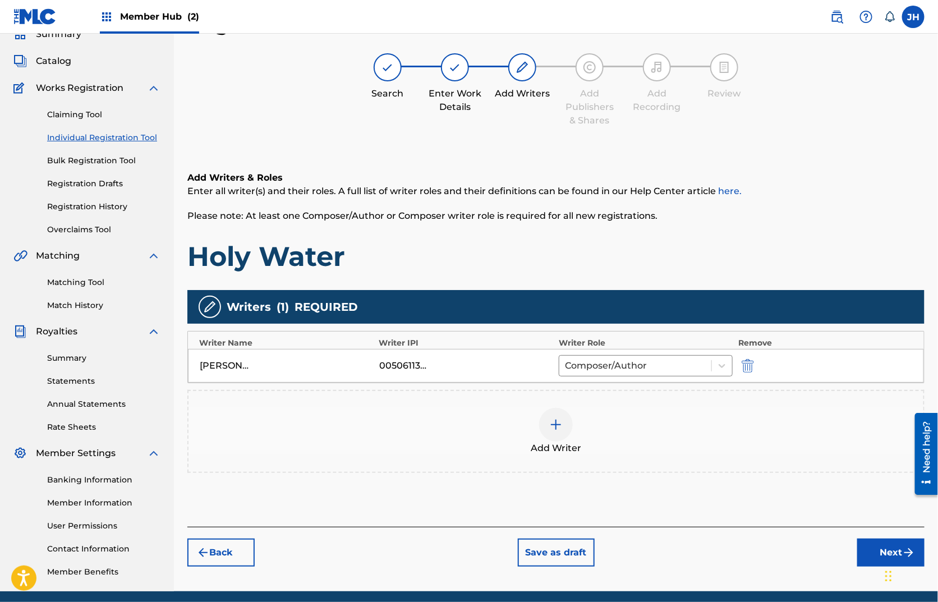
click at [568, 423] on div at bounding box center [556, 425] width 34 height 34
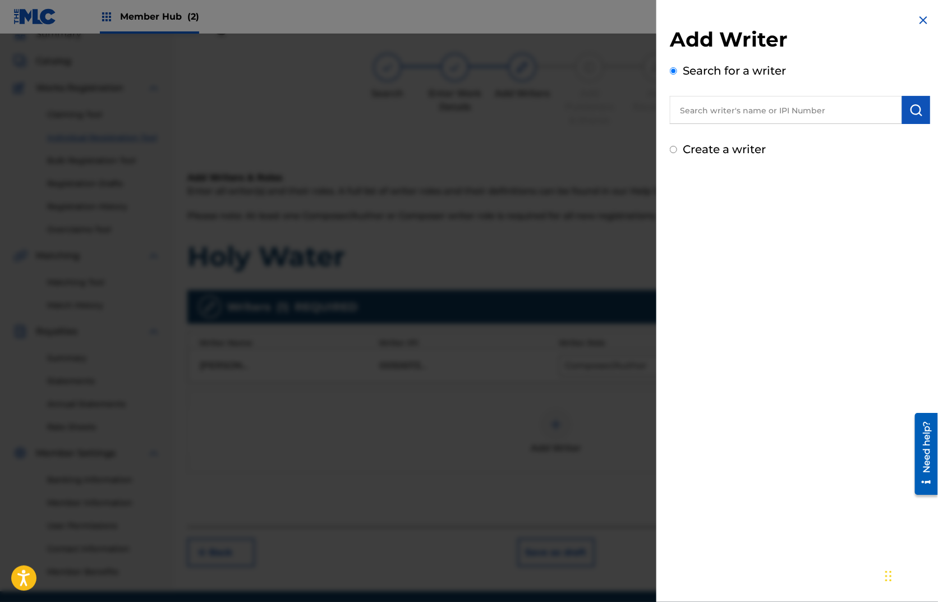
click at [749, 121] on input "text" at bounding box center [786, 110] width 232 height 28
type input "[PERSON_NAME]"
click at [762, 130] on strong "yonack" at bounding box center [779, 135] width 34 height 11
click at [909, 112] on img "submit" at bounding box center [915, 109] width 13 height 13
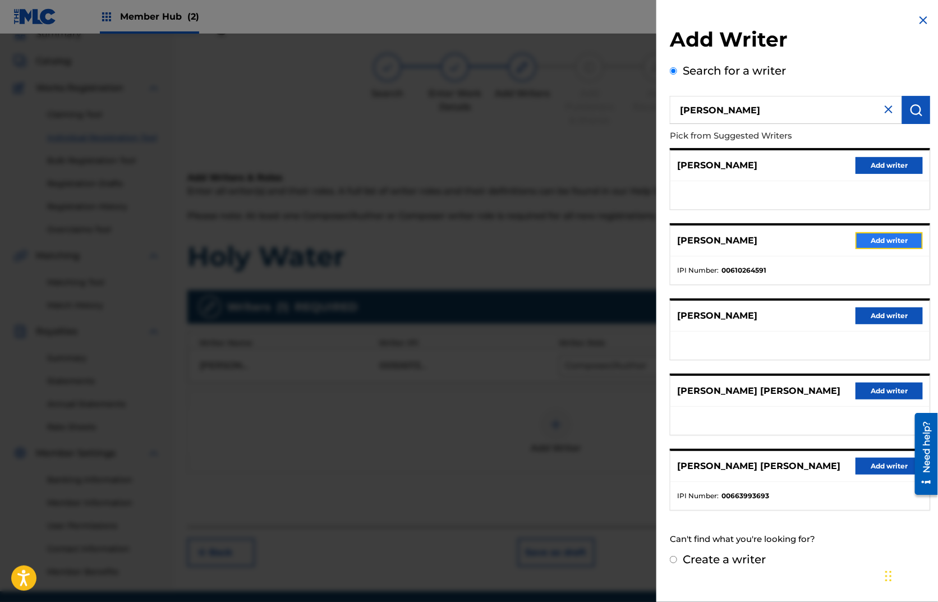
click at [875, 235] on button "Add writer" at bounding box center [888, 240] width 67 height 17
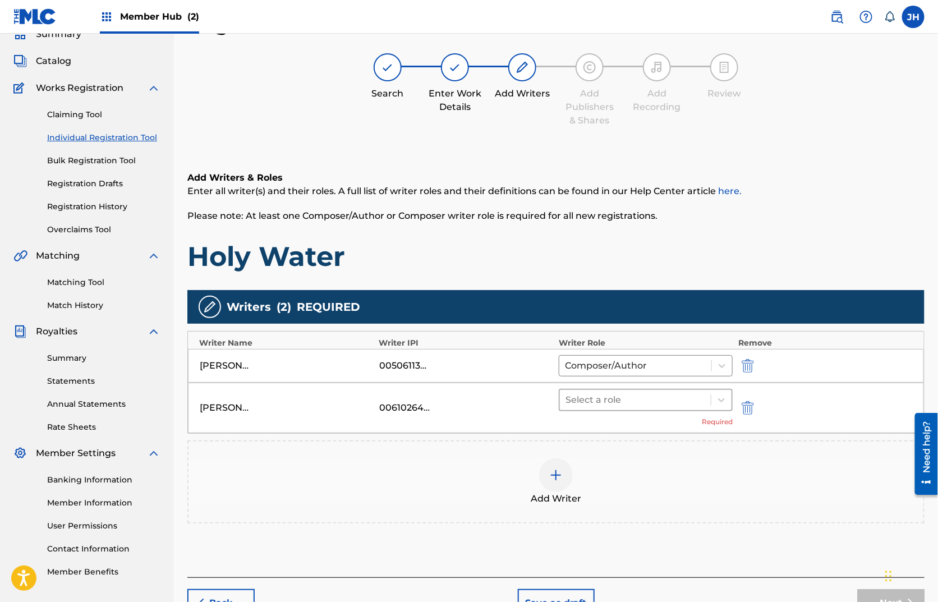
click at [623, 400] on div at bounding box center [635, 400] width 140 height 16
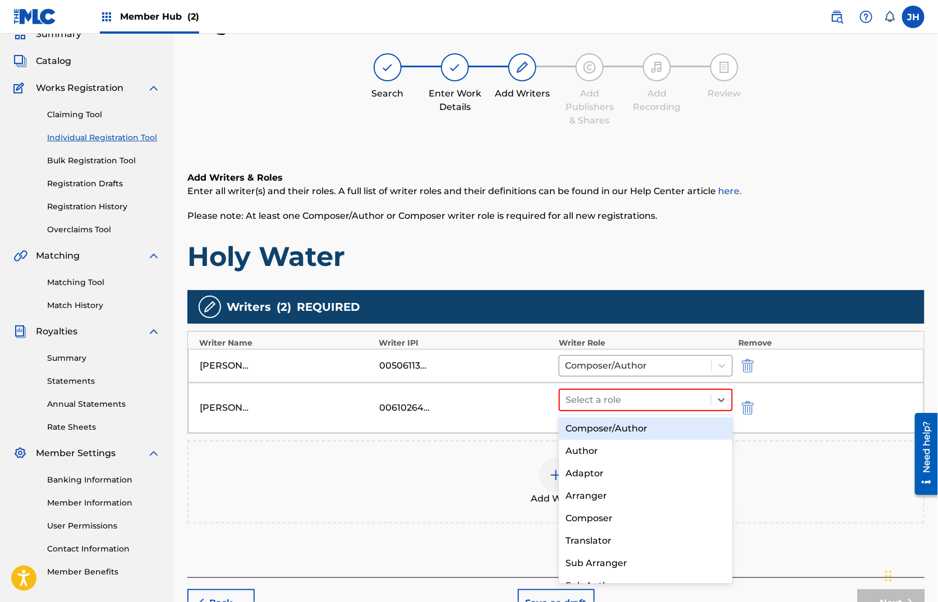
click at [616, 423] on div "Composer/Author" at bounding box center [646, 428] width 174 height 22
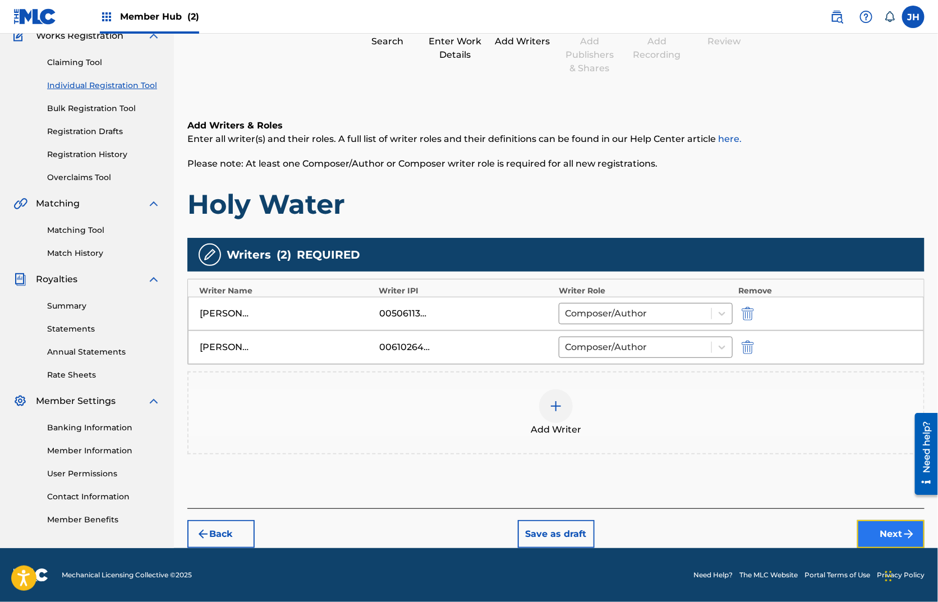
click at [869, 525] on button "Next" at bounding box center [890, 534] width 67 height 28
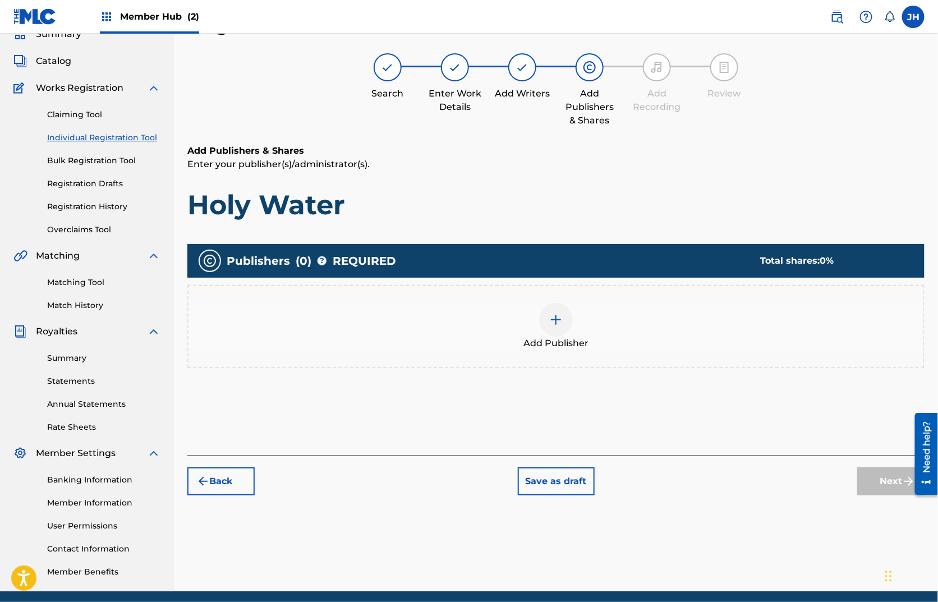
click at [561, 329] on div at bounding box center [556, 320] width 34 height 34
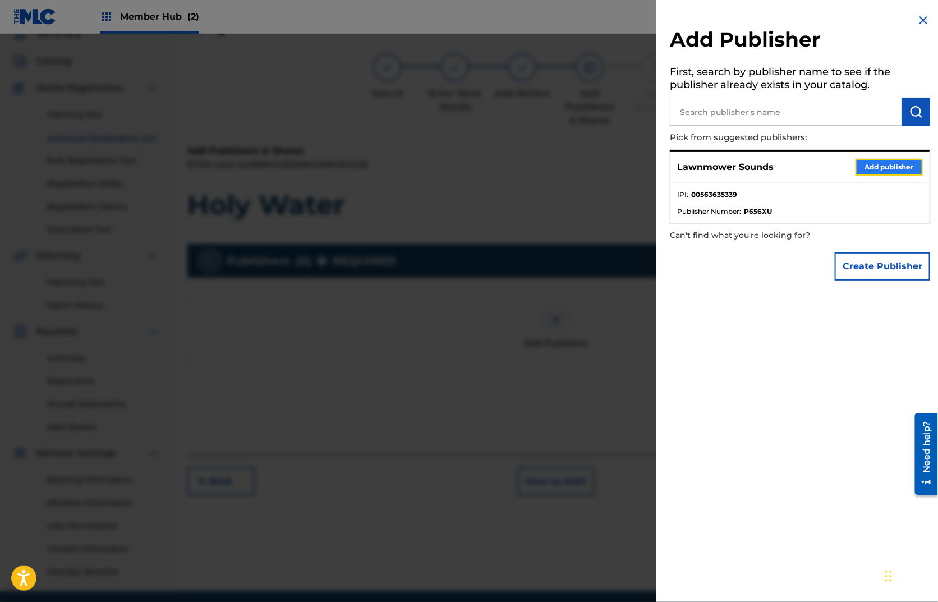
click at [864, 165] on button "Add publisher" at bounding box center [888, 167] width 67 height 17
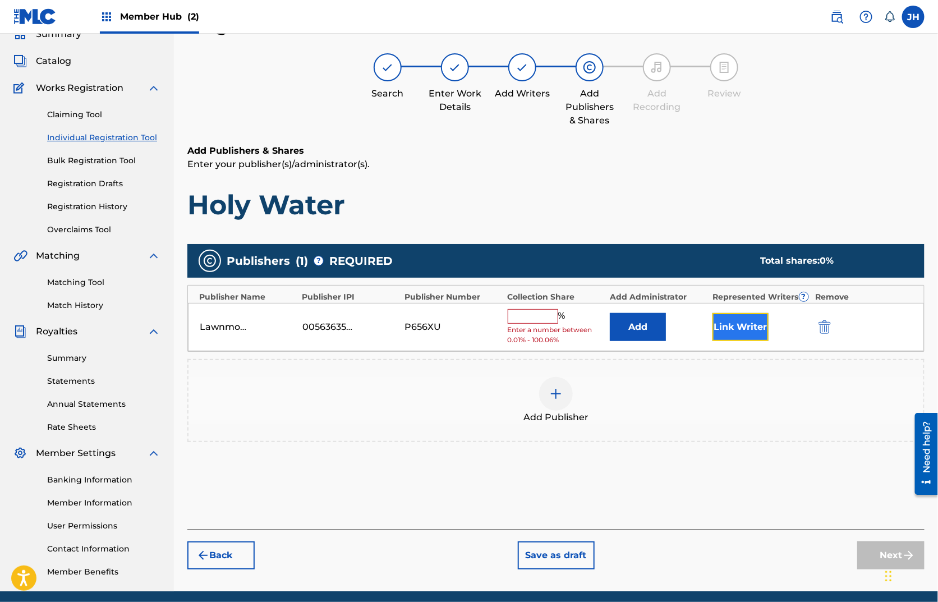
click at [746, 321] on button "Link Writer" at bounding box center [740, 327] width 56 height 28
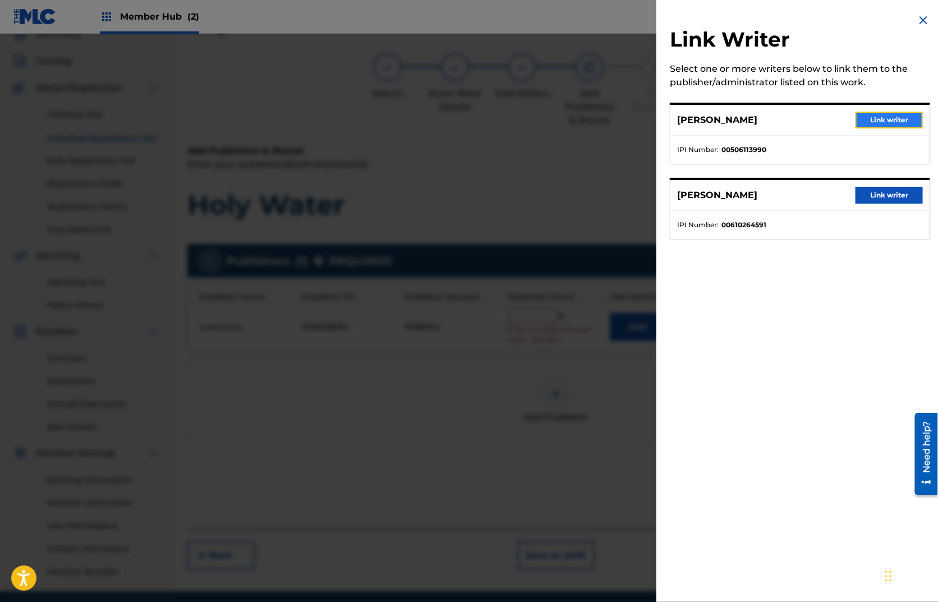
click at [882, 118] on button "Link writer" at bounding box center [888, 120] width 67 height 17
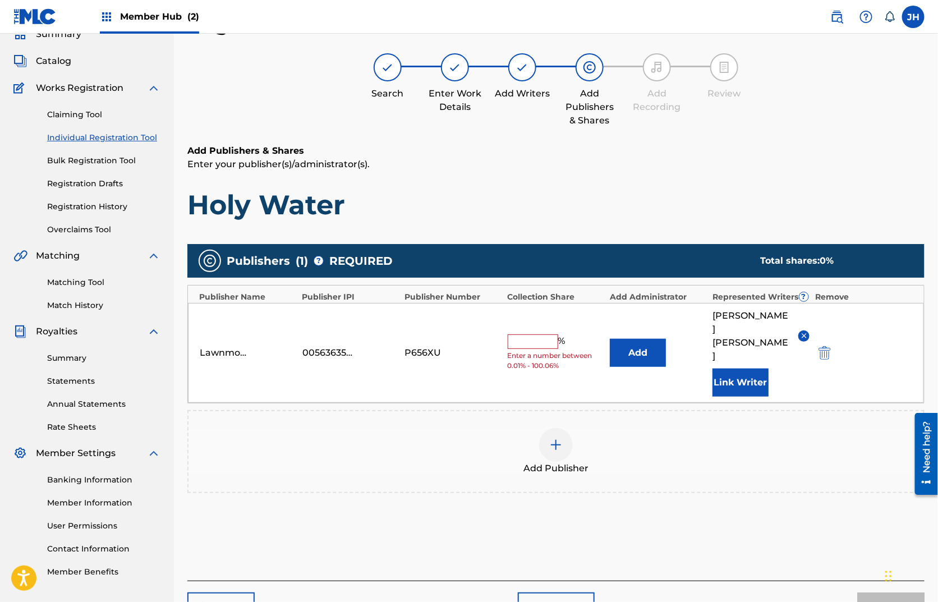
scroll to position [108, 0]
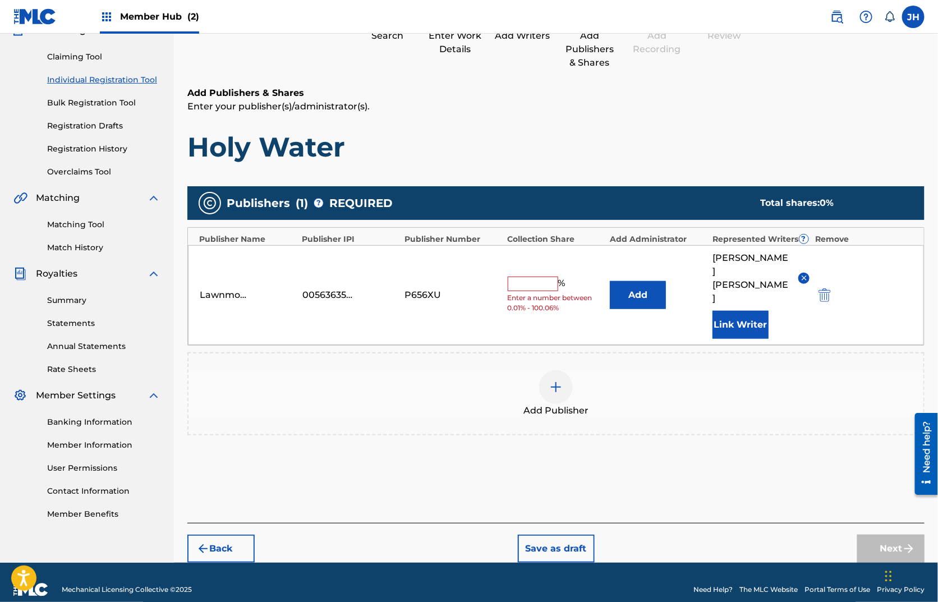
click at [554, 276] on input "text" at bounding box center [533, 283] width 50 height 15
type input "50"
click at [733, 473] on div "Add Publishers & Shares Enter your publisher(s)/administrator(s). Holy Water Pu…" at bounding box center [555, 304] width 737 height 436
click at [884, 534] on button "Next" at bounding box center [890, 548] width 67 height 28
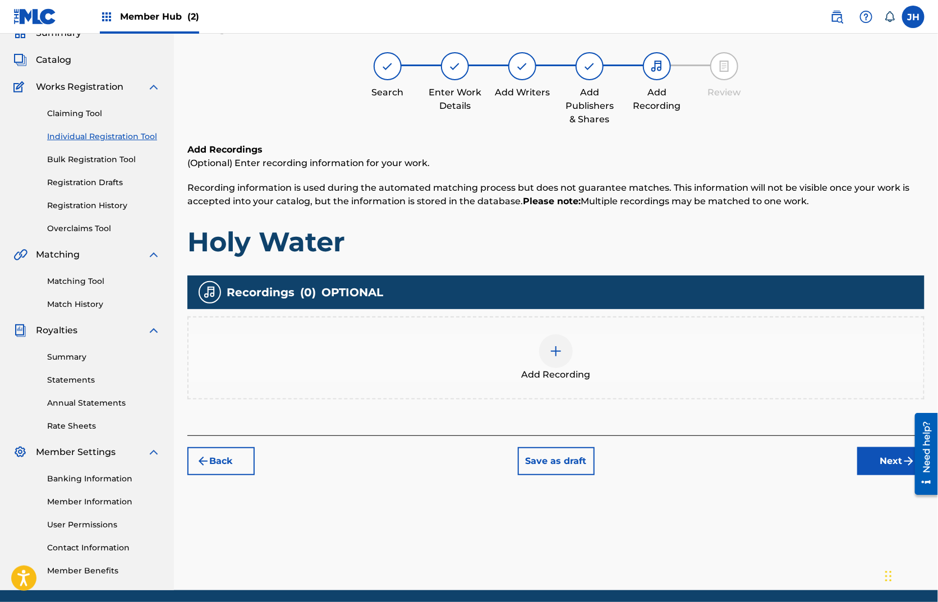
scroll to position [50, 0]
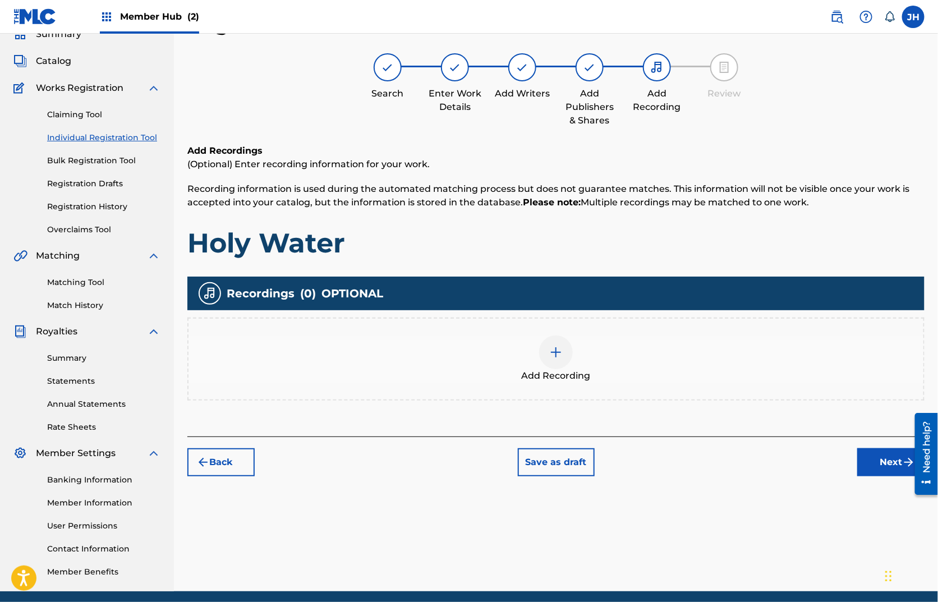
click at [563, 356] on div at bounding box center [556, 352] width 34 height 34
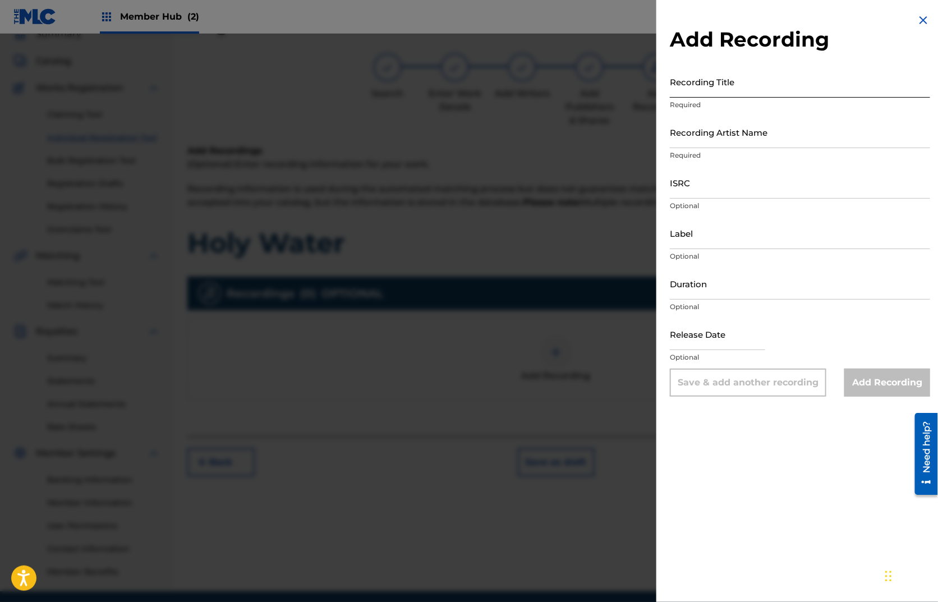
click at [752, 76] on input "Recording Title" at bounding box center [800, 82] width 260 height 32
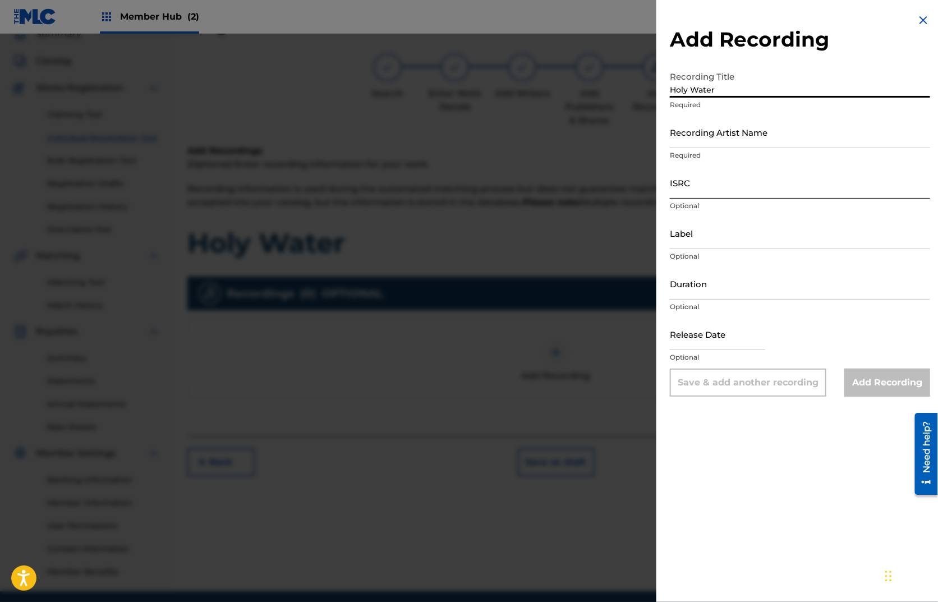
type input "Holy Water"
click at [718, 130] on input "Recording Artist Name" at bounding box center [800, 132] width 260 height 32
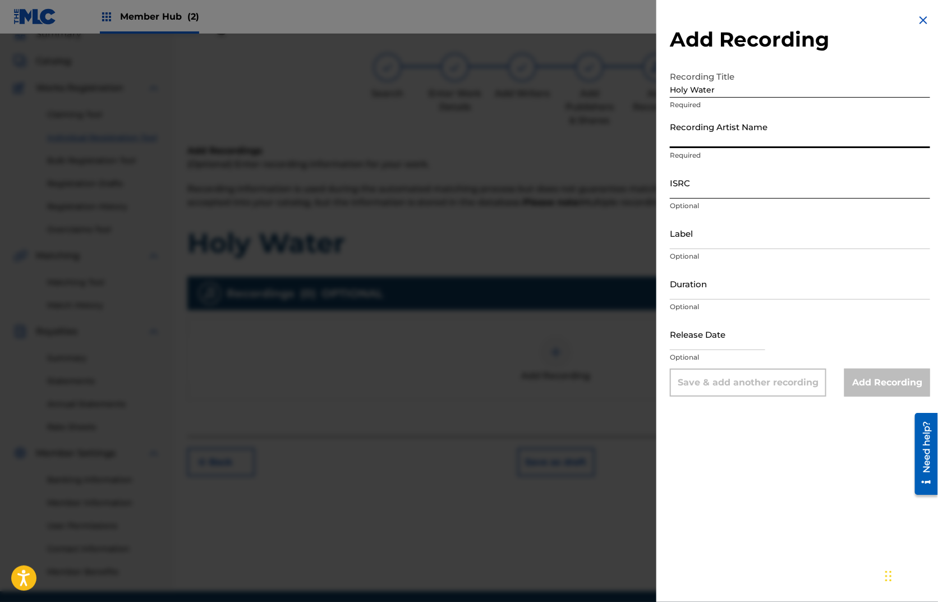
click at [692, 184] on input "ISRC" at bounding box center [800, 183] width 260 height 32
paste input "TCACF1526294"
type input "TCACF1526294"
click at [692, 139] on input "Recording Artist Name" at bounding box center [800, 132] width 260 height 32
type input "[PERSON_NAME] and [PERSON_NAME]"
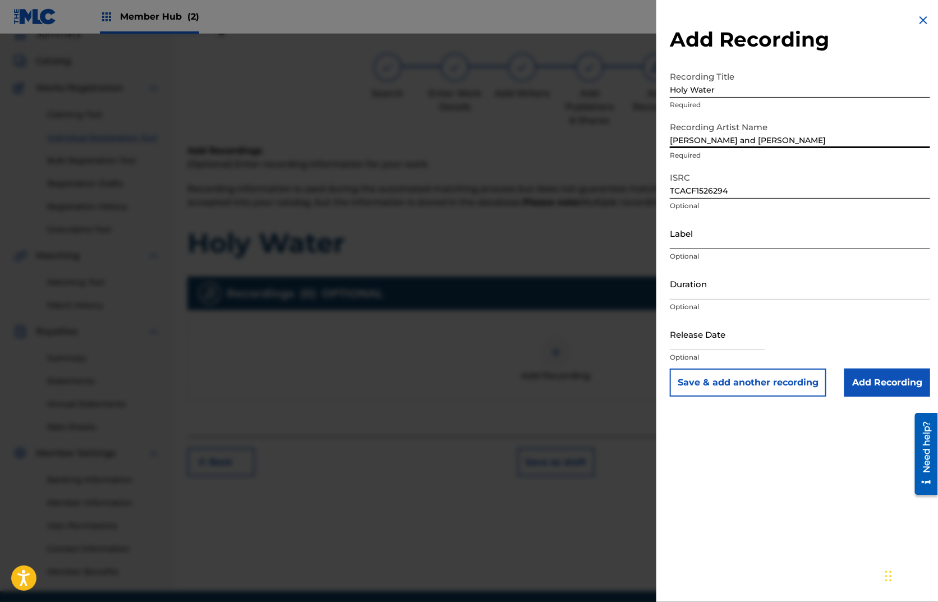
click at [718, 236] on input "Label" at bounding box center [800, 233] width 260 height 32
type input "Nettwerk Music Group Inc."
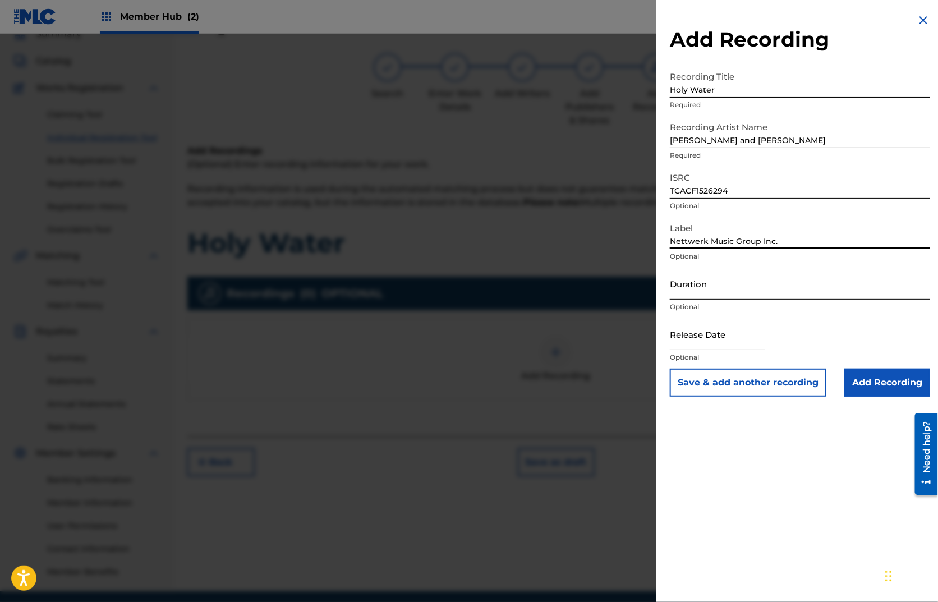
click at [741, 298] on input "Duration" at bounding box center [800, 284] width 260 height 32
click at [735, 282] on input "Duration" at bounding box center [800, 284] width 260 height 32
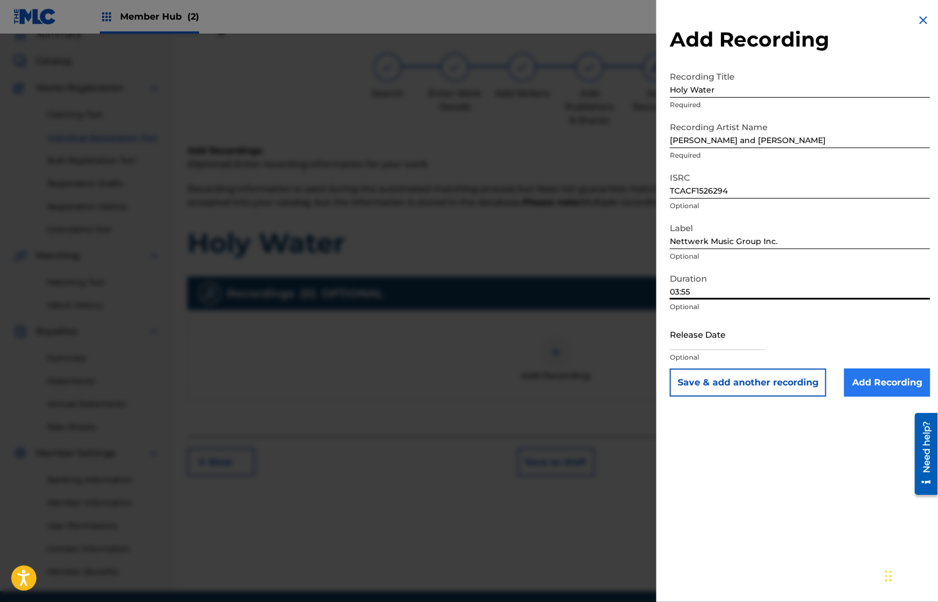
type input "03:55"
click at [873, 377] on input "Add Recording" at bounding box center [887, 382] width 86 height 28
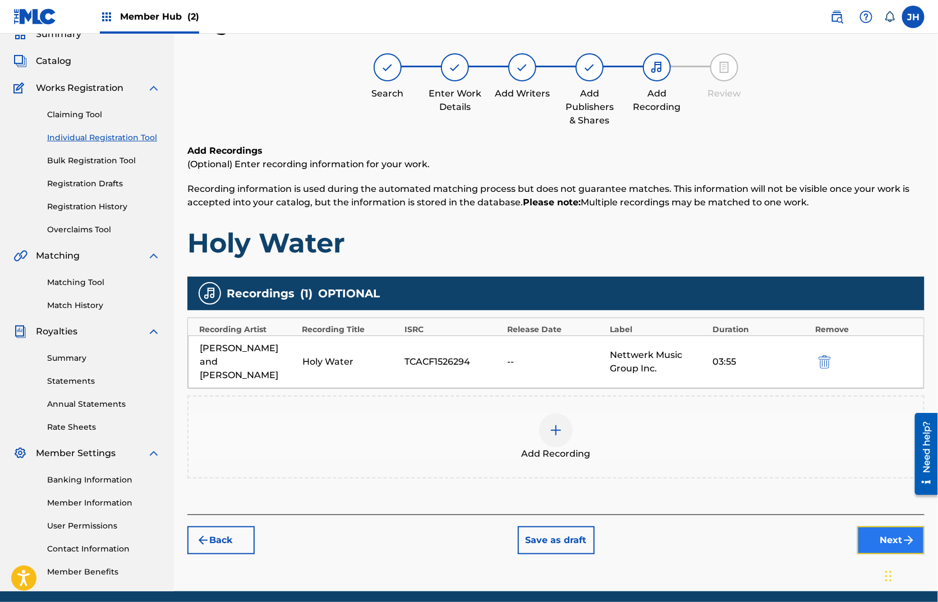
click at [864, 526] on button "Next" at bounding box center [890, 540] width 67 height 28
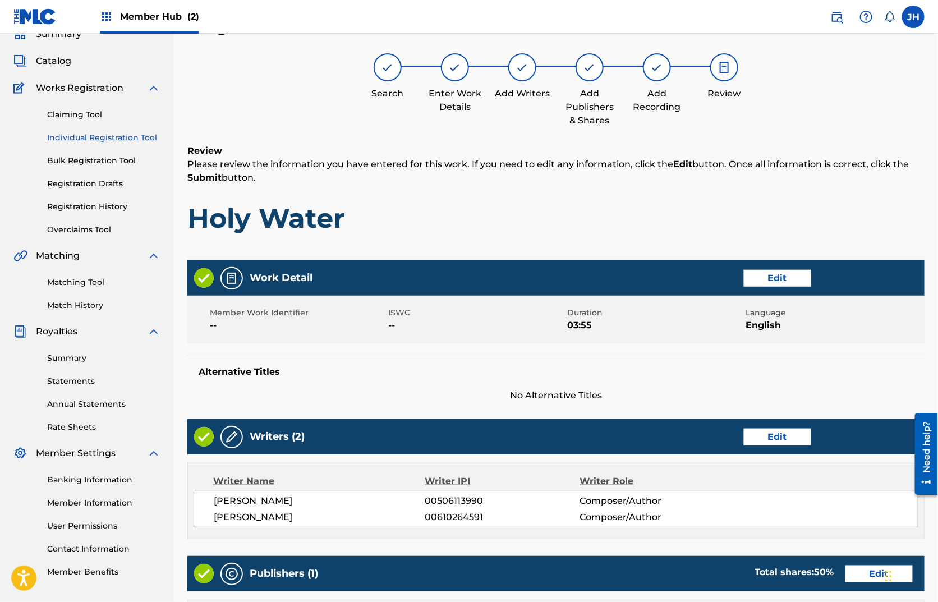
scroll to position [369, 0]
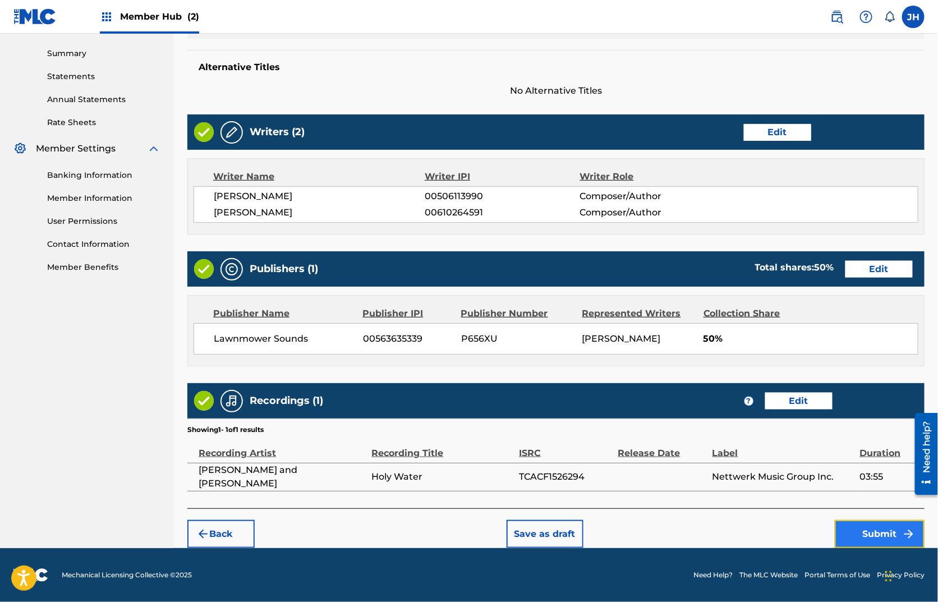
click at [839, 532] on button "Submit" at bounding box center [880, 534] width 90 height 28
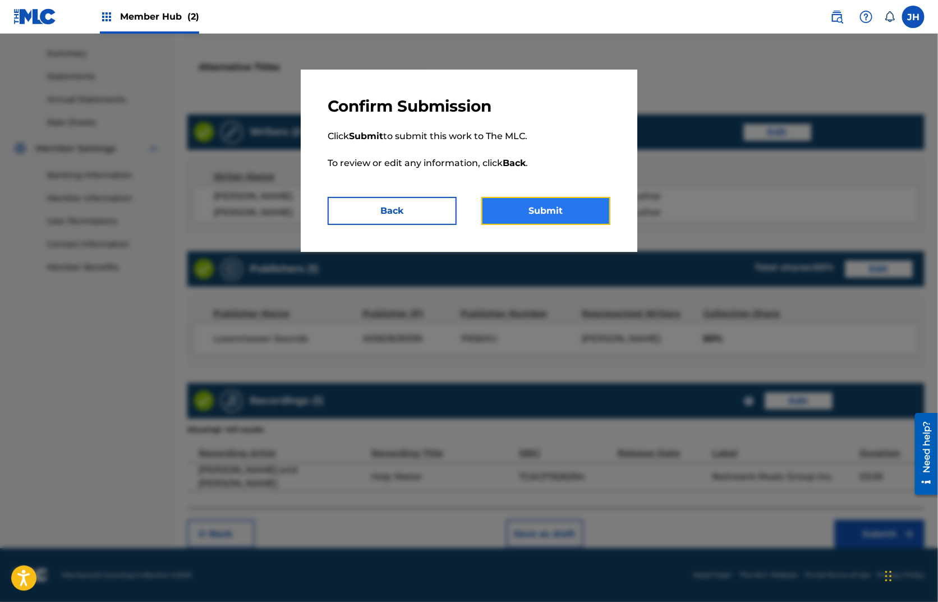
click at [573, 208] on button "Submit" at bounding box center [545, 211] width 129 height 28
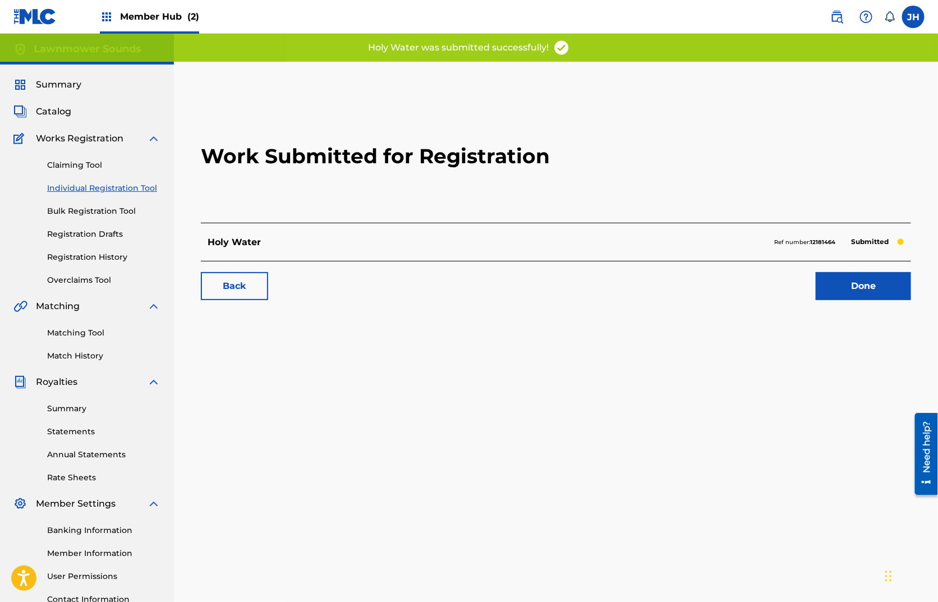
click at [92, 188] on link "Individual Registration Tool" at bounding box center [103, 188] width 113 height 12
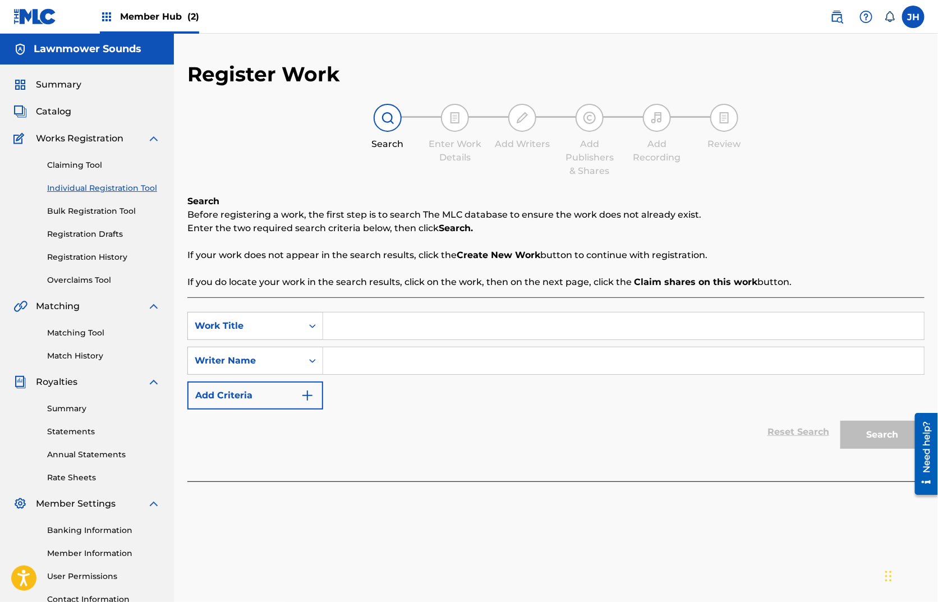
click at [369, 331] on input "Search Form" at bounding box center [623, 325] width 601 height 27
type input "Harley Davidson"
type input "j"
type input "[PERSON_NAME]"
click at [840, 421] on button "Search" at bounding box center [882, 435] width 84 height 28
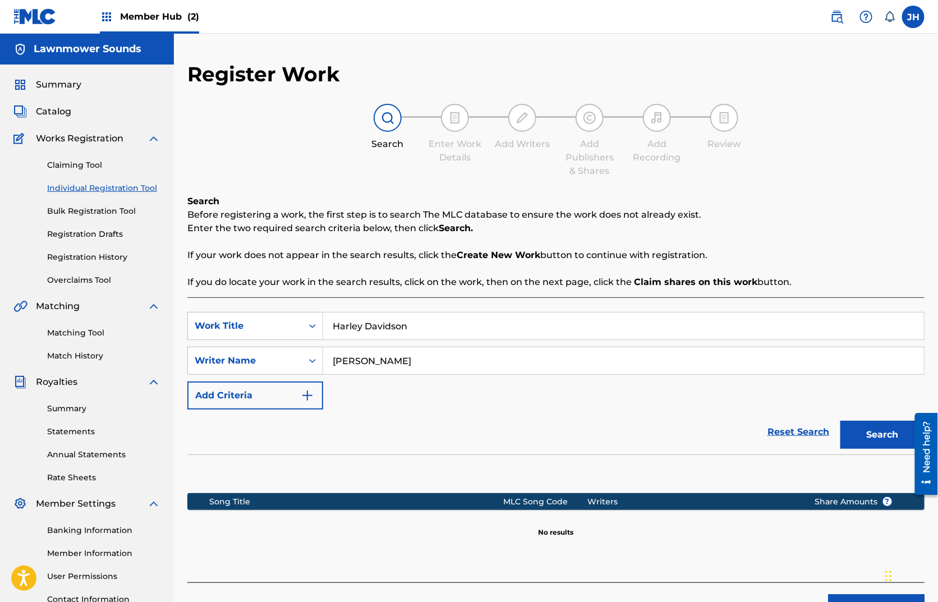
scroll to position [29, 0]
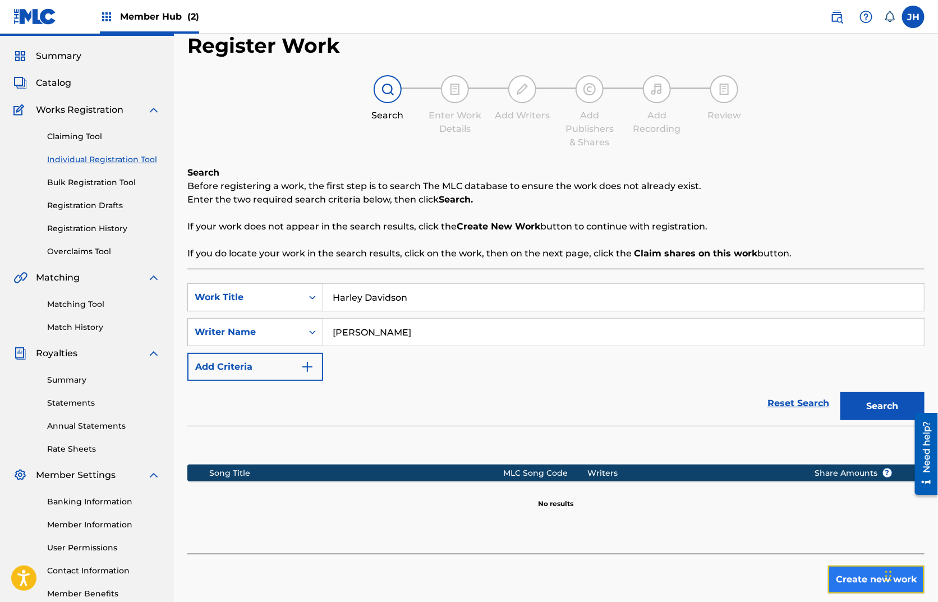
click at [852, 574] on button "Create new work" at bounding box center [876, 579] width 96 height 28
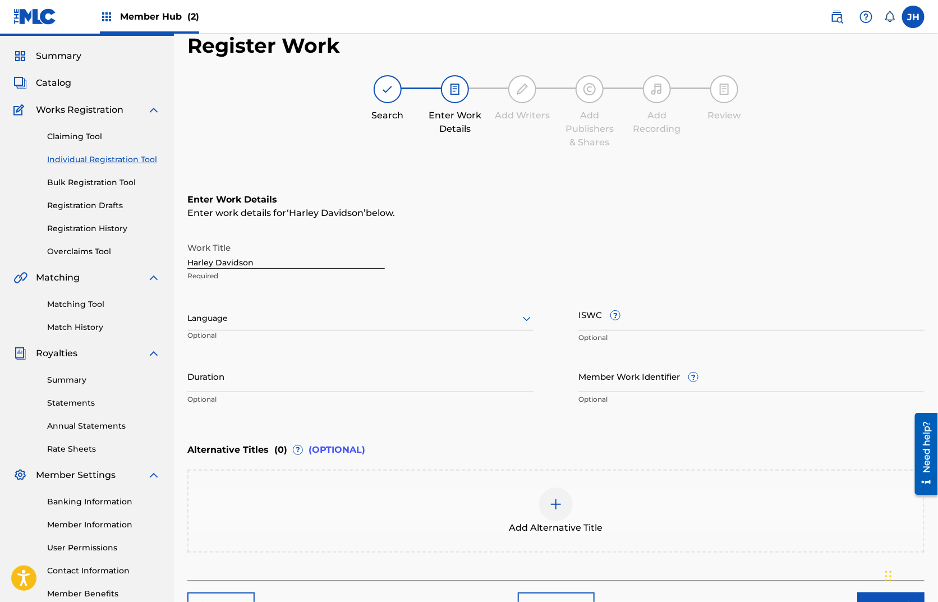
click at [230, 310] on div "Language" at bounding box center [360, 319] width 346 height 24
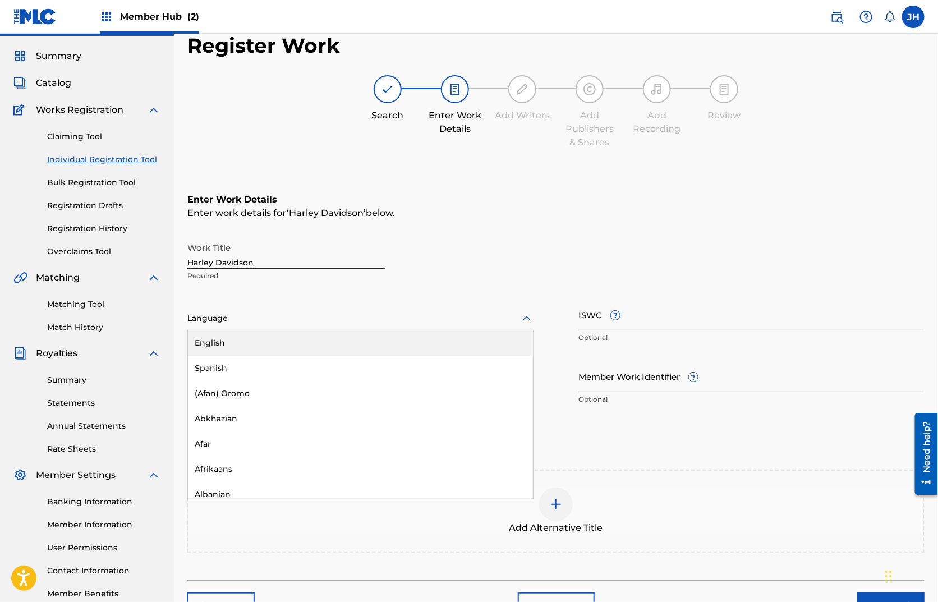
click at [236, 334] on div "English" at bounding box center [360, 342] width 345 height 25
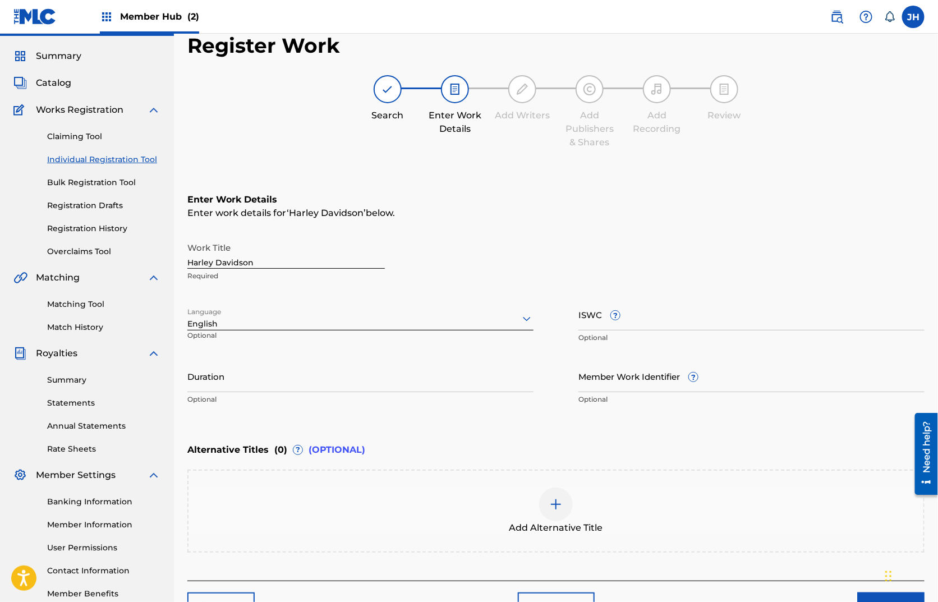
click at [357, 357] on div "Work Title Harley Davidson Required Language option English, selected. English …" at bounding box center [555, 324] width 737 height 174
click at [377, 384] on input "Duration" at bounding box center [360, 376] width 346 height 32
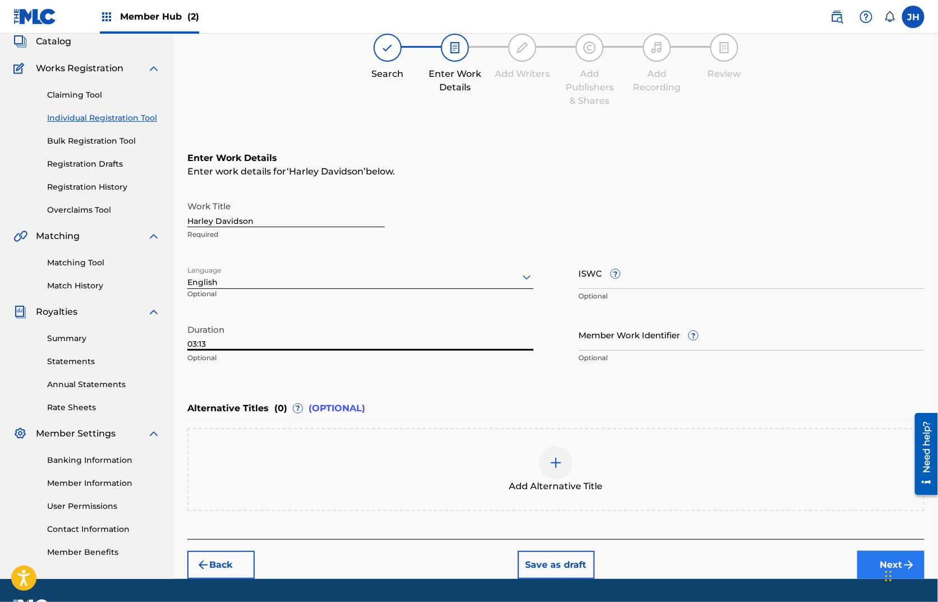
type input "03:13"
click at [872, 561] on button "Next" at bounding box center [890, 565] width 67 height 28
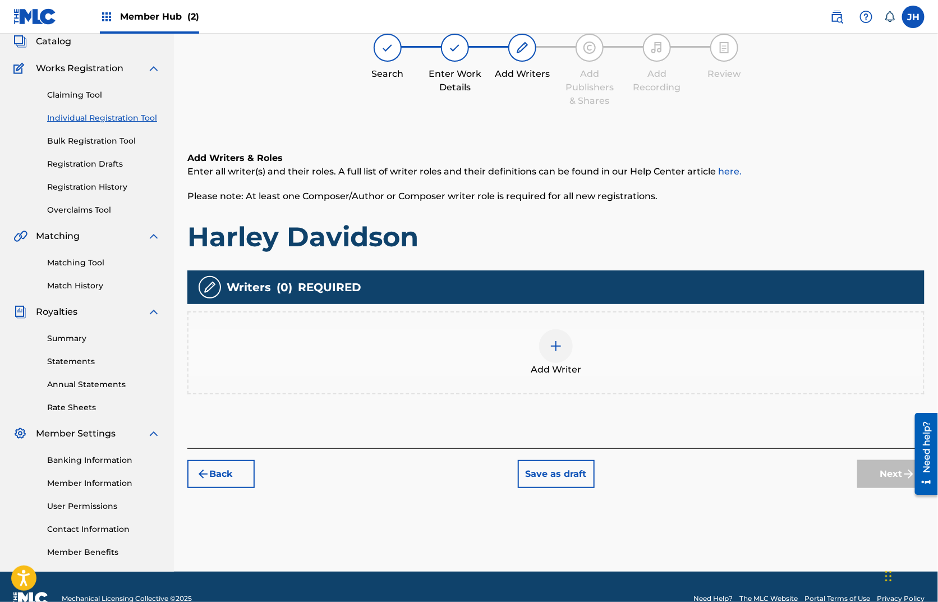
scroll to position [50, 0]
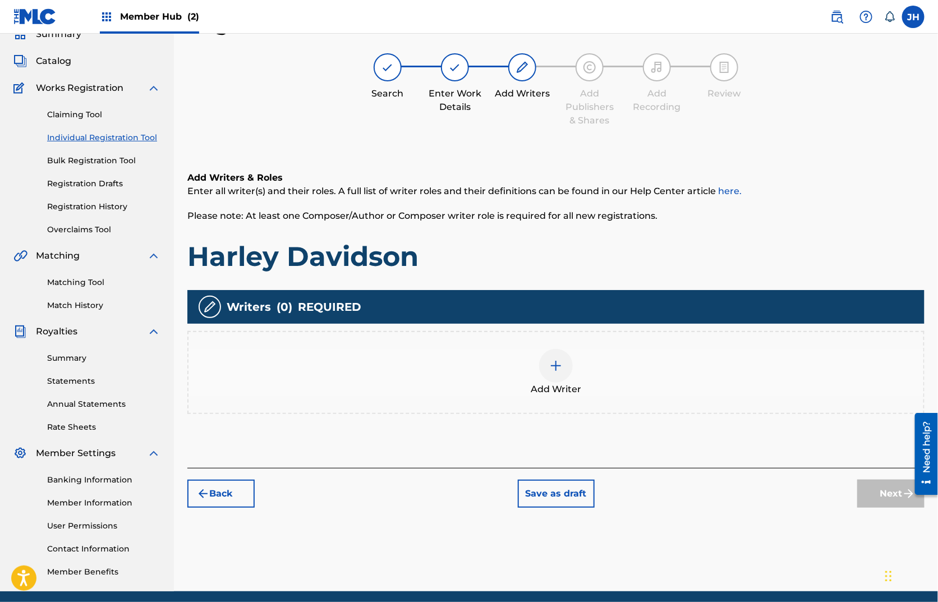
click at [556, 371] on div at bounding box center [556, 366] width 34 height 34
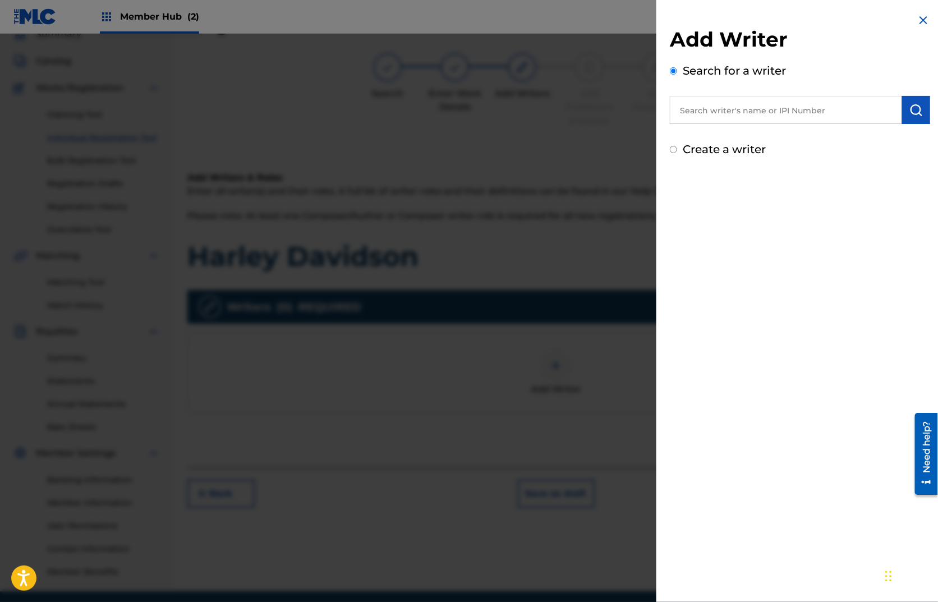
click at [726, 104] on input "text" at bounding box center [786, 110] width 232 height 28
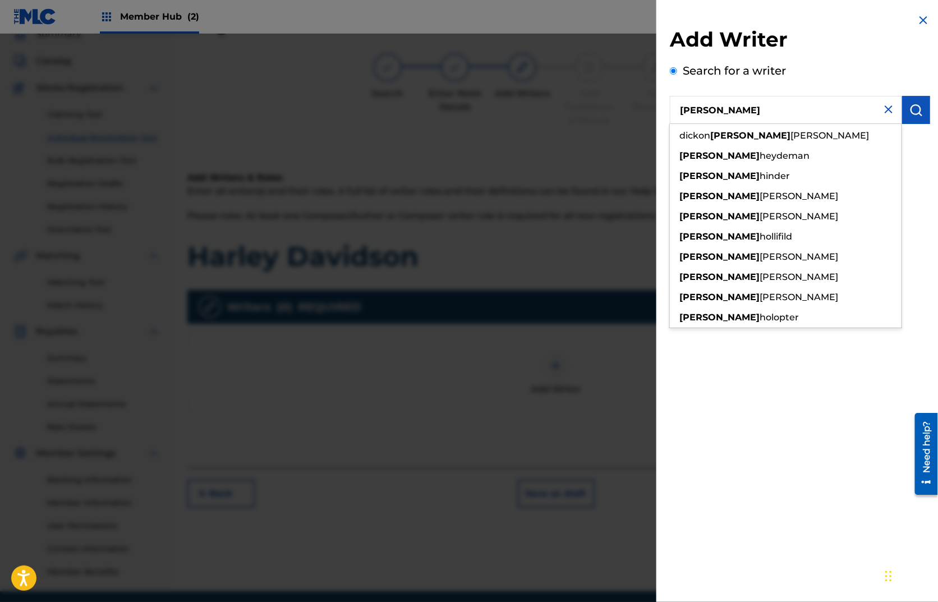
type input "[PERSON_NAME]"
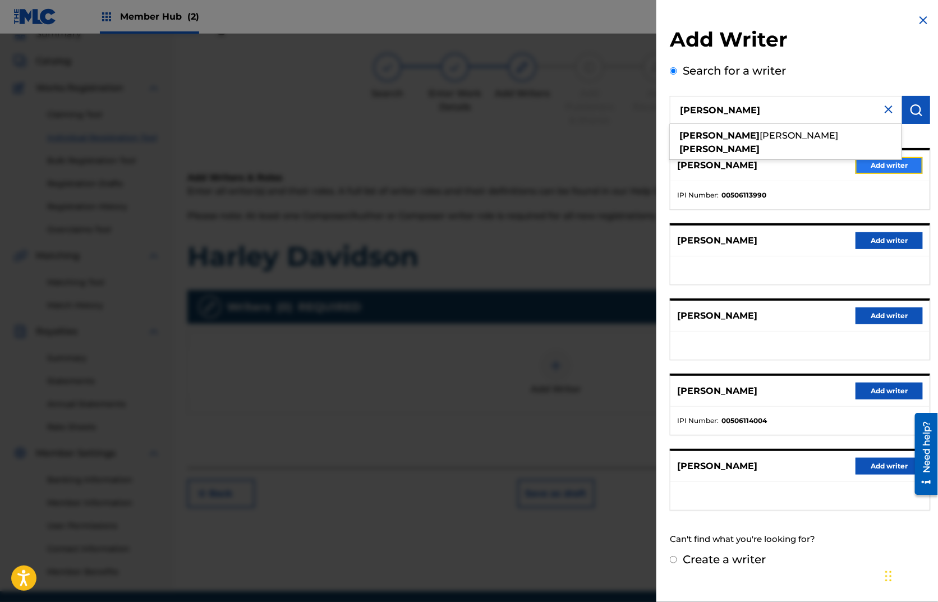
click at [878, 157] on button "Add writer" at bounding box center [888, 165] width 67 height 17
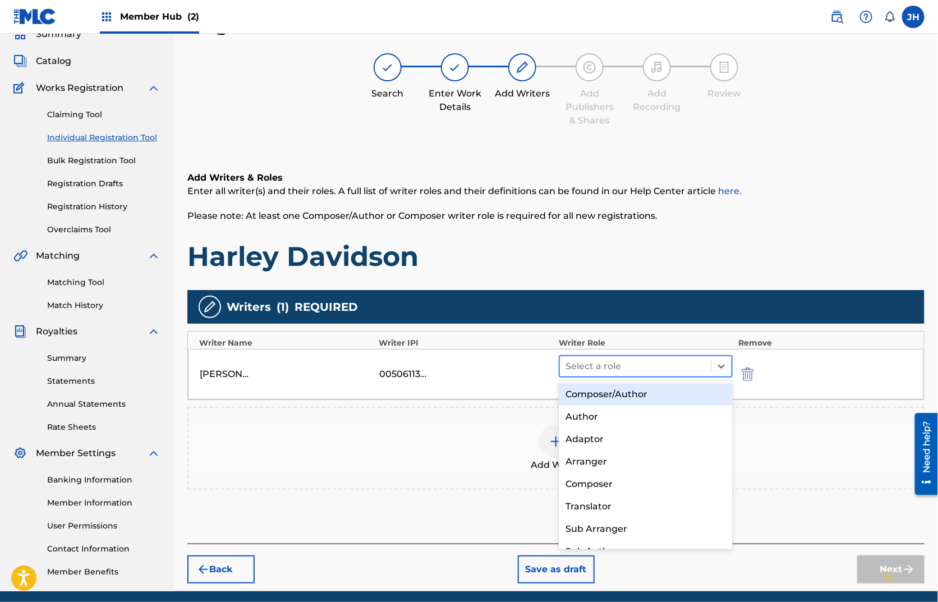
click at [656, 363] on div at bounding box center [635, 366] width 140 height 16
click at [616, 396] on div "Composer/Author" at bounding box center [646, 394] width 174 height 22
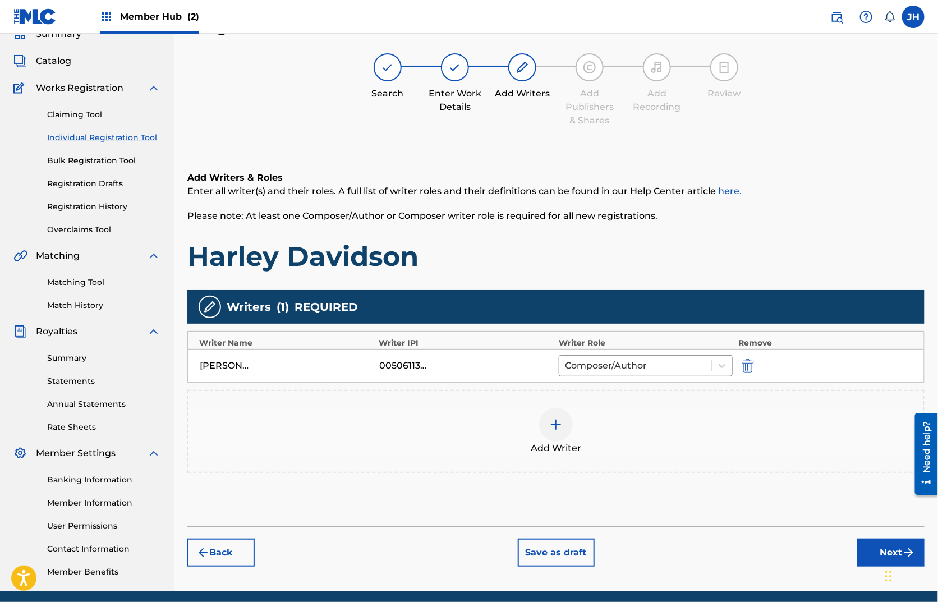
click at [557, 424] on img at bounding box center [555, 424] width 13 height 13
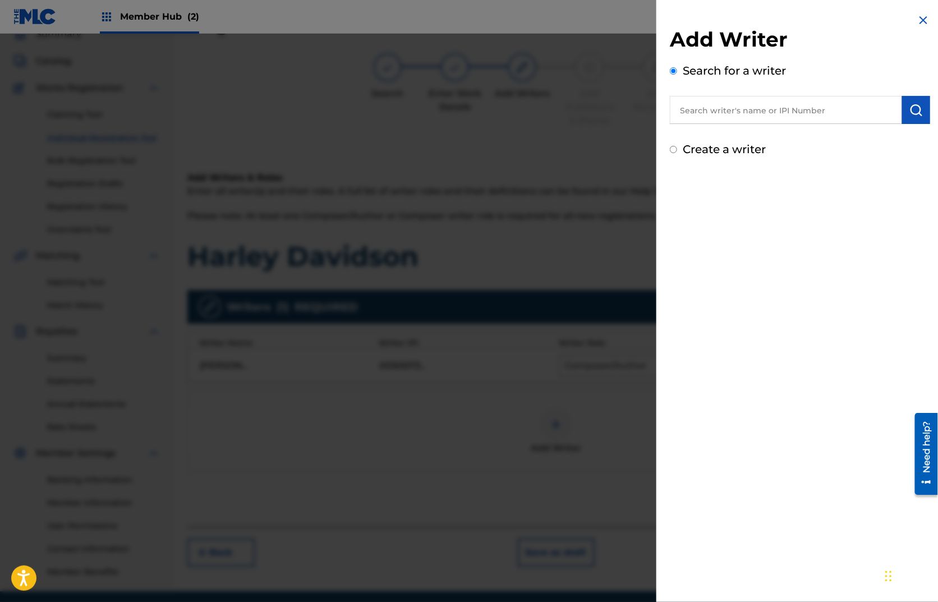
click at [722, 105] on input "text" at bounding box center [786, 110] width 232 height 28
type input "[PERSON_NAME]"
click at [762, 133] on strong "yonack" at bounding box center [779, 135] width 34 height 11
click at [913, 110] on img "submit" at bounding box center [915, 109] width 13 height 13
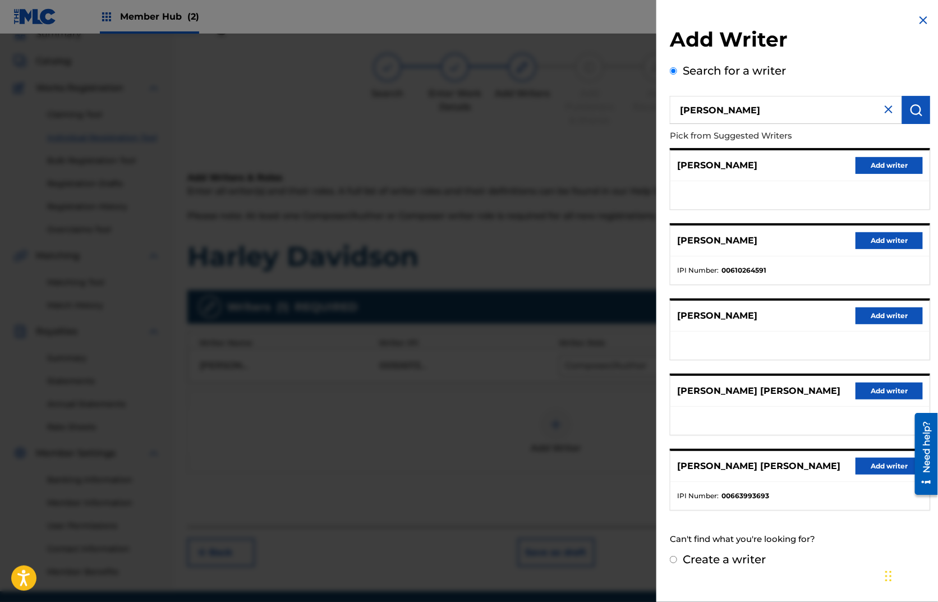
click at [712, 173] on div "[PERSON_NAME] Add writer" at bounding box center [799, 165] width 259 height 31
click at [858, 236] on button "Add writer" at bounding box center [888, 240] width 67 height 17
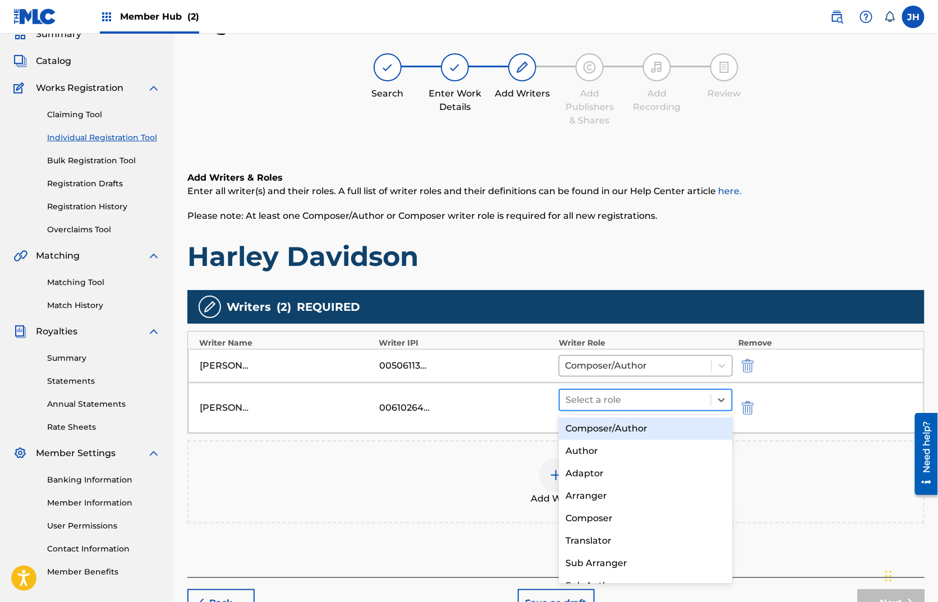
click at [645, 399] on div at bounding box center [635, 400] width 140 height 16
drag, startPoint x: 493, startPoint y: 432, endPoint x: 747, endPoint y: 408, distance: 255.2
click at [494, 431] on div "[PERSON_NAME] 00610264591 Composer/Author, 1 of 8. 8 results available. Use Up …" at bounding box center [556, 407] width 736 height 50
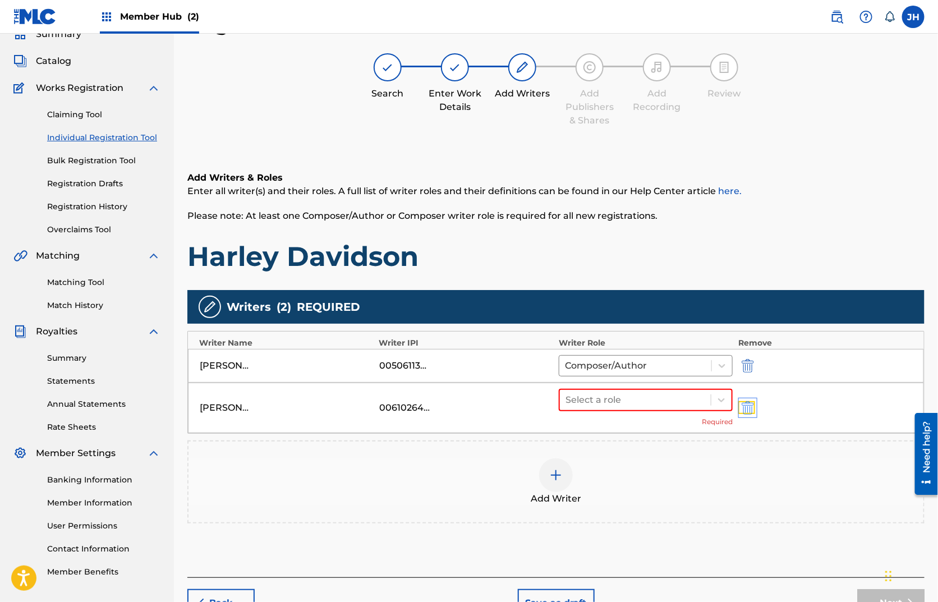
click at [750, 407] on img "submit" at bounding box center [747, 407] width 12 height 13
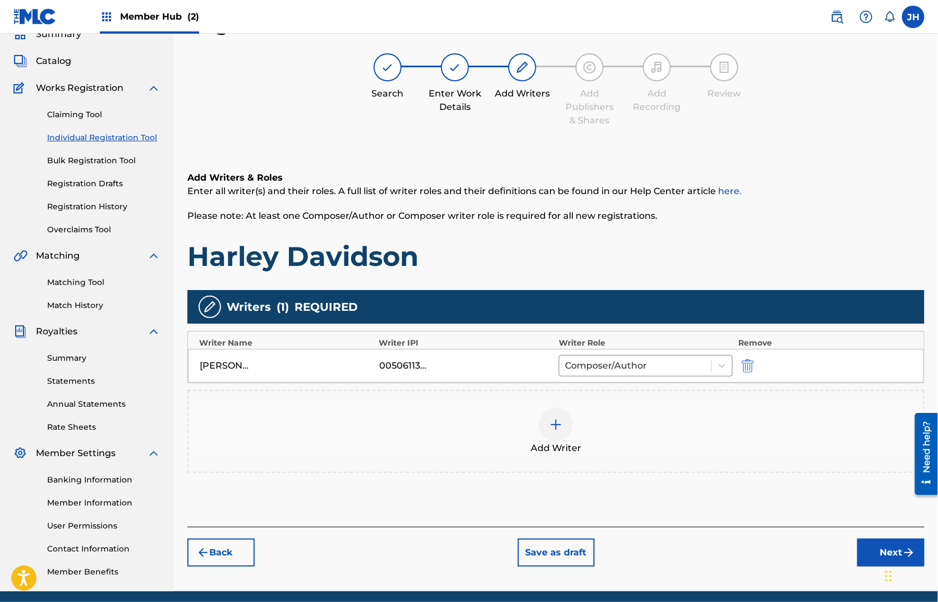
click at [568, 434] on div at bounding box center [556, 425] width 34 height 34
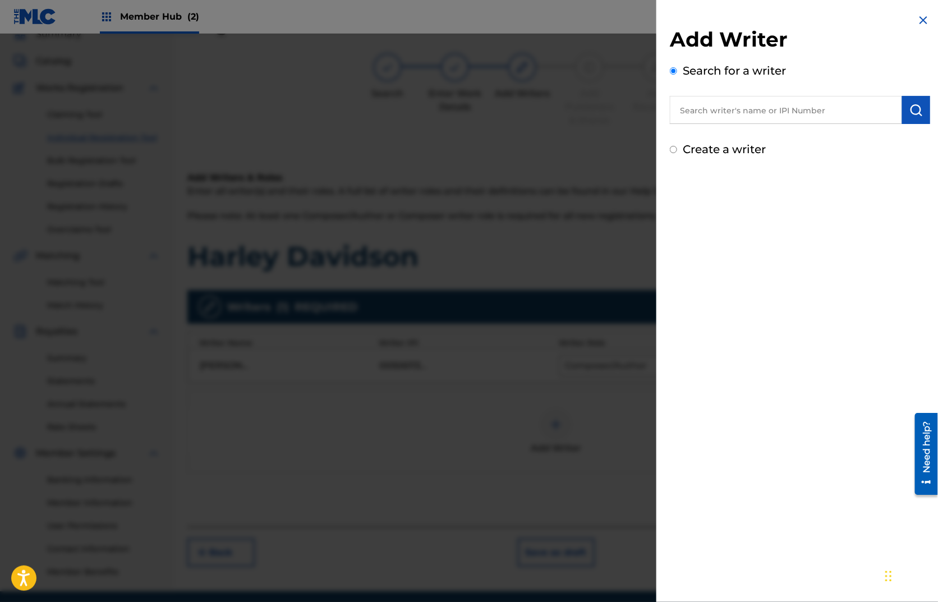
click at [761, 112] on input "text" at bounding box center [786, 110] width 232 height 28
type input "[PERSON_NAME]"
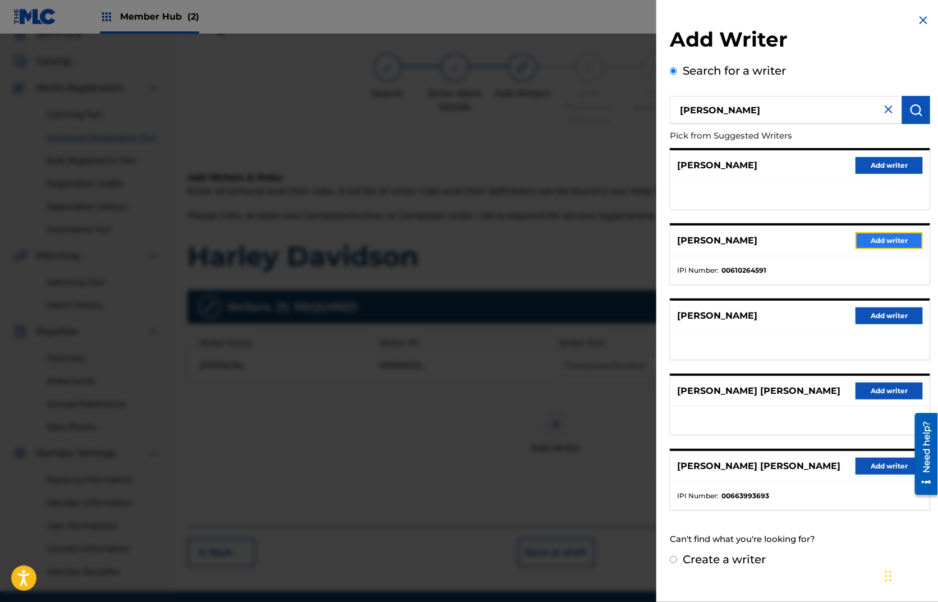
click at [892, 236] on button "Add writer" at bounding box center [888, 240] width 67 height 17
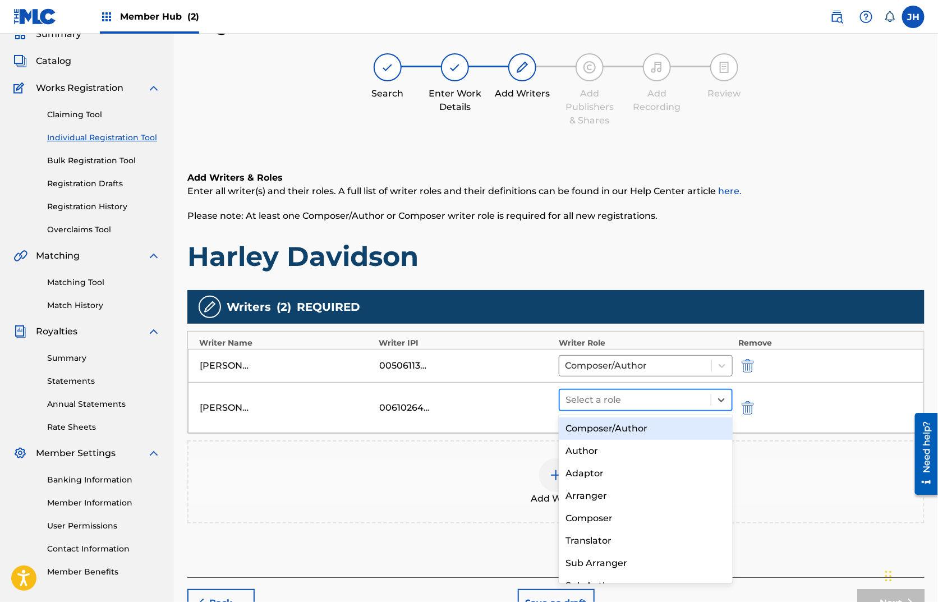
click at [642, 407] on div at bounding box center [635, 400] width 140 height 16
click at [637, 420] on div "Composer/Author" at bounding box center [646, 428] width 174 height 22
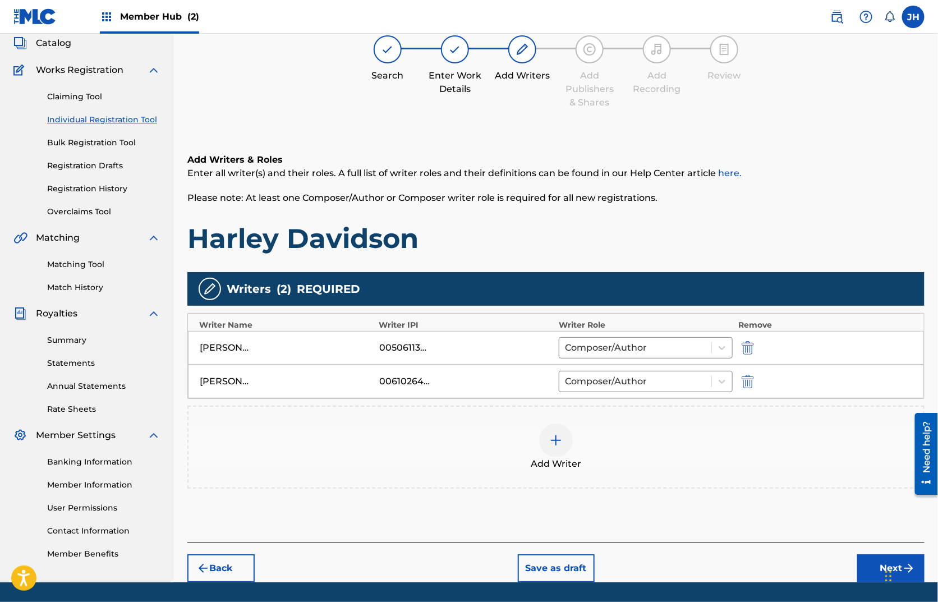
scroll to position [80, 0]
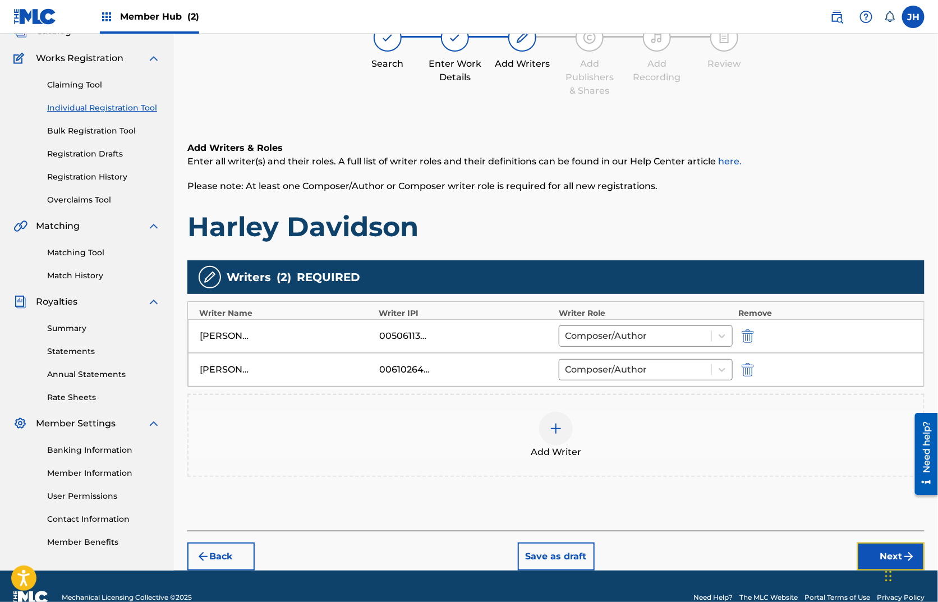
click at [872, 547] on button "Next" at bounding box center [890, 556] width 67 height 28
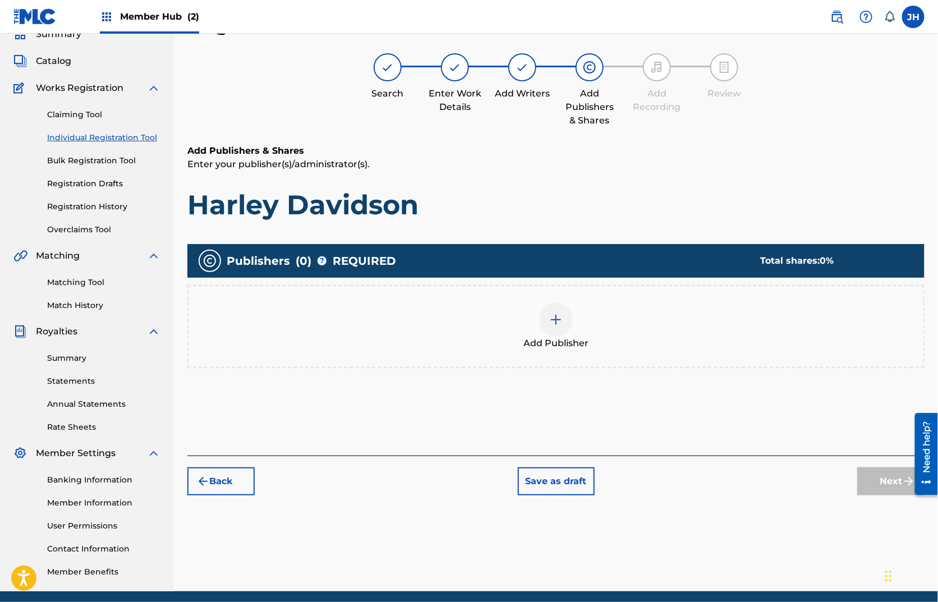
scroll to position [93, 0]
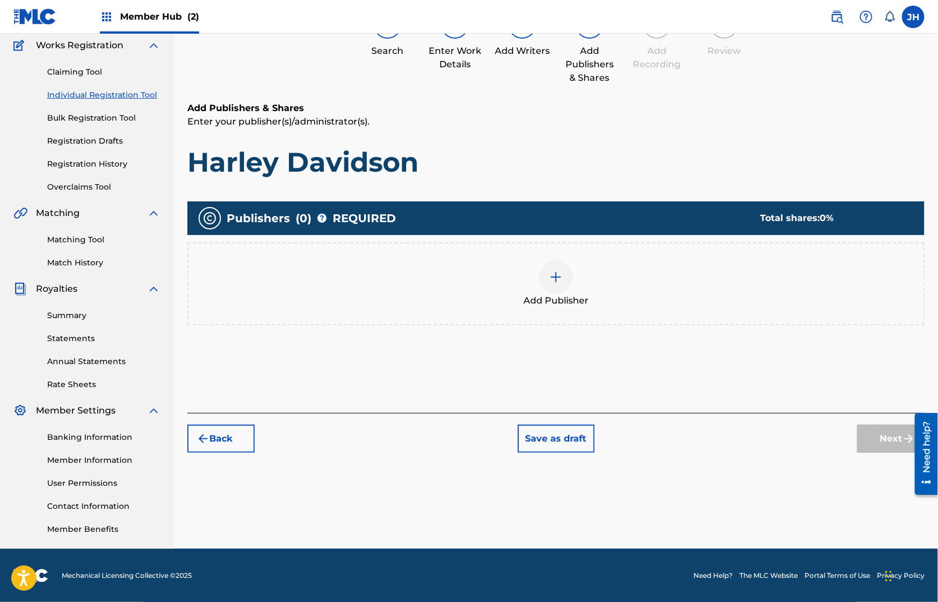
click at [552, 266] on div at bounding box center [556, 277] width 34 height 34
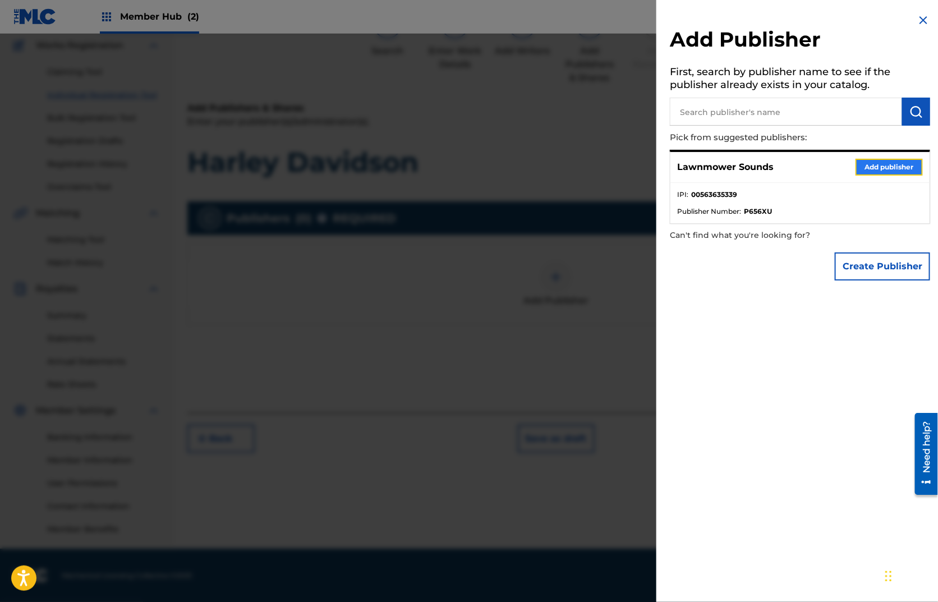
click at [879, 172] on button "Add publisher" at bounding box center [888, 167] width 67 height 17
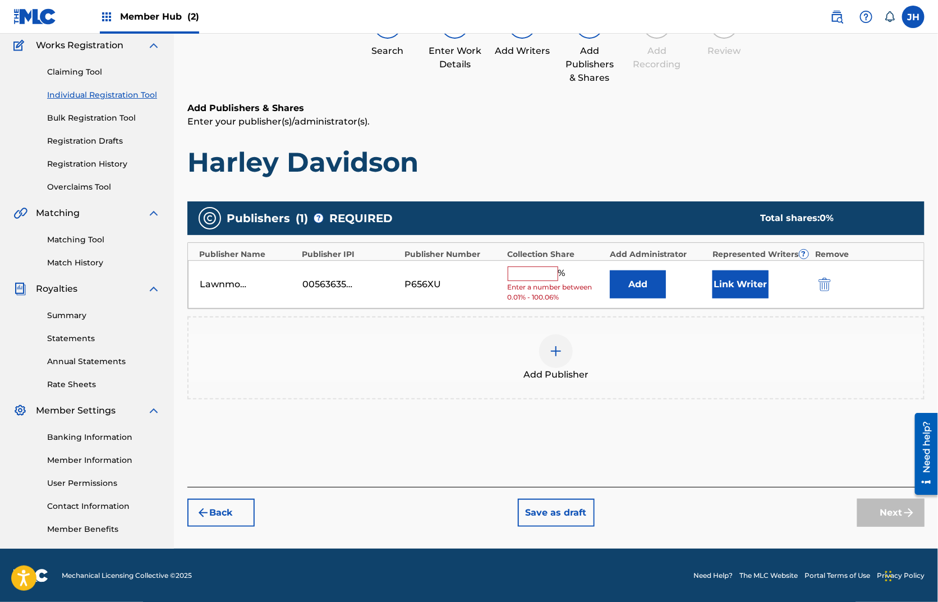
click at [529, 267] on input "text" at bounding box center [533, 273] width 50 height 15
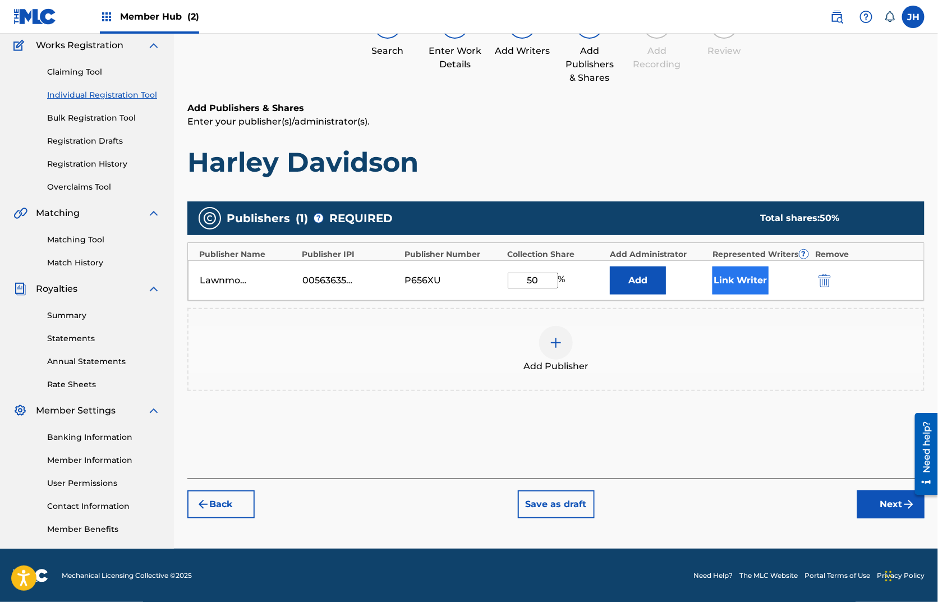
type input "50"
click at [752, 282] on button "Link Writer" at bounding box center [740, 280] width 56 height 28
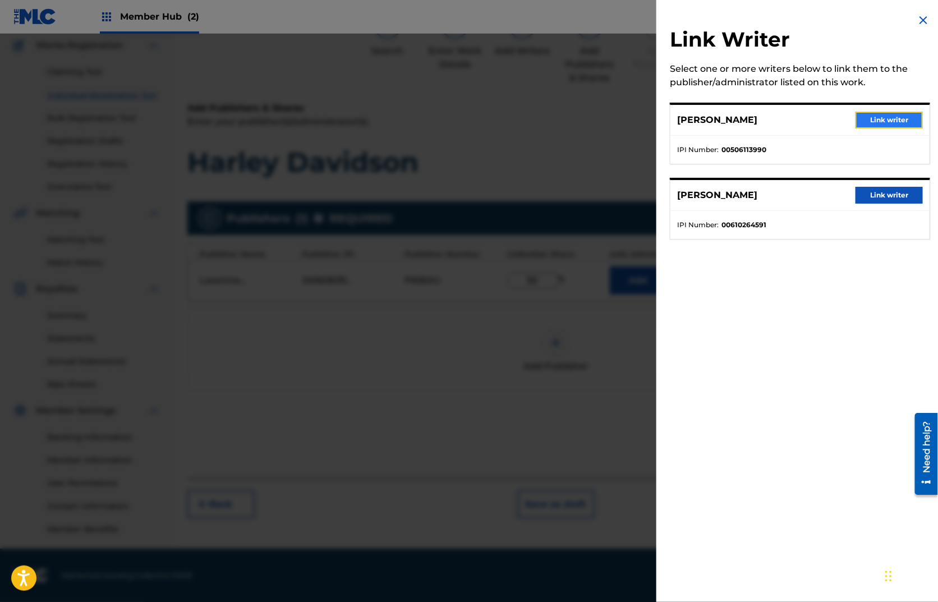
click at [877, 116] on button "Link writer" at bounding box center [888, 120] width 67 height 17
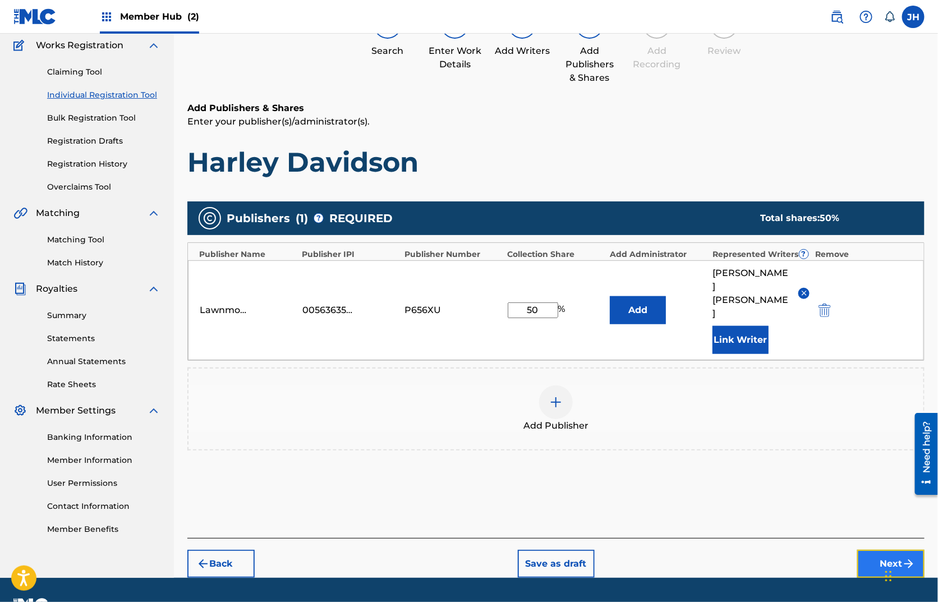
click at [869, 550] on button "Next" at bounding box center [890, 564] width 67 height 28
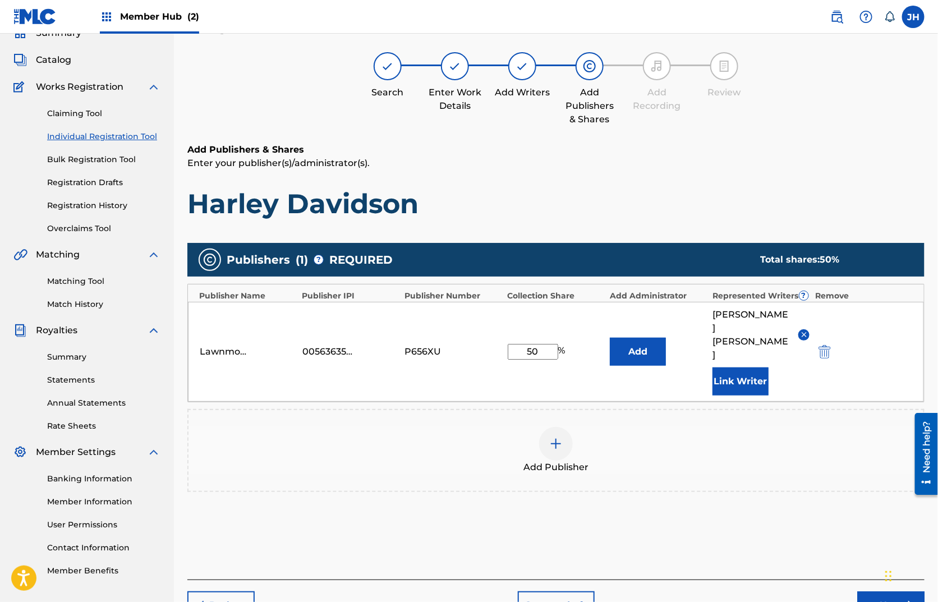
scroll to position [50, 0]
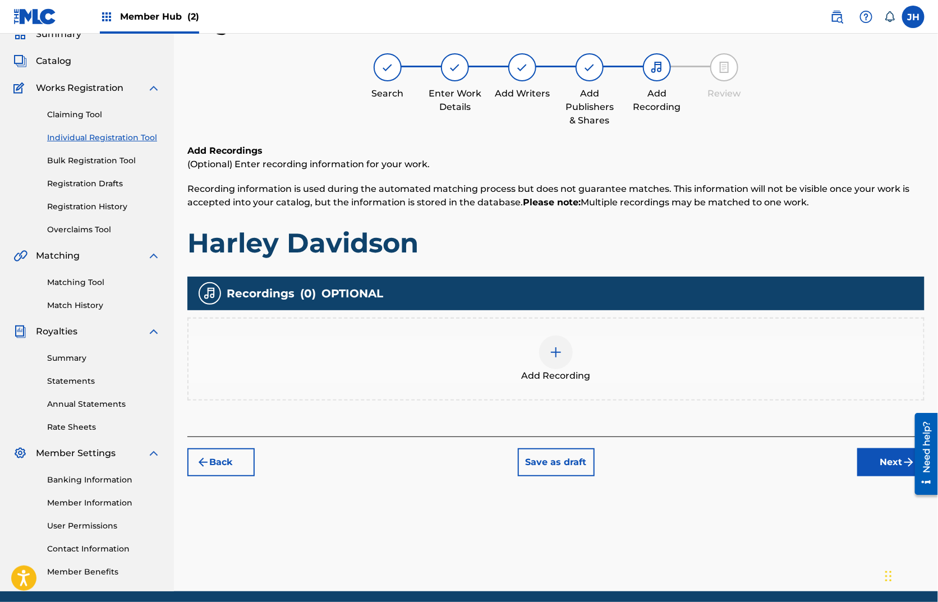
click at [554, 354] on img at bounding box center [555, 351] width 13 height 13
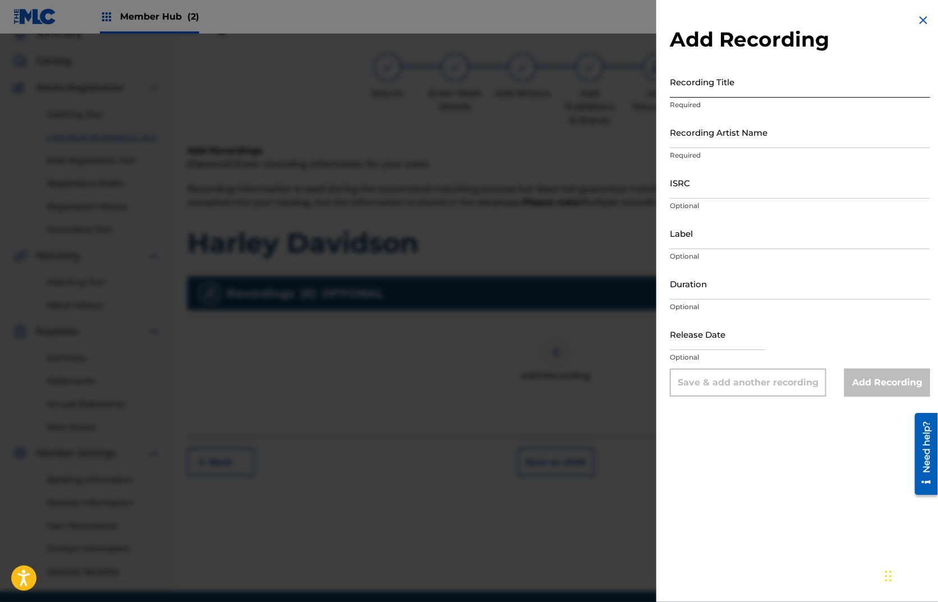
click at [717, 77] on input "Recording Title" at bounding box center [800, 82] width 260 height 32
type input "Harley Davidson"
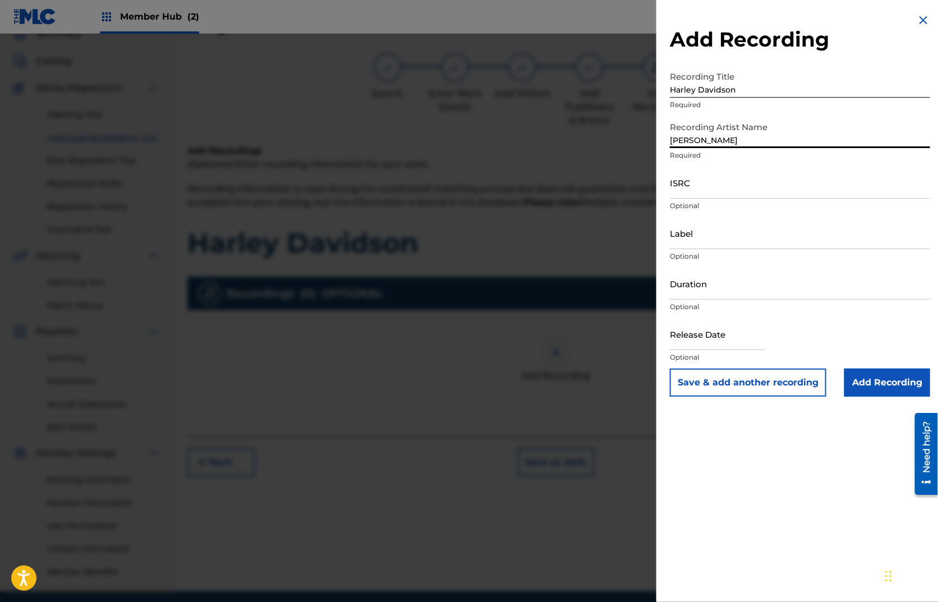
type input "[PERSON_NAME] and [PERSON_NAME]"
click at [692, 185] on input "ISRC" at bounding box center [800, 183] width 260 height 32
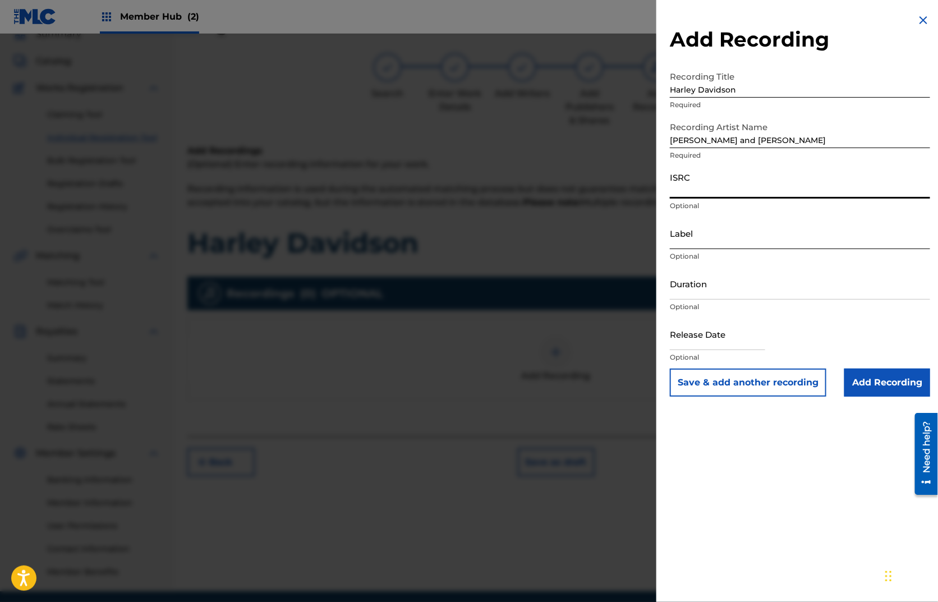
paste input "CAN112200373"
type input "CAN112200373"
click at [690, 242] on input "Label" at bounding box center [800, 233] width 260 height 32
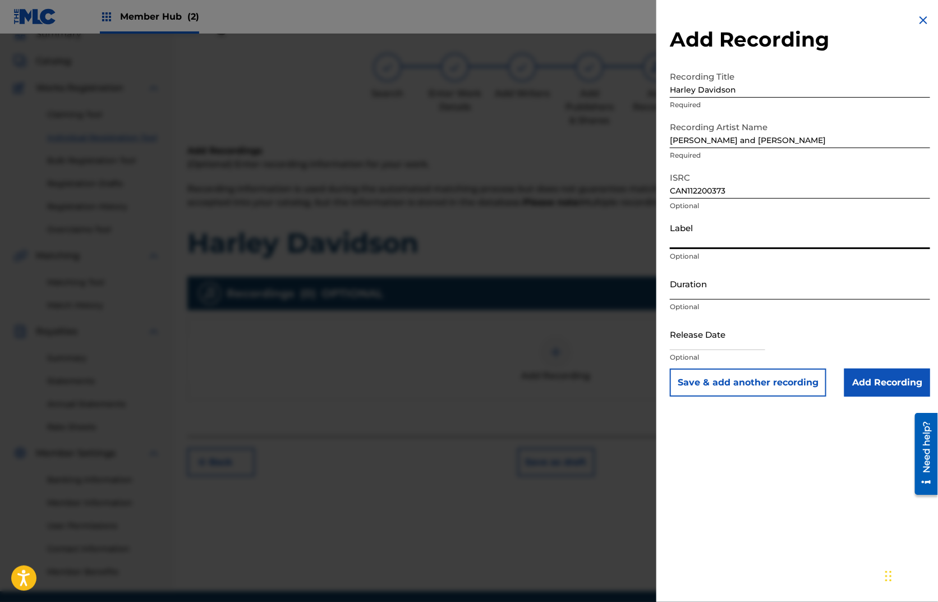
type input "Nettwerk Music Group Inc."
click at [758, 292] on input "Duration" at bounding box center [800, 284] width 260 height 32
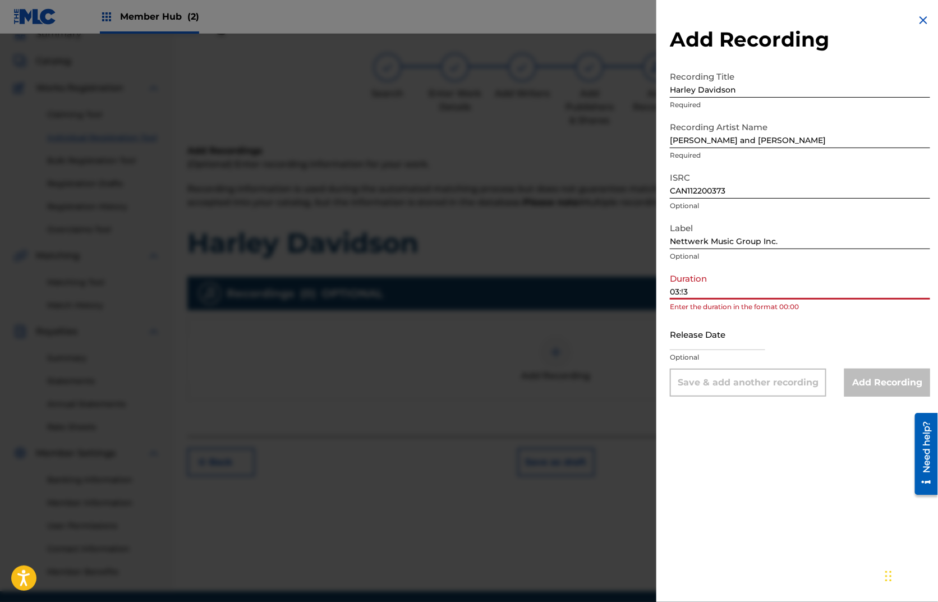
click at [784, 451] on div "Add Recording Recording Title [PERSON_NAME] Required Recording Artist Name [PER…" at bounding box center [799, 301] width 287 height 602
click at [784, 337] on div "Release Date Optional" at bounding box center [800, 343] width 260 height 50
click at [755, 224] on input "Nettwerk Music Group Inc." at bounding box center [800, 233] width 260 height 32
click at [729, 292] on input "03:!3" at bounding box center [800, 284] width 260 height 32
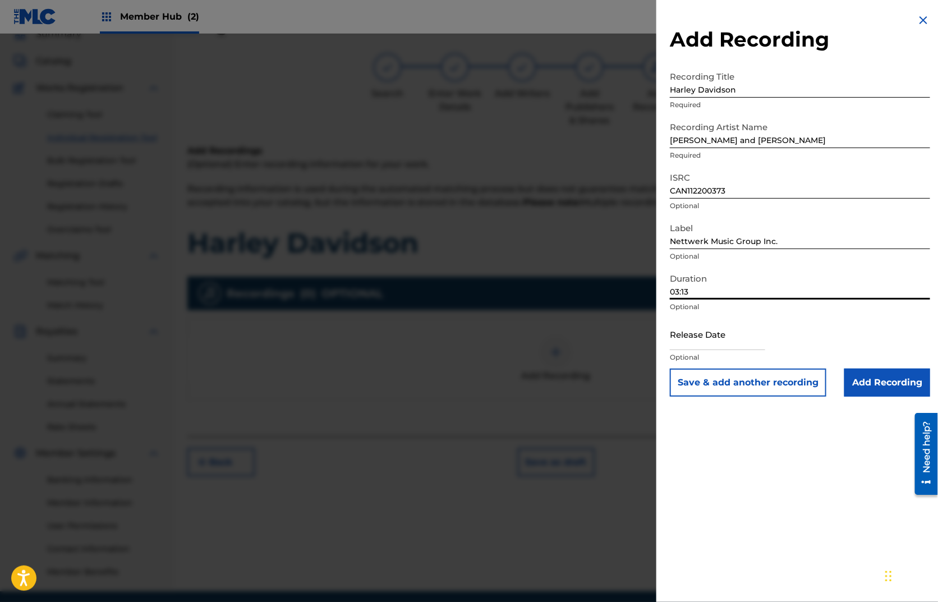
type input "03:13"
click at [756, 486] on div "Add Recording Recording Title [PERSON_NAME] Required Recording Artist Name [PER…" at bounding box center [799, 301] width 287 height 602
click at [877, 382] on input "Add Recording" at bounding box center [887, 382] width 86 height 28
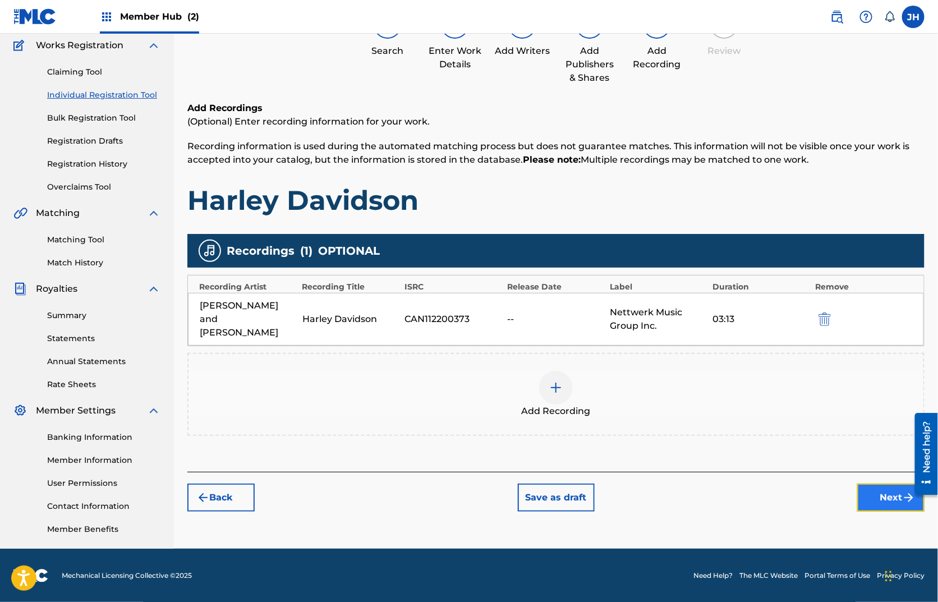
click at [874, 483] on button "Next" at bounding box center [890, 497] width 67 height 28
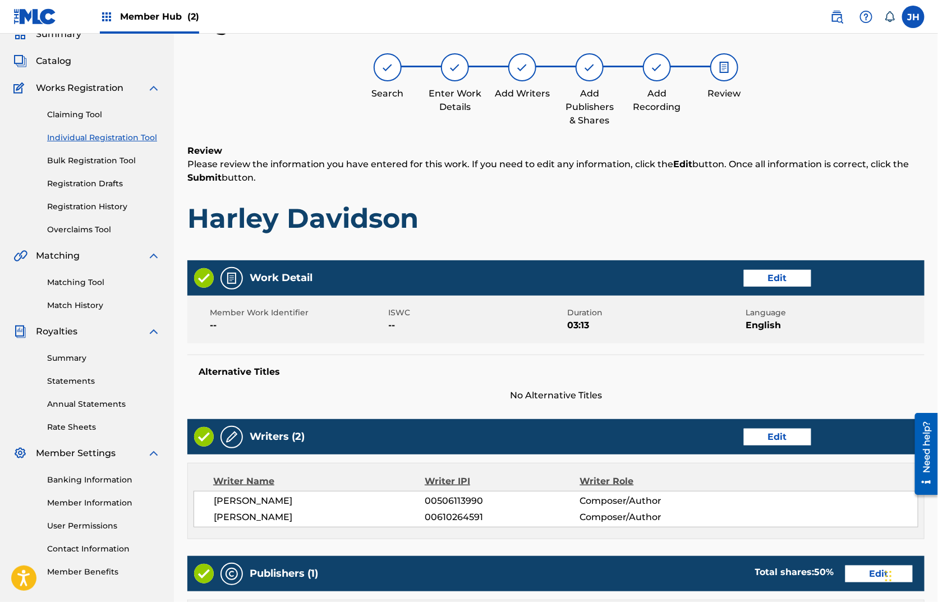
scroll to position [369, 0]
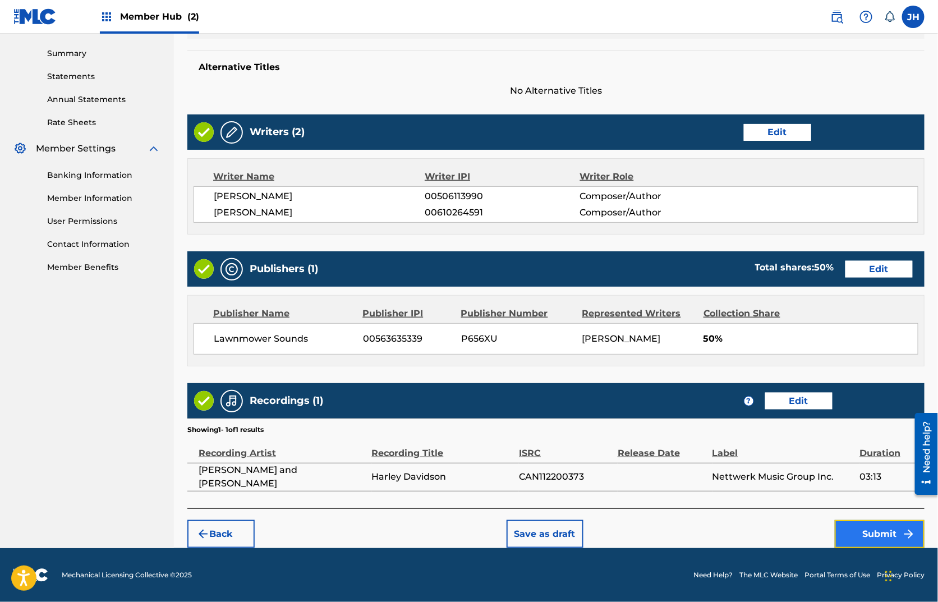
click at [870, 527] on button "Submit" at bounding box center [880, 534] width 90 height 28
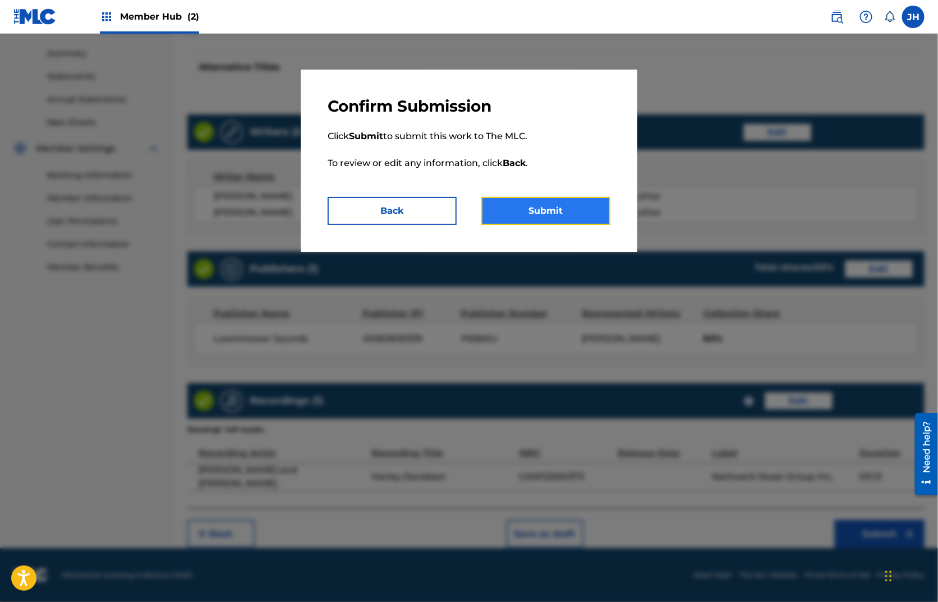
click at [575, 208] on button "Submit" at bounding box center [545, 211] width 129 height 28
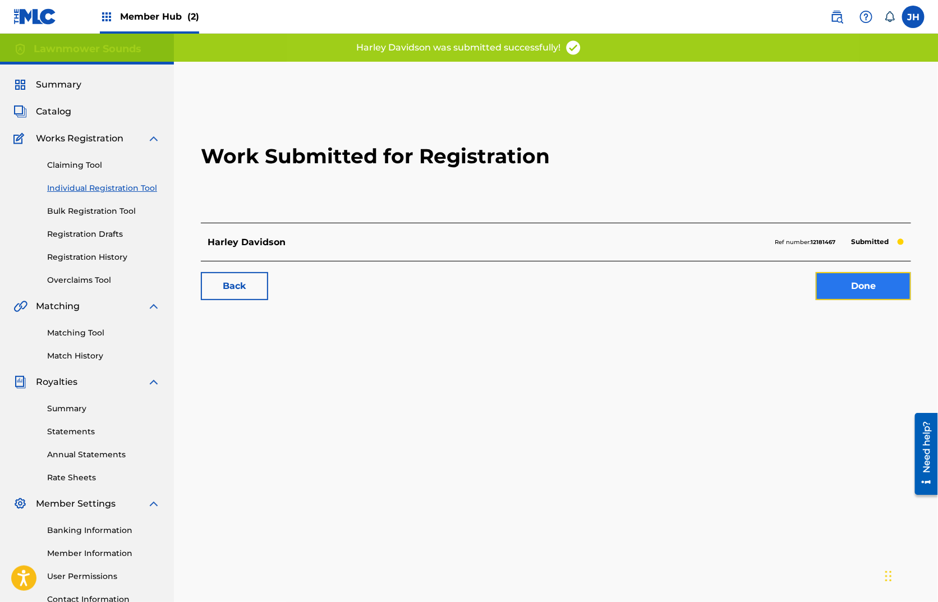
click at [865, 285] on link "Done" at bounding box center [862, 286] width 95 height 28
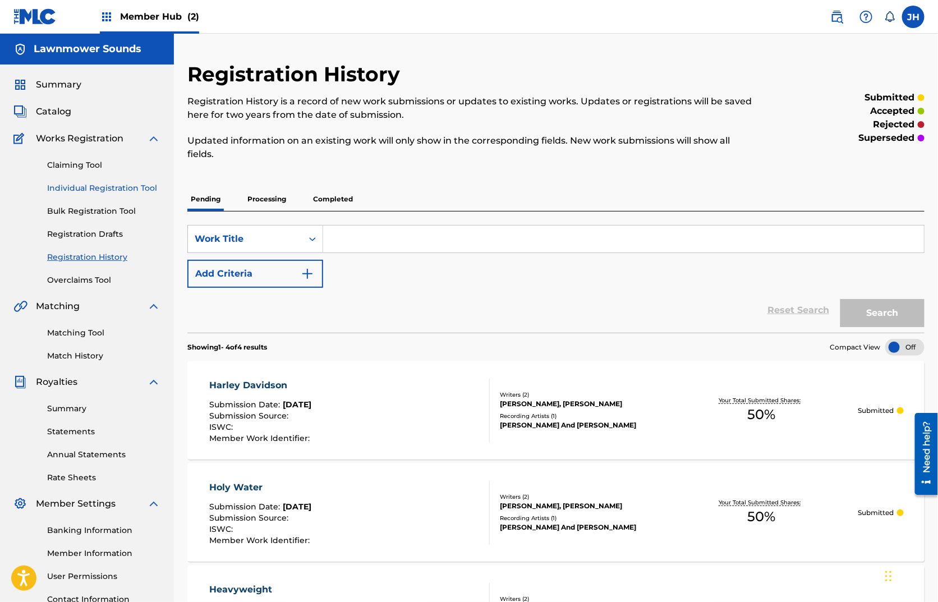
click at [98, 188] on link "Individual Registration Tool" at bounding box center [103, 188] width 113 height 12
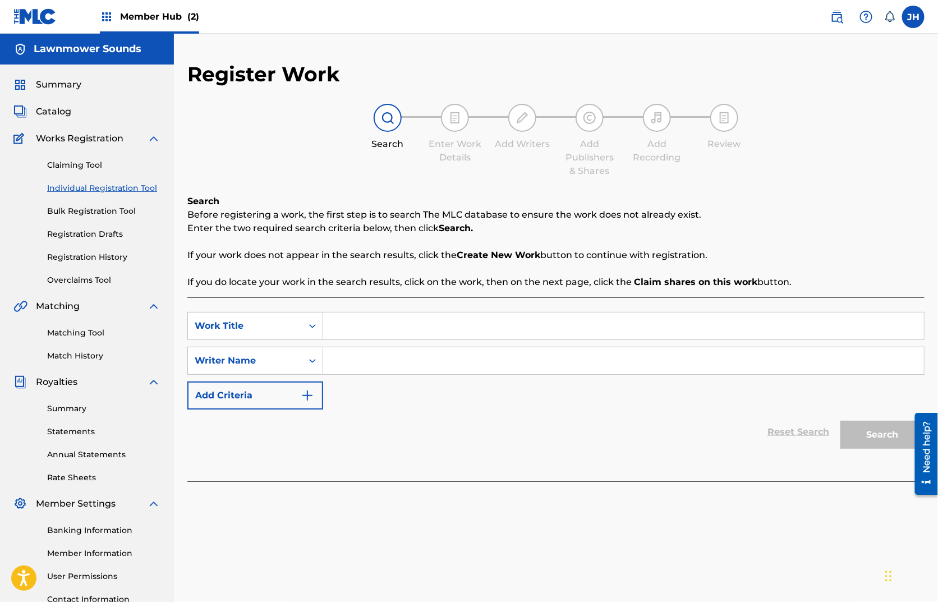
click at [399, 333] on input "Search Form" at bounding box center [623, 325] width 601 height 27
type input "Underdogs"
type input "[PERSON_NAME]"
click at [840, 421] on button "Search" at bounding box center [882, 435] width 84 height 28
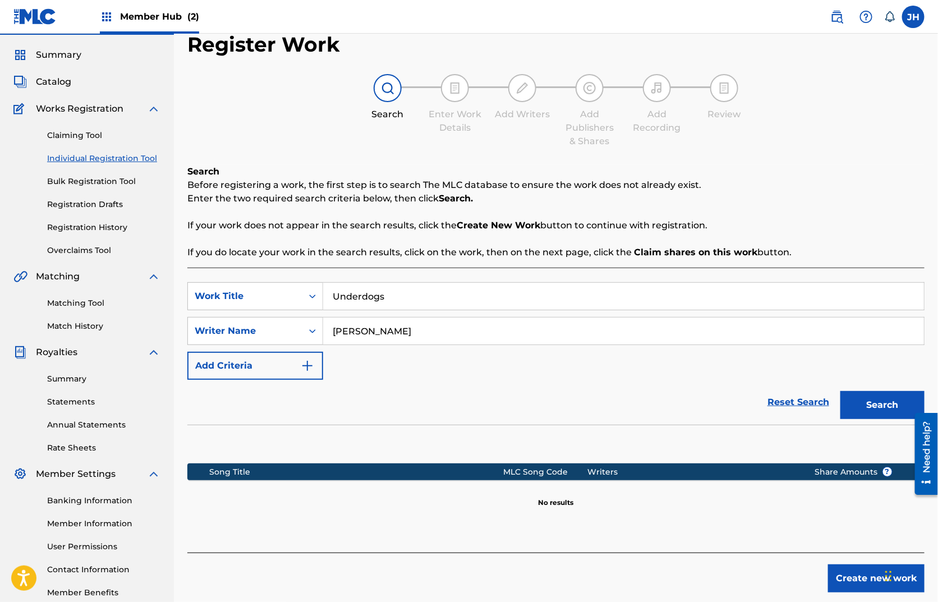
scroll to position [93, 0]
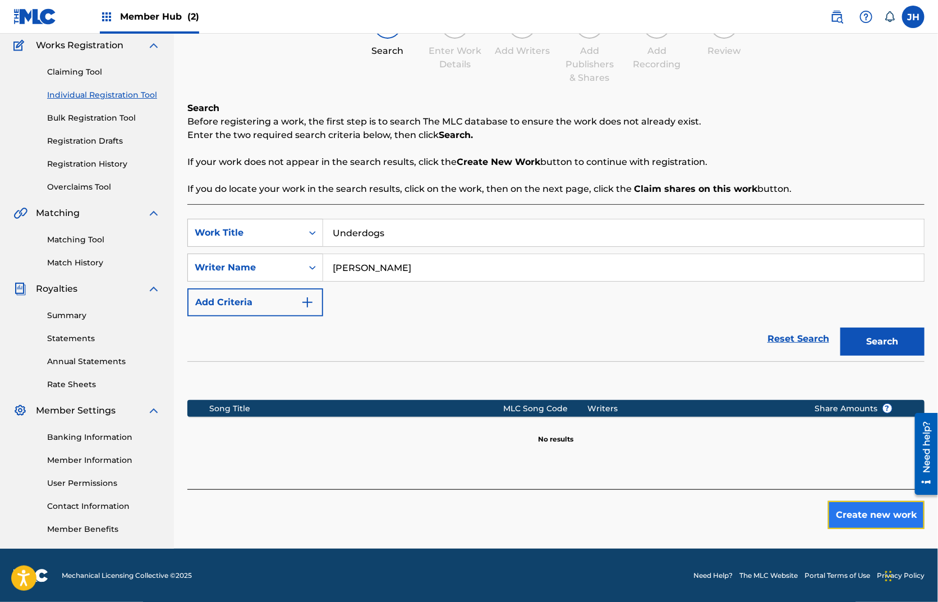
click at [840, 517] on button "Create new work" at bounding box center [876, 515] width 96 height 28
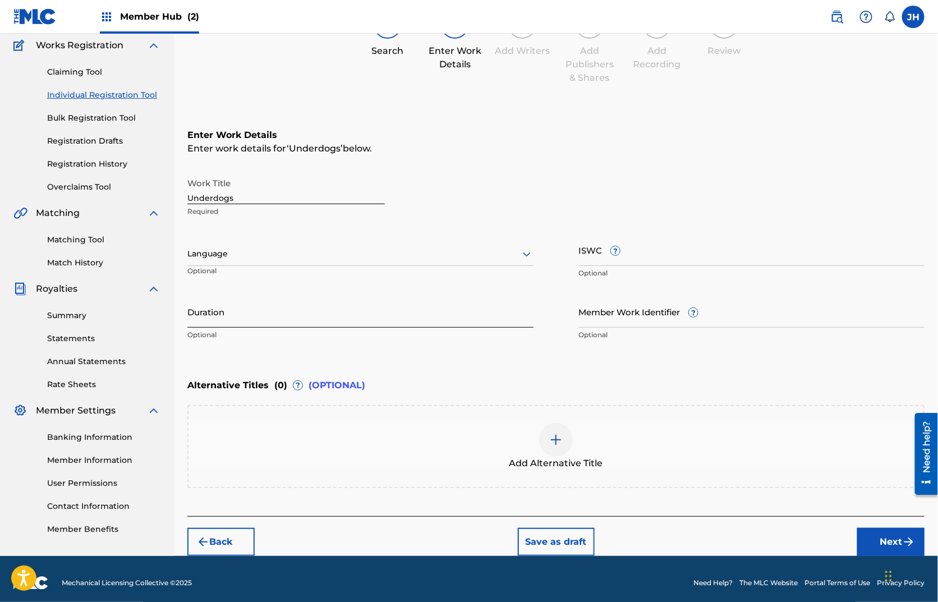
click at [243, 314] on input "Duration" at bounding box center [360, 312] width 346 height 32
type input "03:44"
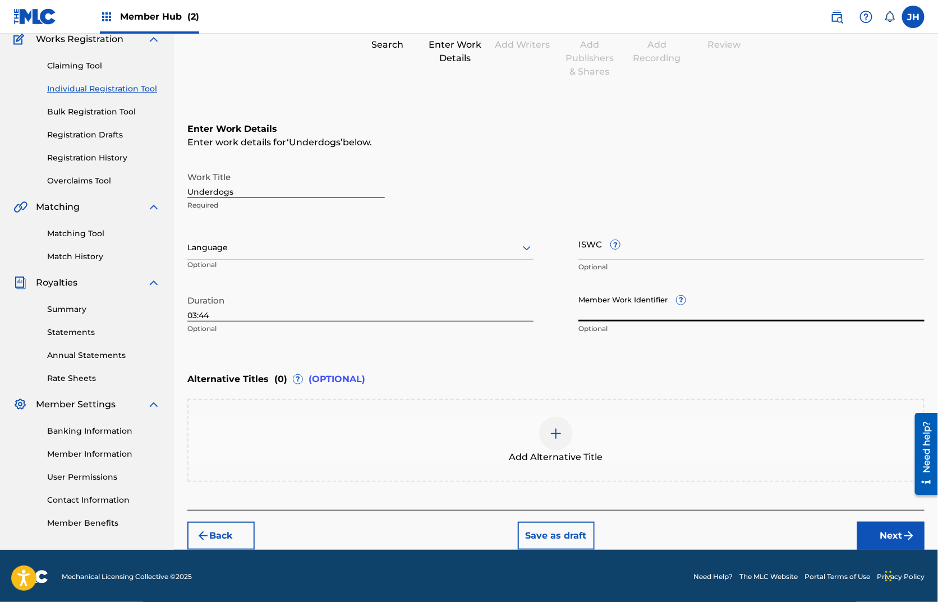
click at [268, 260] on p "Optional" at bounding box center [239, 269] width 105 height 19
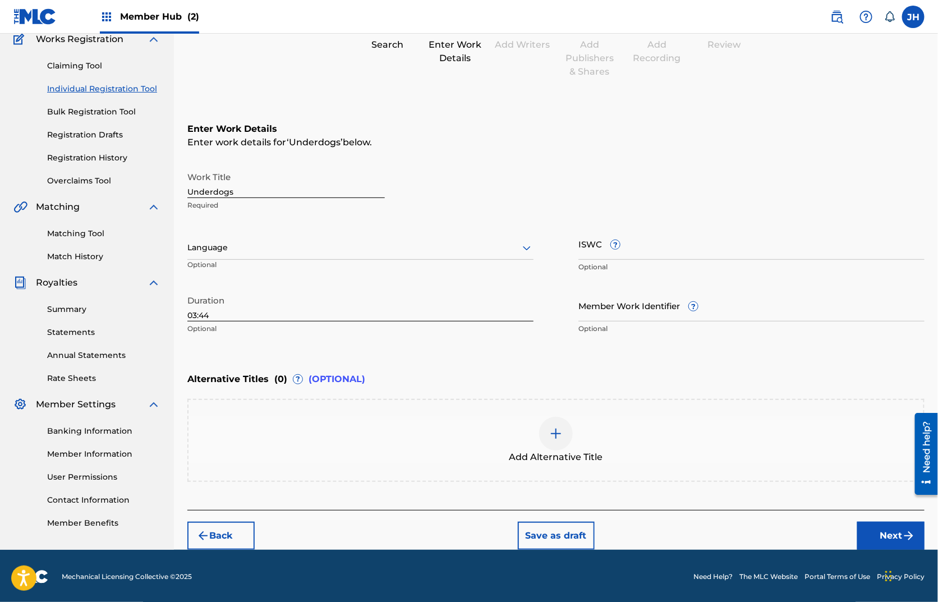
click at [265, 250] on div at bounding box center [360, 248] width 346 height 14
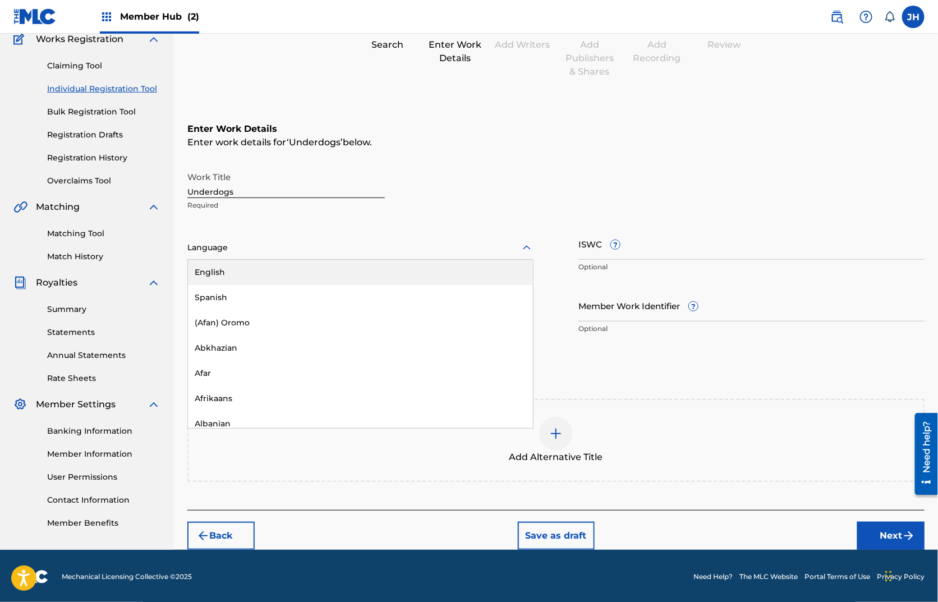
click at [259, 270] on div "English" at bounding box center [360, 272] width 345 height 25
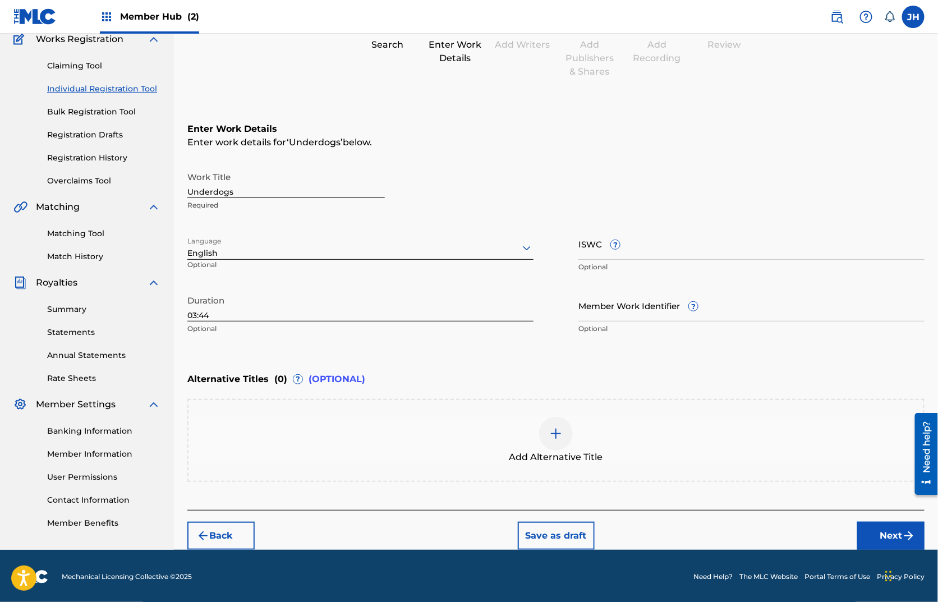
click at [558, 431] on img at bounding box center [555, 433] width 13 height 13
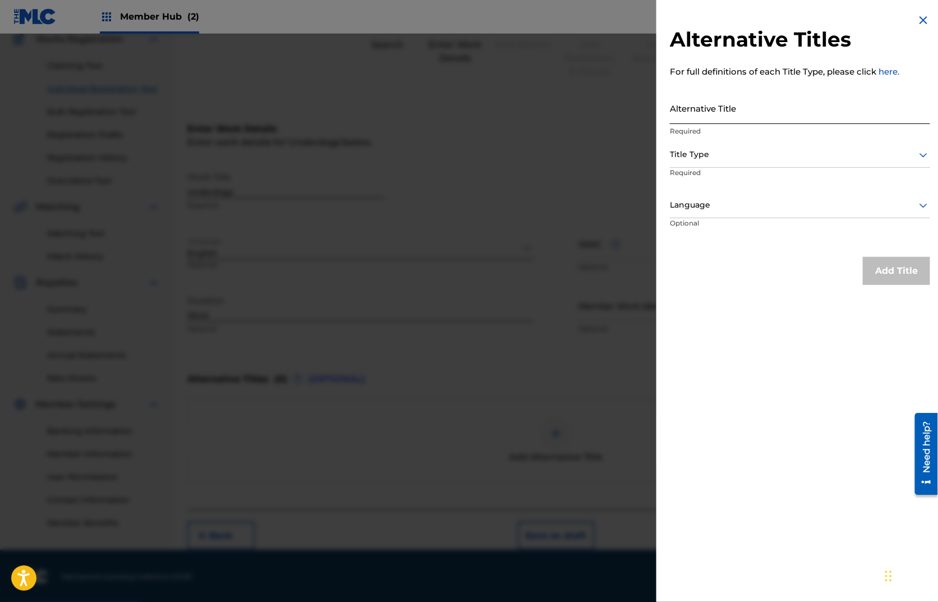
click at [717, 108] on input "Alternative Title" at bounding box center [800, 108] width 260 height 32
paste input "UNDERDOGS (STOCKHOLM DAY 217)"
click at [713, 119] on input "UNDERDOGS (STOCKHOLM DAY 217)" at bounding box center [800, 108] width 260 height 32
drag, startPoint x: 790, startPoint y: 117, endPoint x: 722, endPoint y: 119, distance: 67.9
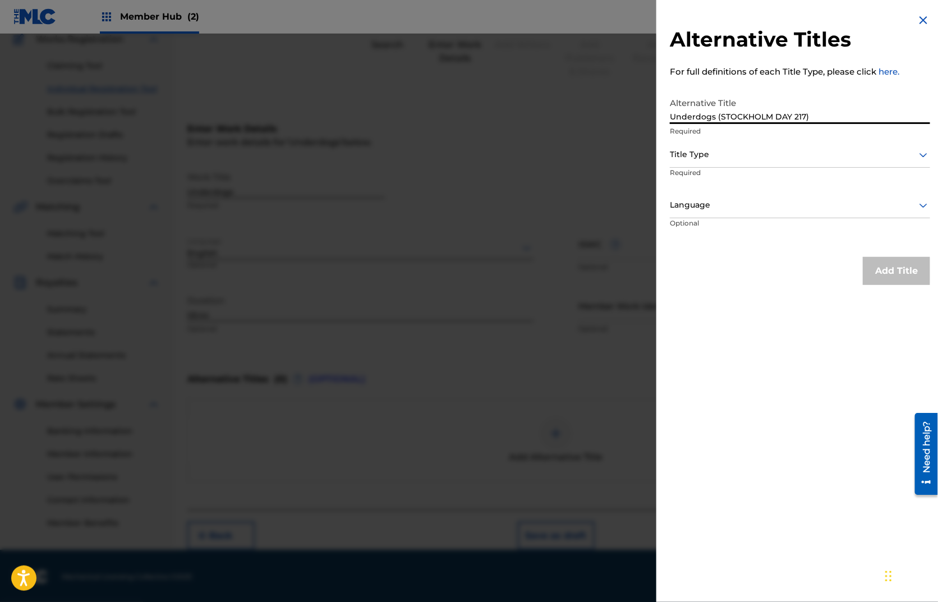
click at [722, 119] on input "Underdogs (STOCKHOLM DAY 217)" at bounding box center [800, 108] width 260 height 32
type input "Underdogs (Stockholm Day 217)"
click at [705, 156] on div at bounding box center [800, 155] width 260 height 14
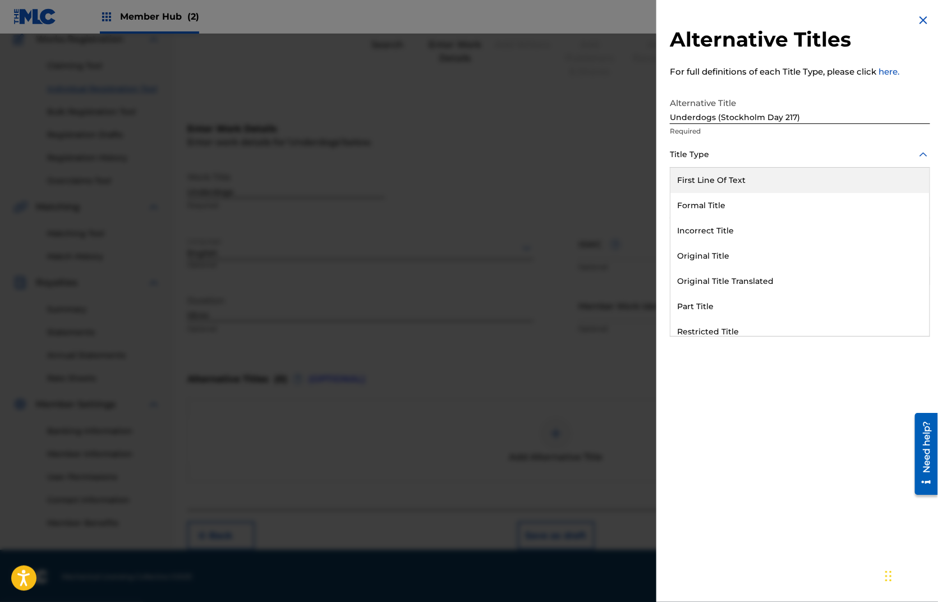
click at [703, 155] on div at bounding box center [800, 155] width 260 height 14
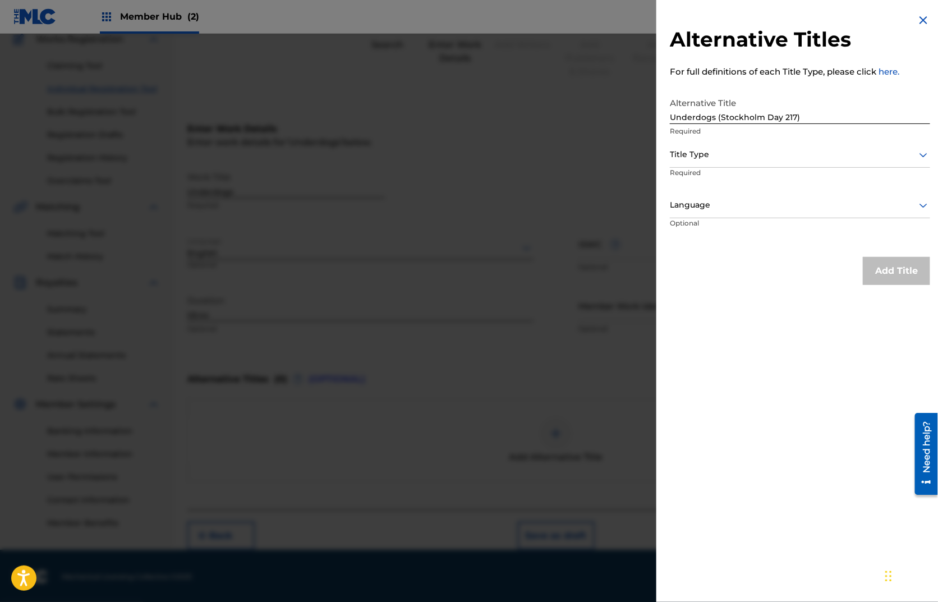
click at [722, 154] on div at bounding box center [800, 155] width 260 height 14
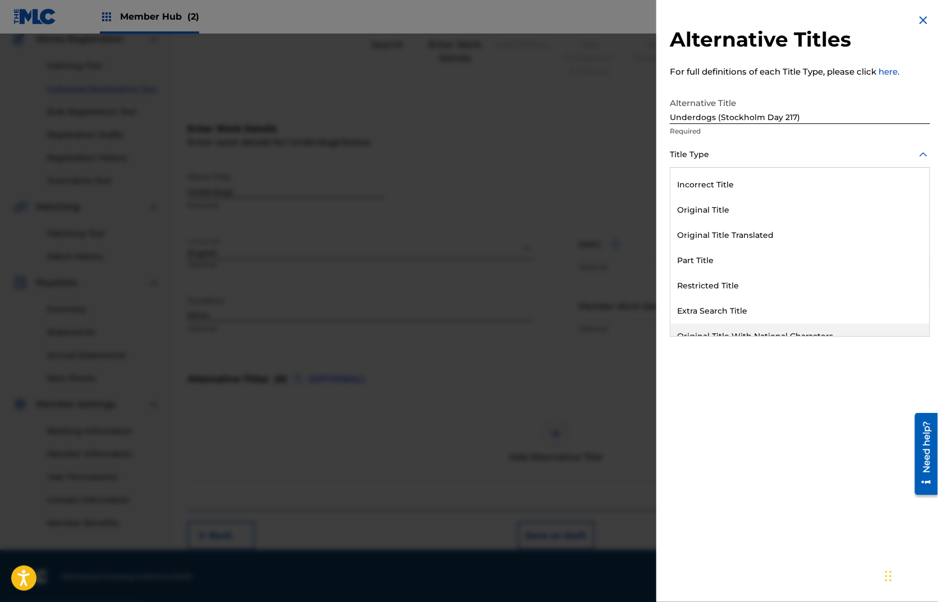
scroll to position [109, 0]
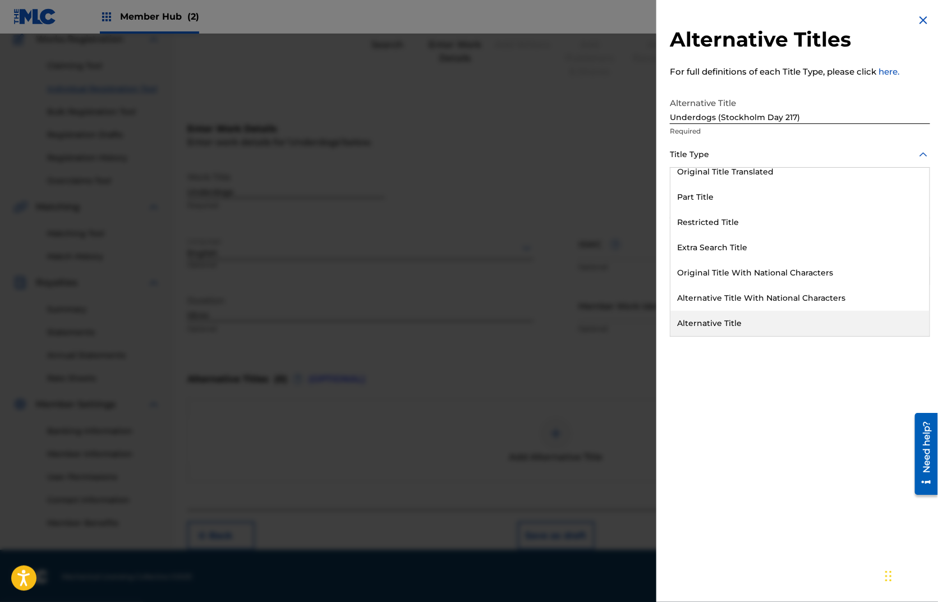
click at [757, 326] on div "Alternative Title" at bounding box center [799, 323] width 259 height 25
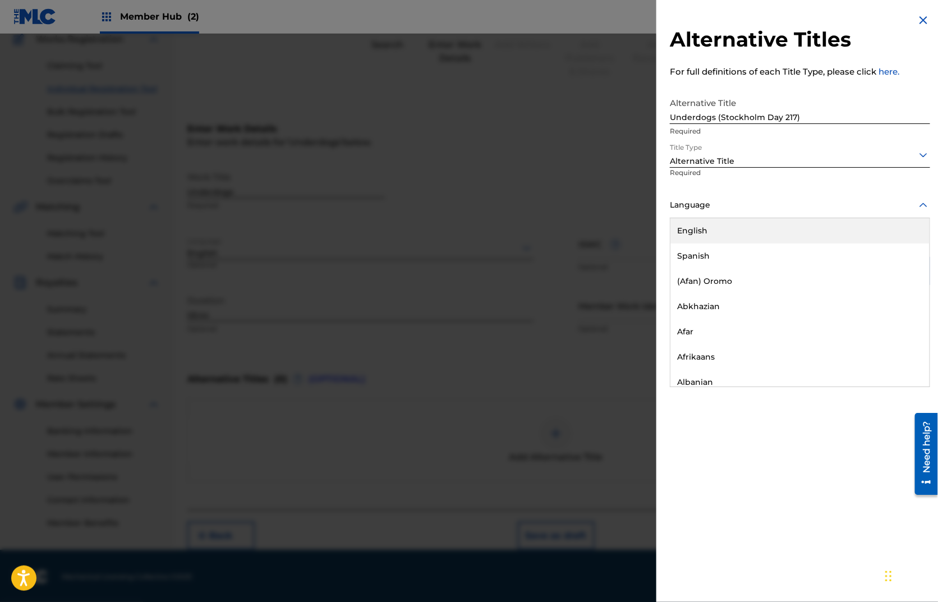
click at [709, 205] on div at bounding box center [800, 205] width 260 height 14
click at [709, 225] on div "English" at bounding box center [799, 230] width 259 height 25
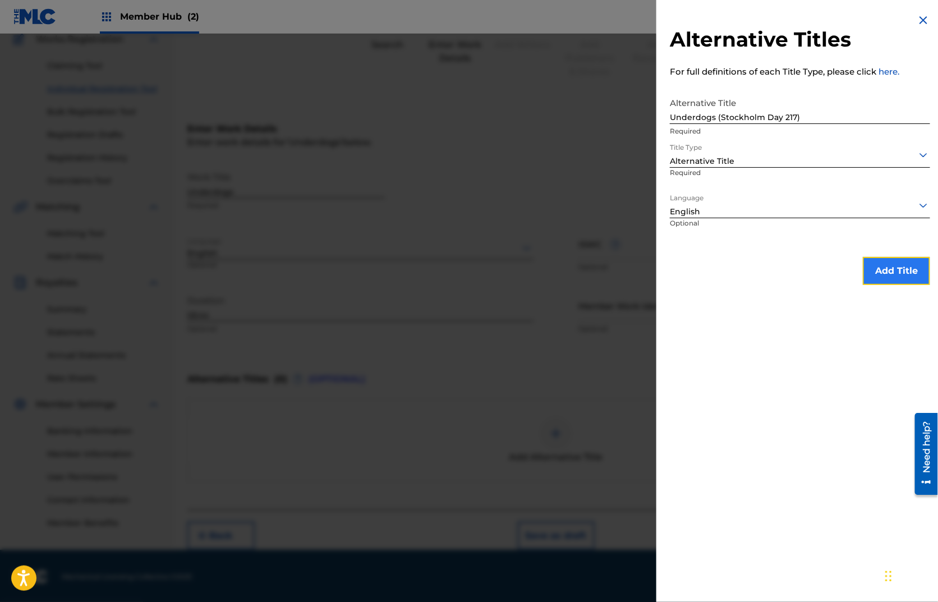
click at [891, 270] on button "Add Title" at bounding box center [896, 271] width 67 height 28
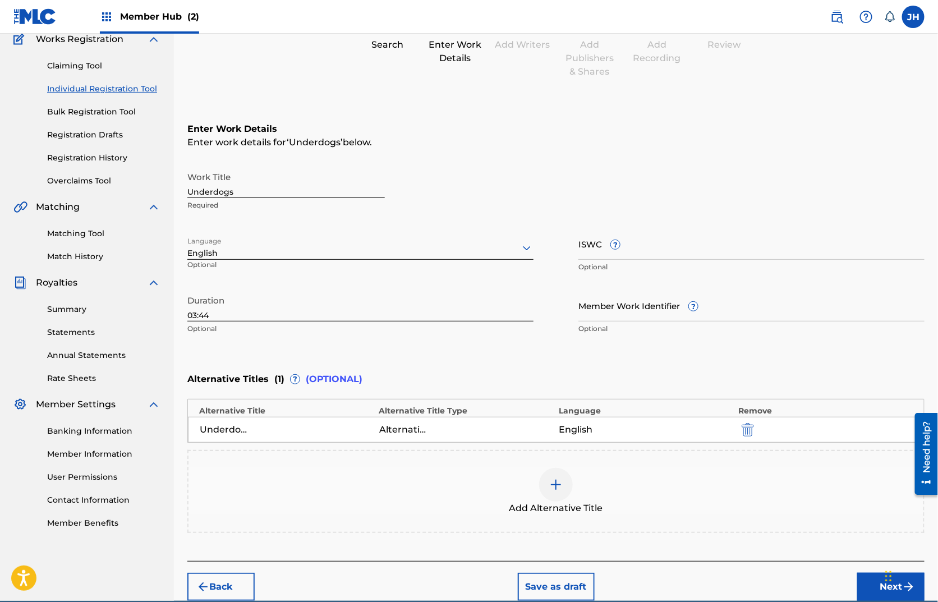
scroll to position [151, 0]
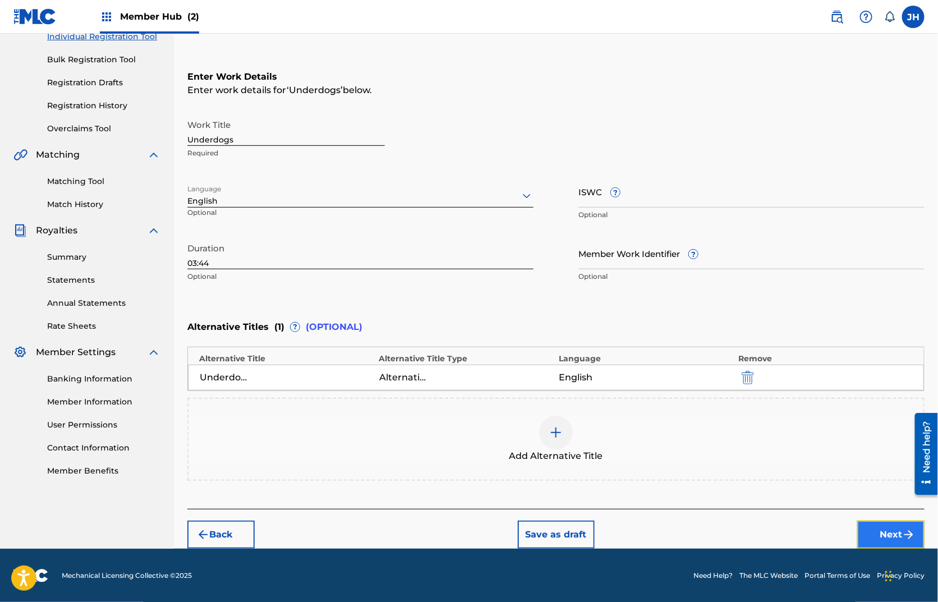
click at [872, 532] on button "Next" at bounding box center [890, 534] width 67 height 28
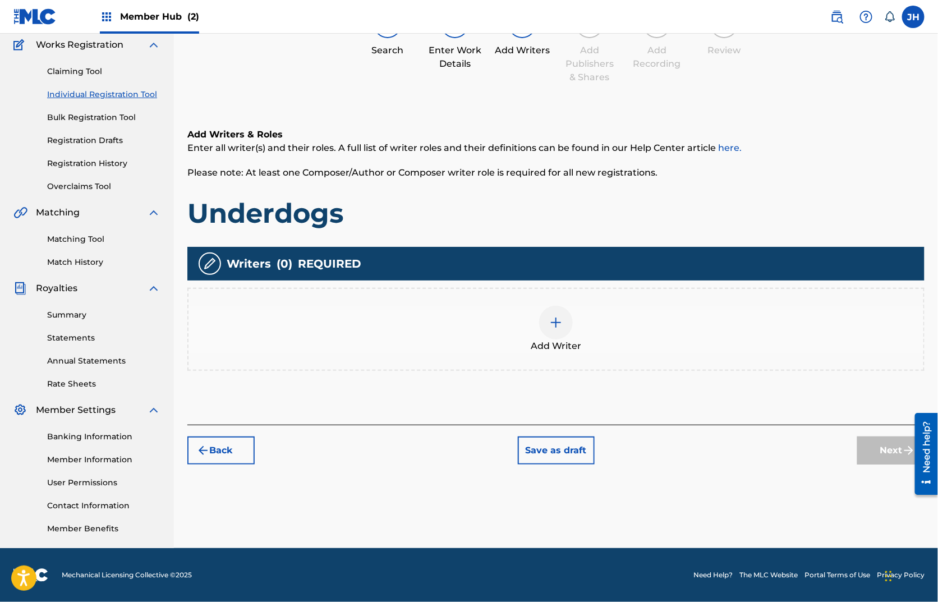
scroll to position [50, 0]
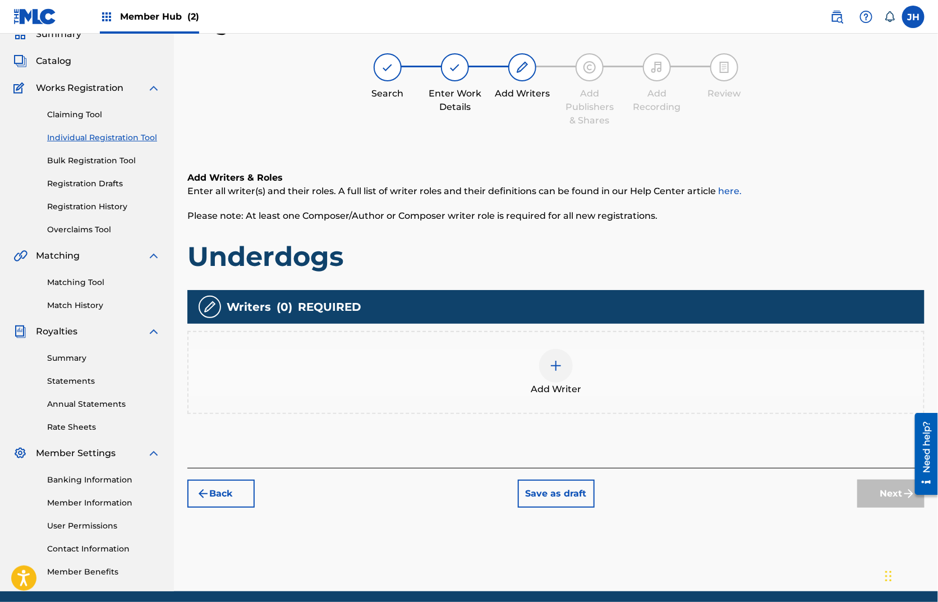
click at [556, 375] on div at bounding box center [556, 366] width 34 height 34
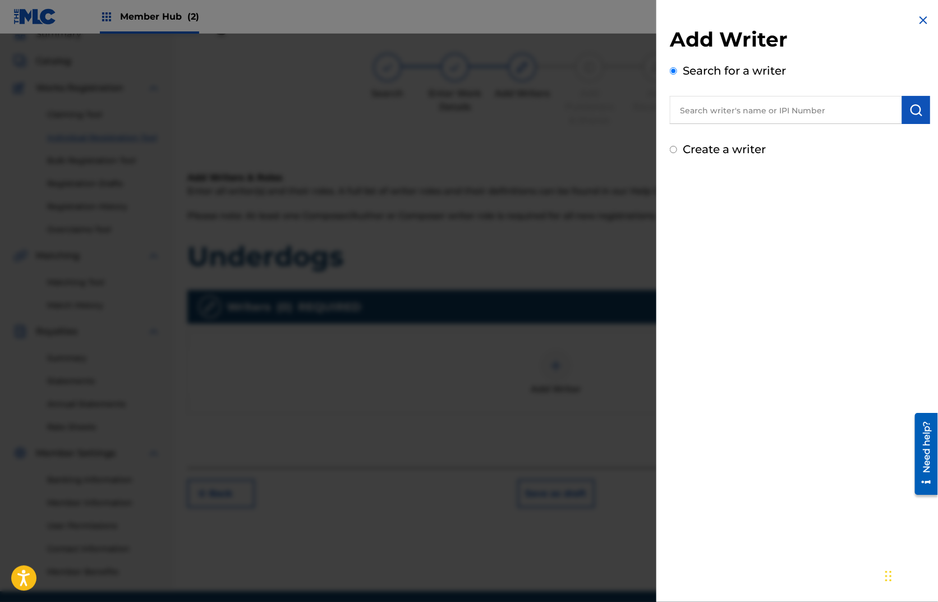
click at [744, 115] on input "text" at bounding box center [786, 110] width 232 height 28
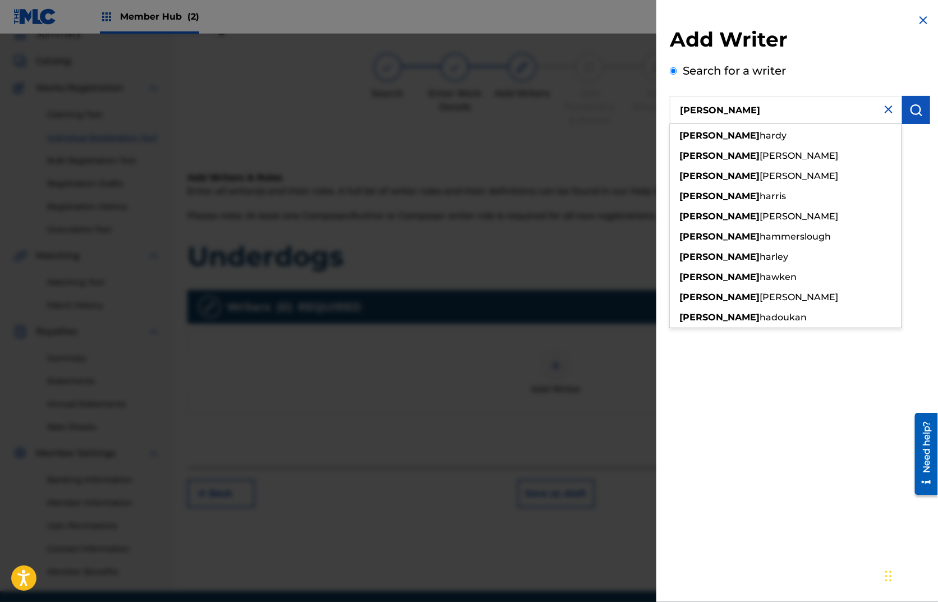
type input "[PERSON_NAME]"
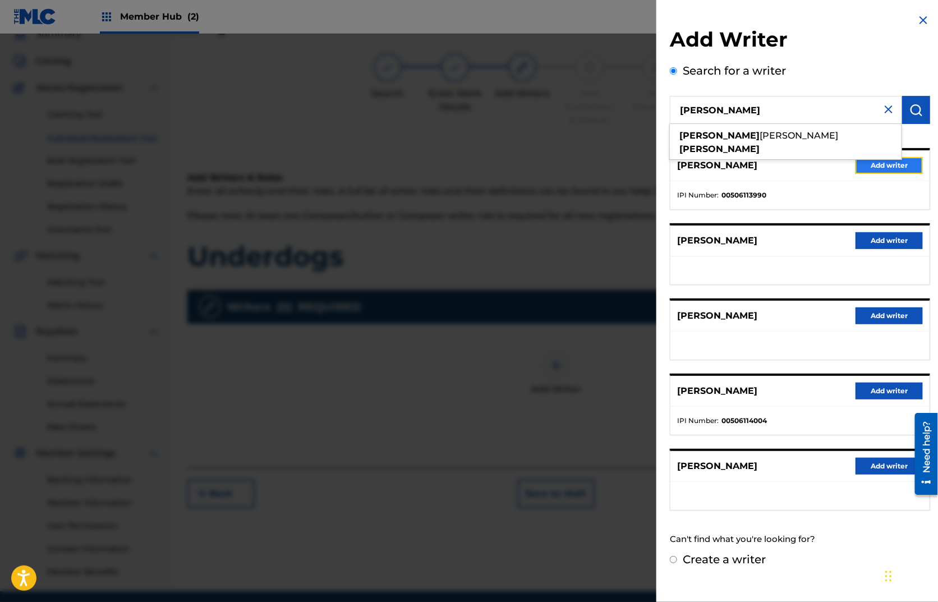
click at [871, 165] on button "Add writer" at bounding box center [888, 165] width 67 height 17
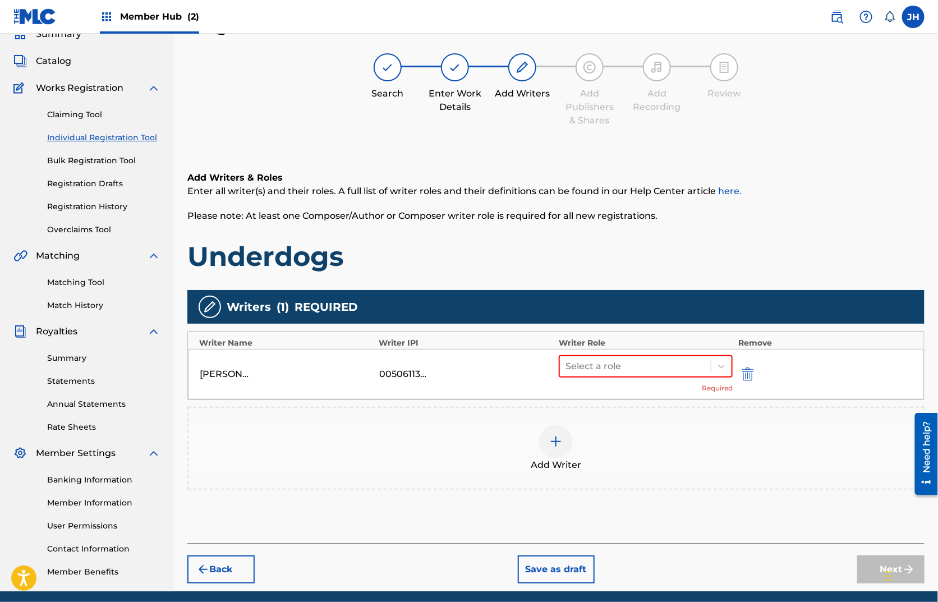
scroll to position [42, 0]
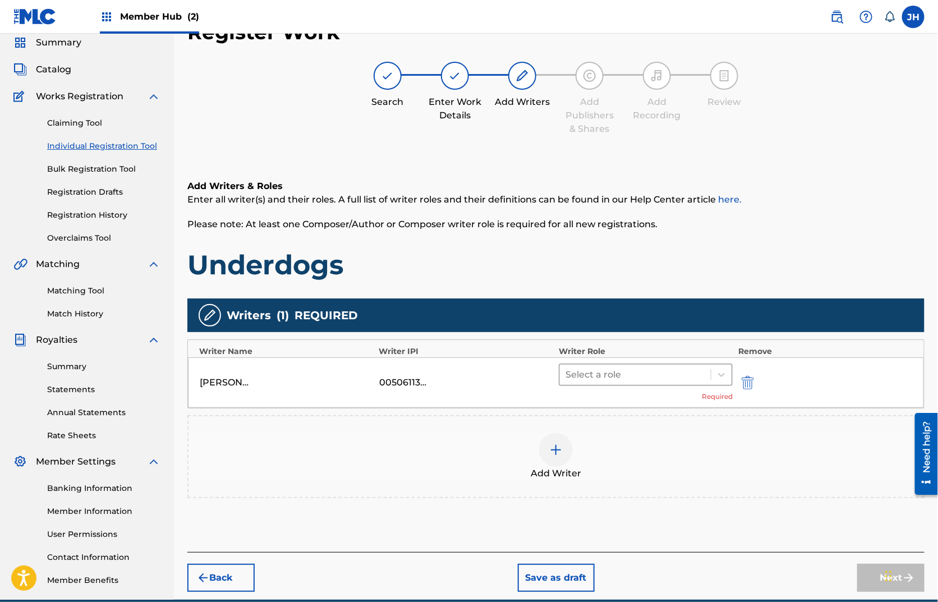
click at [617, 377] on div at bounding box center [635, 375] width 140 height 16
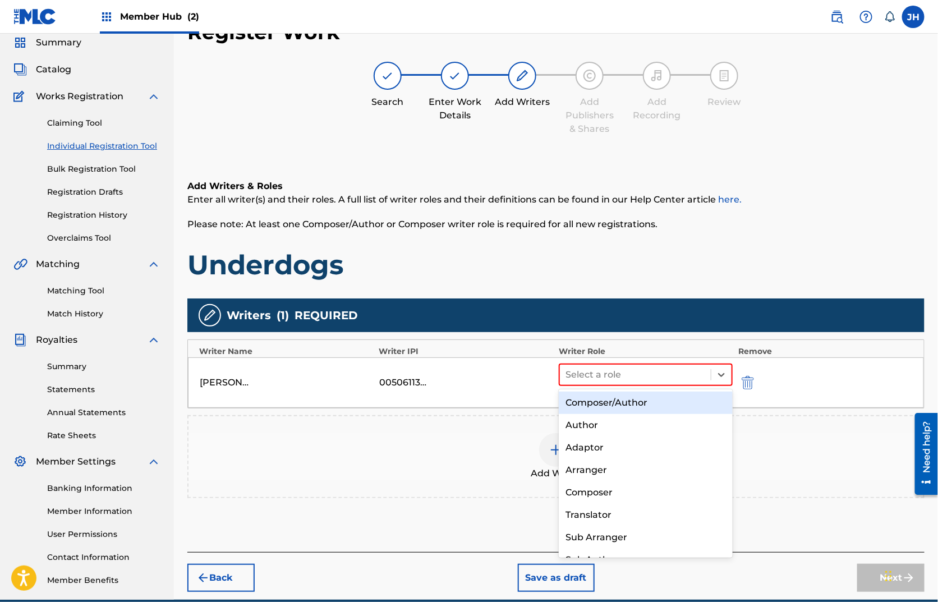
click at [614, 395] on div "Composer/Author" at bounding box center [646, 402] width 174 height 22
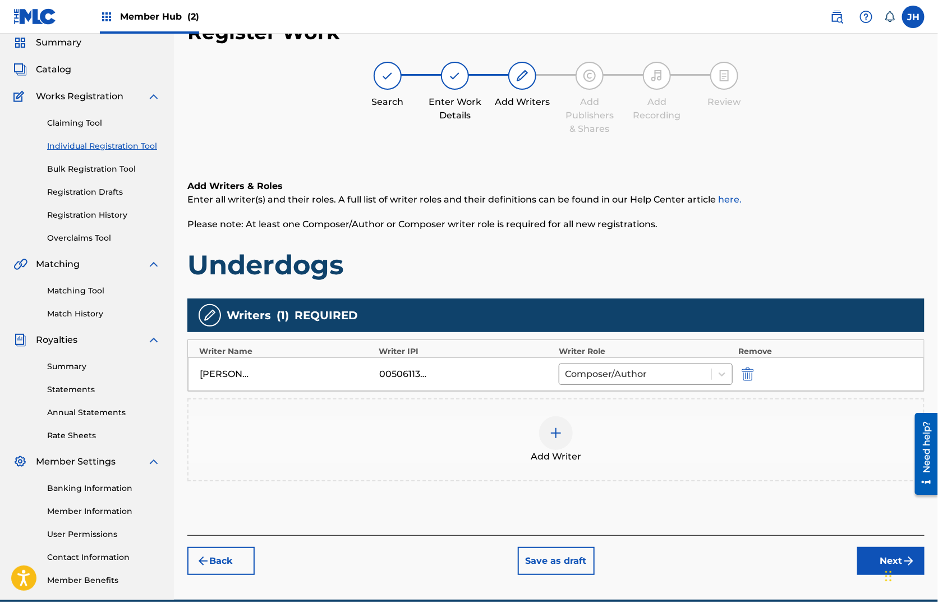
click at [564, 435] on div at bounding box center [556, 433] width 34 height 34
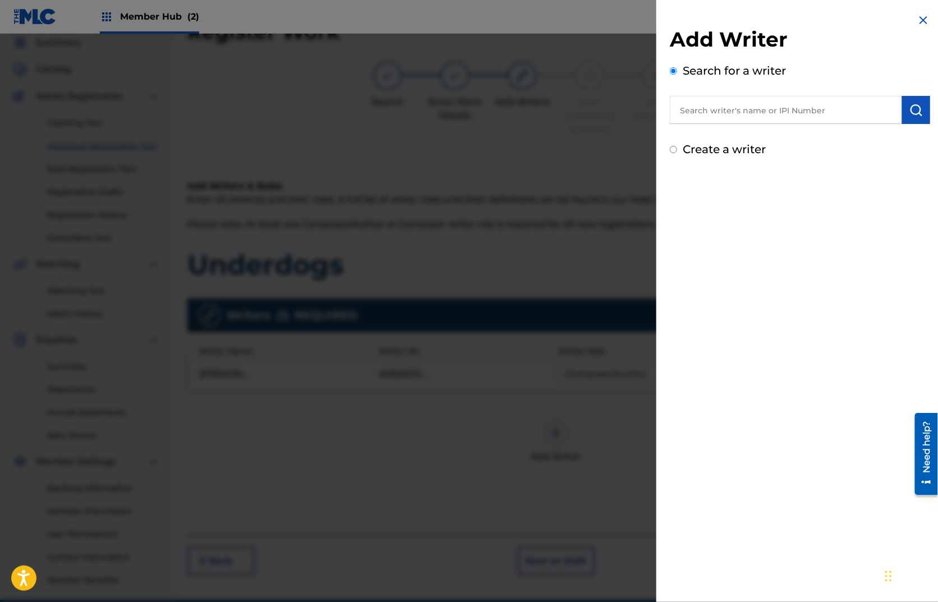
click at [721, 110] on input "text" at bounding box center [786, 110] width 232 height 28
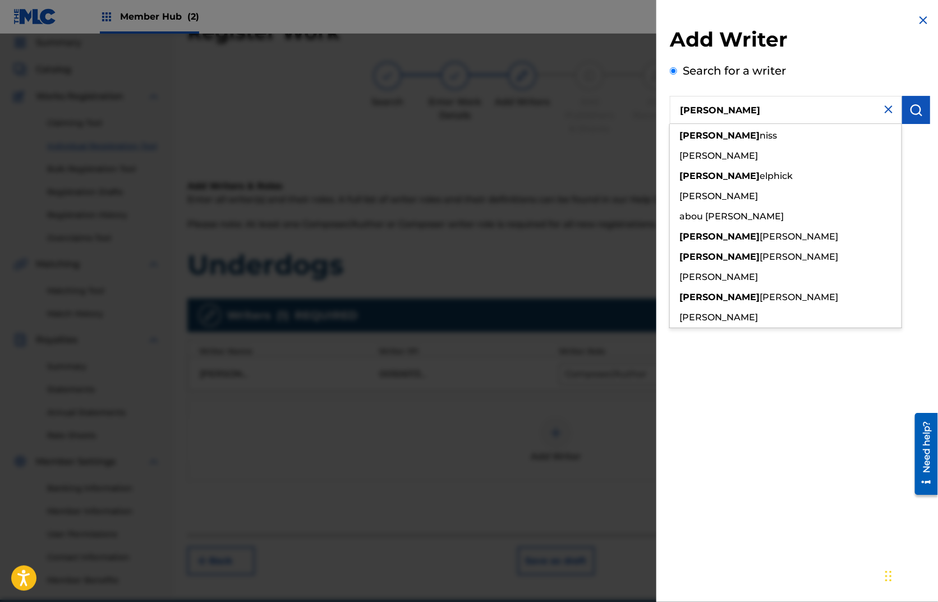
click at [777, 113] on input "[PERSON_NAME]" at bounding box center [786, 110] width 232 height 28
type input "[PERSON_NAME]"
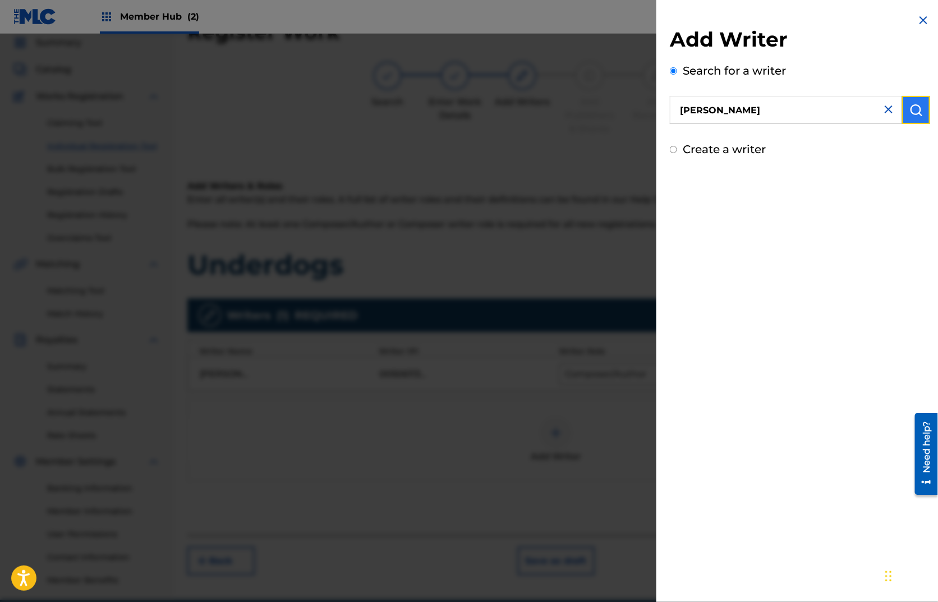
click at [921, 109] on button "submit" at bounding box center [916, 110] width 28 height 28
click at [734, 168] on label "Create a writer" at bounding box center [724, 164] width 83 height 13
radio input "true"
click at [677, 168] on input "Create a writer" at bounding box center [673, 165] width 7 height 7
radio input "false"
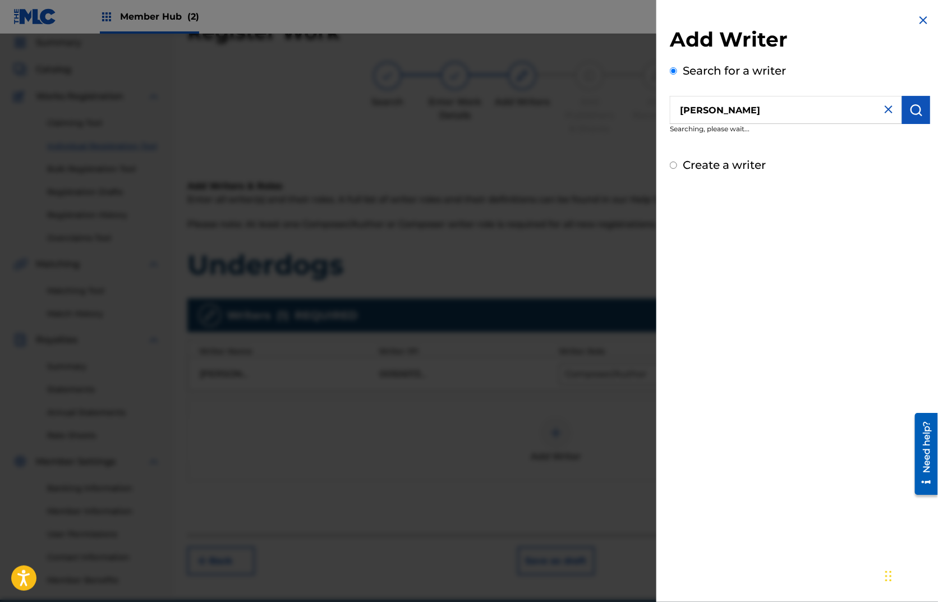
radio input "true"
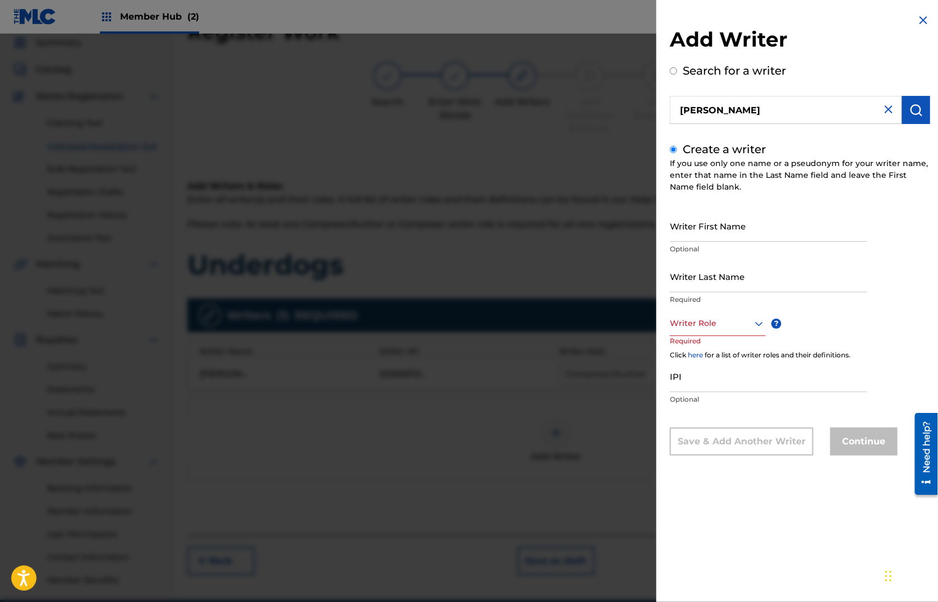
click at [749, 109] on input "[PERSON_NAME]" at bounding box center [786, 110] width 232 height 28
radio input "true"
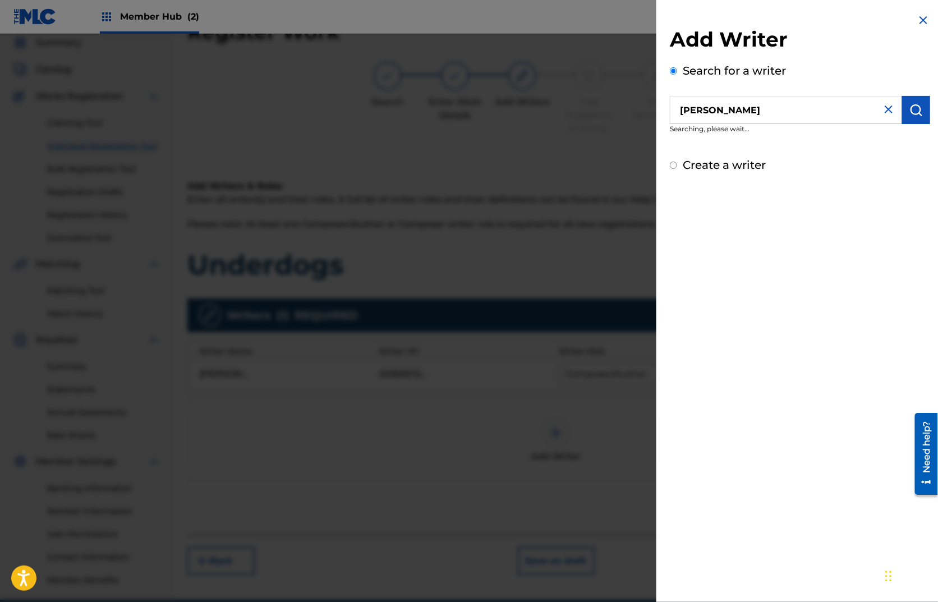
click at [749, 109] on input "[PERSON_NAME]" at bounding box center [786, 110] width 232 height 28
click at [886, 112] on img at bounding box center [888, 109] width 13 height 13
click at [839, 111] on input "text" at bounding box center [786, 110] width 232 height 28
type input "[PERSON_NAME]"
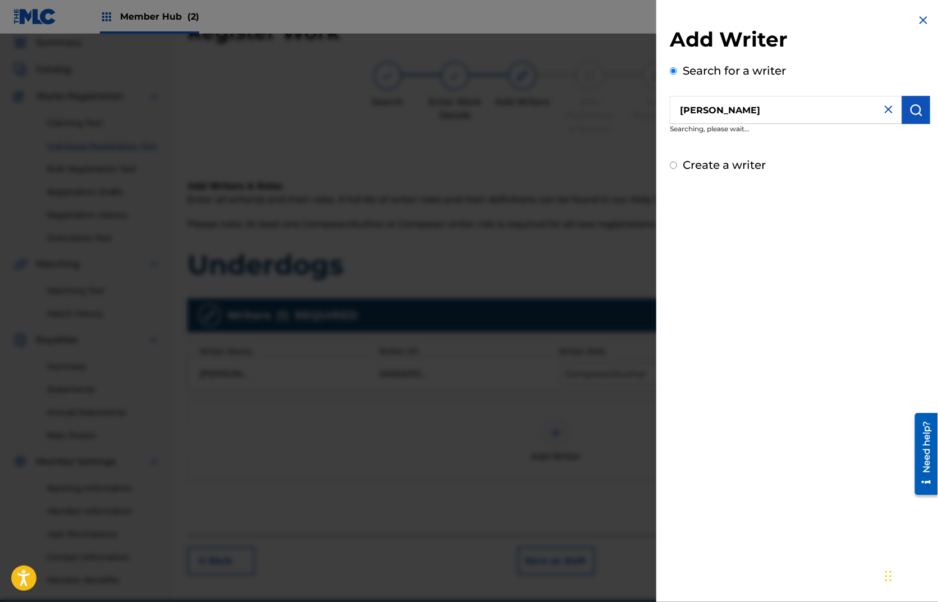
click at [923, 17] on img at bounding box center [922, 19] width 13 height 13
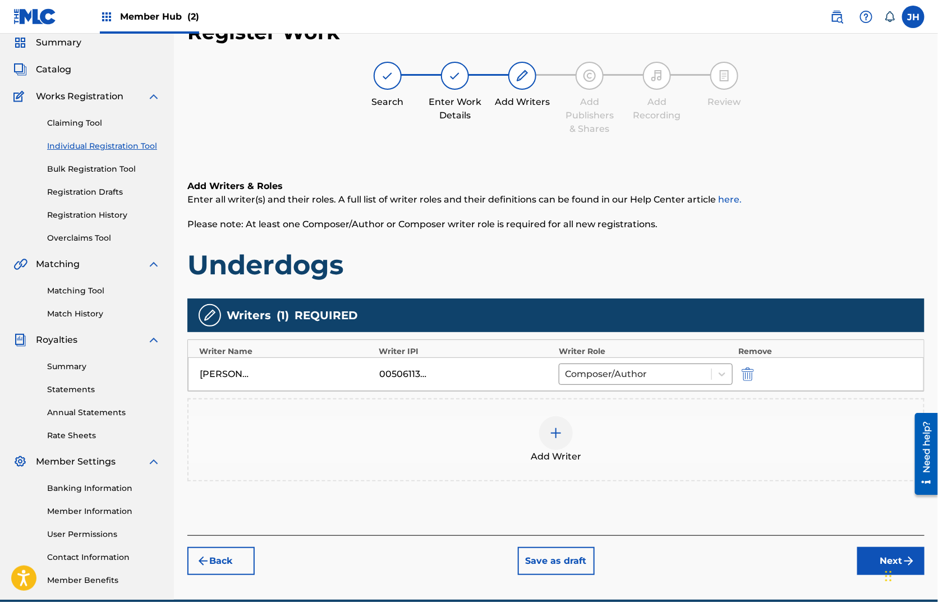
click at [550, 432] on img at bounding box center [555, 432] width 13 height 13
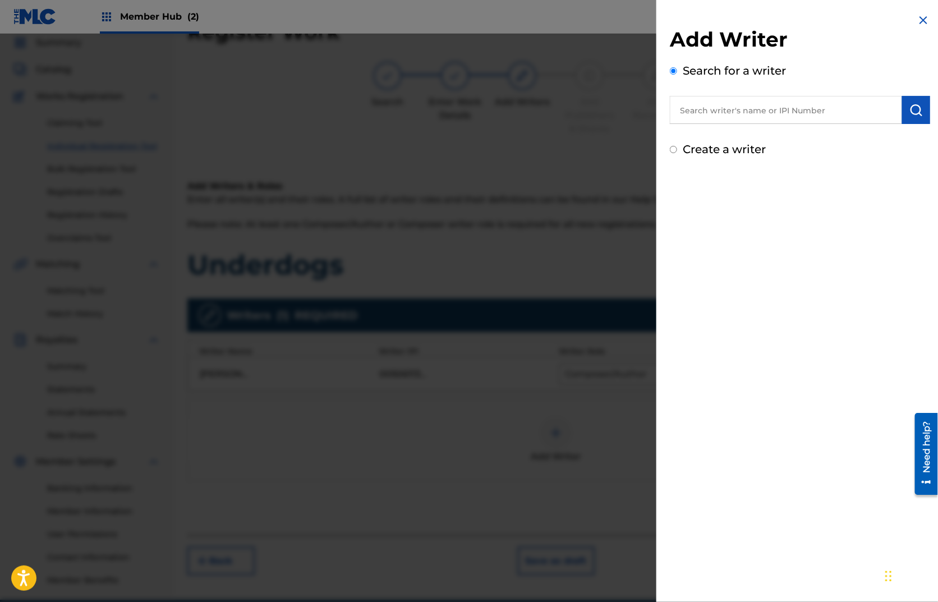
drag, startPoint x: 748, startPoint y: 104, endPoint x: 762, endPoint y: 122, distance: 22.3
click at [748, 105] on input "text" at bounding box center [786, 110] width 232 height 28
type input "[PERSON_NAME]"
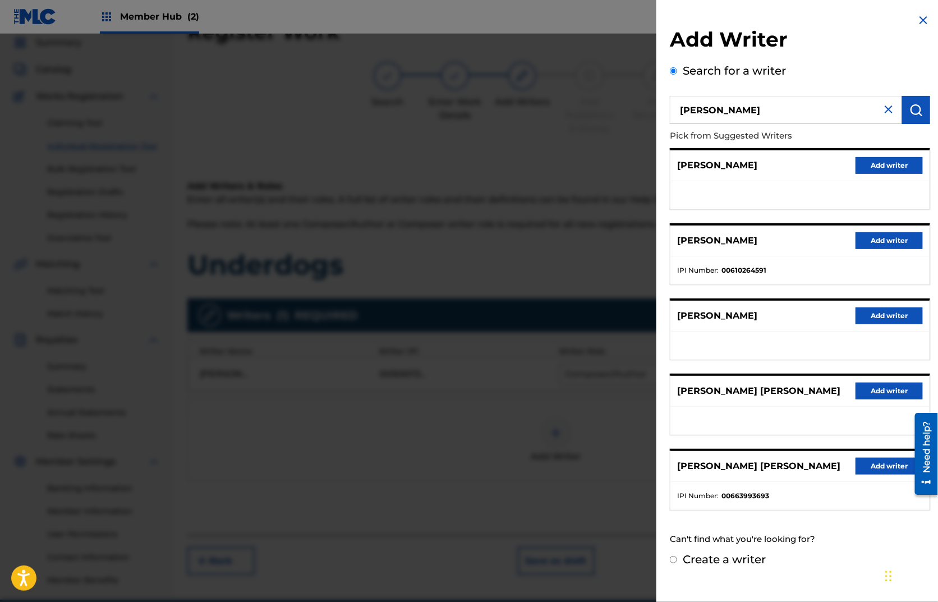
click at [824, 33] on h2 "Add Writer" at bounding box center [800, 41] width 260 height 29
click at [877, 242] on button "Add writer" at bounding box center [888, 240] width 67 height 17
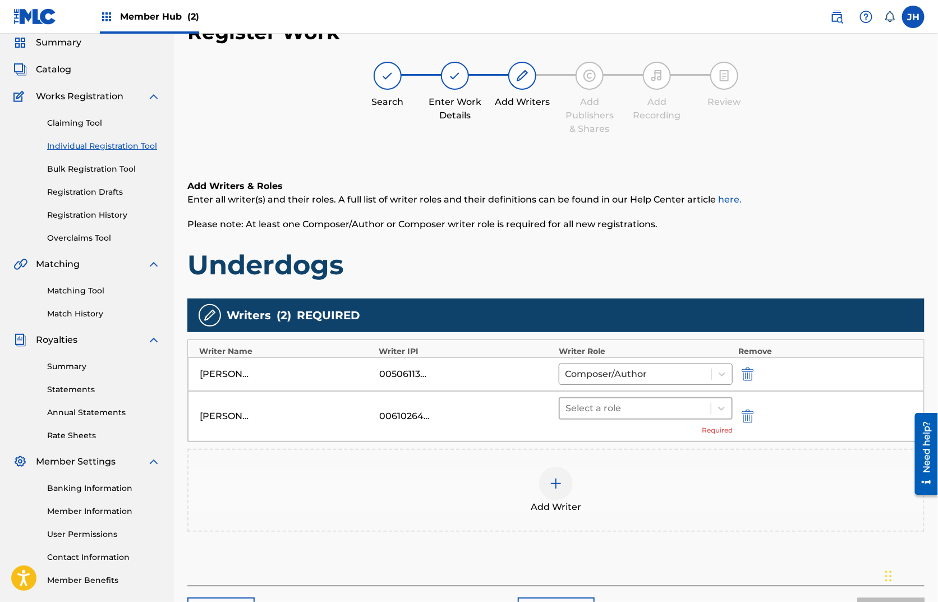
click at [620, 411] on div at bounding box center [635, 408] width 140 height 16
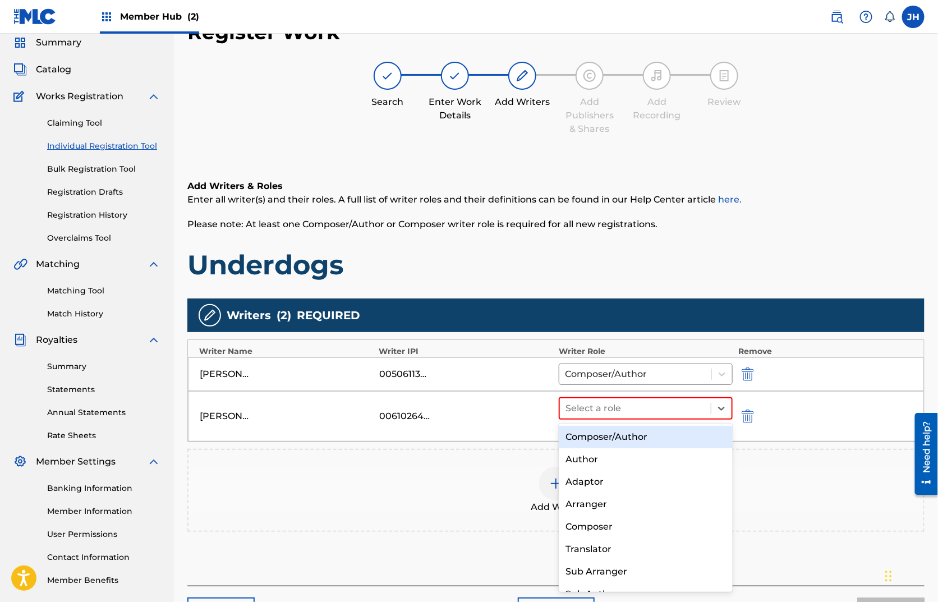
click at [606, 435] on div "Composer/Author" at bounding box center [646, 437] width 174 height 22
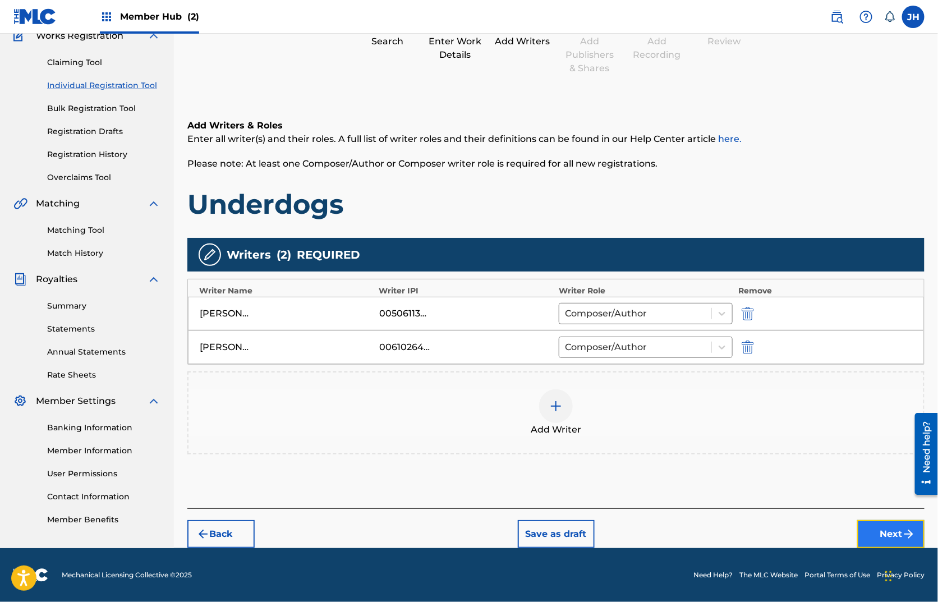
click at [868, 541] on button "Next" at bounding box center [890, 534] width 67 height 28
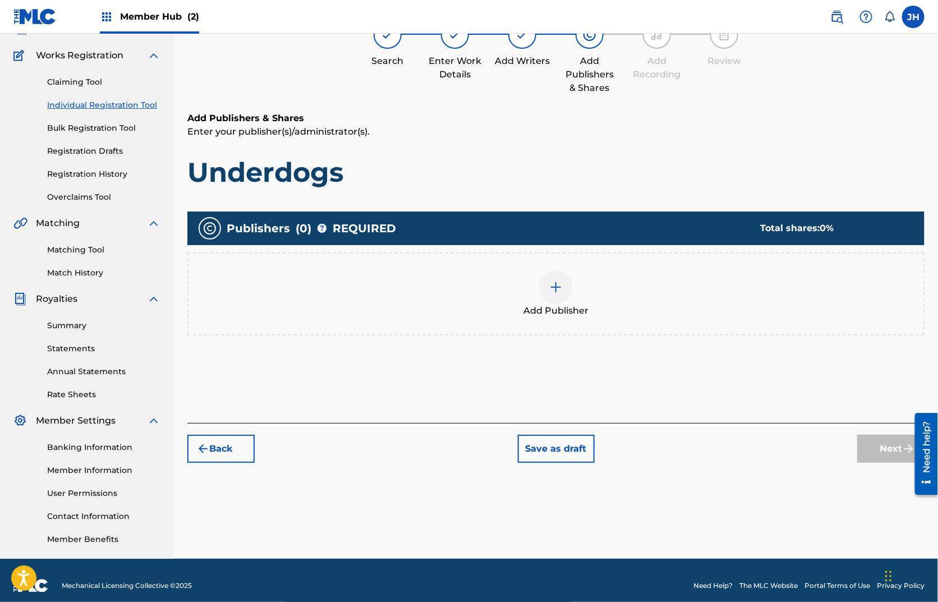
scroll to position [50, 0]
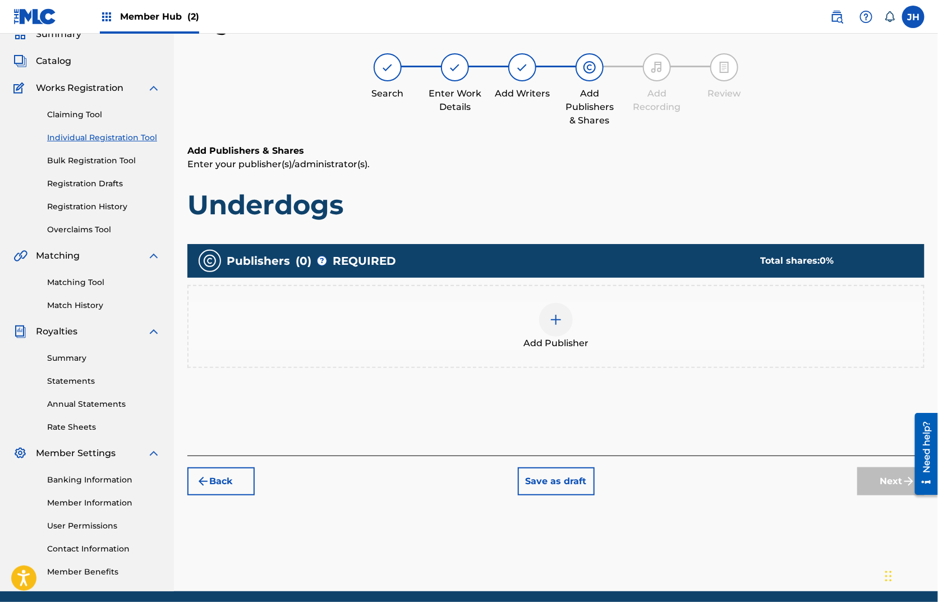
click at [545, 324] on div at bounding box center [556, 320] width 34 height 34
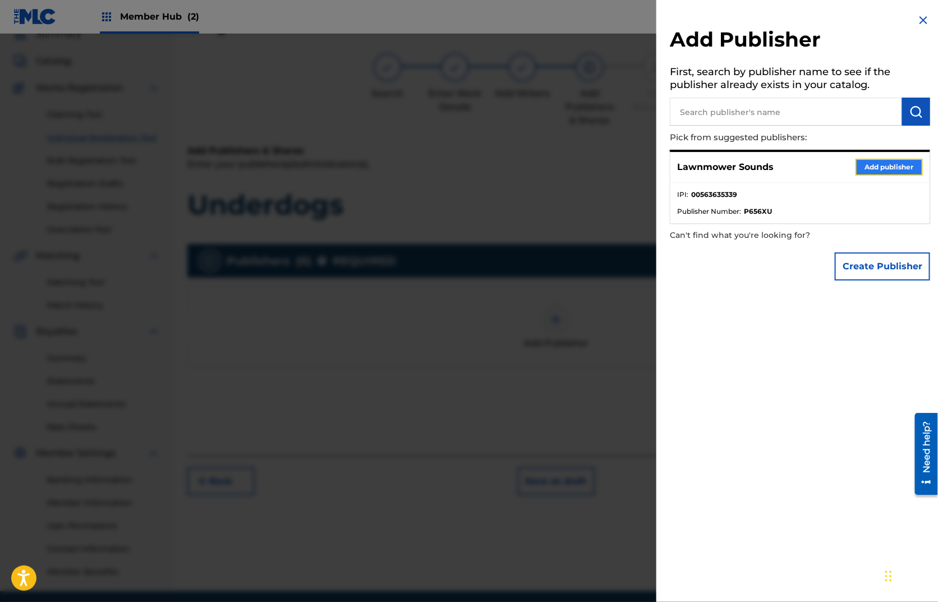
click at [858, 163] on button "Add publisher" at bounding box center [888, 167] width 67 height 17
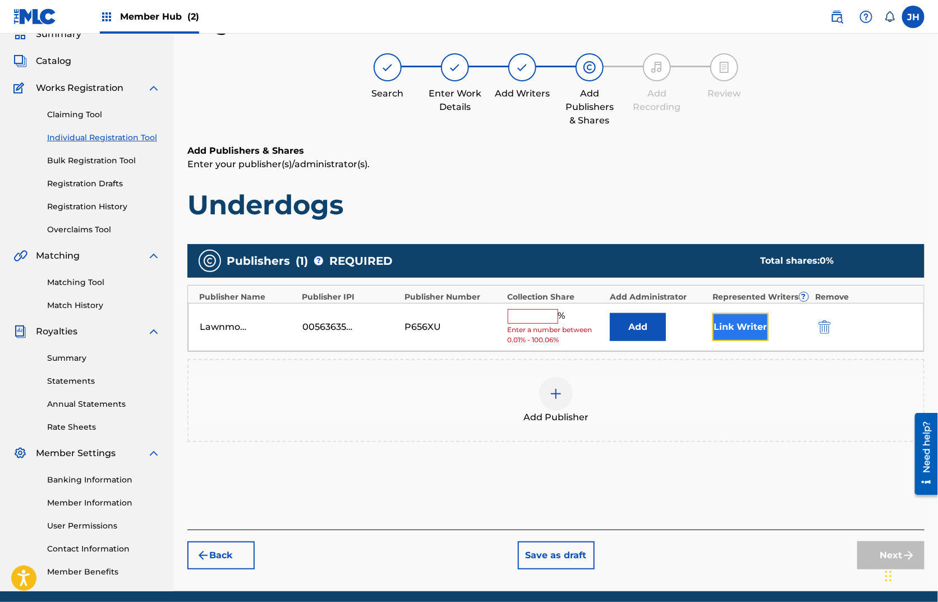
click at [729, 338] on button "Link Writer" at bounding box center [740, 327] width 56 height 28
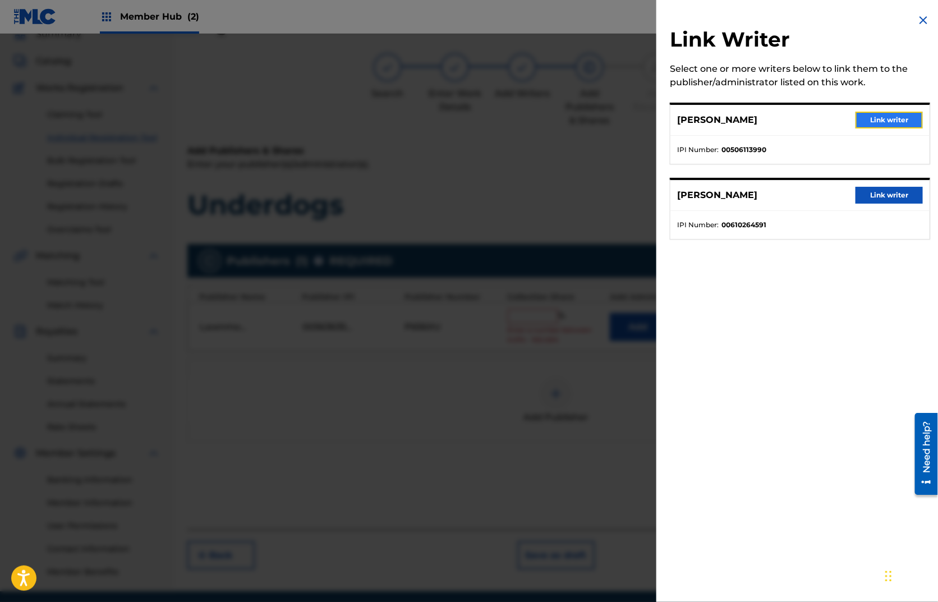
click at [870, 126] on button "Link writer" at bounding box center [888, 120] width 67 height 17
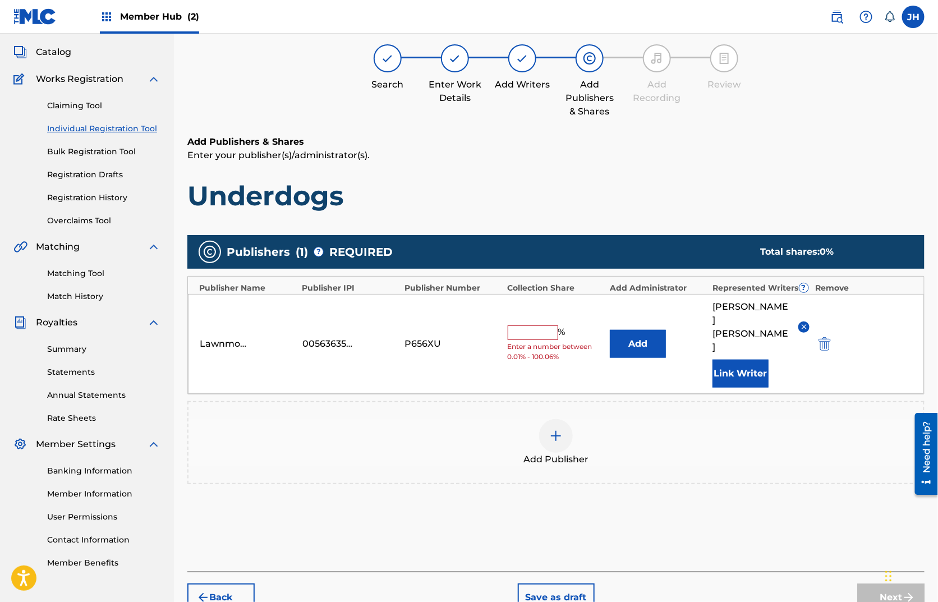
scroll to position [108, 0]
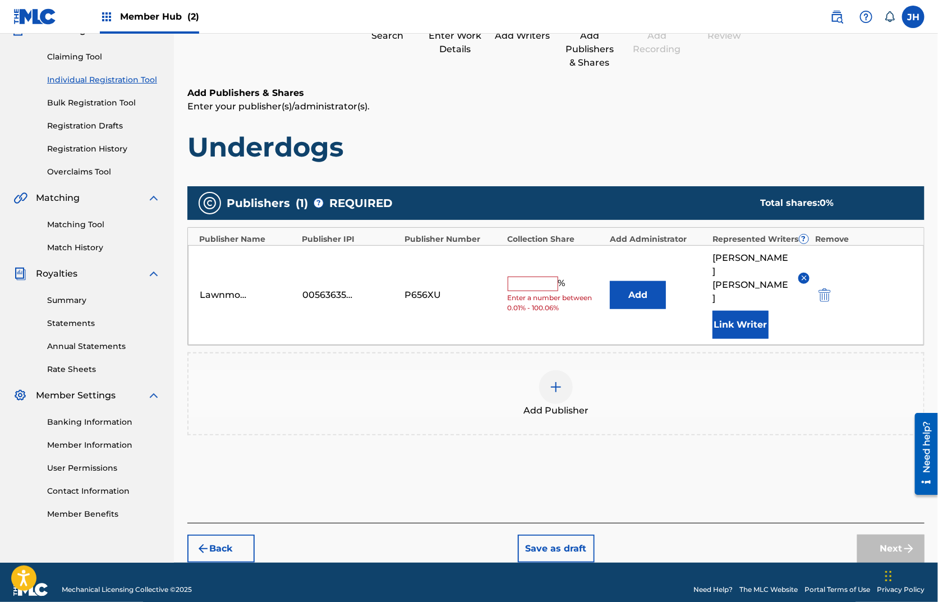
click at [536, 293] on span "Enter a number between 0.01% - 100.06%" at bounding box center [556, 303] width 97 height 20
click at [545, 276] on input "text" at bounding box center [533, 283] width 50 height 15
type input "50"
click at [814, 424] on div "Publishers ( 1 ) ? REQUIRED Total shares: 50 % Publisher Name Publisher IPI Pub…" at bounding box center [555, 316] width 737 height 260
click at [861, 537] on button "Next" at bounding box center [890, 548] width 67 height 28
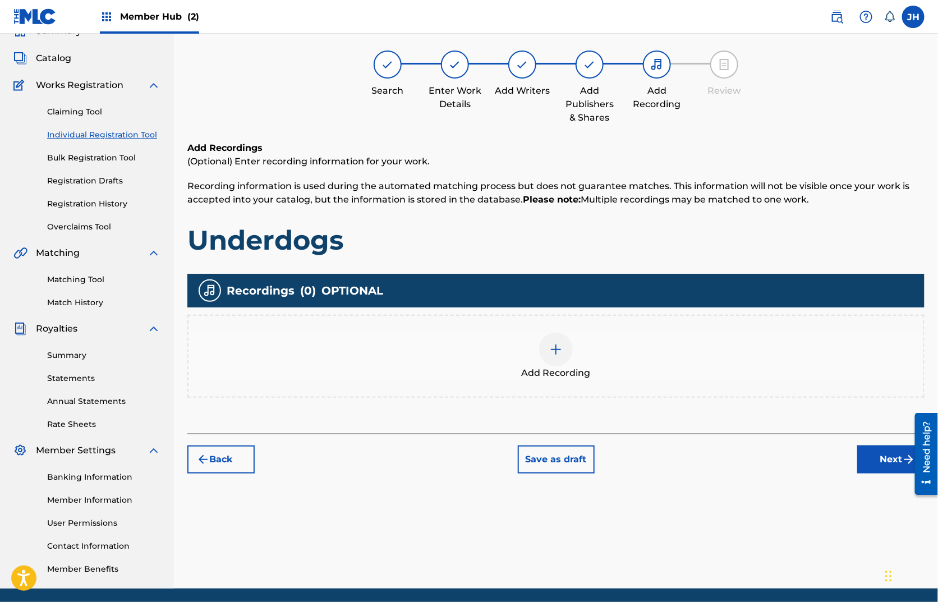
scroll to position [50, 0]
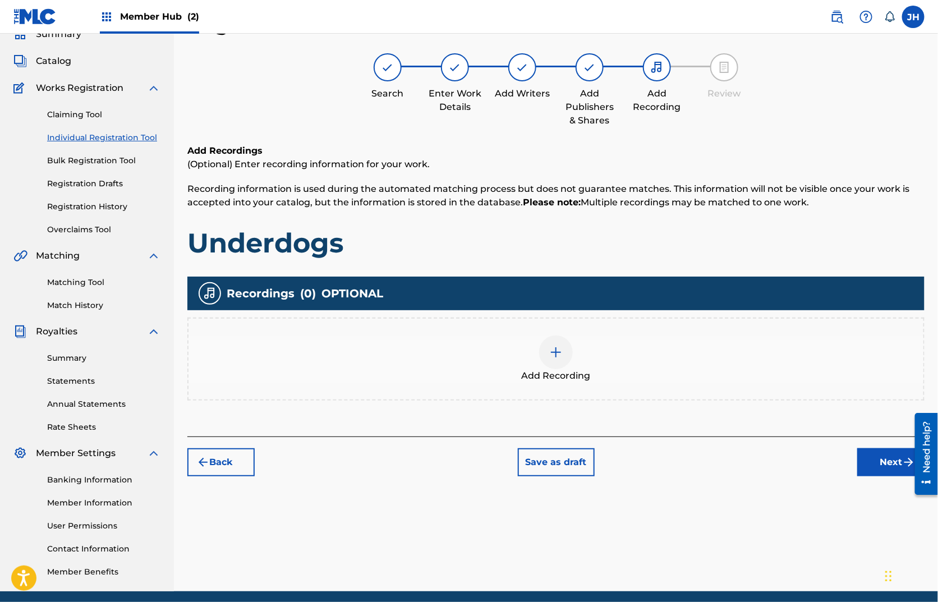
click at [532, 358] on div "Add Recording" at bounding box center [555, 358] width 735 height 47
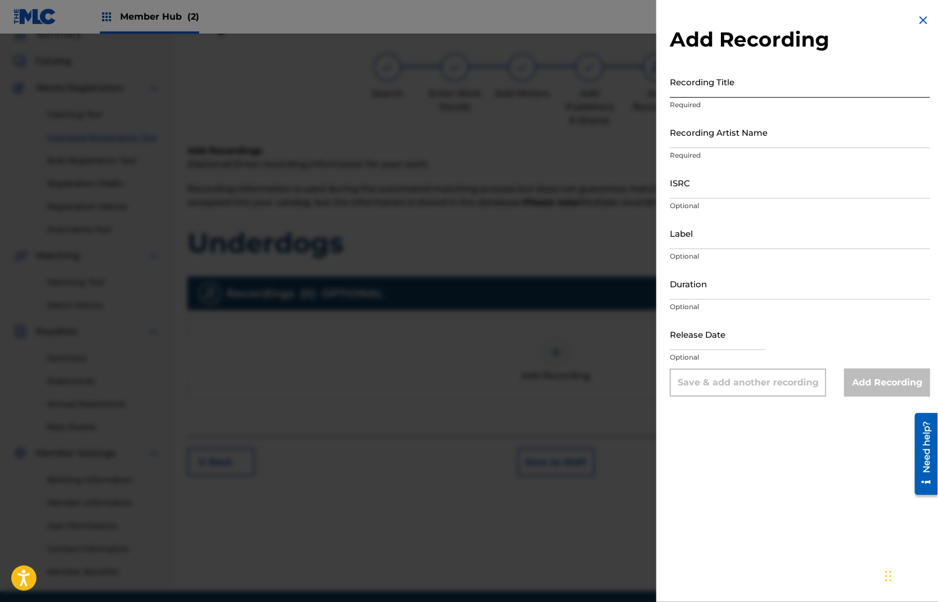
click at [735, 94] on input "Recording Title" at bounding box center [800, 82] width 260 height 32
paste input "UNDERDOGS"
click at [707, 89] on input "UNDERDOGS" at bounding box center [800, 82] width 260 height 32
type input "Underdogs"
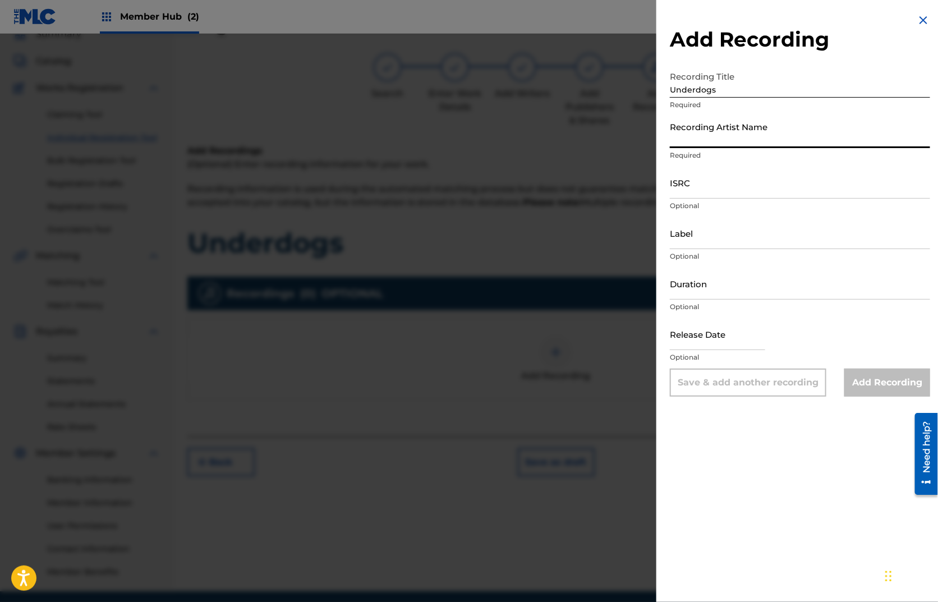
click at [739, 142] on input "Recording Artist Name" at bounding box center [800, 132] width 260 height 32
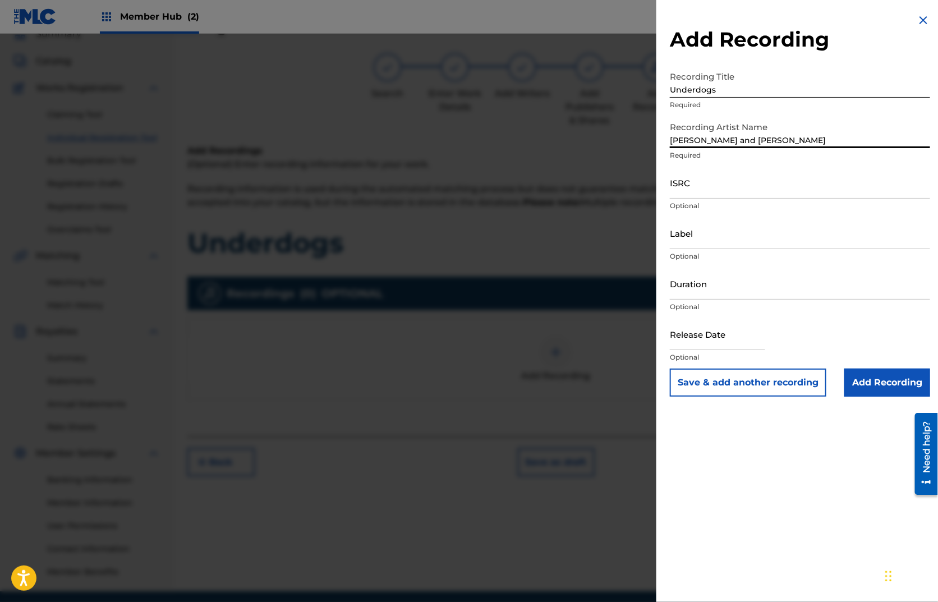
type input "[PERSON_NAME] and [PERSON_NAME]"
click at [741, 175] on input "ISRC" at bounding box center [800, 183] width 260 height 32
click at [692, 193] on input "ISRC" at bounding box center [800, 183] width 260 height 32
paste input "CAN111700524"
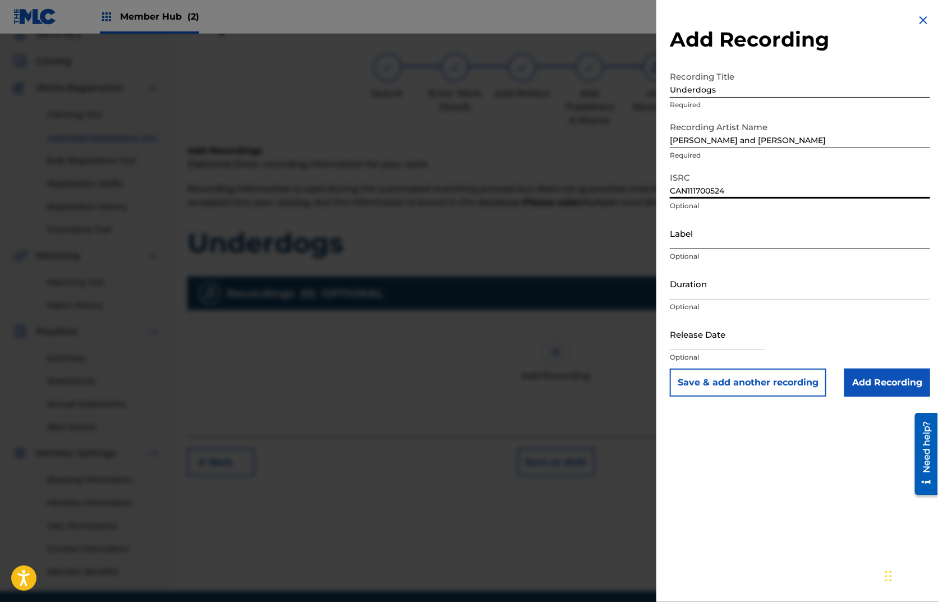
type input "CAN111700524"
click at [700, 235] on input "Label" at bounding box center [800, 233] width 260 height 32
type input "Nettwerk Music Group Inc."
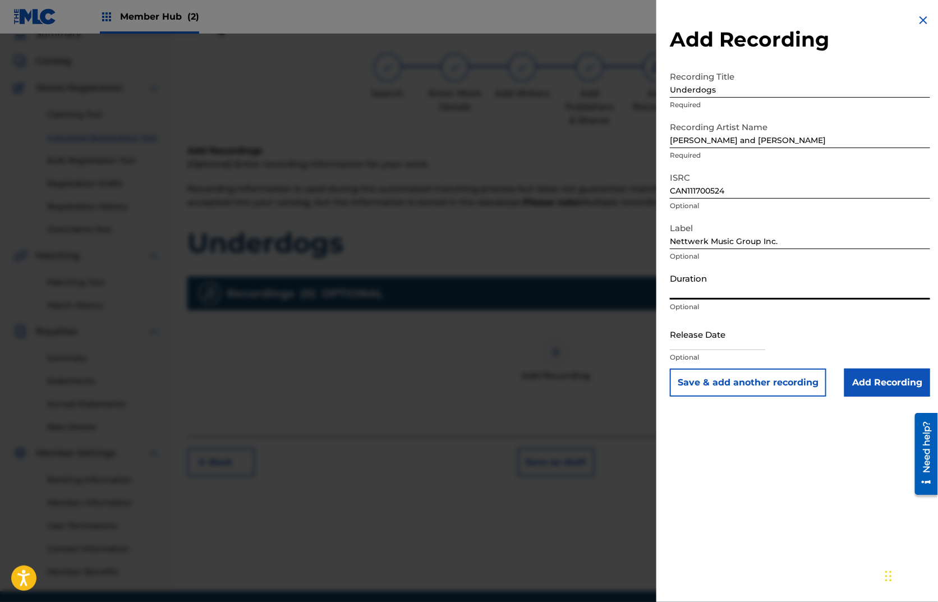
click at [735, 293] on input "Duration" at bounding box center [800, 284] width 260 height 32
type input "03:44"
click at [897, 514] on div "Add Recording Recording Title Underdogs Required Recording Artist Name [PERSON_…" at bounding box center [799, 301] width 287 height 602
click at [887, 388] on input "Add Recording" at bounding box center [887, 382] width 86 height 28
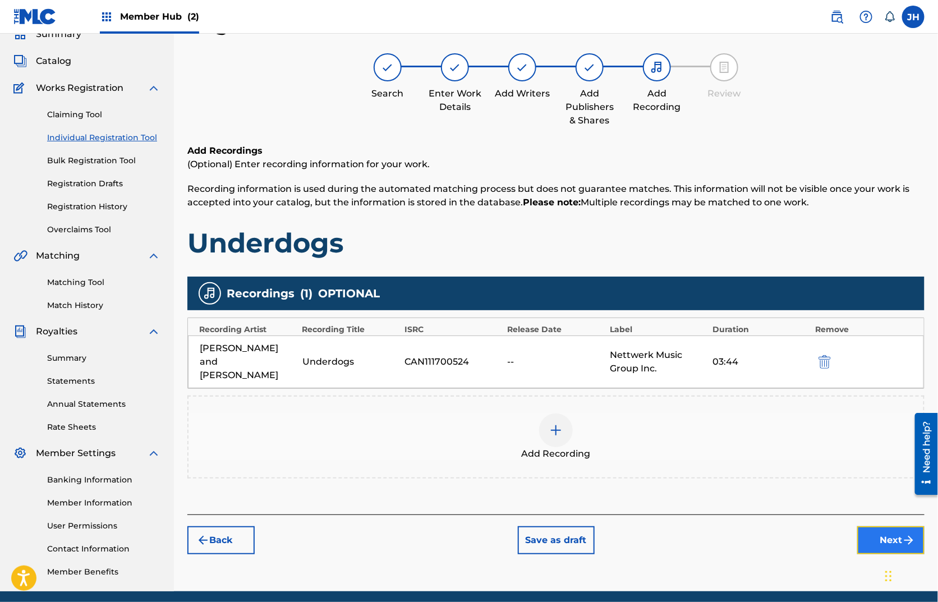
click at [882, 532] on button "Next" at bounding box center [890, 540] width 67 height 28
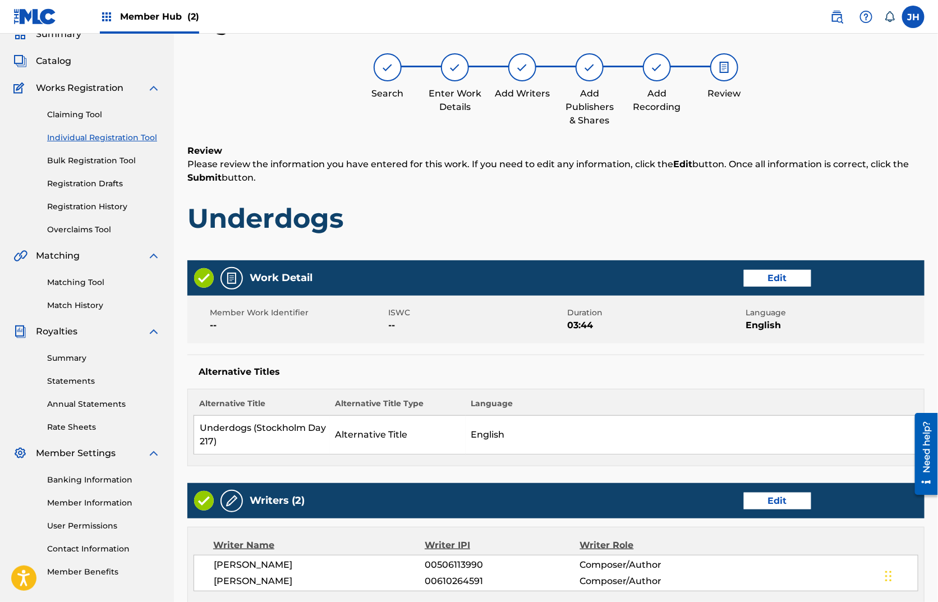
scroll to position [434, 0]
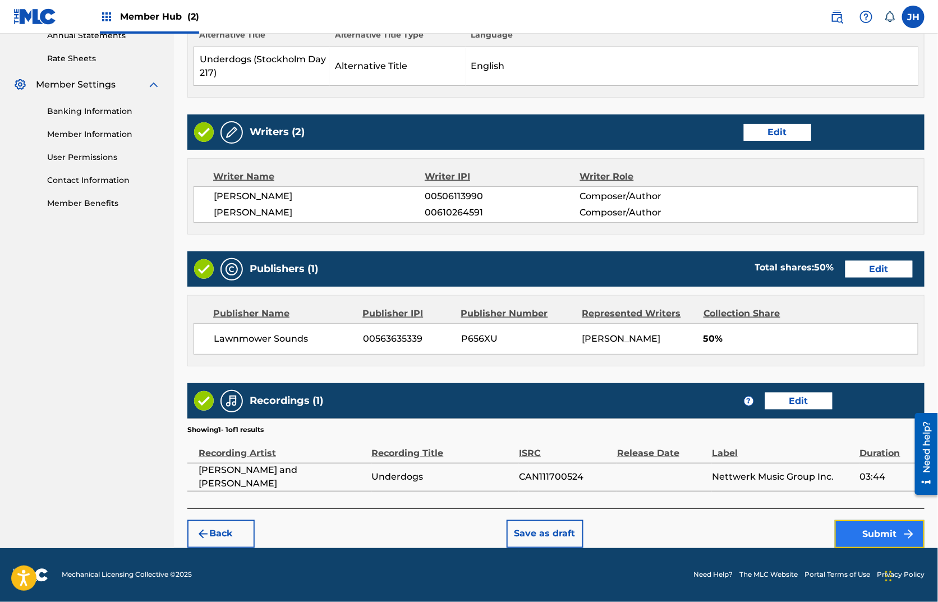
click at [849, 530] on button "Submit" at bounding box center [880, 534] width 90 height 28
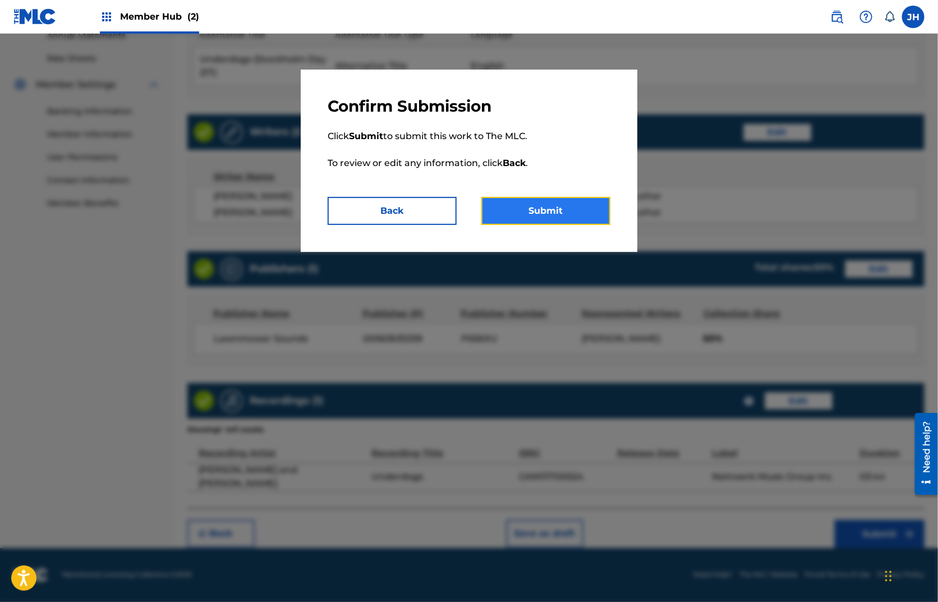
click at [526, 210] on button "Submit" at bounding box center [545, 211] width 129 height 28
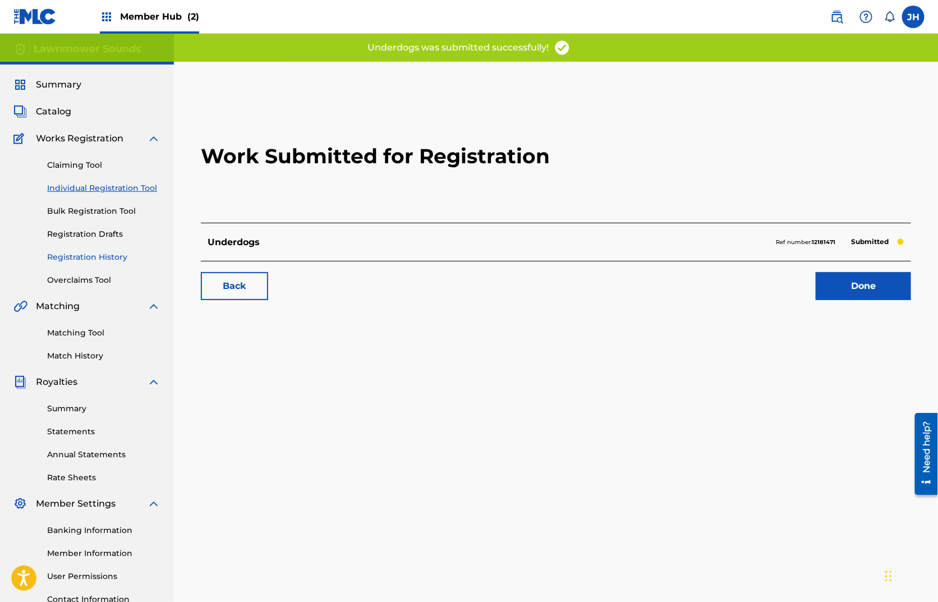
click at [83, 253] on link "Registration History" at bounding box center [103, 257] width 113 height 12
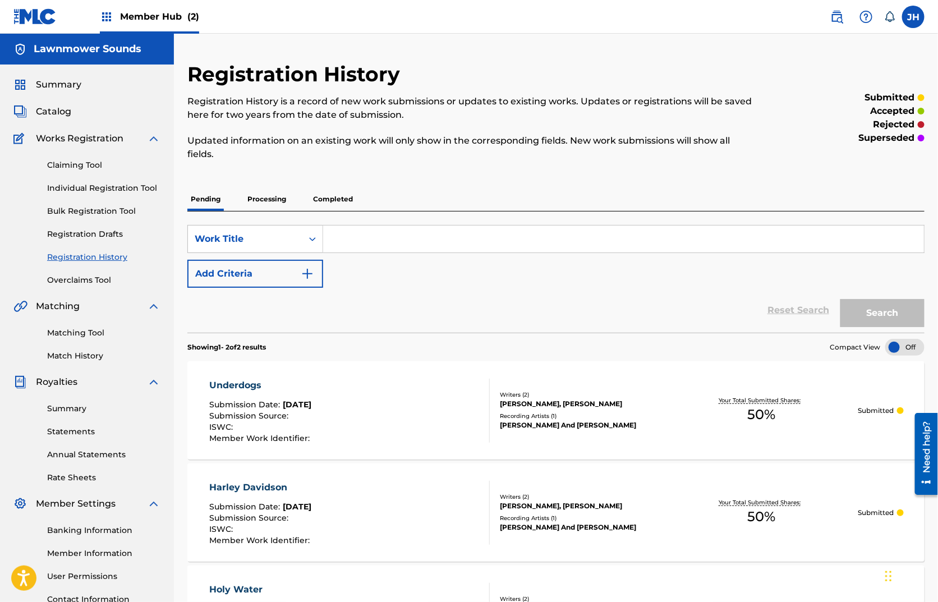
click at [72, 114] on div "Catalog" at bounding box center [86, 111] width 147 height 13
click at [46, 109] on span "Catalog" at bounding box center [53, 111] width 35 height 13
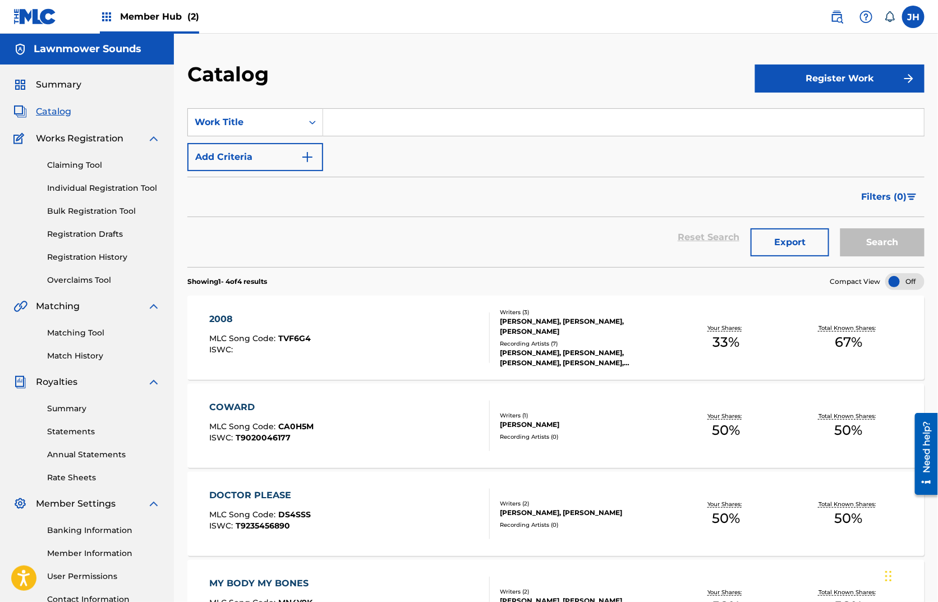
scroll to position [149, 0]
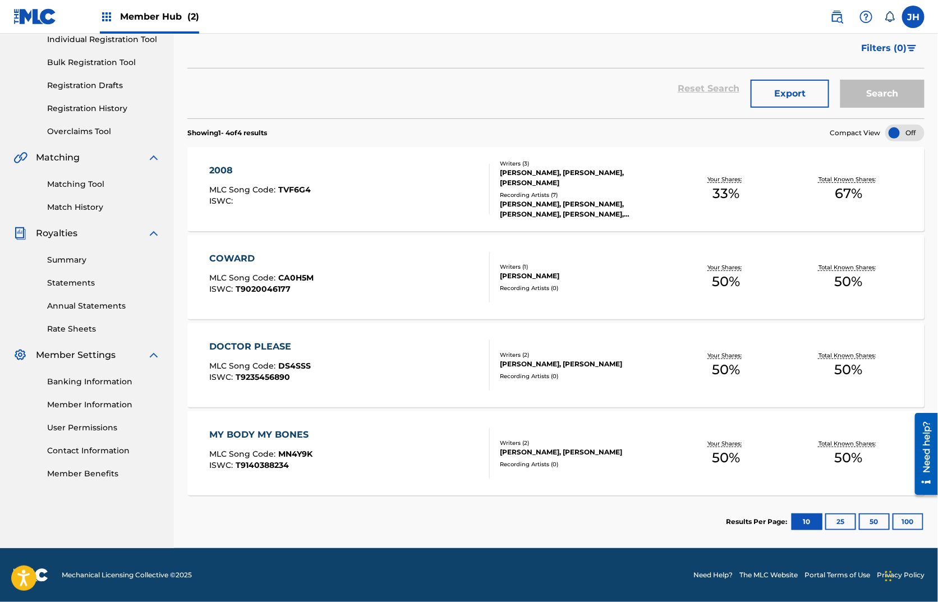
click at [546, 360] on div "[PERSON_NAME], [PERSON_NAME]" at bounding box center [582, 364] width 164 height 10
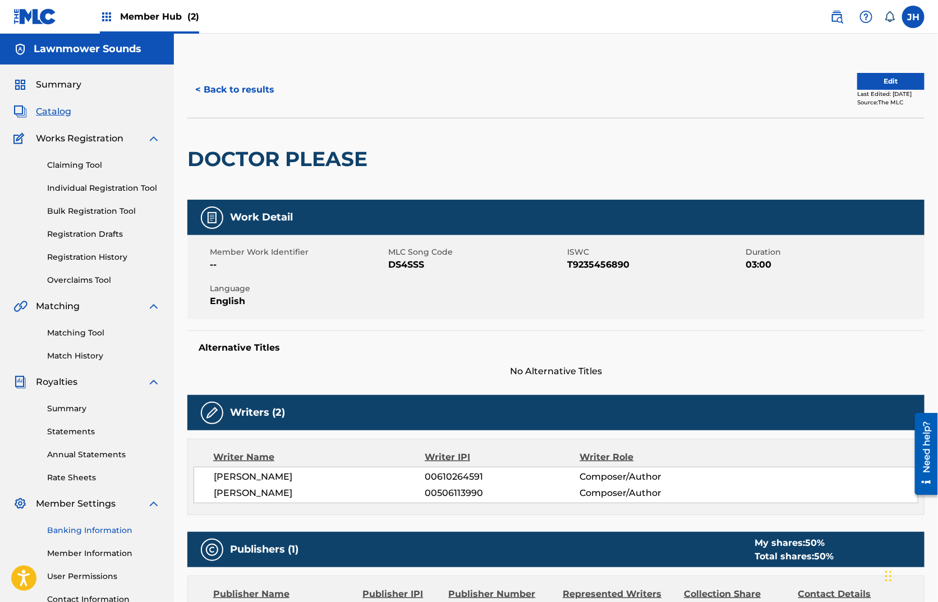
click at [86, 534] on link "Banking Information" at bounding box center [103, 530] width 113 height 12
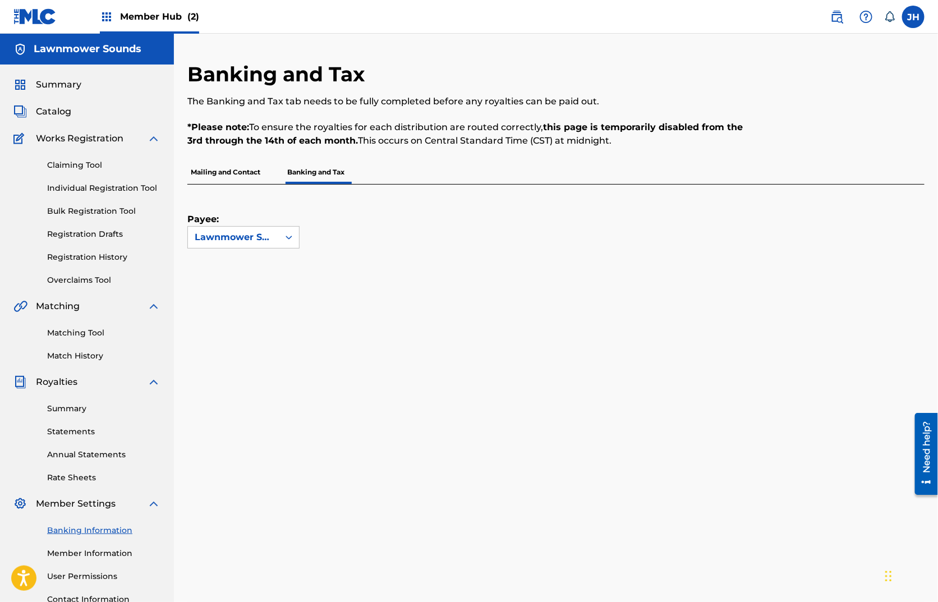
click at [791, 254] on div "Payee: Lawnmower Sounds" at bounding box center [555, 543] width 737 height 717
click at [218, 170] on p "Mailing and Contact" at bounding box center [225, 172] width 76 height 24
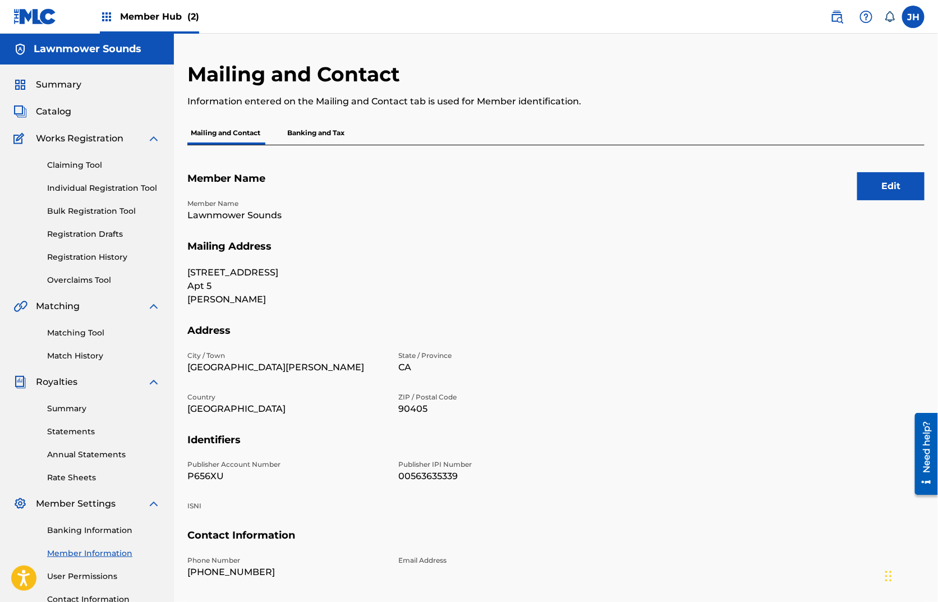
click at [332, 130] on p "Banking and Tax" at bounding box center [316, 133] width 64 height 24
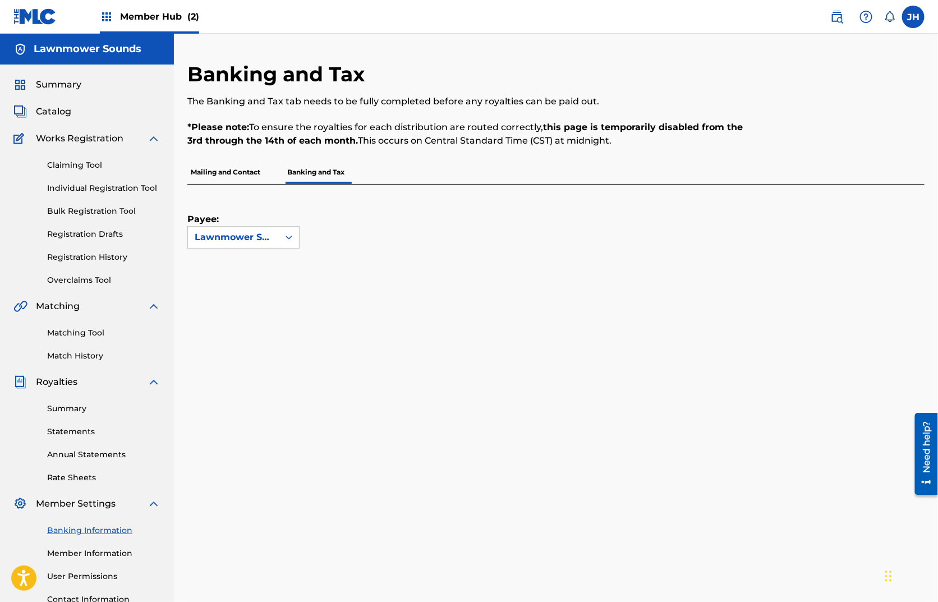
scroll to position [8, 0]
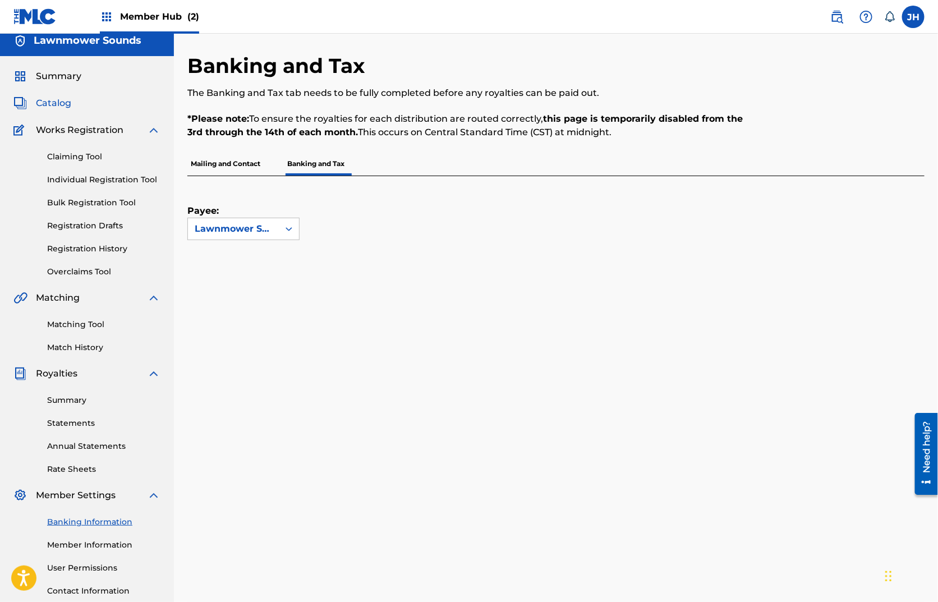
click at [54, 107] on span "Catalog" at bounding box center [53, 102] width 35 height 13
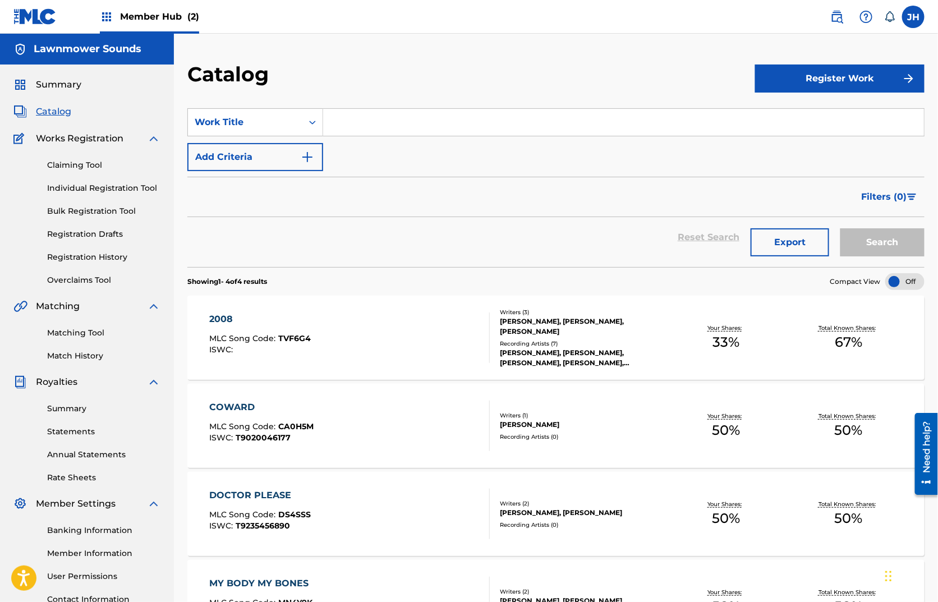
scroll to position [149, 0]
